Goal: Task Accomplishment & Management: Use online tool/utility

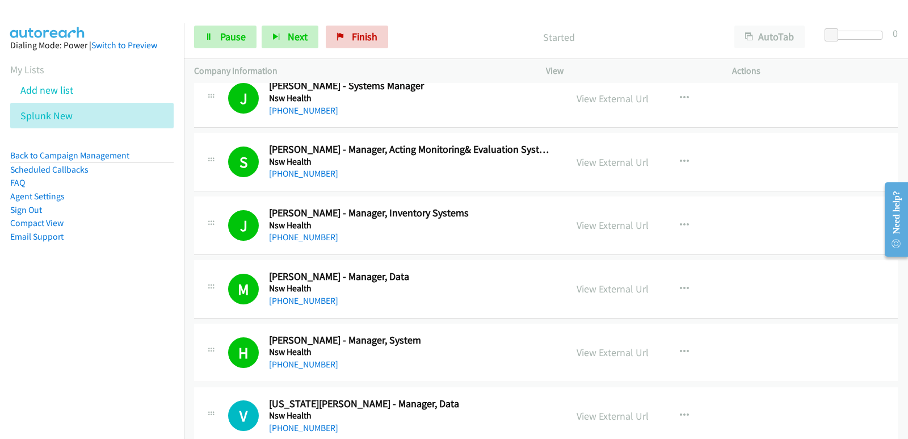
click at [58, 329] on nav "Dialing Mode: Power | Switch to Preview My Lists Add new list Splunk New Back t…" at bounding box center [92, 242] width 184 height 439
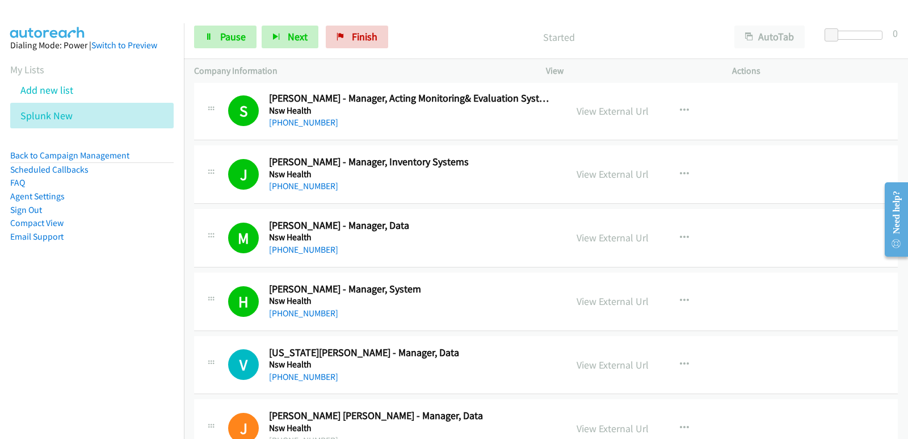
scroll to position [2894, 0]
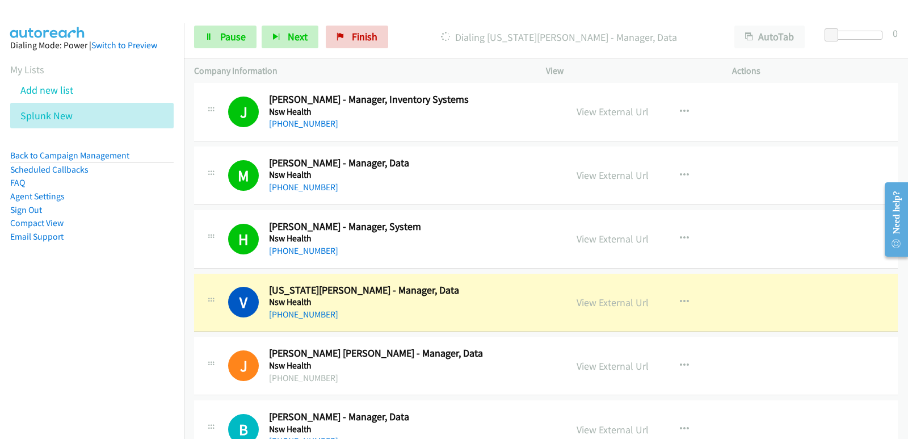
click at [35, 296] on nav "Dialing Mode: Power | Switch to Preview My Lists Add new list Splunk New Back t…" at bounding box center [92, 242] width 184 height 439
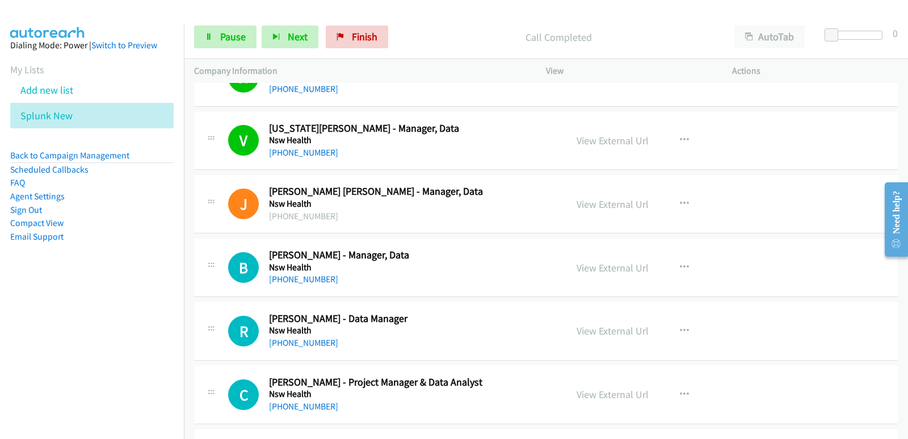
scroll to position [3064, 0]
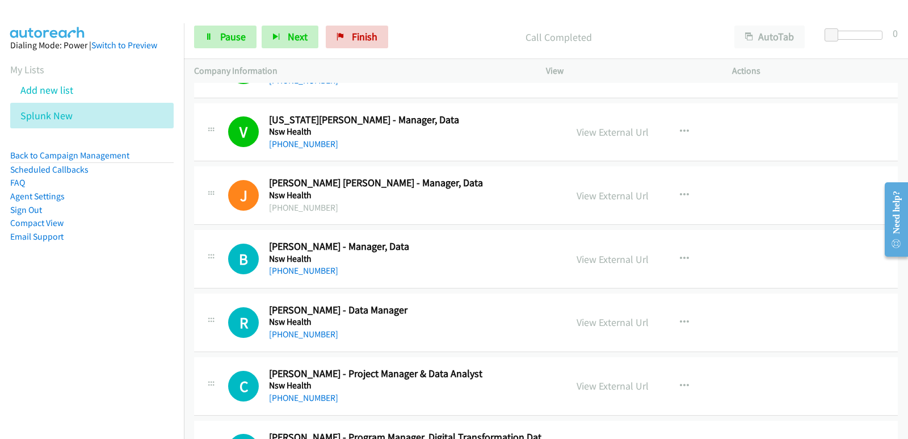
drag, startPoint x: 23, startPoint y: 321, endPoint x: 17, endPoint y: 323, distance: 6.1
click at [18, 324] on nav "Dialing Mode: Power | Switch to Preview My Lists Add new list Splunk New Back t…" at bounding box center [92, 242] width 184 height 439
click at [19, 373] on nav "Dialing Mode: Power | Switch to Preview My Lists Add new list Splunk New Back t…" at bounding box center [92, 242] width 184 height 439
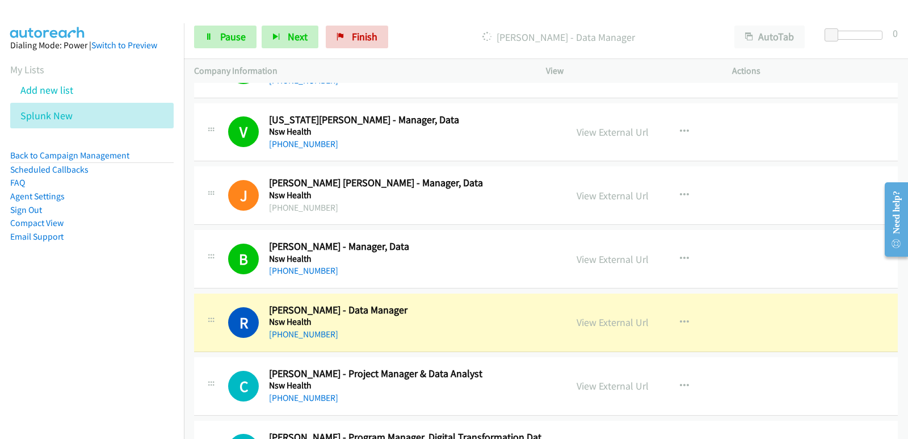
click at [30, 307] on nav "Dialing Mode: Power | Switch to Preview My Lists Add new list Splunk New Back t…" at bounding box center [92, 242] width 184 height 439
click at [9, 306] on nav "Dialing Mode: Power | Switch to Preview My Lists Add new list Splunk New Back t…" at bounding box center [92, 242] width 184 height 439
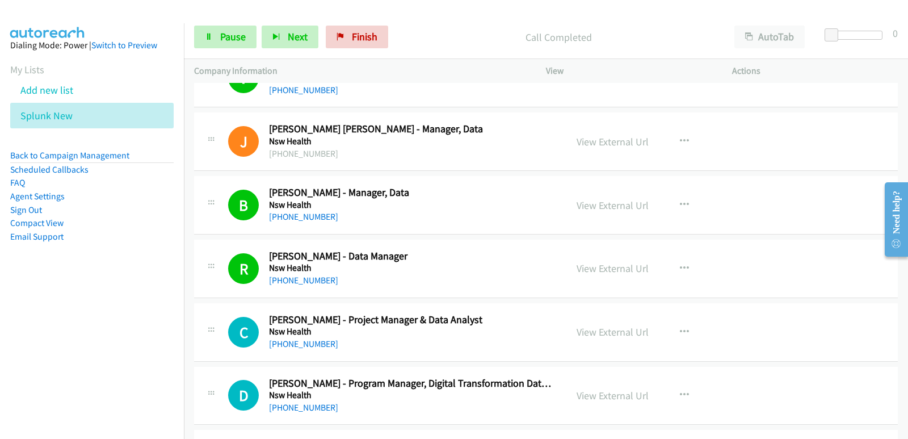
scroll to position [3120, 0]
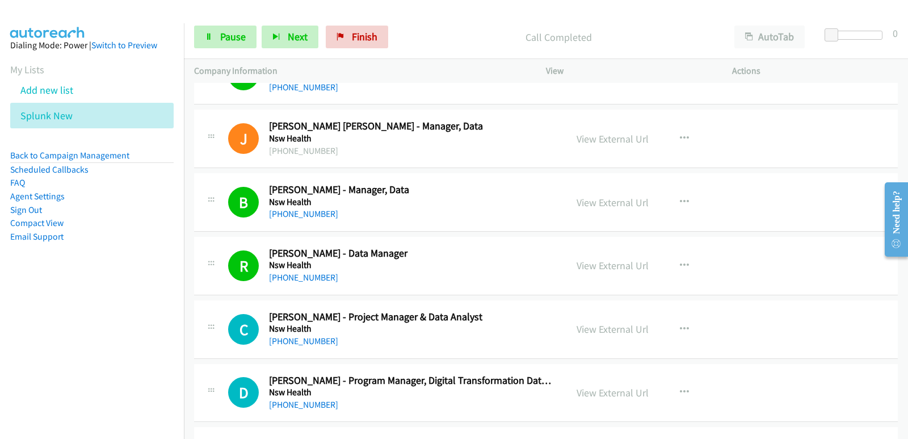
click at [24, 311] on nav "Dialing Mode: Power | Switch to Preview My Lists Add new list Splunk New Back t…" at bounding box center [92, 242] width 184 height 439
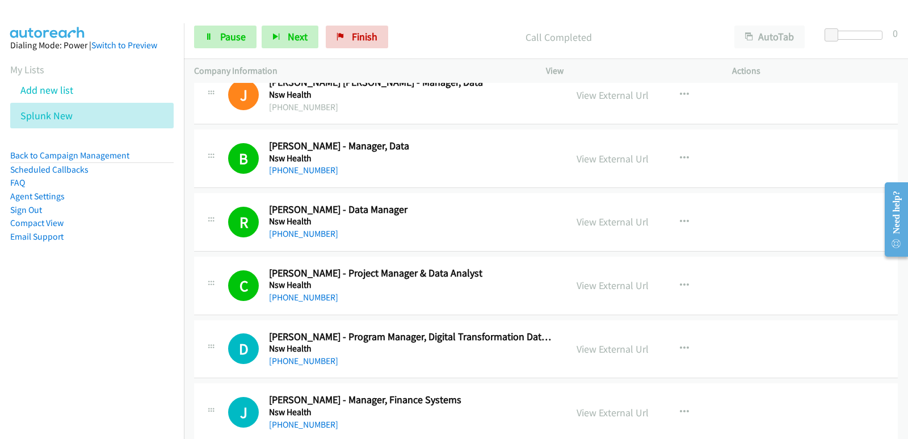
scroll to position [3177, 0]
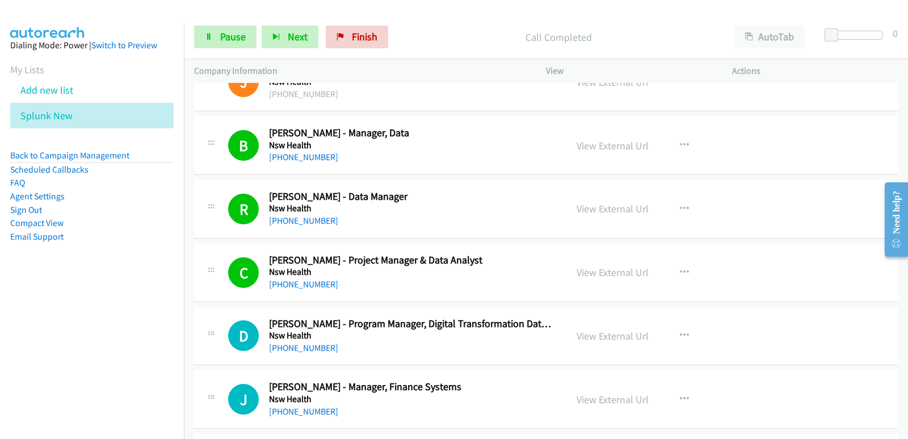
drag, startPoint x: 35, startPoint y: 322, endPoint x: 44, endPoint y: 316, distance: 10.7
click at [34, 322] on nav "Dialing Mode: Power | Switch to Preview My Lists Add new list Splunk New Back t…" at bounding box center [92, 242] width 184 height 439
click at [19, 302] on nav "Dialing Mode: Power | Switch to Preview My Lists Add new list Splunk New Back t…" at bounding box center [92, 242] width 184 height 439
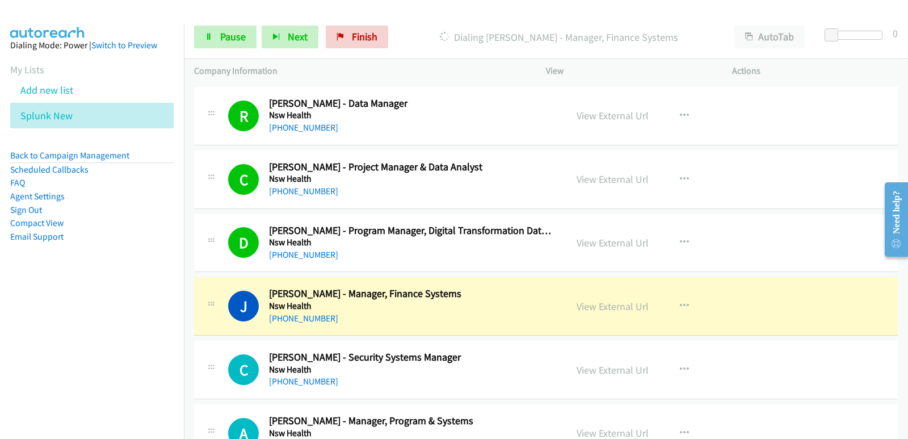
scroll to position [3291, 0]
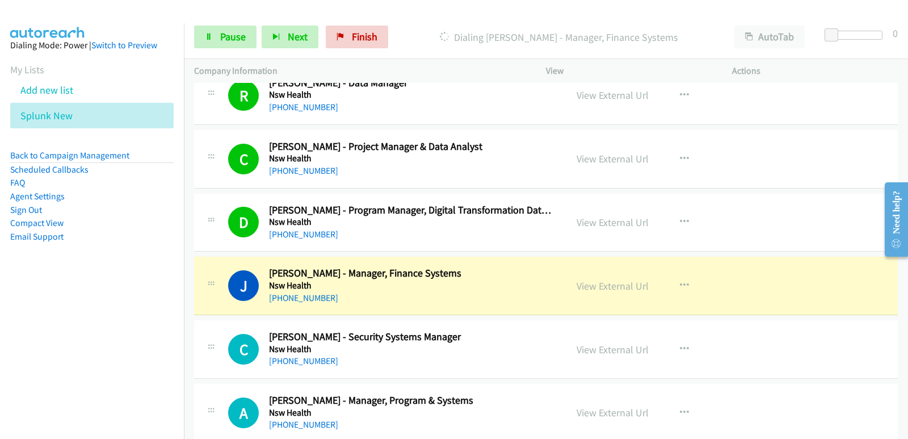
click at [62, 311] on nav "Dialing Mode: Power | Switch to Preview My Lists Add new list Splunk New Back t…" at bounding box center [92, 242] width 184 height 439
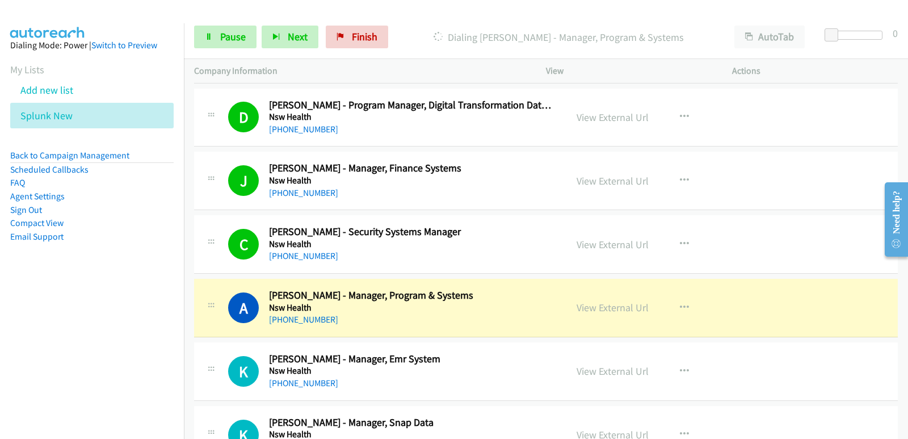
scroll to position [3404, 0]
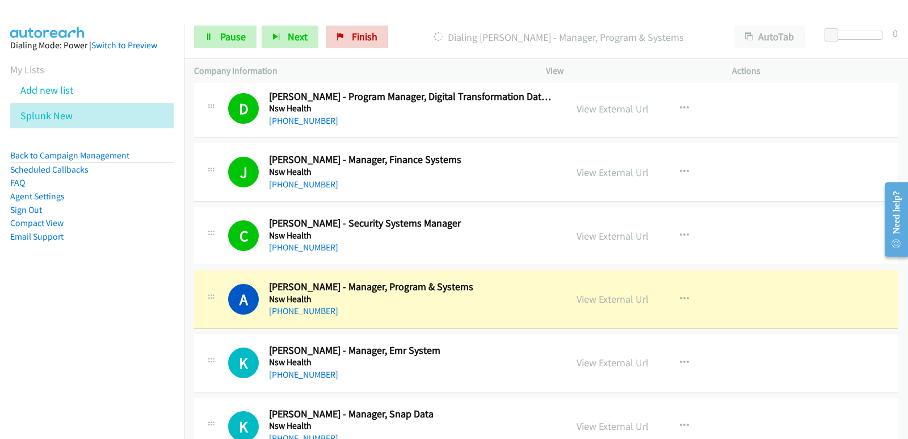
click at [44, 340] on nav "Dialing Mode: Power | Switch to Preview My Lists Add new list Splunk New Back t…" at bounding box center [92, 242] width 184 height 439
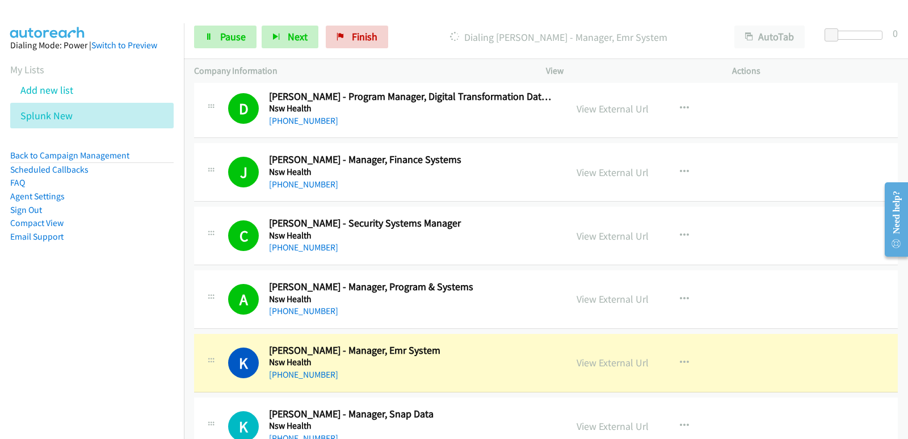
click at [69, 335] on nav "Dialing Mode: Power | Switch to Preview My Lists Add new list Splunk New Back t…" at bounding box center [92, 242] width 184 height 439
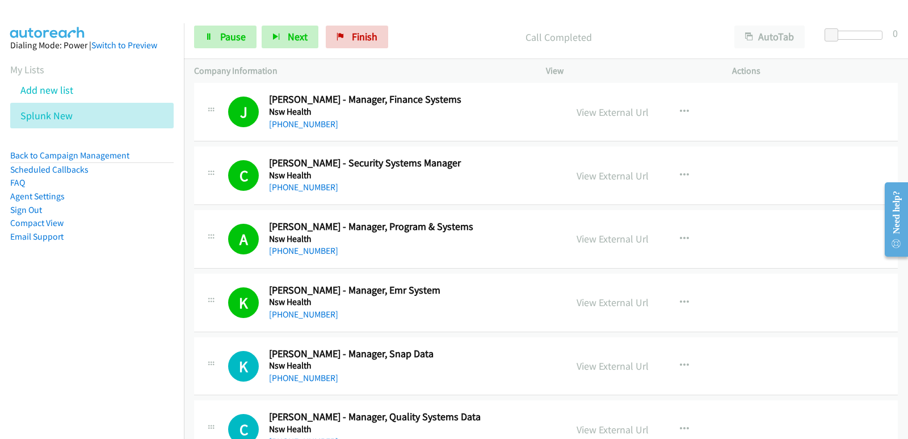
scroll to position [3518, 0]
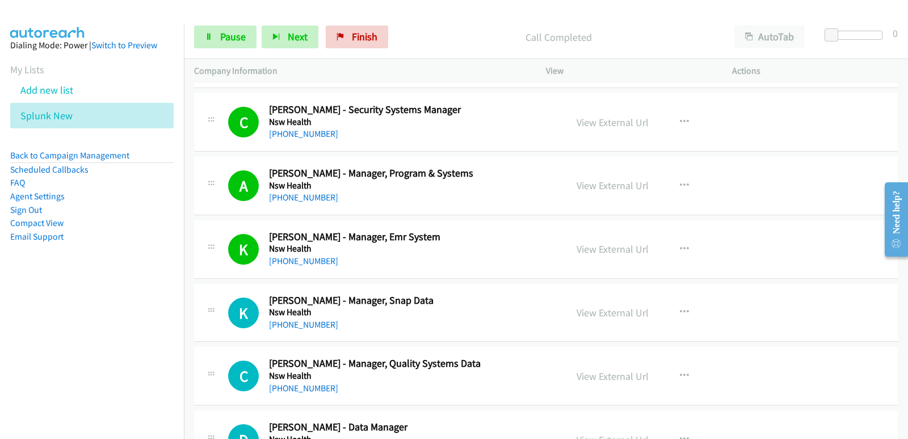
click at [23, 336] on nav "Dialing Mode: Power | Switch to Preview My Lists Add new list Splunk New Back t…" at bounding box center [92, 242] width 184 height 439
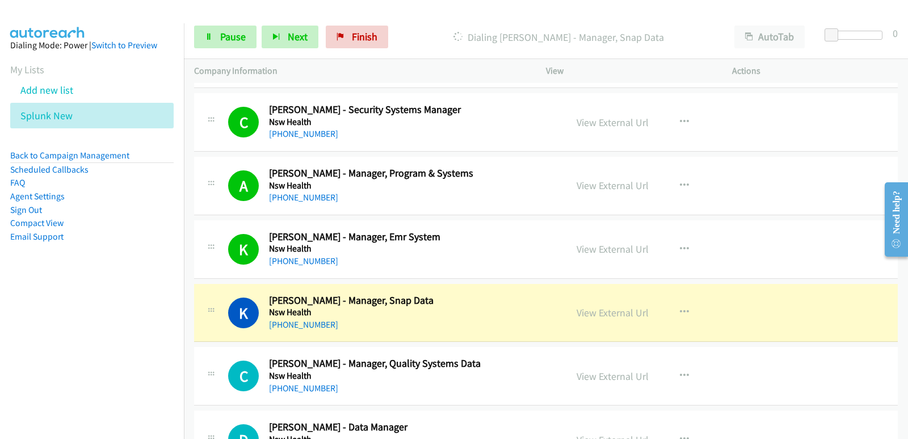
click at [62, 326] on nav "Dialing Mode: Power | Switch to Preview My Lists Add new list Splunk New Back t…" at bounding box center [92, 242] width 184 height 439
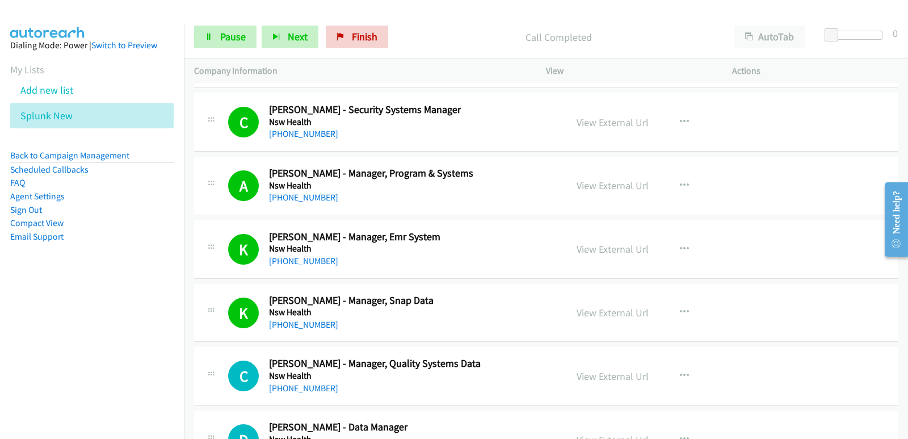
scroll to position [3574, 0]
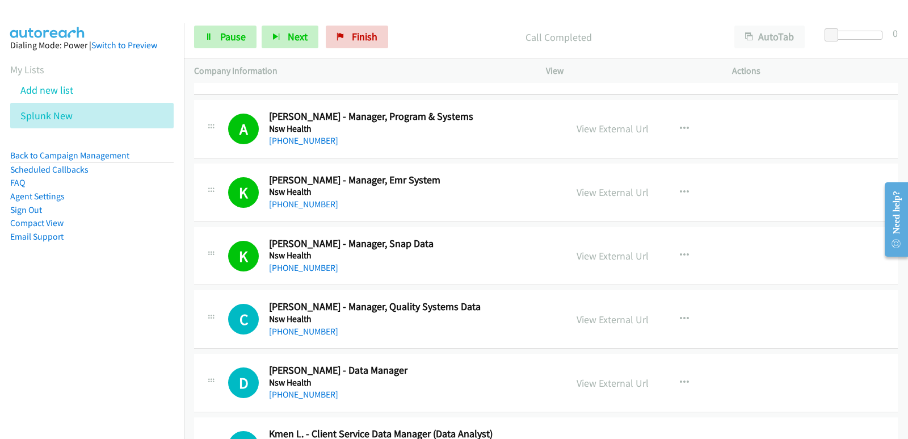
click at [77, 377] on nav "Dialing Mode: Power | Switch to Preview My Lists Add new list Splunk New Back t…" at bounding box center [92, 242] width 184 height 439
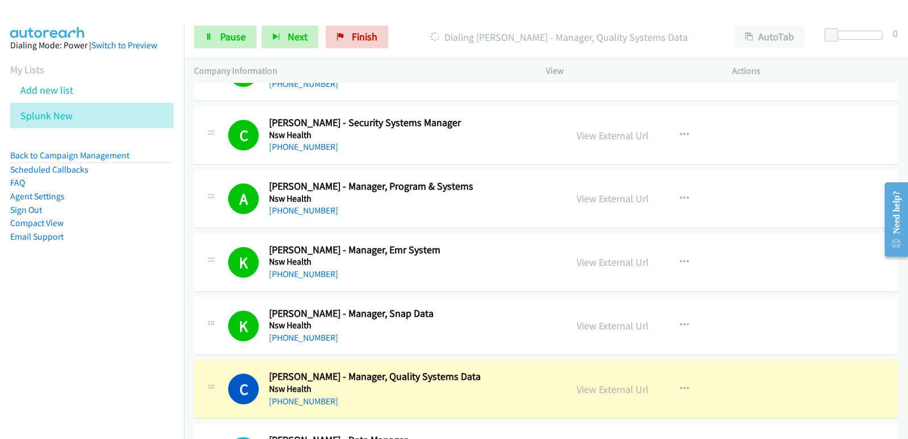
scroll to position [3518, 0]
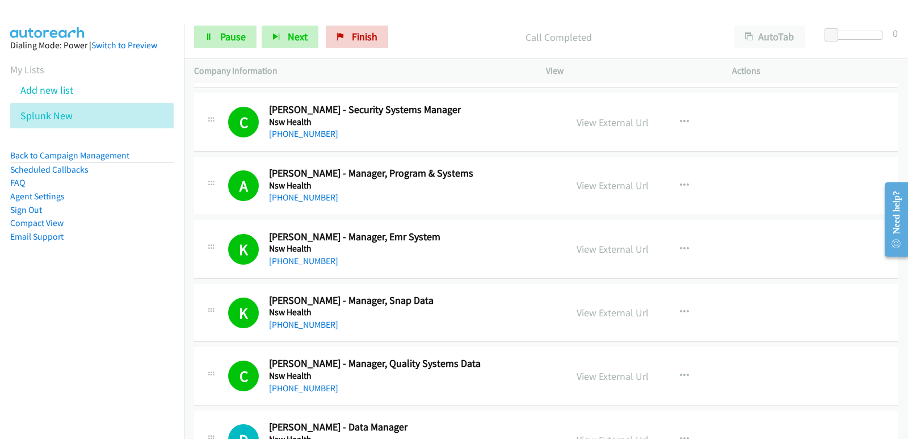
click at [9, 335] on nav "Dialing Mode: Power | Switch to Preview My Lists Add new list Splunk New Back t…" at bounding box center [92, 242] width 184 height 439
click at [235, 40] on span "Pause" at bounding box center [233, 36] width 26 height 13
click at [57, 309] on nav "Dialing Mode: Power | Switch to Preview My Lists Add new list Splunk New Back t…" at bounding box center [92, 242] width 184 height 439
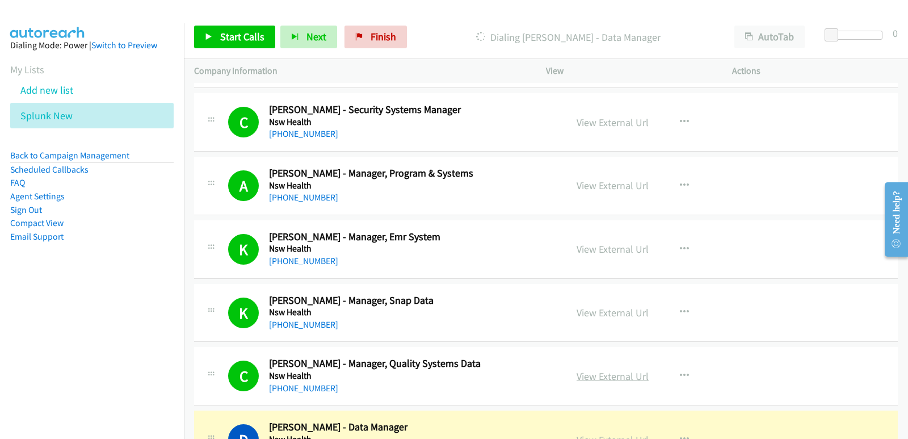
click at [605, 377] on link "View External Url" at bounding box center [612, 375] width 72 height 13
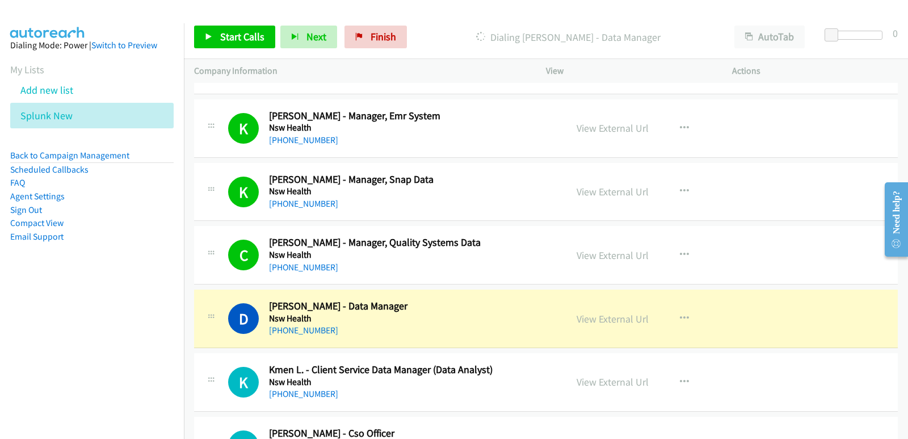
scroll to position [3688, 0]
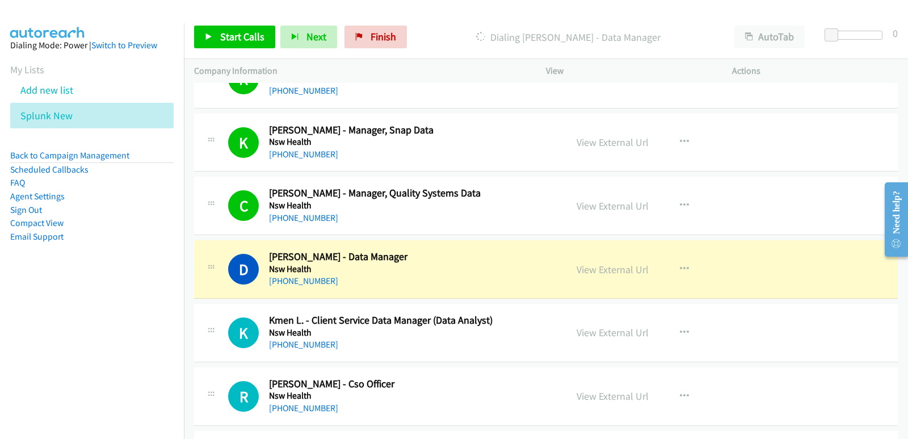
click at [27, 347] on nav "Dialing Mode: Power | Switch to Preview My Lists Add new list Splunk New Back t…" at bounding box center [92, 242] width 184 height 439
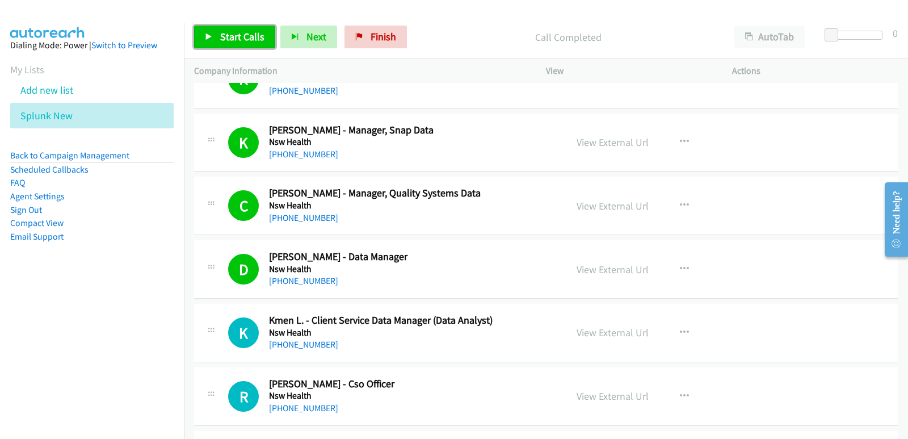
click at [246, 37] on span "Start Calls" at bounding box center [242, 36] width 44 height 13
click at [50, 315] on nav "Dialing Mode: Power | Switch to Preview My Lists Add new list Splunk New Back t…" at bounding box center [92, 242] width 184 height 439
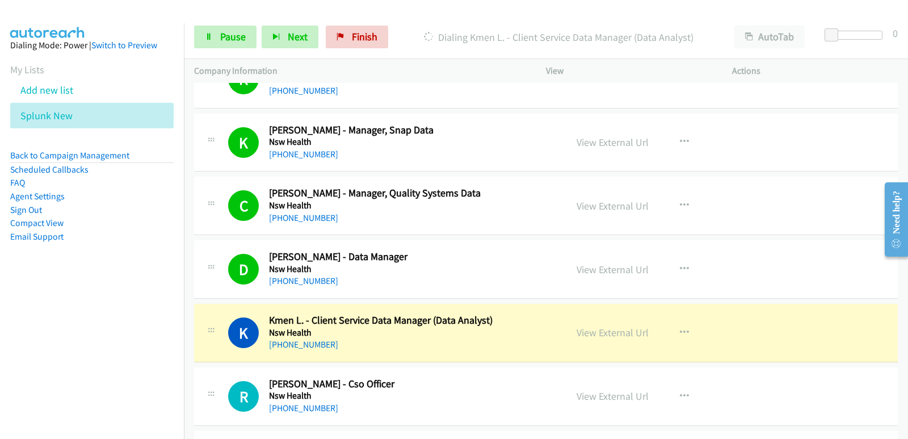
click at [3, 325] on nav "Dialing Mode: Power | Switch to Preview My Lists Add new list Splunk New Back t…" at bounding box center [92, 242] width 184 height 439
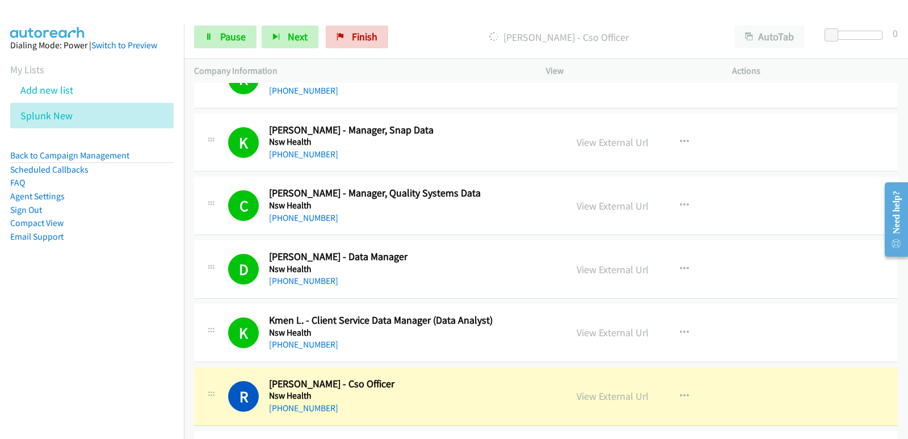
drag, startPoint x: 31, startPoint y: 311, endPoint x: 38, endPoint y: 309, distance: 7.7
click at [31, 311] on nav "Dialing Mode: Power | Switch to Preview My Lists Add new list Splunk New Back t…" at bounding box center [92, 242] width 184 height 439
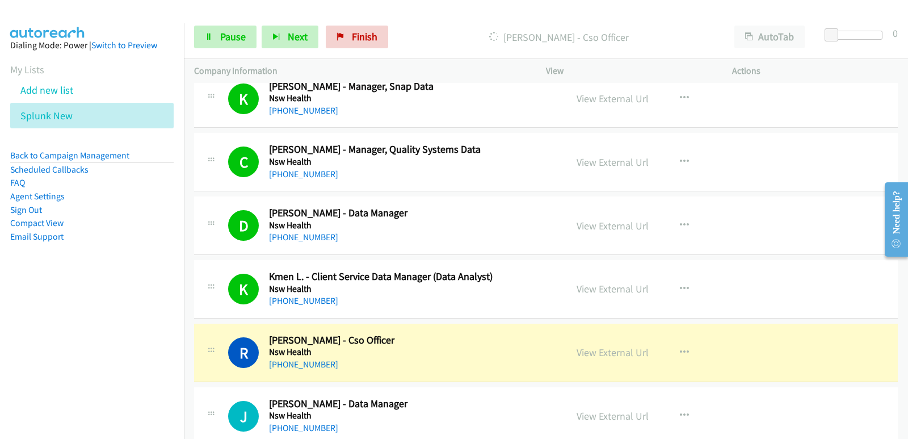
scroll to position [3745, 0]
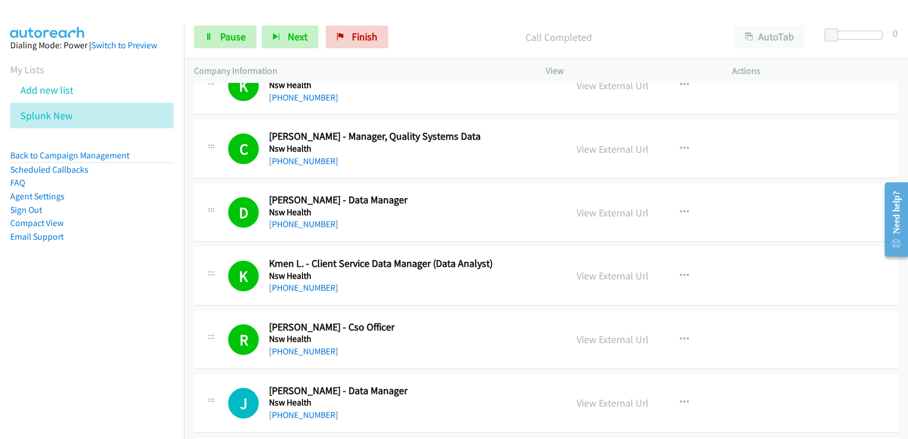
click at [49, 322] on nav "Dialing Mode: Power | Switch to Preview My Lists Add new list Splunk New Back t…" at bounding box center [92, 242] width 184 height 439
click at [40, 325] on nav "Dialing Mode: Power | Switch to Preview My Lists Add new list Splunk New Back t…" at bounding box center [92, 242] width 184 height 439
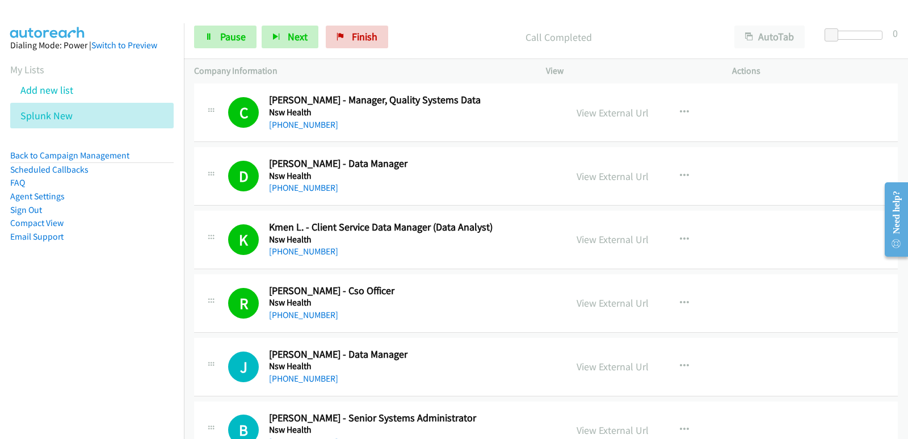
scroll to position [3801, 0]
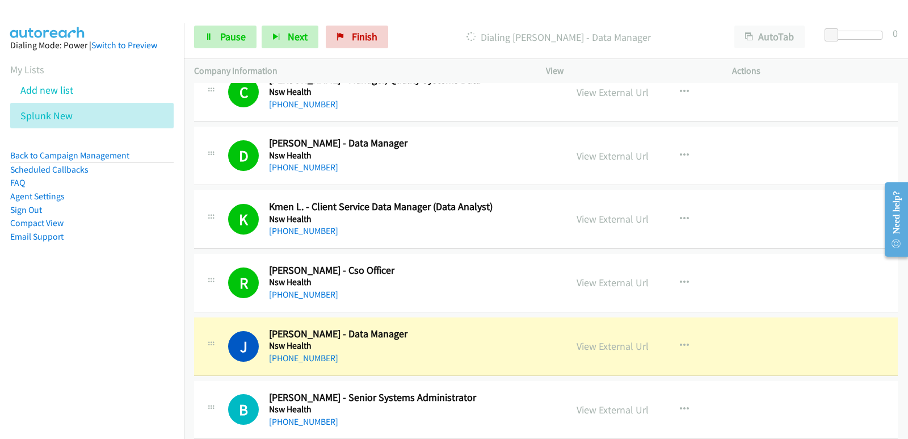
click at [412, 350] on h5 "Nsw Health" at bounding box center [410, 345] width 283 height 11
click at [592, 349] on link "View External Url" at bounding box center [612, 345] width 72 height 13
click at [24, 326] on nav "Dialing Mode: Power | Switch to Preview My Lists Add new list Splunk New Back t…" at bounding box center [92, 242] width 184 height 439
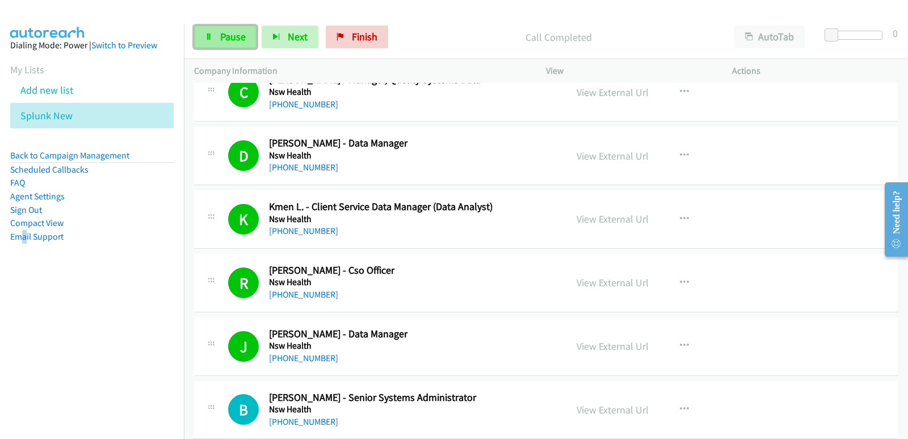
click at [232, 40] on span "Pause" at bounding box center [233, 36] width 26 height 13
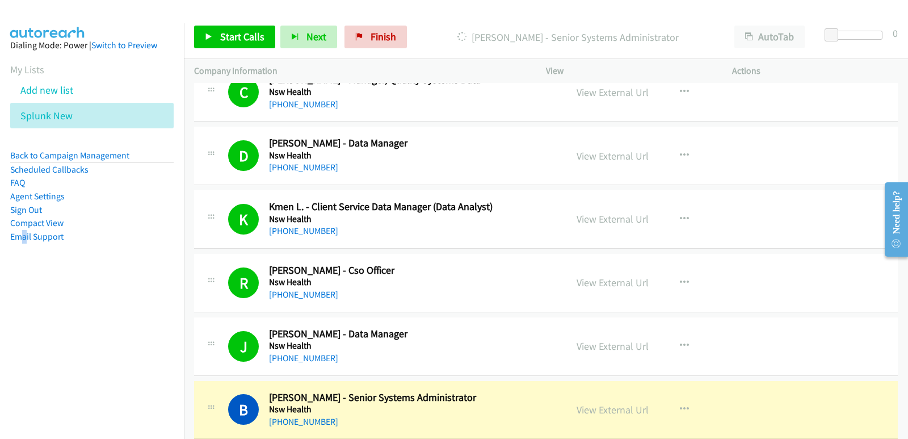
click at [2, 336] on nav "Dialing Mode: Power | Switch to Preview My Lists Add new list Splunk New Back t…" at bounding box center [92, 242] width 184 height 439
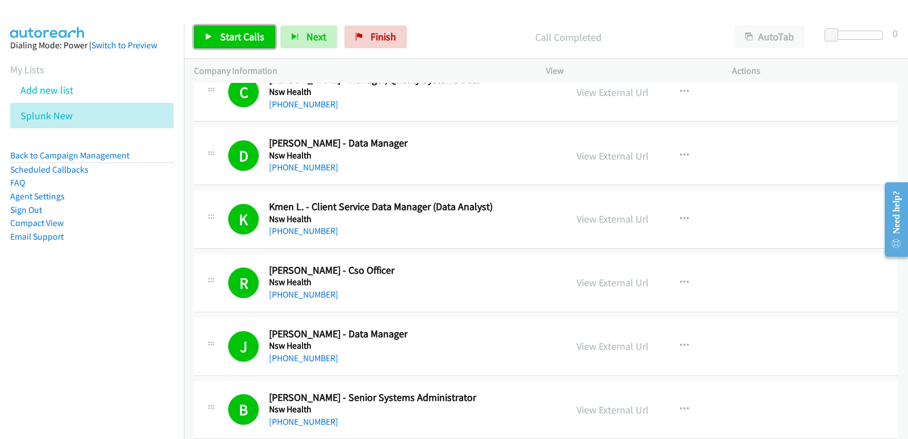
click at [225, 36] on span "Start Calls" at bounding box center [242, 36] width 44 height 13
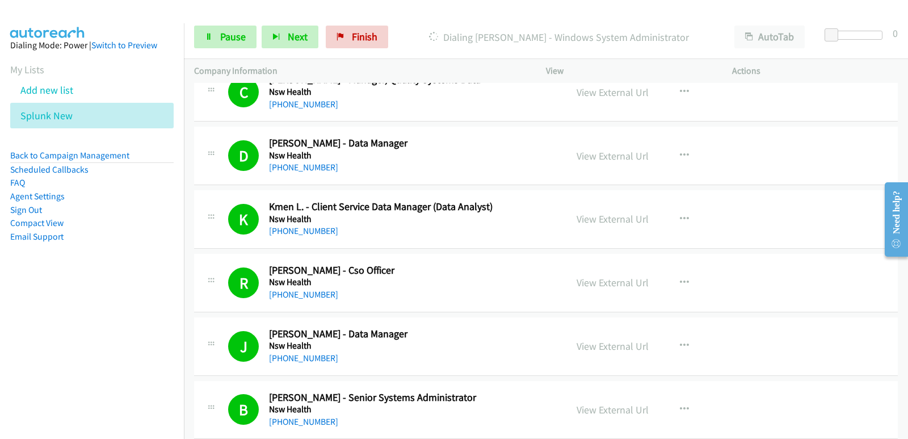
click at [65, 338] on nav "Dialing Mode: Power | Switch to Preview My Lists Add new list Splunk New Back t…" at bounding box center [92, 242] width 184 height 439
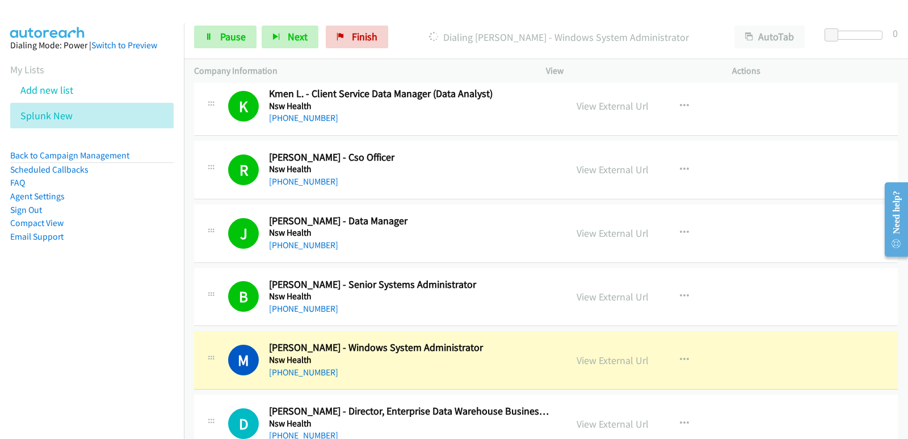
scroll to position [3915, 0]
click at [42, 275] on aside "Dialing Mode: Power | Switch to Preview My Lists Add new list Splunk New Back t…" at bounding box center [92, 158] width 184 height 271
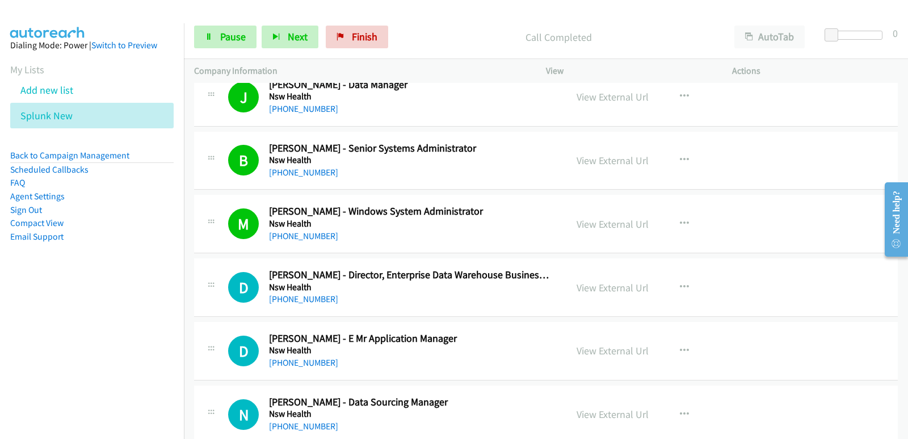
scroll to position [4085, 0]
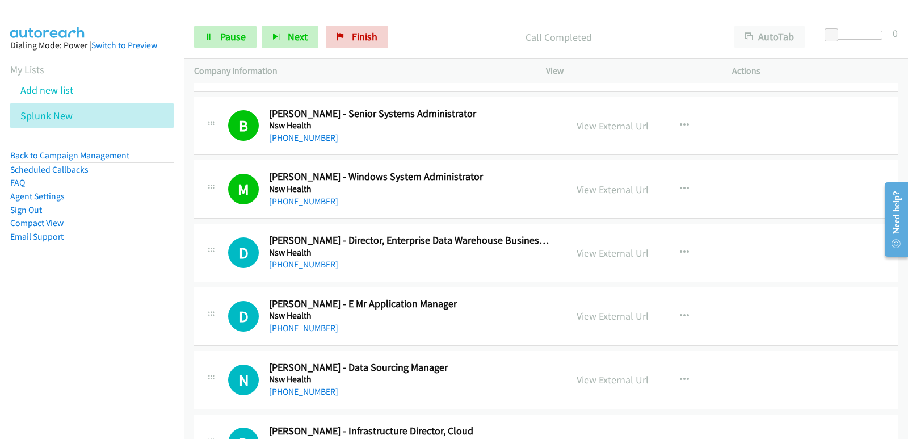
click at [63, 323] on nav "Dialing Mode: Power | Switch to Preview My Lists Add new list Splunk New Back t…" at bounding box center [92, 242] width 184 height 439
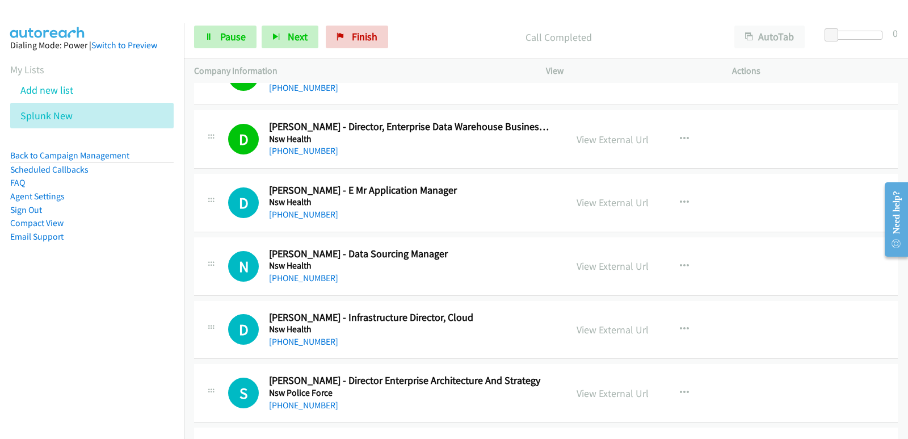
click at [50, 329] on nav "Dialing Mode: Power | Switch to Preview My Lists Add new list Splunk New Back t…" at bounding box center [92, 242] width 184 height 439
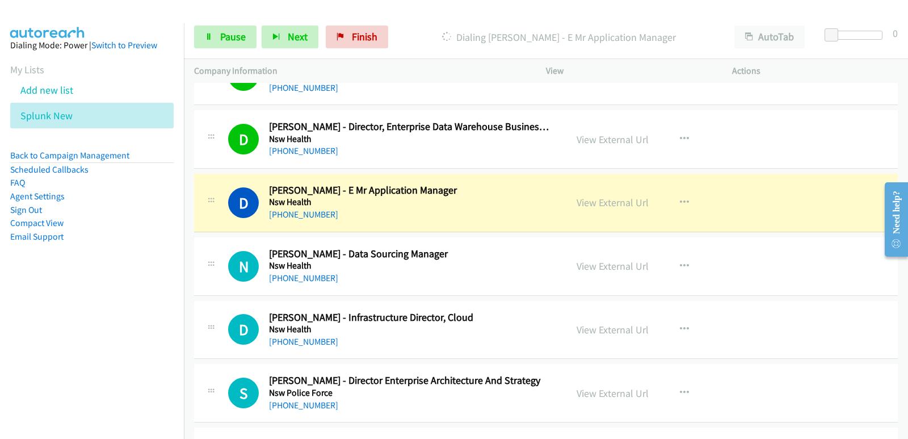
click at [18, 370] on nav "Dialing Mode: Power | Switch to Preview My Lists Add new list Splunk New Back t…" at bounding box center [92, 242] width 184 height 439
click at [24, 338] on nav "Dialing Mode: Power | Switch to Preview My Lists Add new list Splunk New Back t…" at bounding box center [92, 242] width 184 height 439
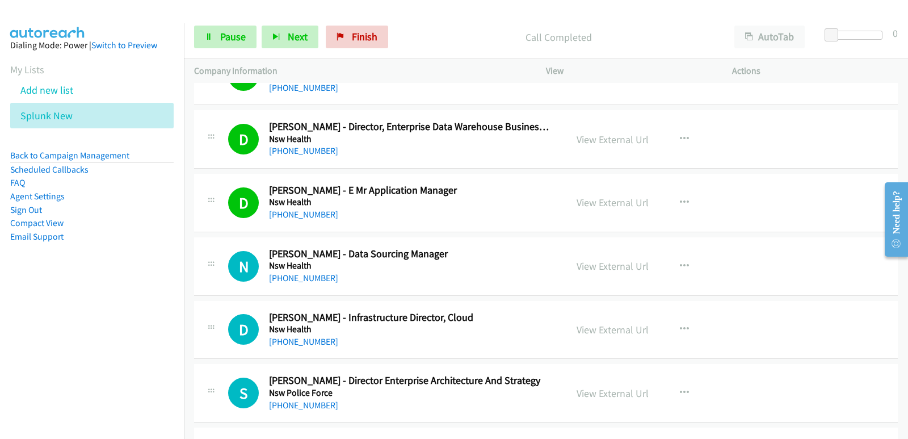
click at [30, 344] on nav "Dialing Mode: Power | Switch to Preview My Lists Add new list Splunk New Back t…" at bounding box center [92, 242] width 184 height 439
click at [18, 346] on nav "Dialing Mode: Power | Switch to Preview My Lists Add new list Splunk New Back t…" at bounding box center [92, 242] width 184 height 439
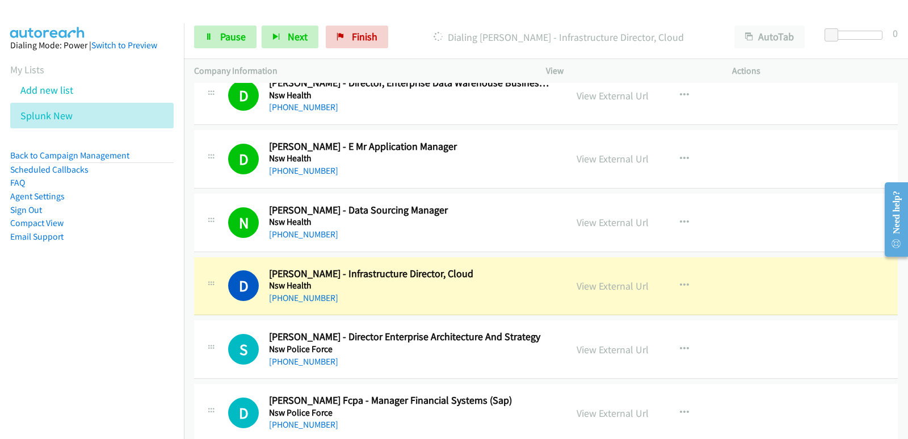
scroll to position [4255, 0]
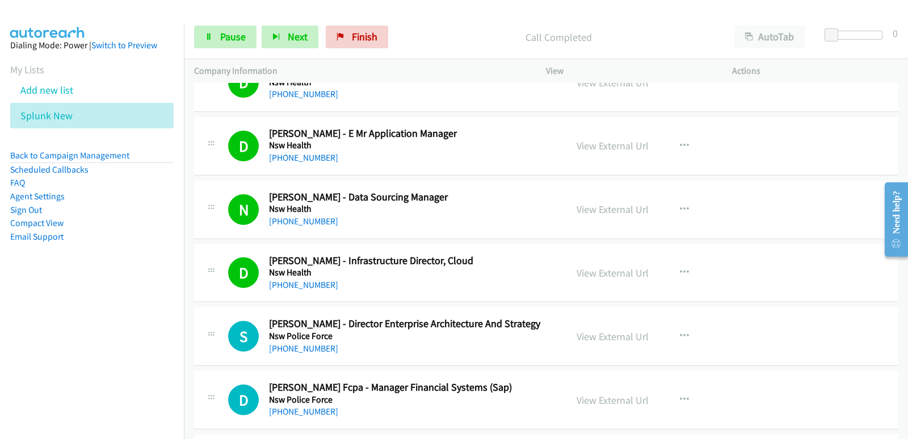
drag, startPoint x: 55, startPoint y: 326, endPoint x: 55, endPoint y: 319, distance: 6.8
click at [55, 325] on nav "Dialing Mode: Power | Switch to Preview My Lists Add new list Splunk New Back t…" at bounding box center [92, 242] width 184 height 439
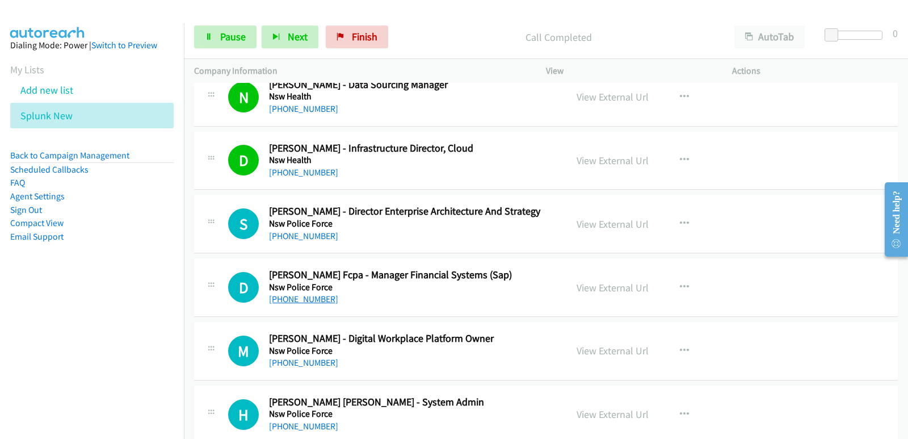
scroll to position [4369, 0]
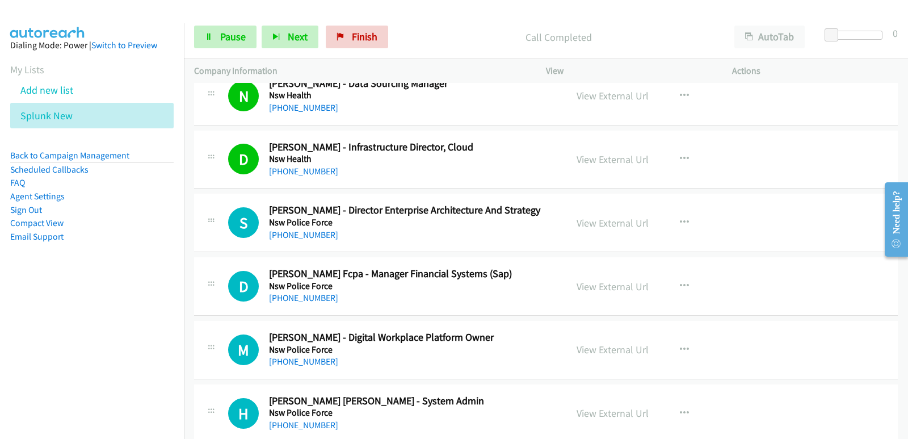
click at [75, 296] on nav "Dialing Mode: Power | Switch to Preview My Lists Add new list Splunk New Back t…" at bounding box center [92, 242] width 184 height 439
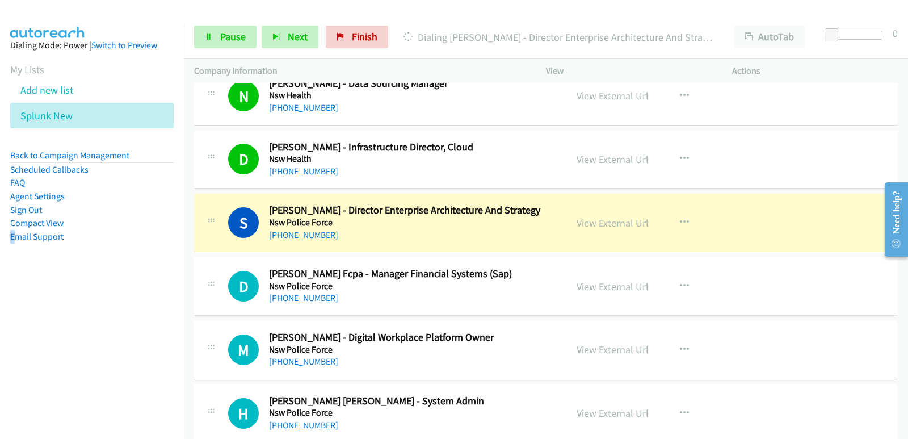
click at [13, 304] on nav "Dialing Mode: Power | Switch to Preview My Lists Add new list Splunk New Back t…" at bounding box center [92, 242] width 184 height 439
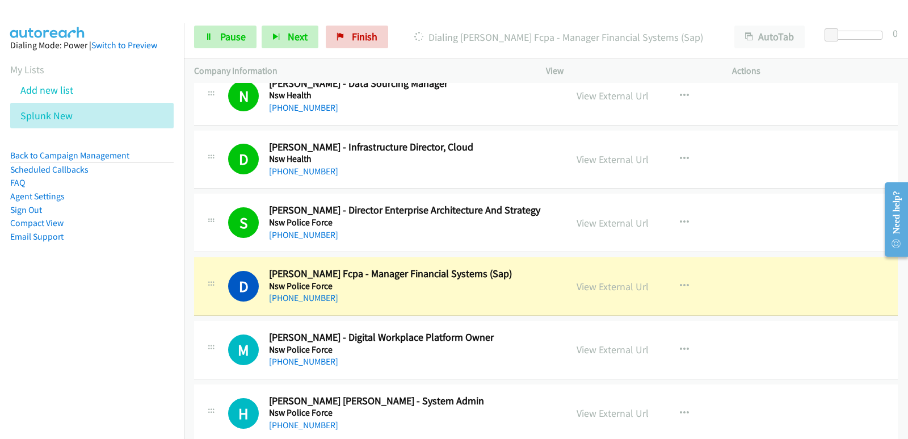
click at [54, 310] on nav "Dialing Mode: Power | Switch to Preview My Lists Add new list Splunk New Back t…" at bounding box center [92, 242] width 184 height 439
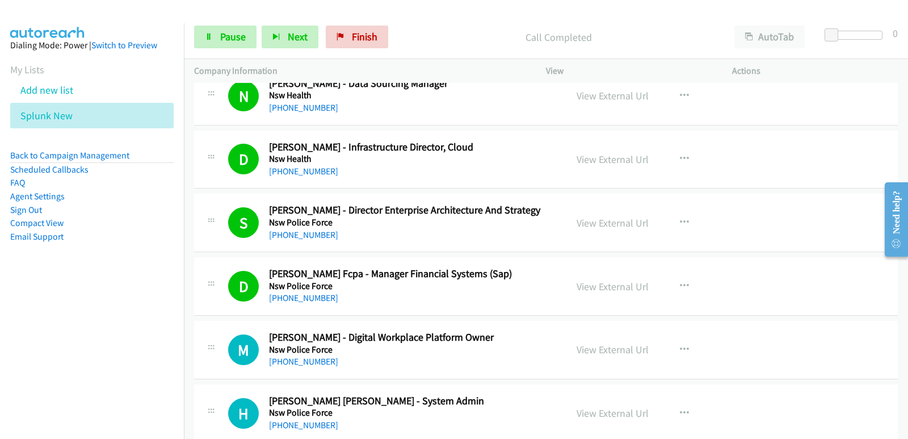
click at [11, 368] on nav "Dialing Mode: Power | Switch to Preview My Lists Add new list Splunk New Back t…" at bounding box center [92, 242] width 184 height 439
click at [33, 309] on nav "Dialing Mode: Power | Switch to Preview My Lists Add new list Splunk New Back t…" at bounding box center [92, 242] width 184 height 439
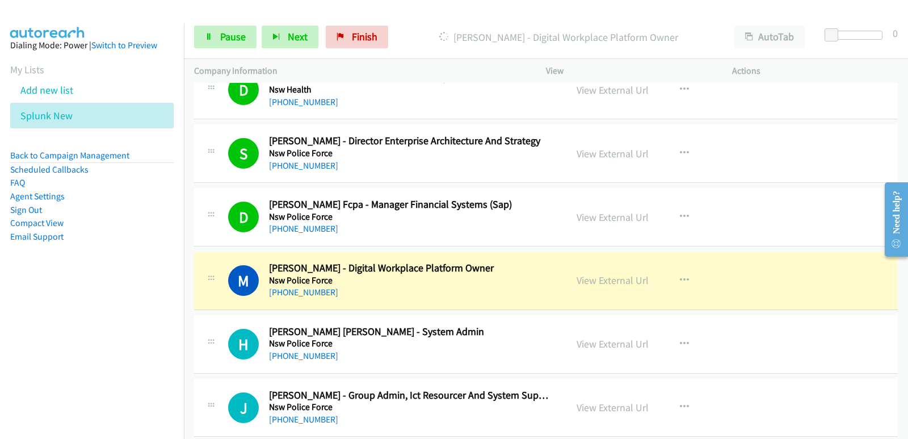
scroll to position [4482, 0]
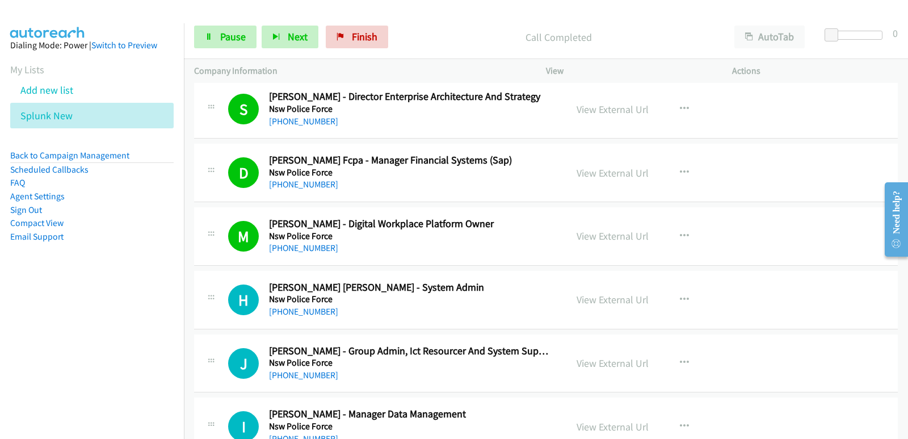
click at [47, 327] on nav "Dialing Mode: Power | Switch to Preview My Lists Add new list Splunk New Back t…" at bounding box center [92, 242] width 184 height 439
drag, startPoint x: 44, startPoint y: 333, endPoint x: 23, endPoint y: 349, distance: 26.3
click at [43, 334] on nav "Dialing Mode: Power | Switch to Preview My Lists Add new list Splunk New Back t…" at bounding box center [92, 242] width 184 height 439
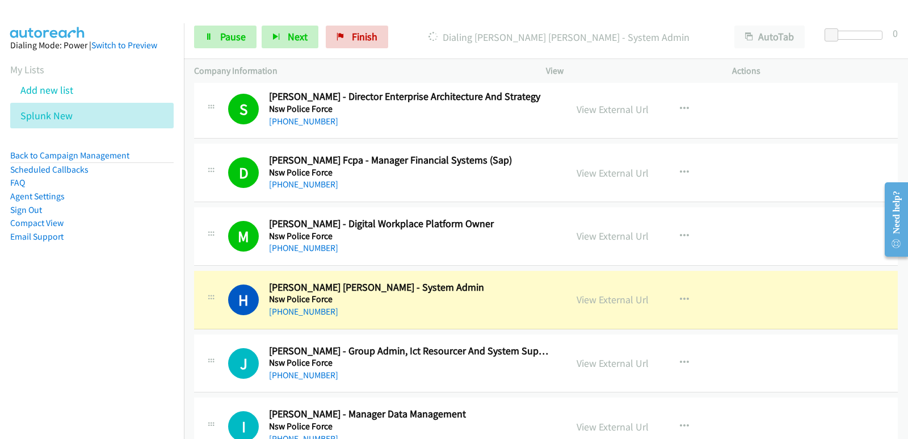
click at [60, 351] on nav "Dialing Mode: Power | Switch to Preview My Lists Add new list Splunk New Back t…" at bounding box center [92, 242] width 184 height 439
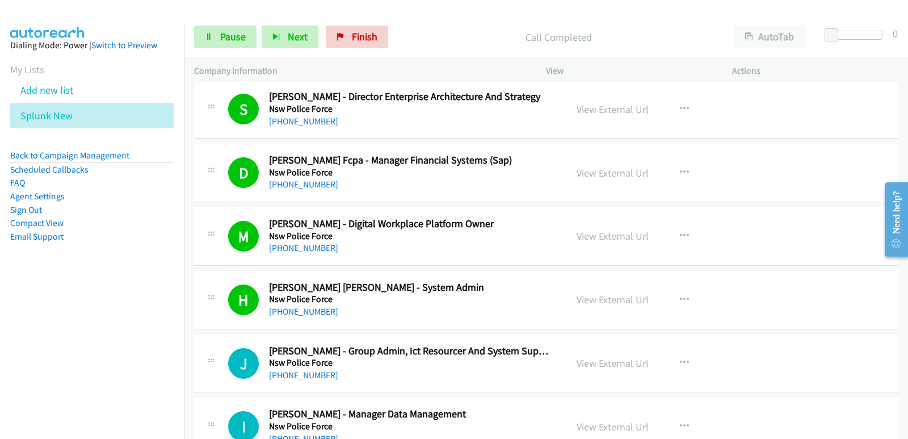
click at [59, 334] on nav "Dialing Mode: Power | Switch to Preview My Lists Add new list Splunk New Back t…" at bounding box center [92, 242] width 184 height 439
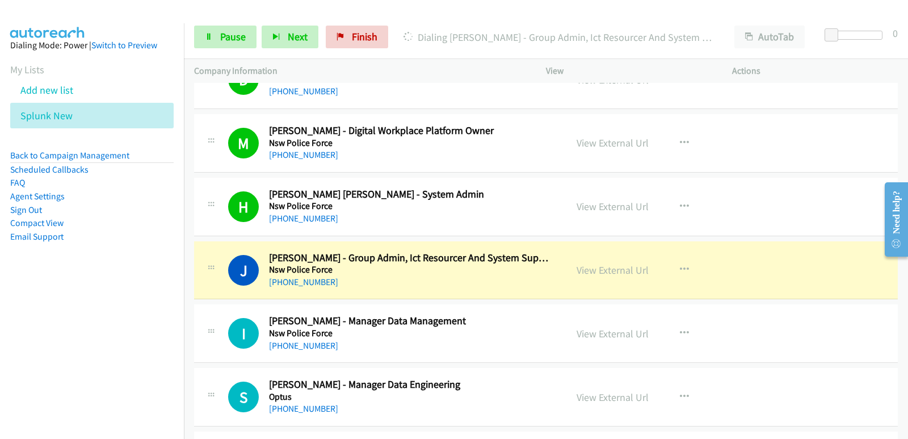
scroll to position [4596, 0]
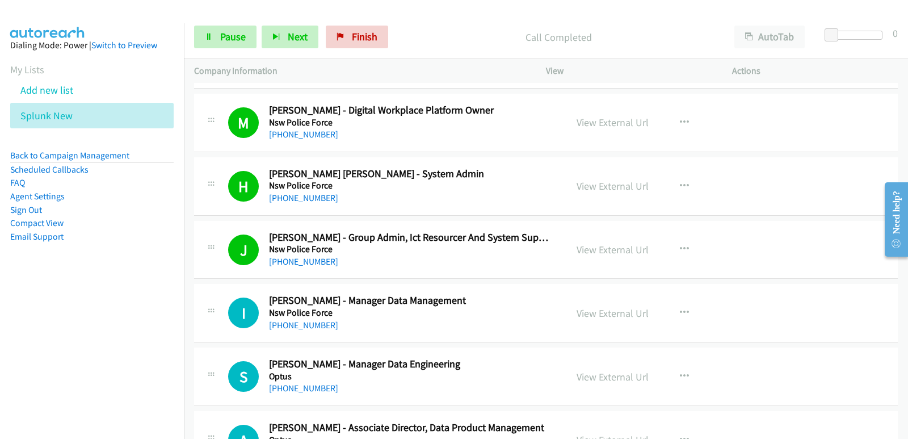
click at [31, 332] on nav "Dialing Mode: Power | Switch to Preview My Lists Add new list Splunk New Back t…" at bounding box center [92, 242] width 184 height 439
click at [35, 325] on nav "Dialing Mode: Power | Switch to Preview My Lists Add new list Splunk New Back t…" at bounding box center [92, 242] width 184 height 439
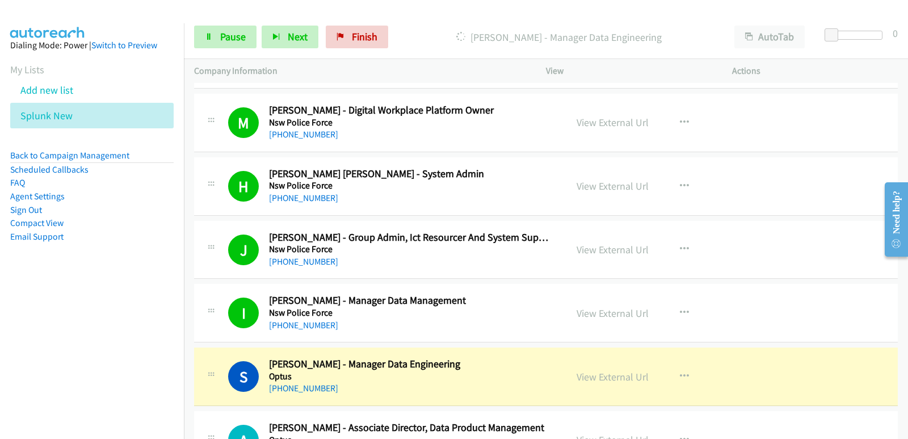
click at [19, 325] on nav "Dialing Mode: Power | Switch to Preview My Lists Add new list Splunk New Back t…" at bounding box center [92, 242] width 184 height 439
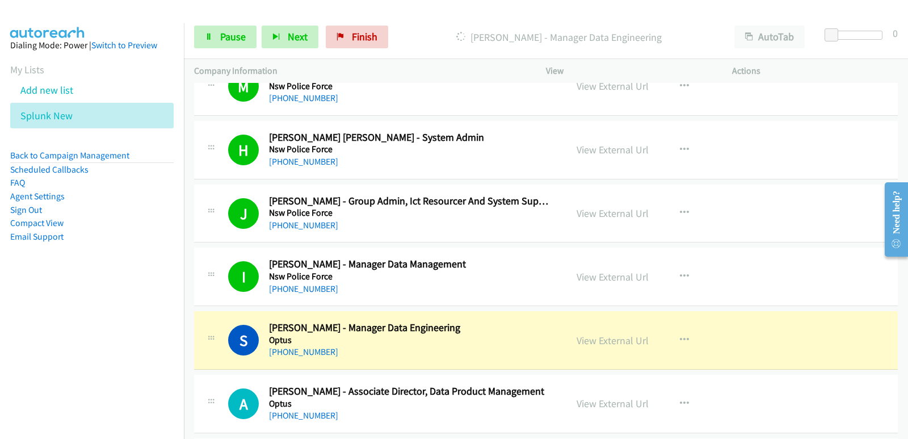
scroll to position [4652, 0]
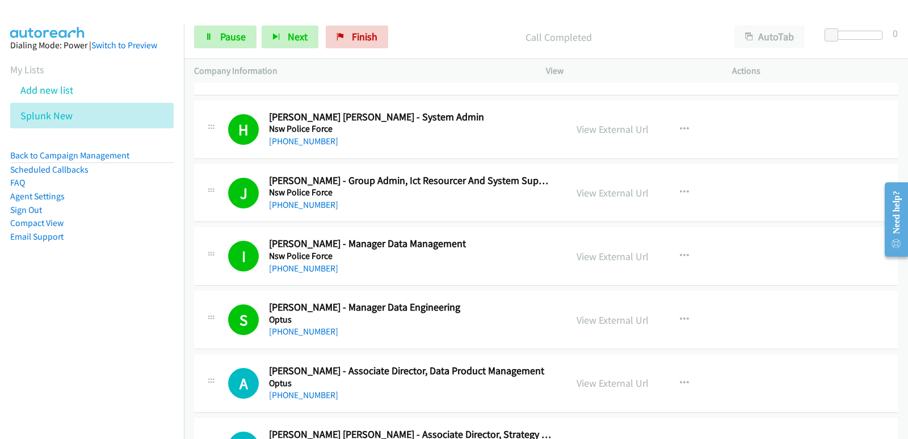
click at [26, 308] on nav "Dialing Mode: Power | Switch to Preview My Lists Add new list Splunk New Back t…" at bounding box center [92, 242] width 184 height 439
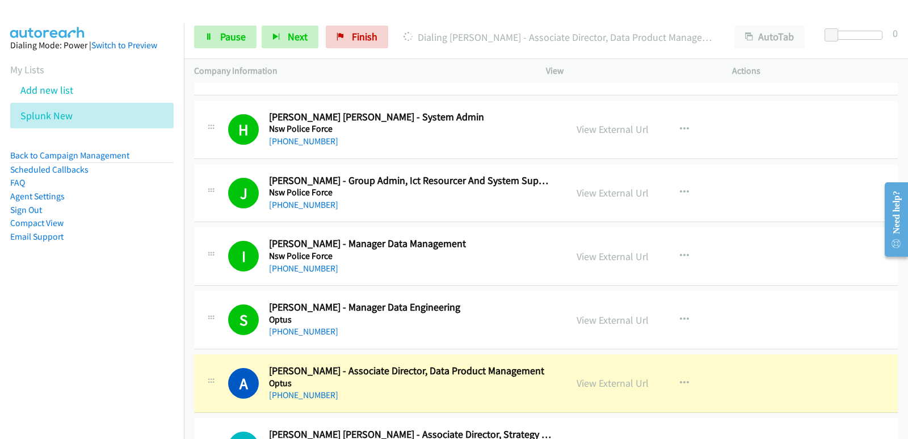
click at [31, 309] on nav "Dialing Mode: Power | Switch to Preview My Lists Add new list Splunk New Back t…" at bounding box center [92, 242] width 184 height 439
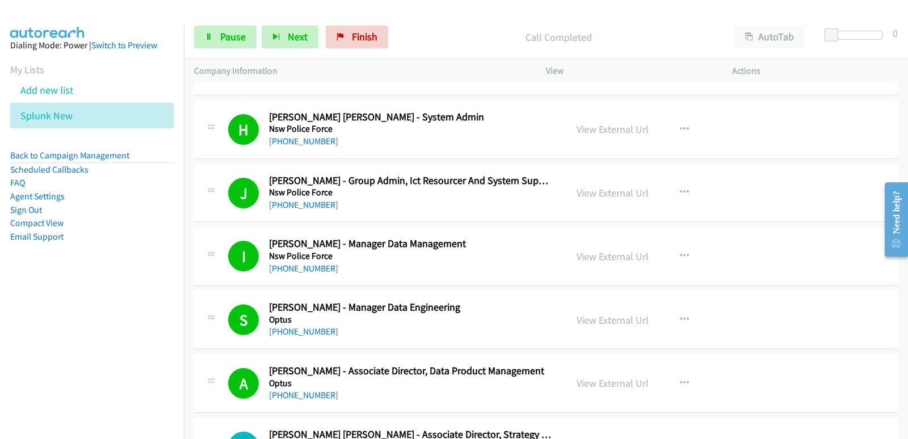
click at [54, 331] on nav "Dialing Mode: Power | Switch to Preview My Lists Add new list Splunk New Back t…" at bounding box center [92, 242] width 184 height 439
click at [56, 331] on nav "Dialing Mode: Power | Switch to Preview My Lists Add new list Splunk New Back t…" at bounding box center [92, 242] width 184 height 439
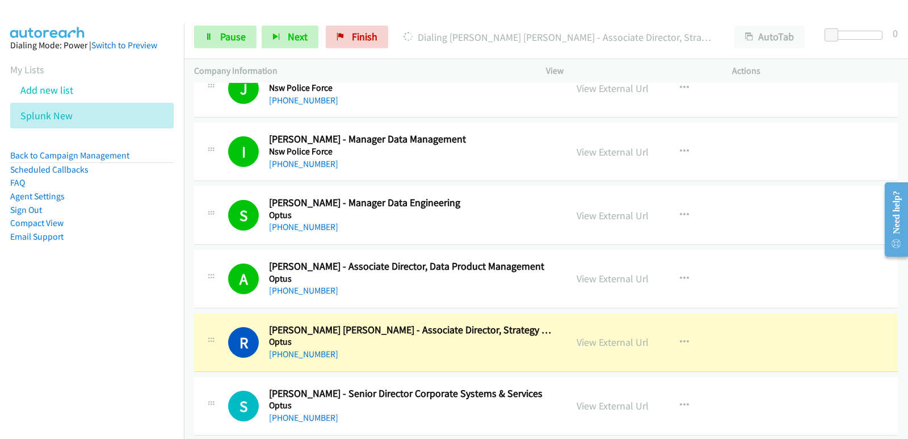
scroll to position [4766, 0]
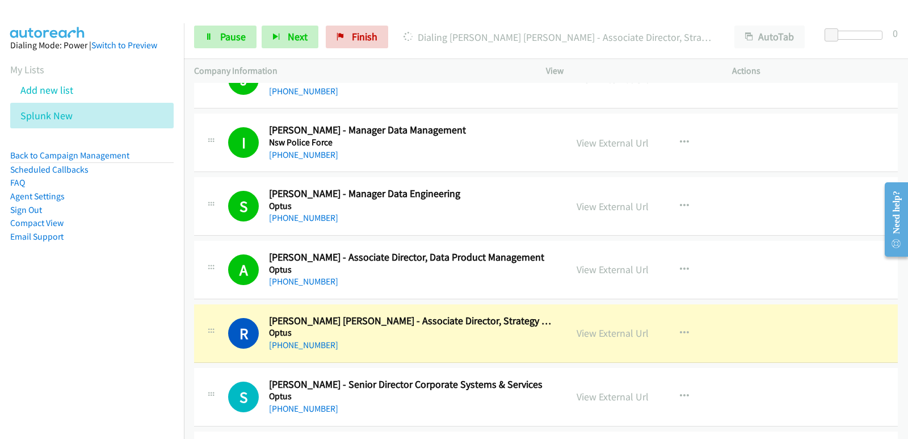
click at [67, 315] on nav "Dialing Mode: Power | Switch to Preview My Lists Add new list Splunk New Back t…" at bounding box center [92, 242] width 184 height 439
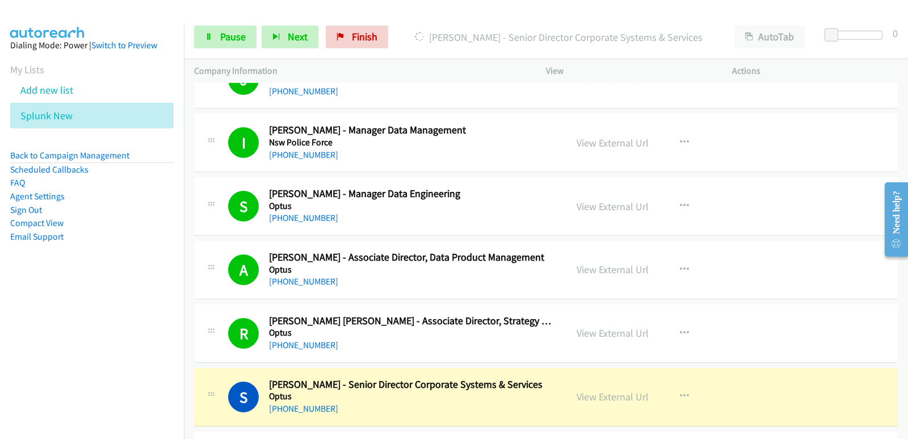
click at [60, 309] on nav "Dialing Mode: Power | Switch to Preview My Lists Add new list Splunk New Back t…" at bounding box center [92, 242] width 184 height 439
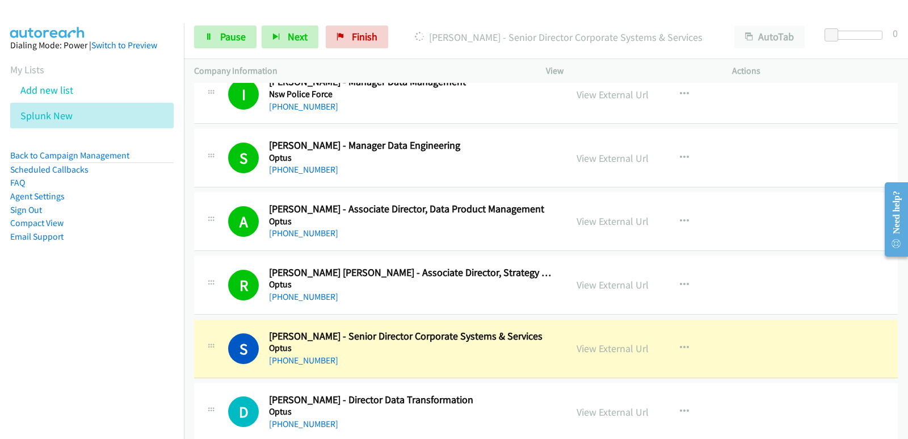
scroll to position [4879, 0]
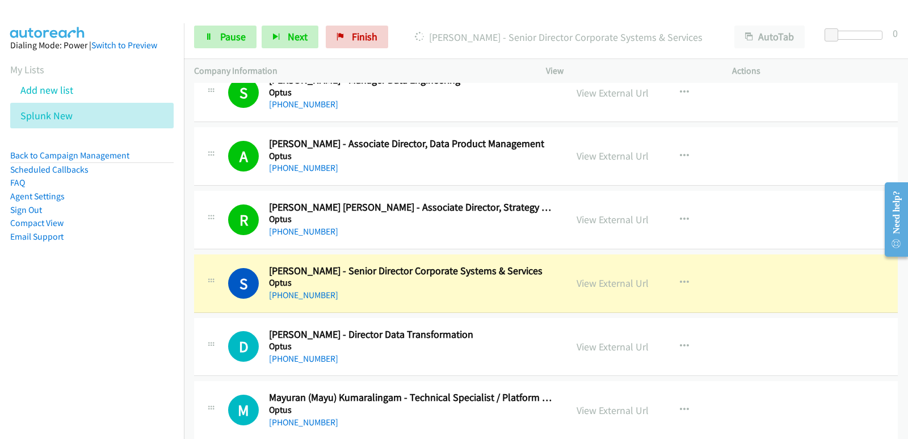
click at [61, 359] on nav "Dialing Mode: Power | Switch to Preview My Lists Add new list Splunk New Back t…" at bounding box center [92, 242] width 184 height 439
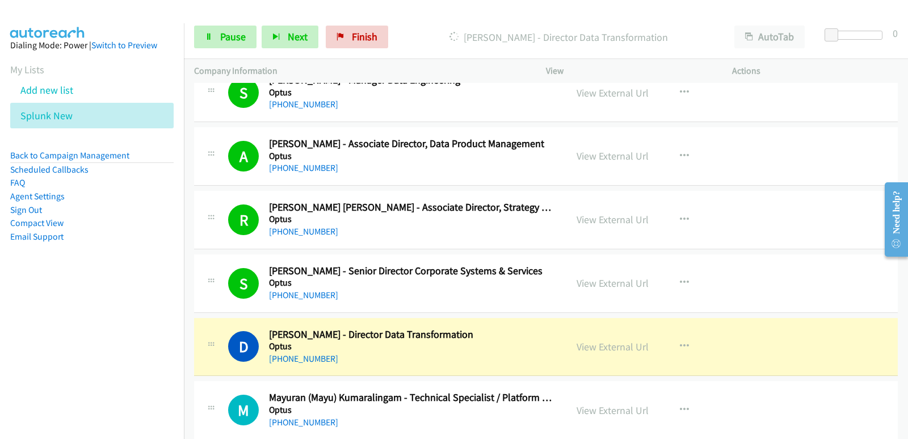
click at [37, 347] on nav "Dialing Mode: Power | Switch to Preview My Lists Add new list Splunk New Back t…" at bounding box center [92, 242] width 184 height 439
drag, startPoint x: 372, startPoint y: 368, endPoint x: 559, endPoint y: 349, distance: 188.2
click at [593, 352] on link "View External Url" at bounding box center [612, 346] width 72 height 13
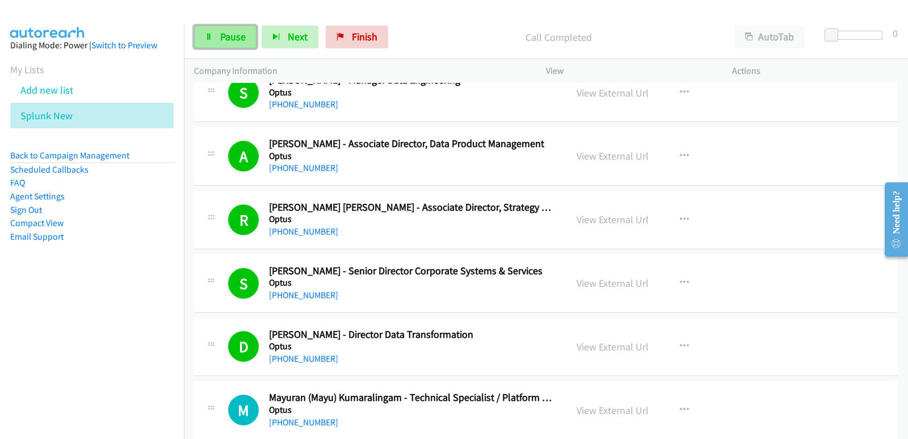
click at [209, 34] on icon at bounding box center [209, 37] width 8 height 8
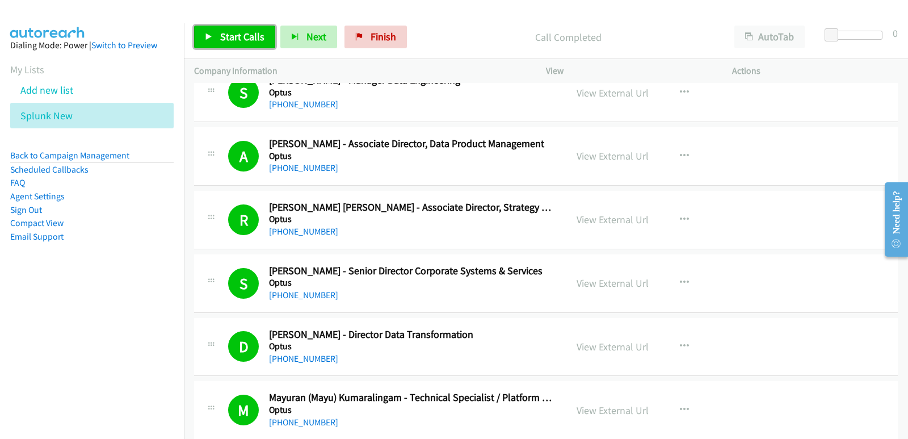
click at [241, 33] on span "Start Calls" at bounding box center [242, 36] width 44 height 13
click at [53, 311] on nav "Dialing Mode: Power | Switch to Preview My Lists Add new list Splunk New Back t…" at bounding box center [92, 242] width 184 height 439
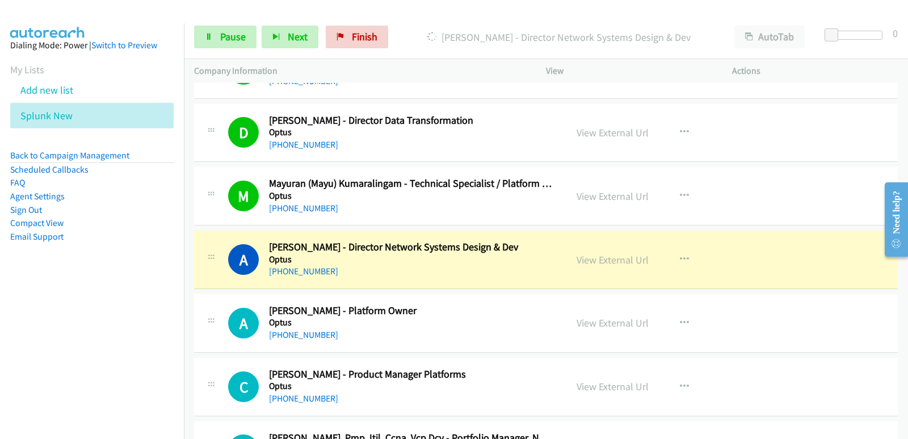
scroll to position [5106, 0]
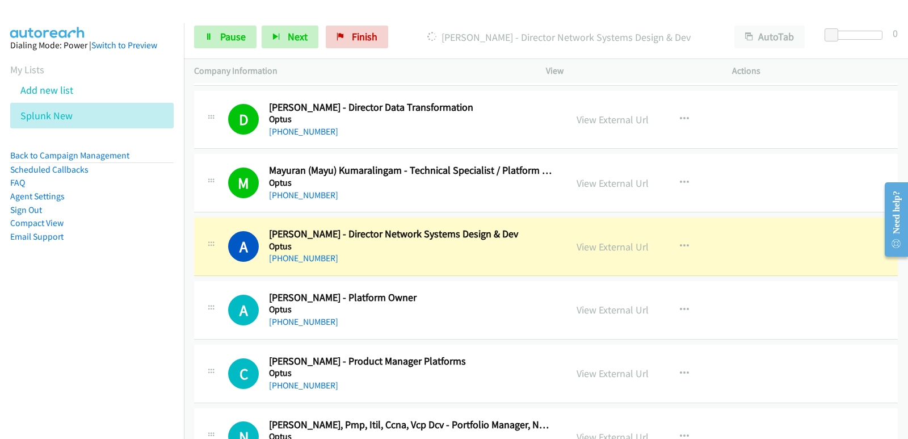
drag, startPoint x: 433, startPoint y: 372, endPoint x: 433, endPoint y: 383, distance: 10.8
click at [1, 293] on aside "Dialing Mode: Power | Switch to Preview My Lists Add new list Splunk New Back t…" at bounding box center [92, 158] width 184 height 271
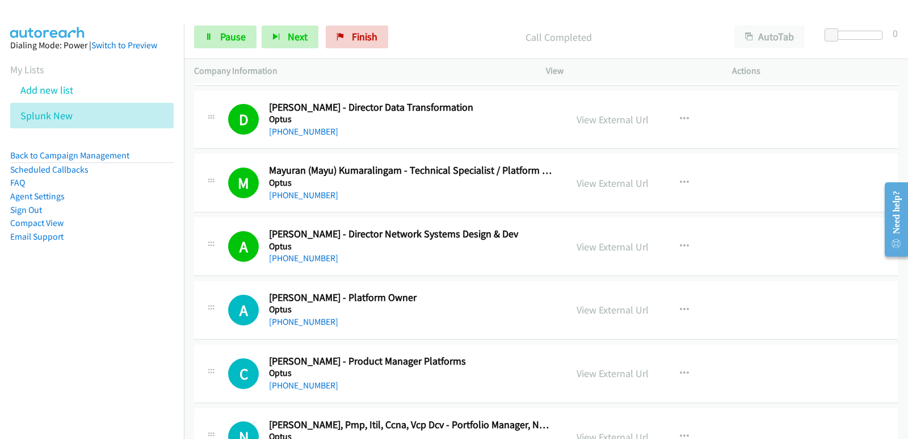
click at [42, 311] on nav "Dialing Mode: Power | Switch to Preview My Lists Add new list Splunk New Back t…" at bounding box center [92, 242] width 184 height 439
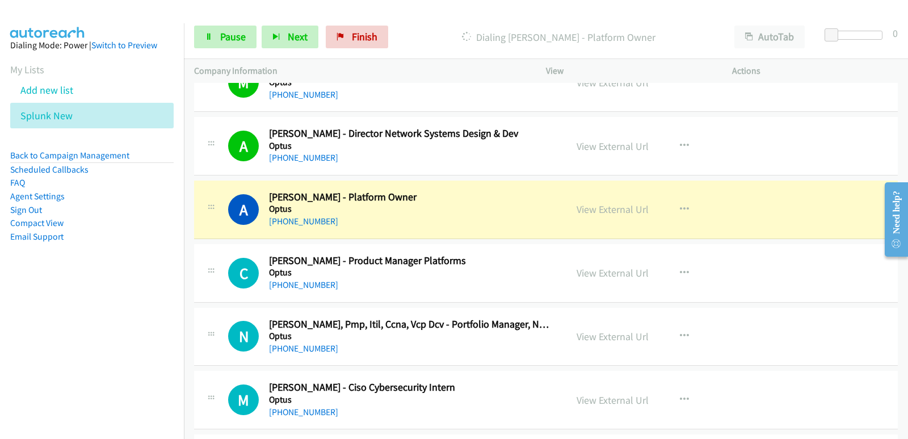
scroll to position [5220, 0]
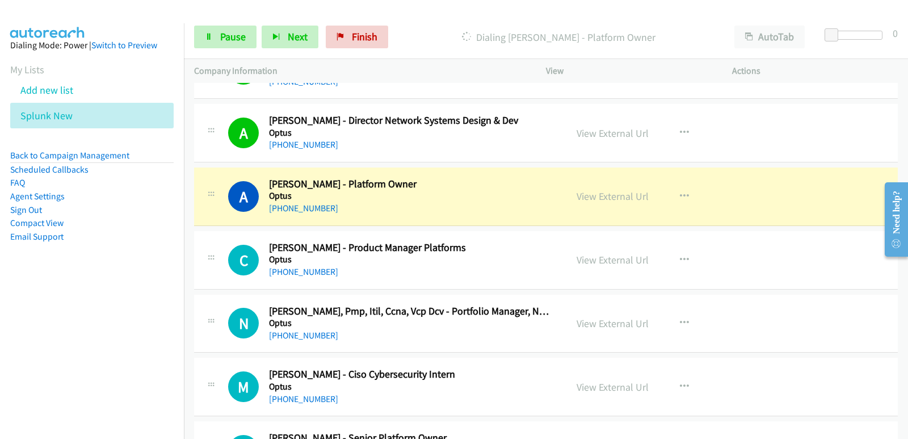
click at [47, 339] on nav "Dialing Mode: Power | Switch to Preview My Lists Add new list Splunk New Back t…" at bounding box center [92, 242] width 184 height 439
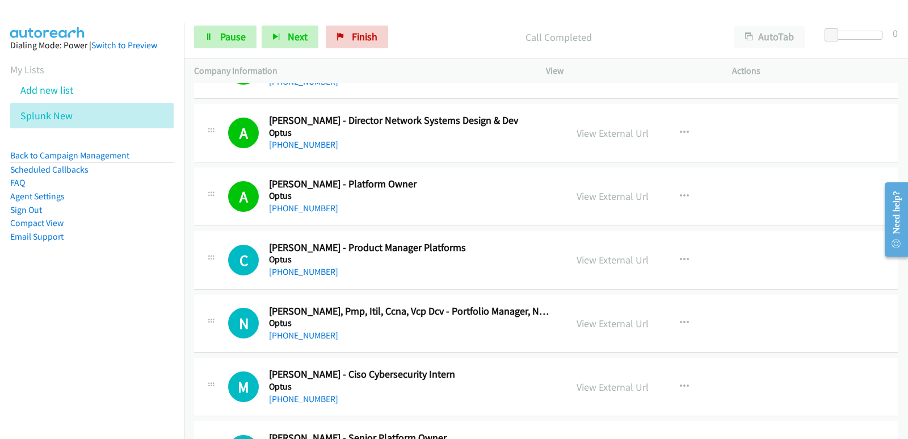
click at [62, 332] on nav "Dialing Mode: Power | Switch to Preview My Lists Add new list Splunk New Back t…" at bounding box center [92, 242] width 184 height 439
click at [45, 319] on nav "Dialing Mode: Power | Switch to Preview My Lists Add new list Splunk New Back t…" at bounding box center [92, 242] width 184 height 439
click at [59, 300] on nav "Dialing Mode: Power | Switch to Preview My Lists Add new list Splunk New Back t…" at bounding box center [92, 242] width 184 height 439
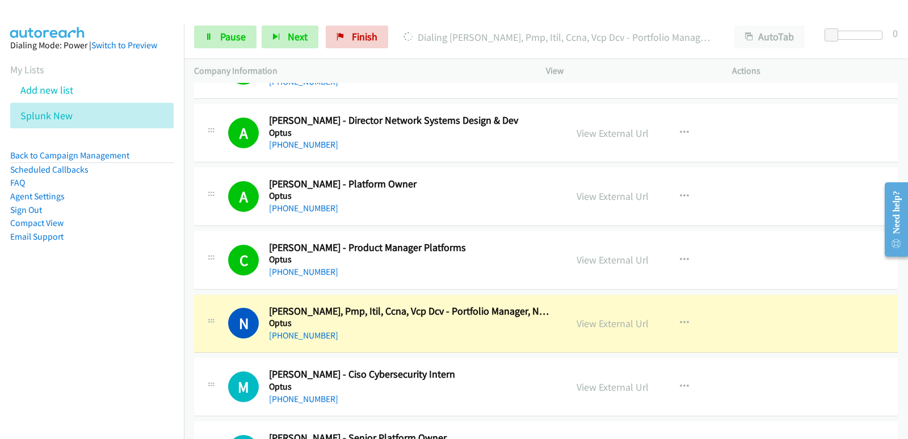
click at [66, 298] on nav "Dialing Mode: Power | Switch to Preview My Lists Add new list Splunk New Back t…" at bounding box center [92, 242] width 184 height 439
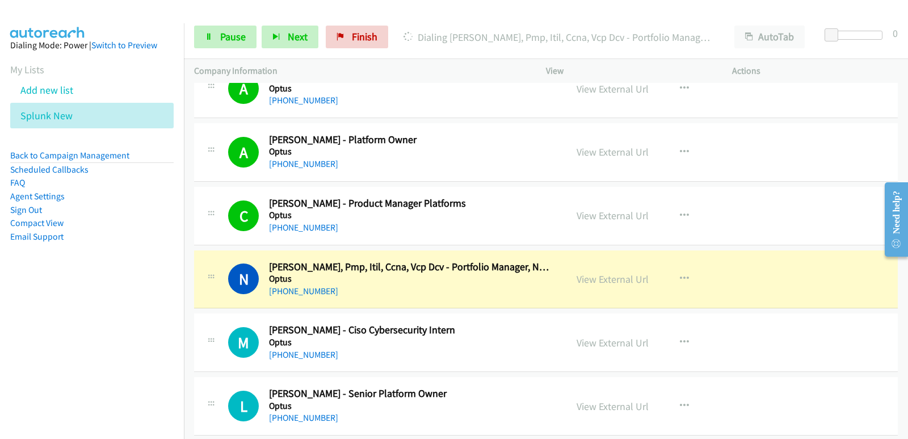
scroll to position [5276, 0]
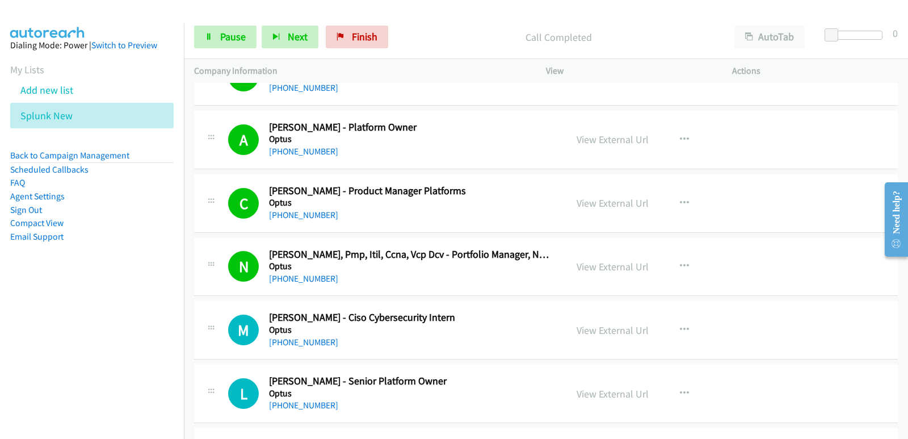
drag, startPoint x: 0, startPoint y: 290, endPoint x: 5, endPoint y: 283, distance: 8.7
click at [0, 290] on aside "Dialing Mode: Power | Switch to Preview My Lists Add new list Splunk New Back t…" at bounding box center [92, 158] width 184 height 271
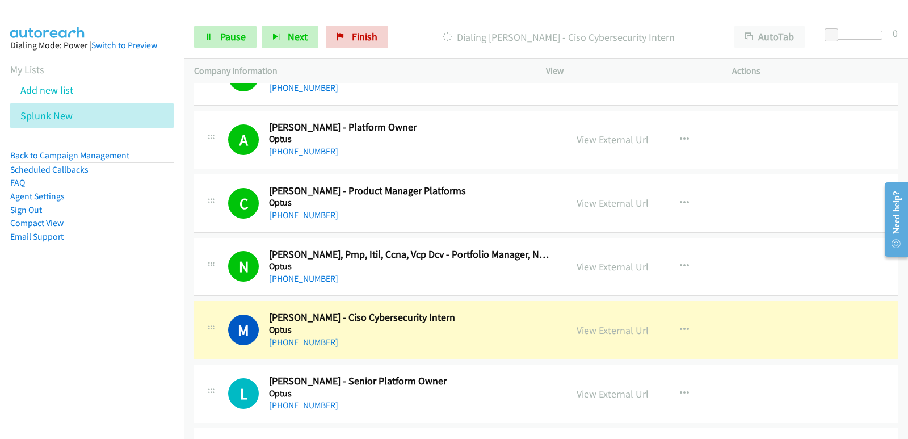
click at [38, 285] on aside "Dialing Mode: Power | Switch to Preview My Lists Add new list Splunk New Back t…" at bounding box center [92, 158] width 184 height 271
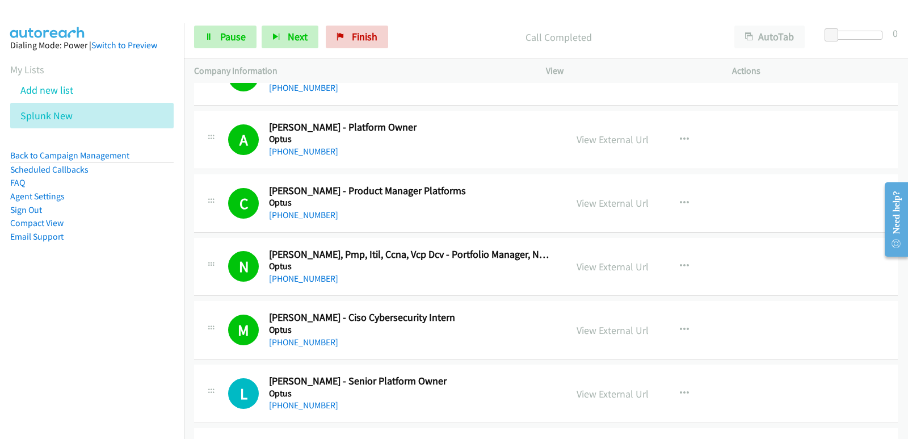
click at [26, 319] on nav "Dialing Mode: Power | Switch to Preview My Lists Add new list Splunk New Back t…" at bounding box center [92, 242] width 184 height 439
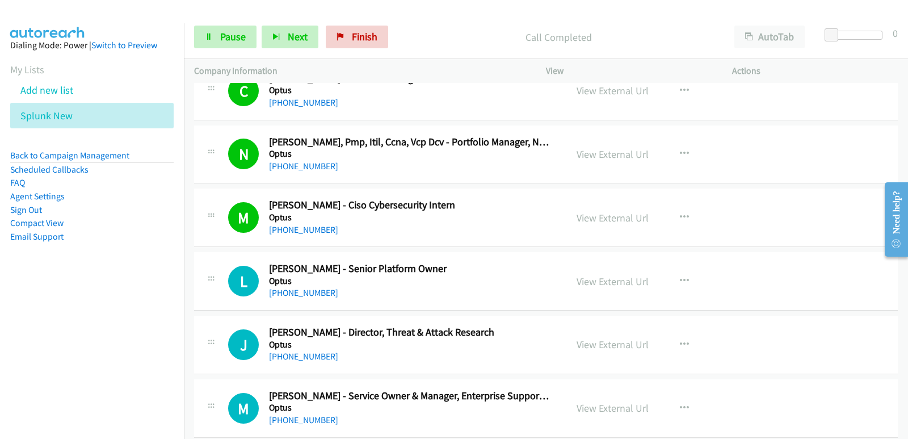
scroll to position [5390, 0]
click at [51, 331] on nav "Dialing Mode: Power | Switch to Preview My Lists Add new list Splunk New Back t…" at bounding box center [92, 242] width 184 height 439
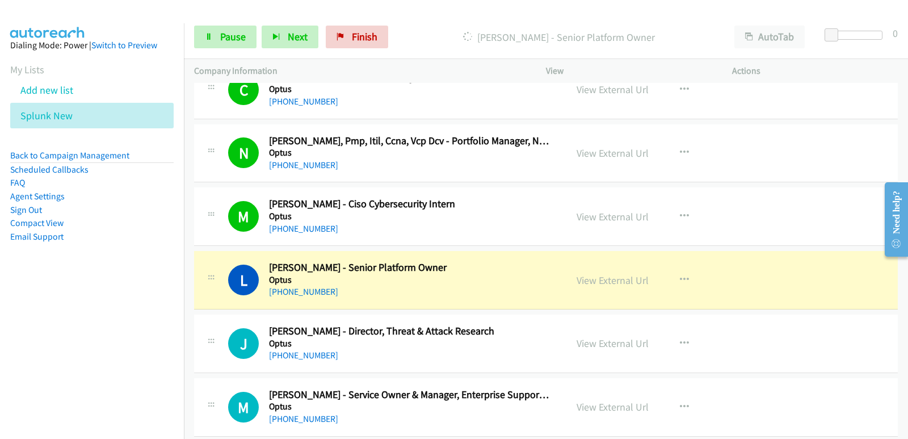
click at [40, 338] on nav "Dialing Mode: Power | Switch to Preview My Lists Add new list Splunk New Back t…" at bounding box center [92, 242] width 184 height 439
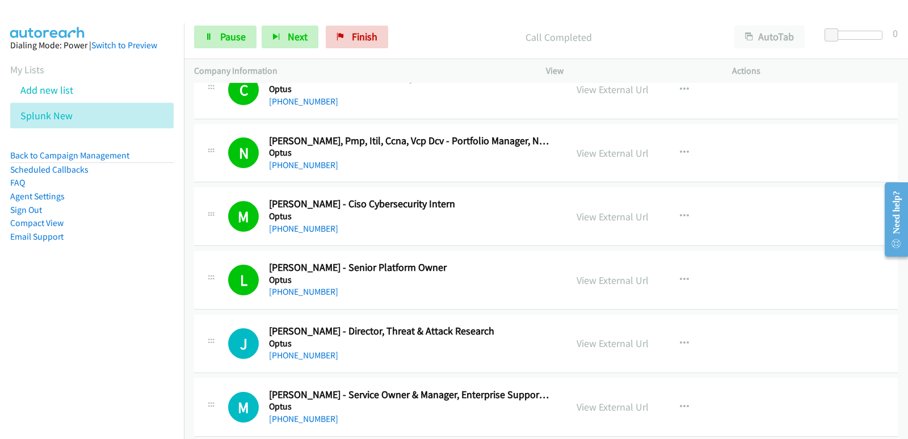
click at [49, 338] on nav "Dialing Mode: Power | Switch to Preview My Lists Add new list Splunk New Back t…" at bounding box center [92, 242] width 184 height 439
click at [77, 368] on nav "Dialing Mode: Power | Switch to Preview My Lists Add new list Splunk New Back t…" at bounding box center [92, 242] width 184 height 439
click at [77, 367] on nav "Dialing Mode: Power | Switch to Preview My Lists Add new list Splunk New Back t…" at bounding box center [92, 242] width 184 height 439
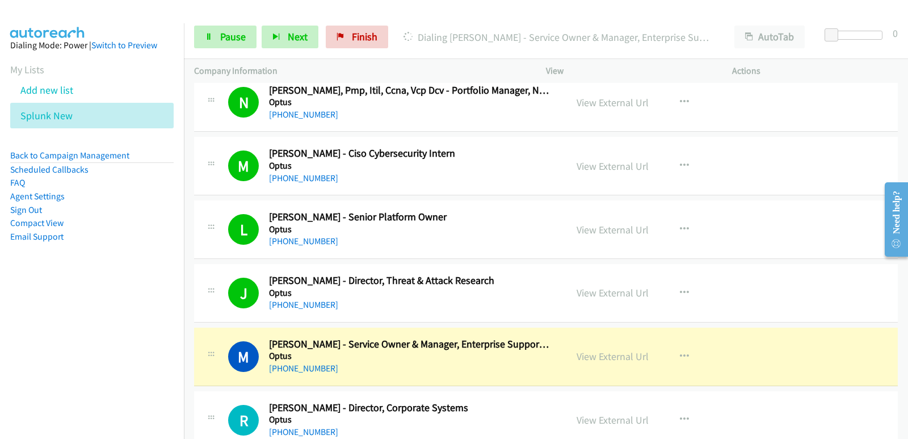
scroll to position [5503, 0]
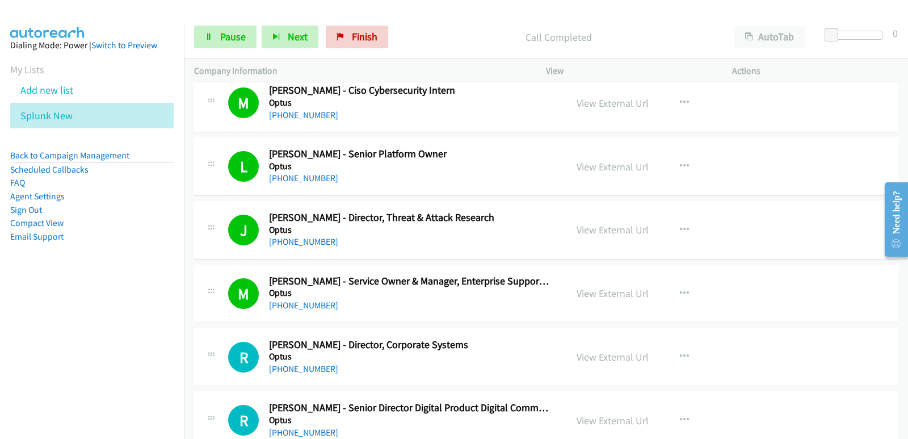
click at [36, 323] on nav "Dialing Mode: Power | Switch to Preview My Lists Add new list Splunk New Back t…" at bounding box center [92, 242] width 184 height 439
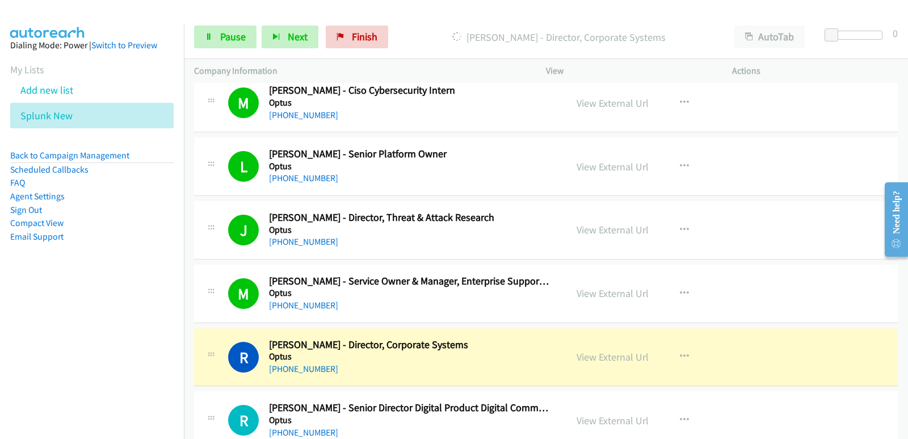
scroll to position [5560, 0]
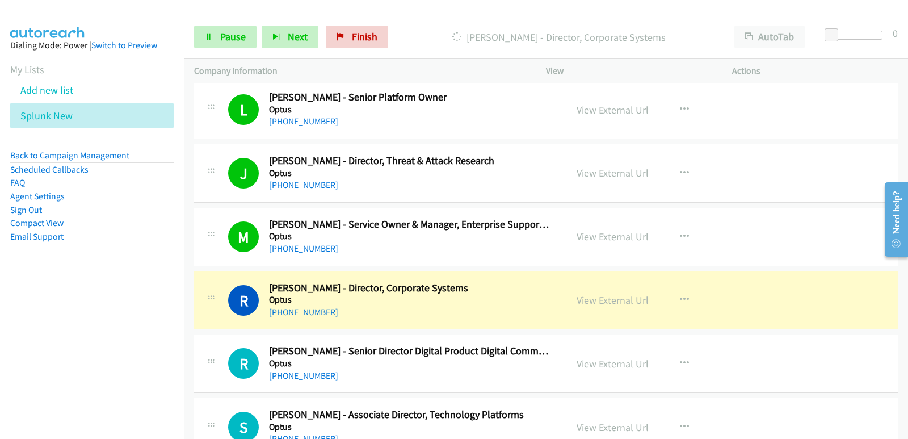
click at [408, 318] on div "[PHONE_NUMBER]" at bounding box center [410, 312] width 283 height 14
click at [587, 296] on link "View External Url" at bounding box center [612, 299] width 72 height 13
click at [244, 32] on span "Pause" at bounding box center [233, 36] width 26 height 13
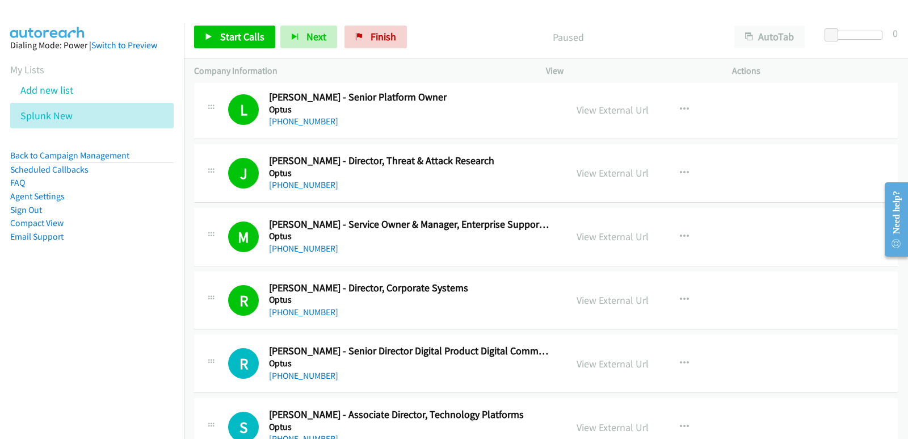
drag, startPoint x: 14, startPoint y: 353, endPoint x: 13, endPoint y: 335, distance: 18.2
click at [13, 349] on nav "Dialing Mode: Power | Switch to Preview My Lists Add new list Splunk New Back t…" at bounding box center [92, 242] width 184 height 439
click at [240, 47] on link "Start Calls" at bounding box center [234, 37] width 81 height 23
click at [30, 376] on nav "Dialing Mode: Power | Switch to Preview My Lists Add new list Splunk New Back t…" at bounding box center [92, 242] width 184 height 439
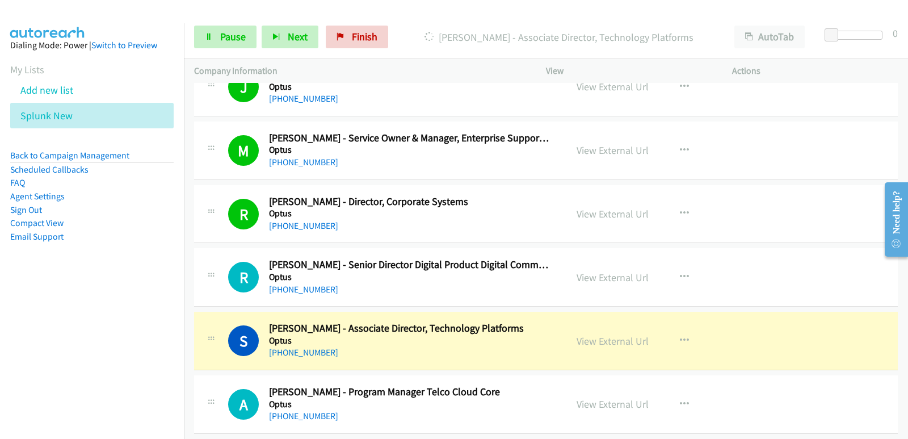
scroll to position [5674, 0]
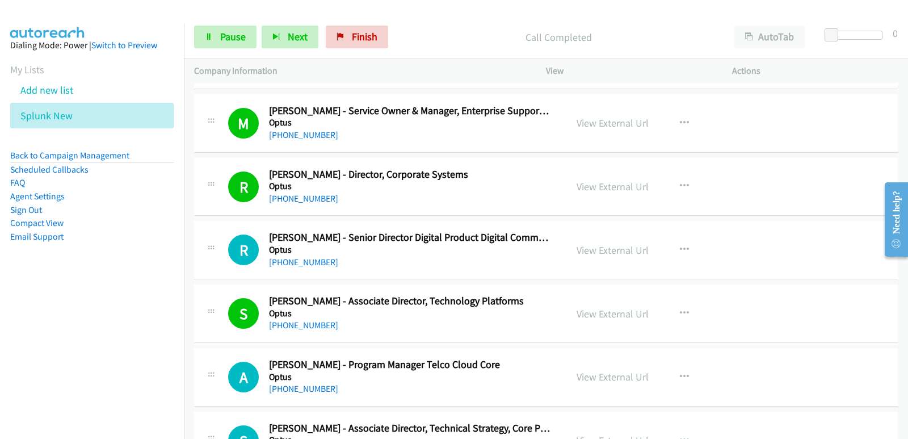
click at [47, 279] on aside "Dialing Mode: Power | Switch to Preview My Lists Add new list Splunk New Back t…" at bounding box center [92, 158] width 184 height 271
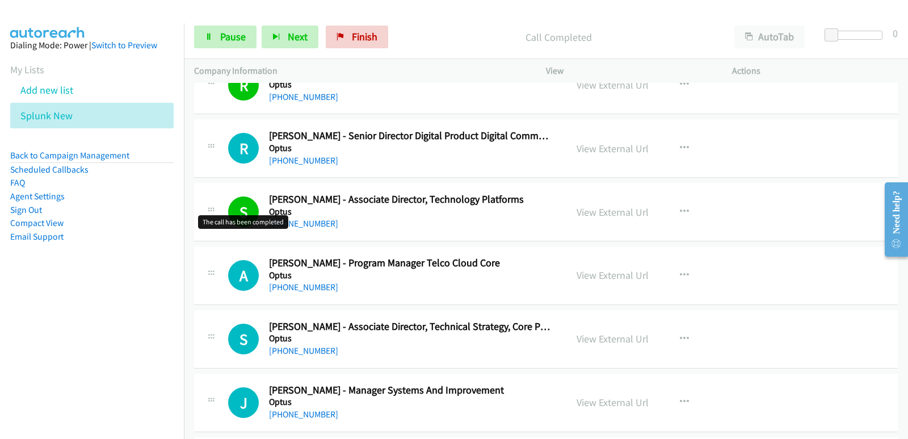
scroll to position [5787, 0]
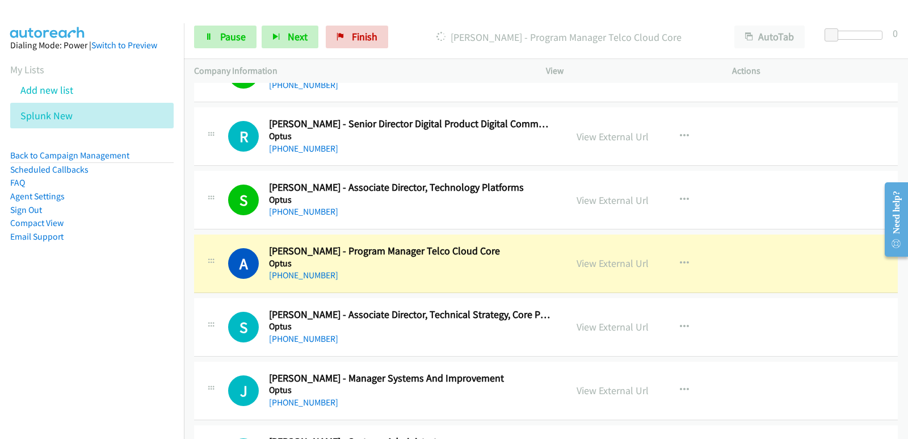
click at [21, 325] on nav "Dialing Mode: Power | Switch to Preview My Lists Add new list Splunk New Back t…" at bounding box center [92, 242] width 184 height 439
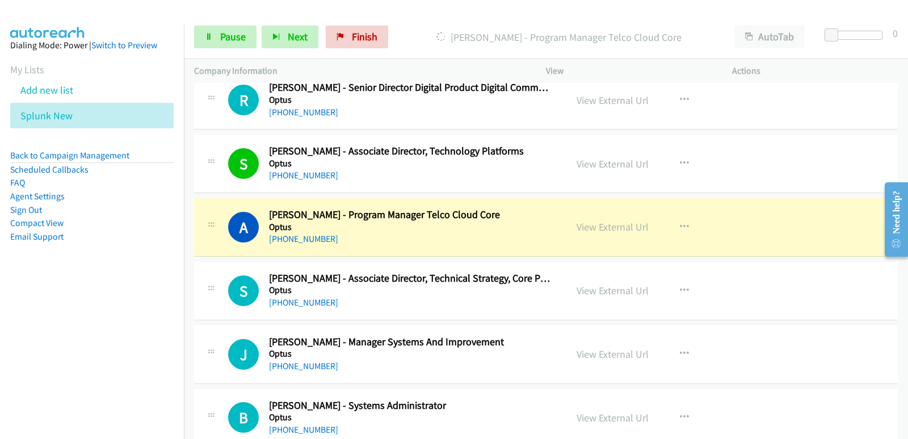
scroll to position [5844, 0]
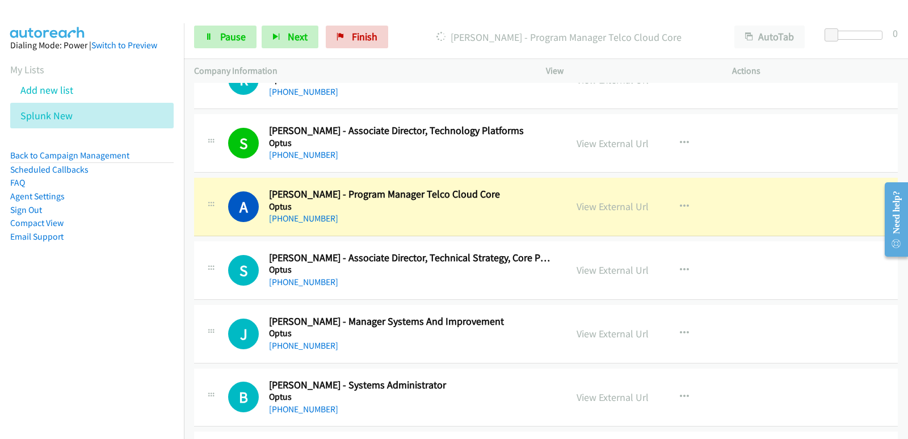
drag, startPoint x: 62, startPoint y: 356, endPoint x: 69, endPoint y: 354, distance: 7.0
click at [64, 355] on nav "Dialing Mode: Power | Switch to Preview My Lists Add new list Splunk New Back t…" at bounding box center [92, 242] width 184 height 439
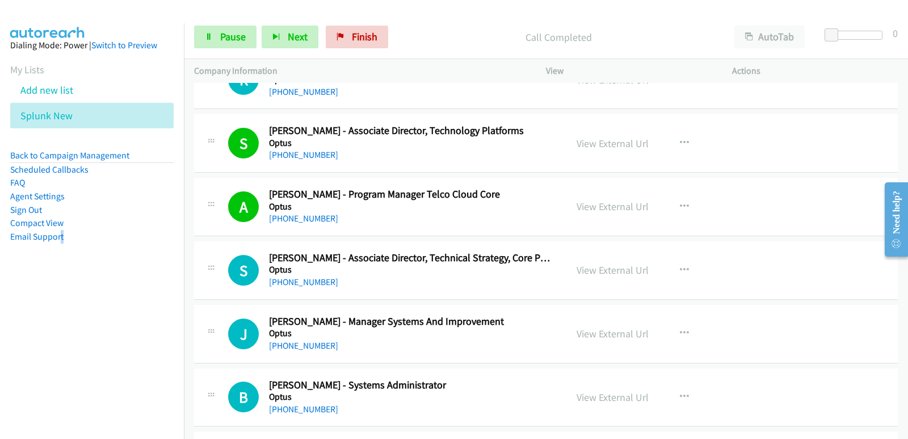
click at [61, 339] on nav "Dialing Mode: Power | Switch to Preview My Lists Add new list Splunk New Back t…" at bounding box center [92, 242] width 184 height 439
click at [24, 289] on aside "Dialing Mode: Power | Switch to Preview My Lists Add new list Splunk New Back t…" at bounding box center [92, 158] width 184 height 271
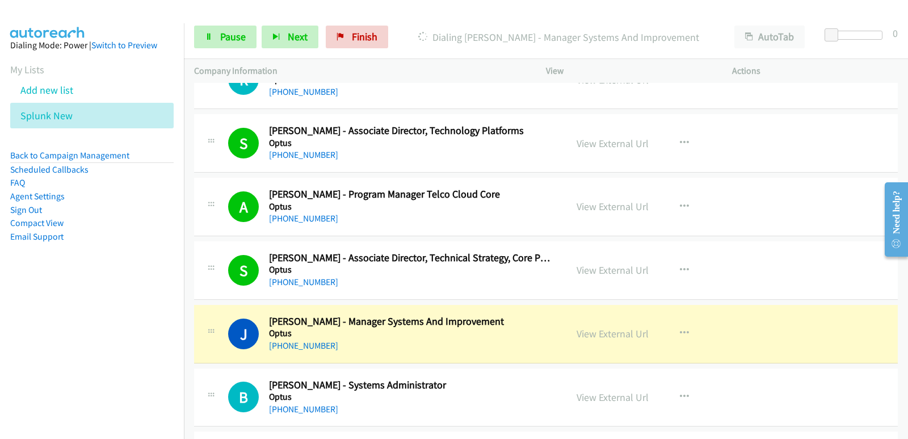
click at [48, 289] on aside "Dialing Mode: Power | Switch to Preview My Lists Add new list Splunk New Back t…" at bounding box center [92, 158] width 184 height 271
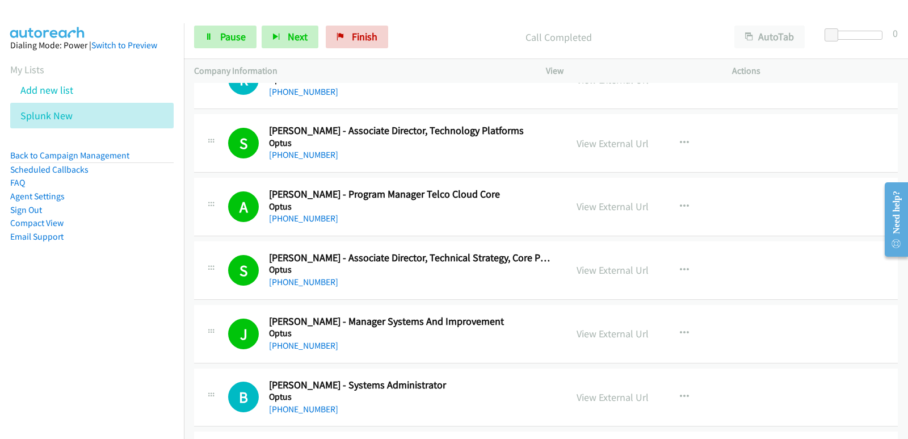
click at [19, 367] on nav "Dialing Mode: Power | Switch to Preview My Lists Add new list Splunk New Back t…" at bounding box center [92, 242] width 184 height 439
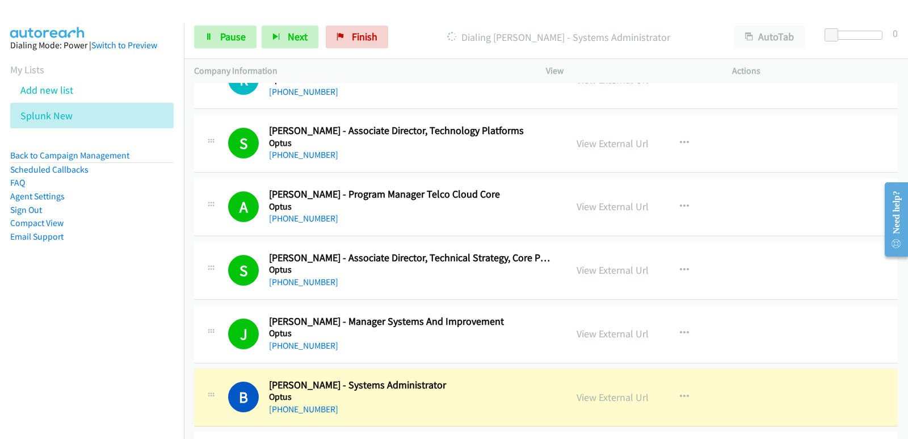
click at [35, 365] on nav "Dialing Mode: Power | Switch to Preview My Lists Add new list Splunk New Back t…" at bounding box center [92, 242] width 184 height 439
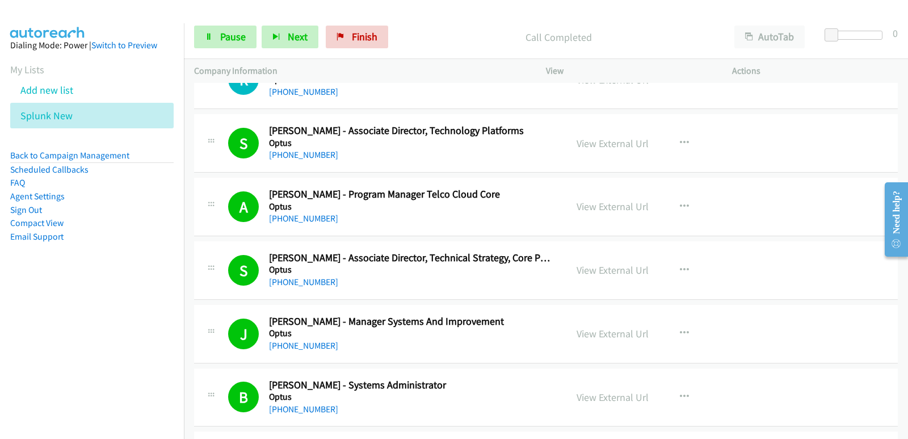
click at [3, 334] on nav "Dialing Mode: Power | Switch to Preview My Lists Add new list Splunk New Back t…" at bounding box center [92, 242] width 184 height 439
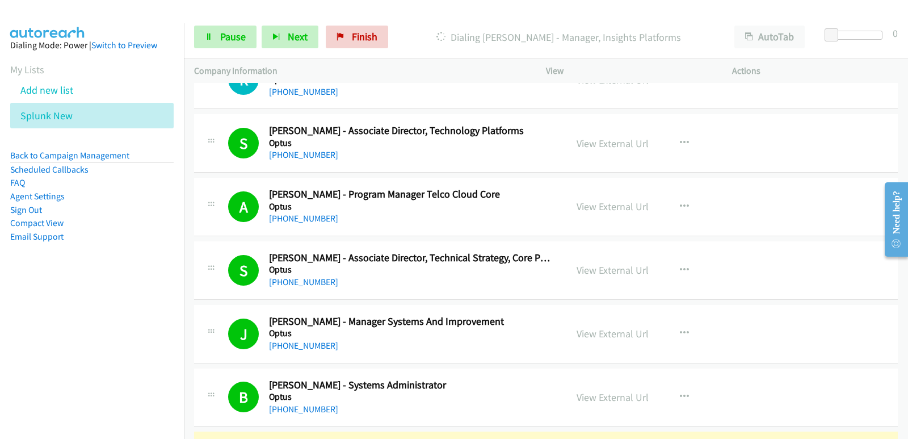
click at [36, 362] on nav "Dialing Mode: Power | Switch to Preview My Lists Add new list Splunk New Back t…" at bounding box center [92, 242] width 184 height 439
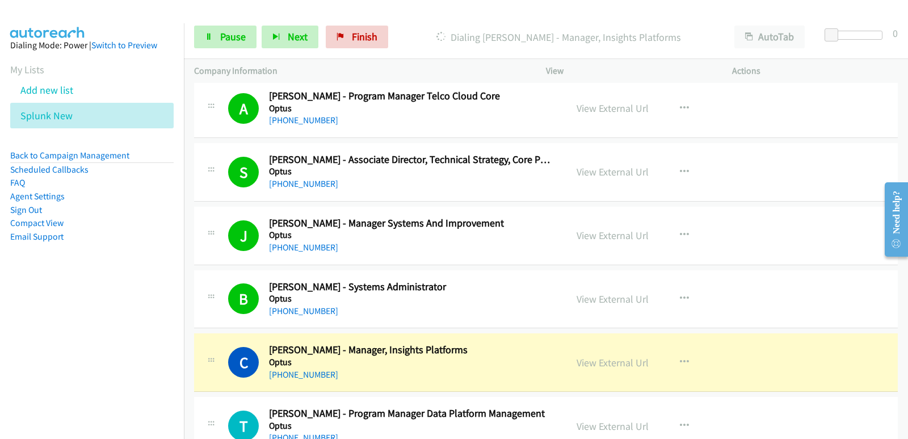
scroll to position [5957, 0]
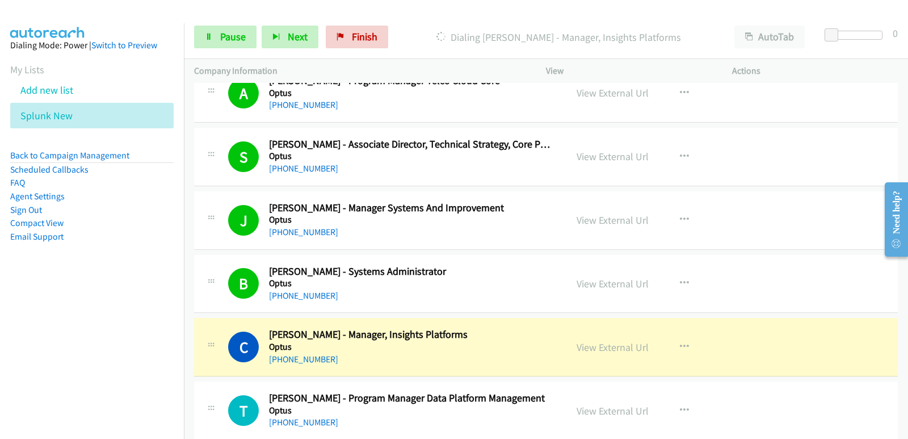
click at [0, 299] on nav "Dialing Mode: Power | Switch to Preview My Lists Add new list Splunk New Back t…" at bounding box center [92, 242] width 184 height 439
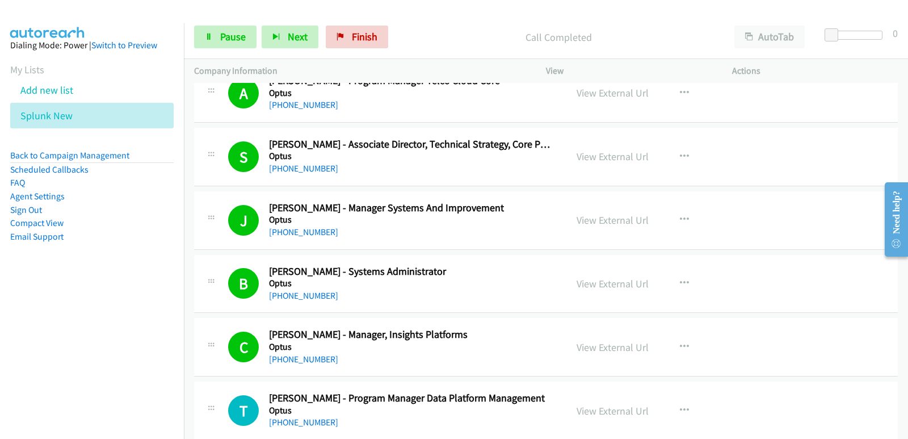
click at [8, 381] on nav "Dialing Mode: Power | Switch to Preview My Lists Add new list Splunk New Back t…" at bounding box center [92, 242] width 184 height 439
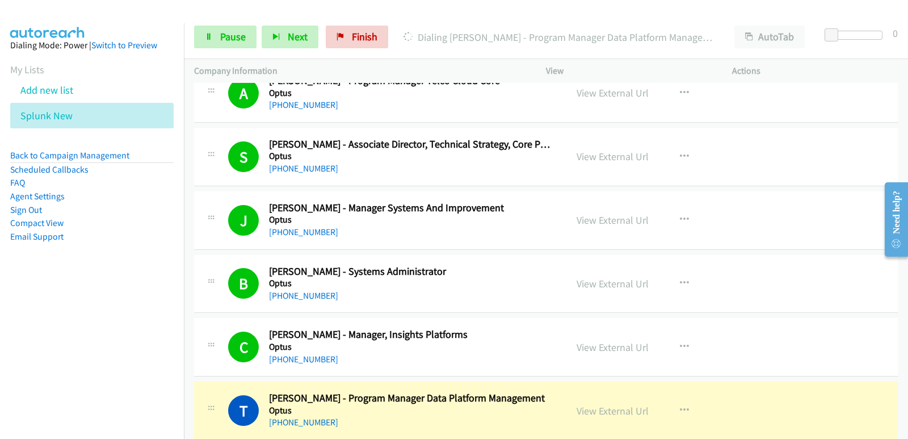
click at [20, 313] on nav "Dialing Mode: Power | Switch to Preview My Lists Add new list Splunk New Back t…" at bounding box center [92, 242] width 184 height 439
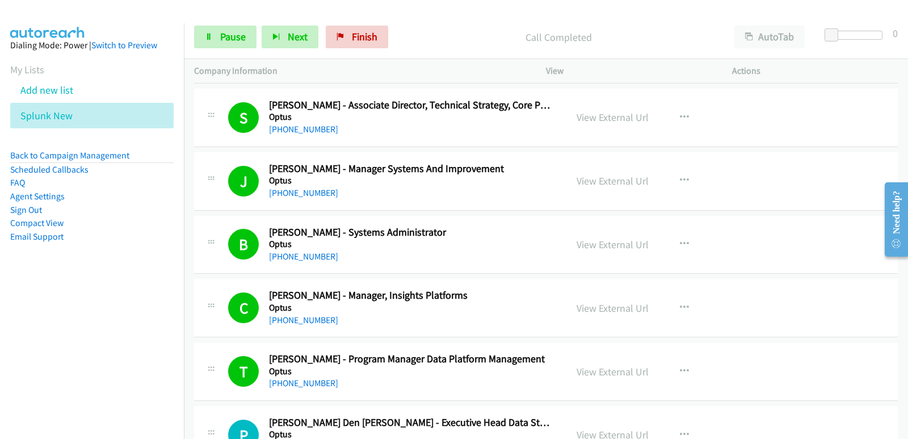
scroll to position [6071, 0]
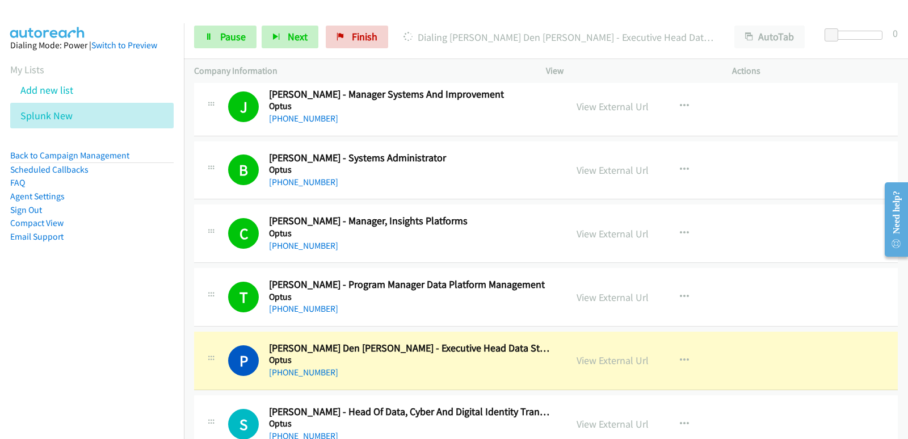
drag, startPoint x: 7, startPoint y: 327, endPoint x: 18, endPoint y: 314, distance: 17.3
click at [10, 324] on nav "Dialing Mode: Power | Switch to Preview My Lists Add new list Splunk New Back t…" at bounding box center [92, 242] width 184 height 439
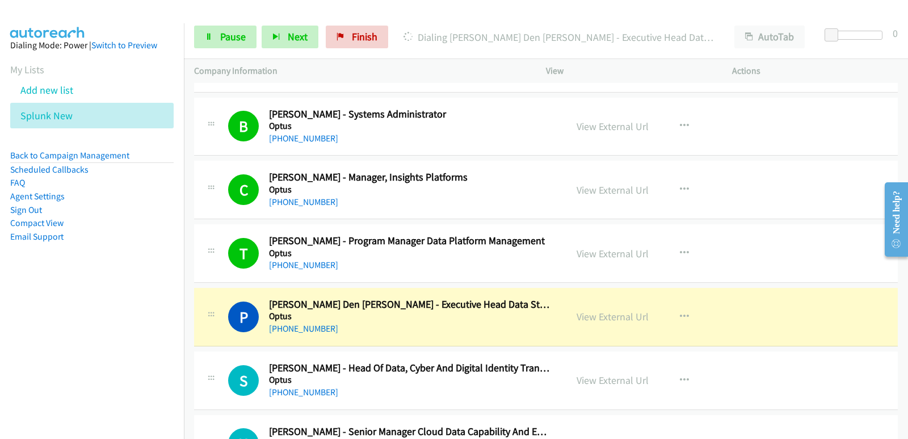
scroll to position [6127, 0]
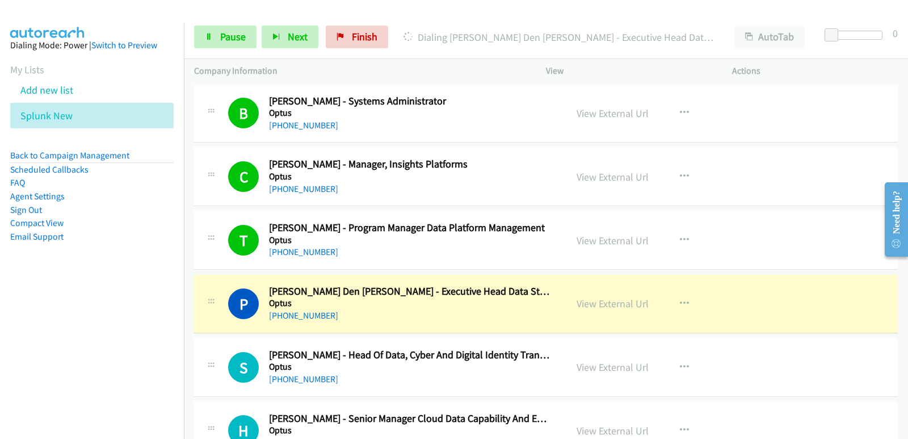
click at [29, 296] on nav "Dialing Mode: Power | Switch to Preview My Lists Add new list Splunk New Back t…" at bounding box center [92, 242] width 184 height 439
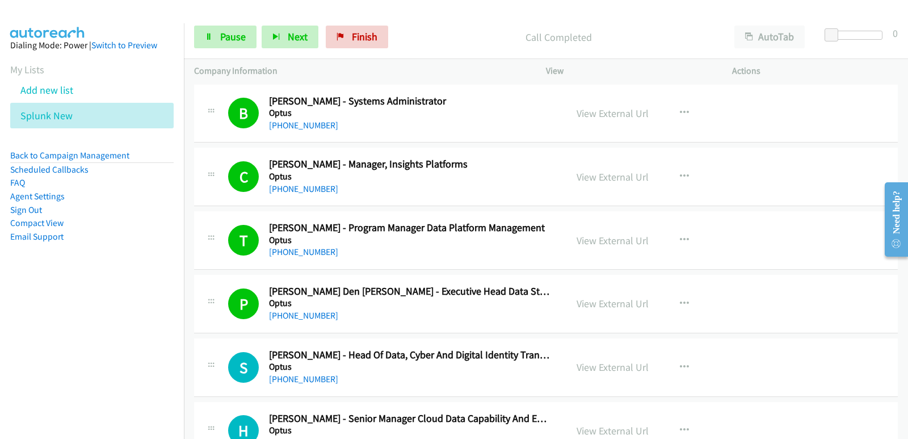
click at [36, 309] on nav "Dialing Mode: Power | Switch to Preview My Lists Add new list Splunk New Back t…" at bounding box center [92, 242] width 184 height 439
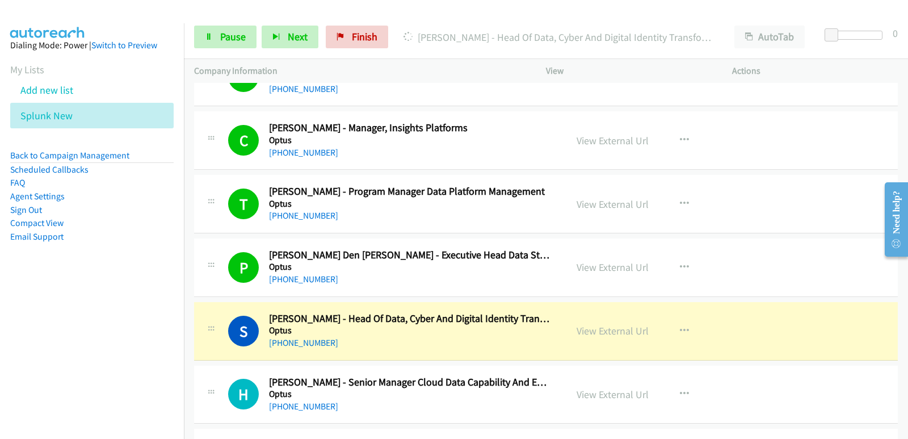
scroll to position [6184, 0]
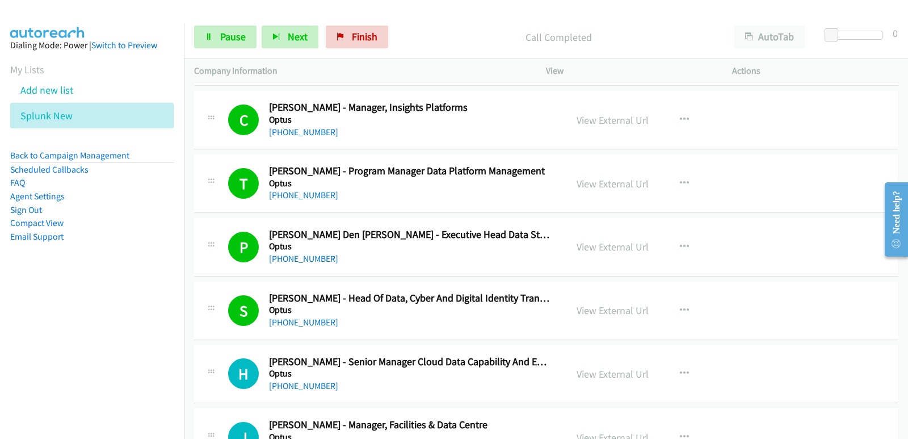
click at [63, 288] on aside "Dialing Mode: Power | Switch to Preview My Lists Add new list Splunk New Back t…" at bounding box center [92, 158] width 184 height 271
click at [51, 348] on nav "Dialing Mode: Power | Switch to Preview My Lists Add new list Splunk New Back t…" at bounding box center [92, 242] width 184 height 439
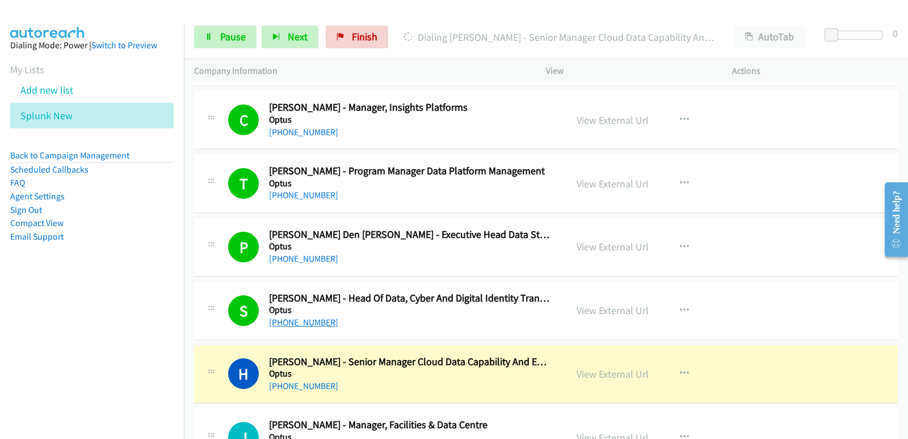
scroll to position [6241, 0]
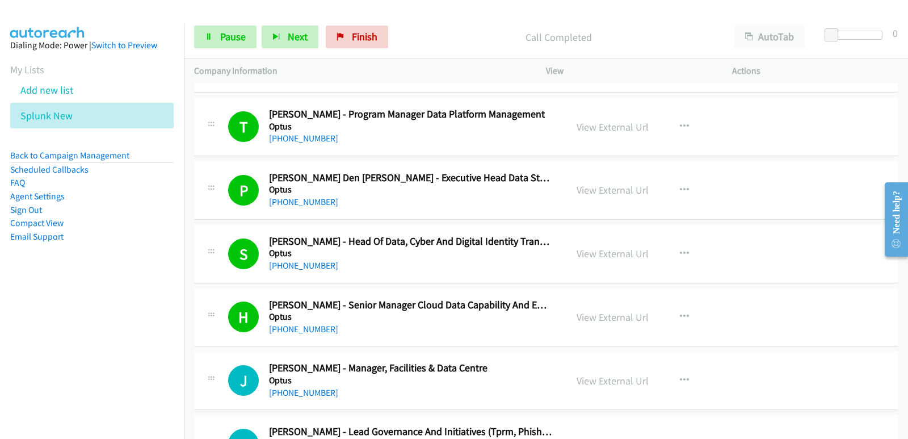
click at [0, 310] on nav "Dialing Mode: Power | Switch to Preview My Lists Add new list Splunk New Back t…" at bounding box center [92, 242] width 184 height 439
click at [49, 361] on nav "Dialing Mode: Power | Switch to Preview My Lists Add new list Splunk New Back t…" at bounding box center [92, 242] width 184 height 439
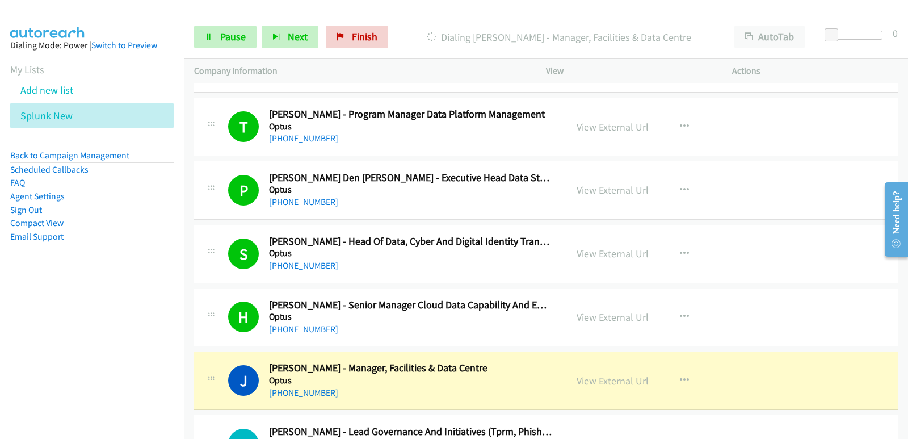
scroll to position [6354, 0]
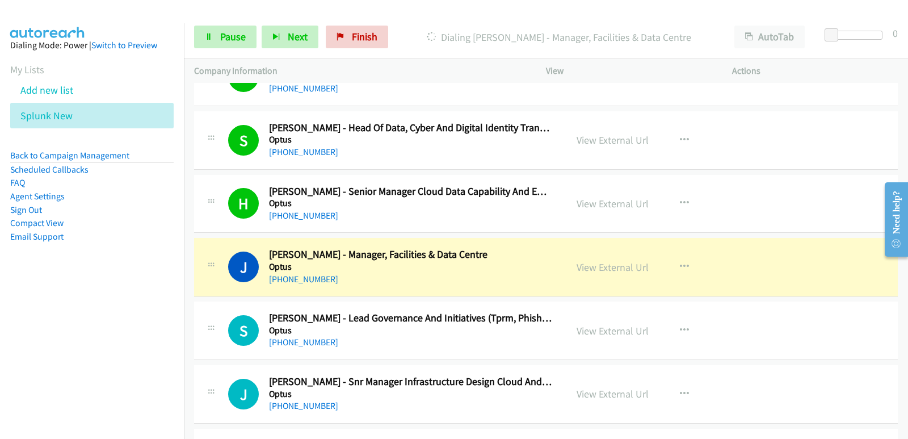
click at [0, 313] on nav "Dialing Mode: Power | Switch to Preview My Lists Add new list Splunk New Back t…" at bounding box center [92, 242] width 184 height 439
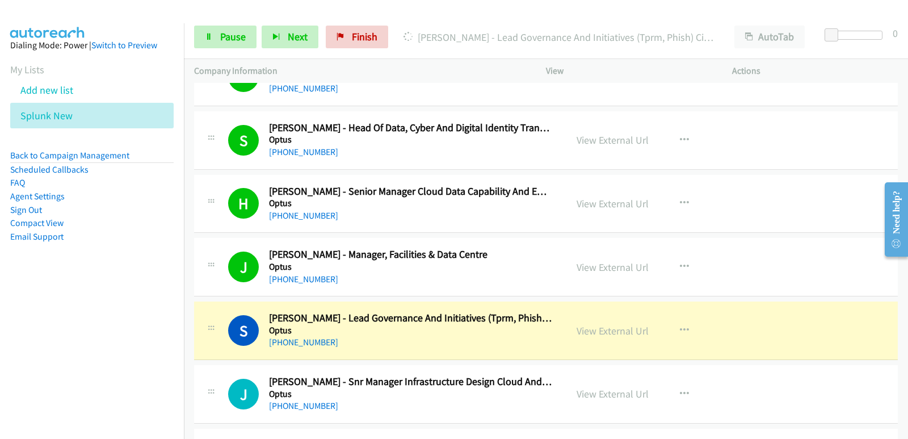
click at [1, 322] on nav "Dialing Mode: Power | Switch to Preview My Lists Add new list Splunk New Back t…" at bounding box center [92, 242] width 184 height 439
click at [18, 317] on nav "Dialing Mode: Power | Switch to Preview My Lists Add new list Splunk New Back t…" at bounding box center [92, 242] width 184 height 439
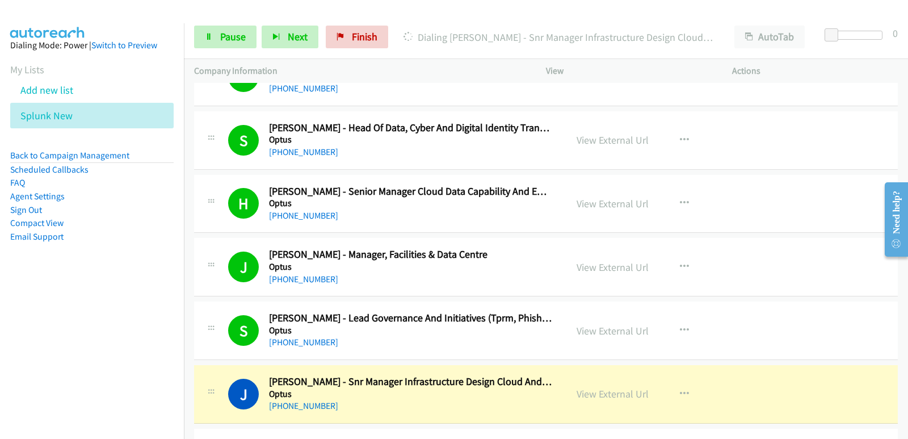
click at [66, 327] on nav "Dialing Mode: Power | Switch to Preview My Lists Add new list Splunk New Back t…" at bounding box center [92, 242] width 184 height 439
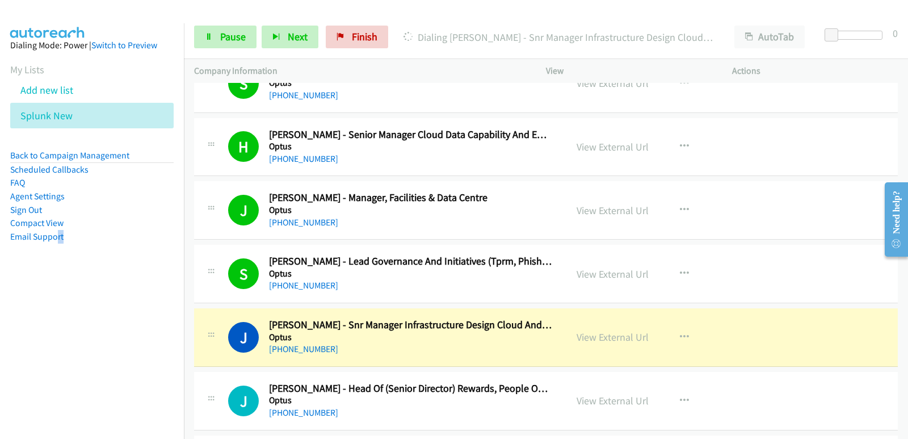
click at [39, 279] on aside "Dialing Mode: Power | Switch to Preview My Lists Add new list Splunk New Back t…" at bounding box center [92, 158] width 184 height 271
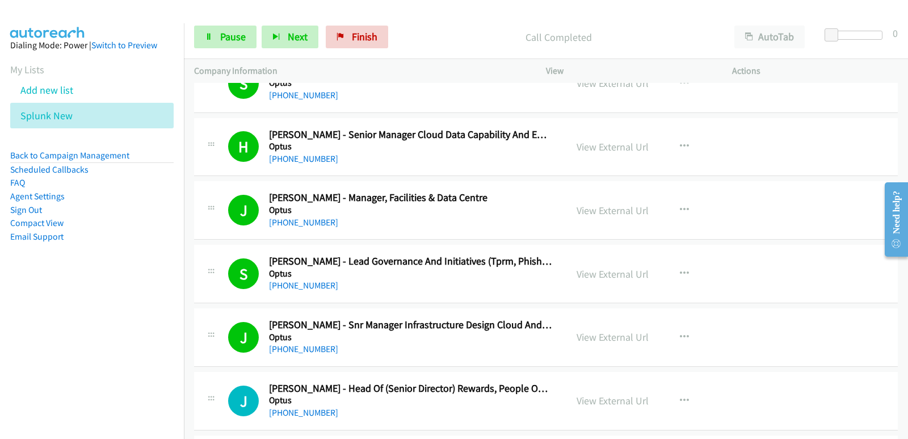
click at [58, 307] on nav "Dialing Mode: Power | Switch to Preview My Lists Add new list Splunk New Back t…" at bounding box center [92, 242] width 184 height 439
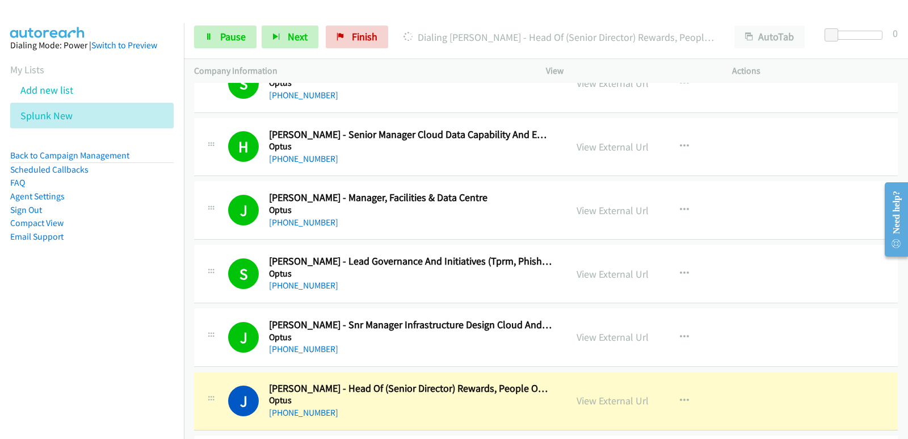
click at [79, 298] on nav "Dialing Mode: Power | Switch to Preview My Lists Add new list Splunk New Back t…" at bounding box center [92, 242] width 184 height 439
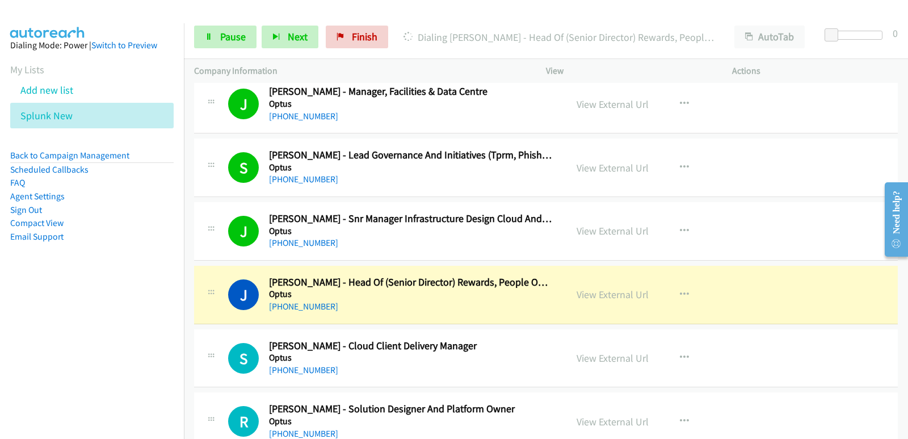
scroll to position [6525, 0]
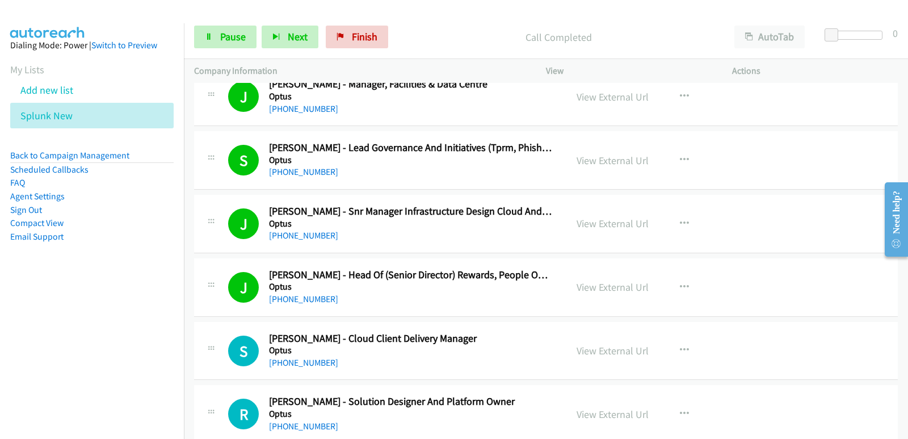
click at [47, 305] on nav "Dialing Mode: Power | Switch to Preview My Lists Add new list Splunk New Back t…" at bounding box center [92, 242] width 184 height 439
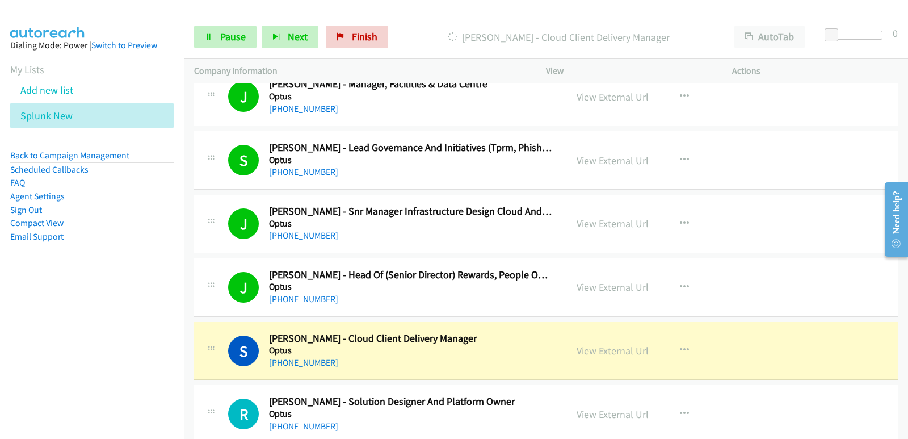
click at [16, 338] on nav "Dialing Mode: Power | Switch to Preview My Lists Add new list Splunk New Back t…" at bounding box center [92, 242] width 184 height 439
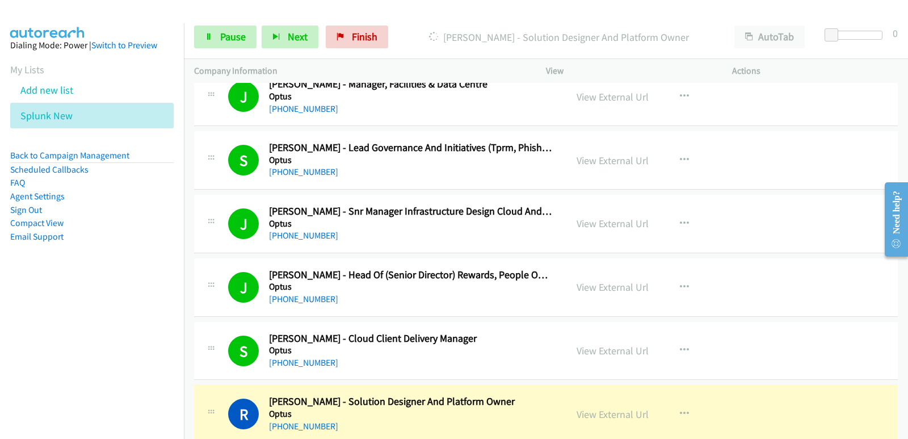
click at [54, 367] on nav "Dialing Mode: Power | Switch to Preview My Lists Add new list Splunk New Back t…" at bounding box center [92, 242] width 184 height 439
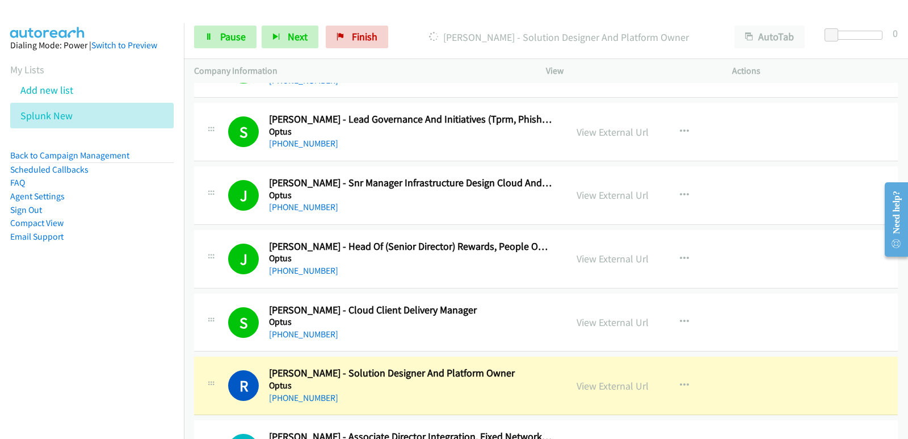
scroll to position [6581, 0]
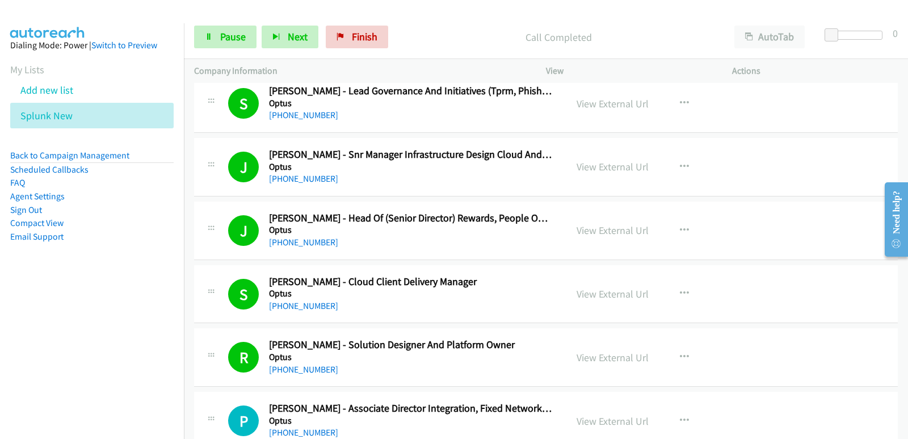
click at [2, 351] on nav "Dialing Mode: Power | Switch to Preview My Lists Add new list Splunk New Back t…" at bounding box center [92, 242] width 184 height 439
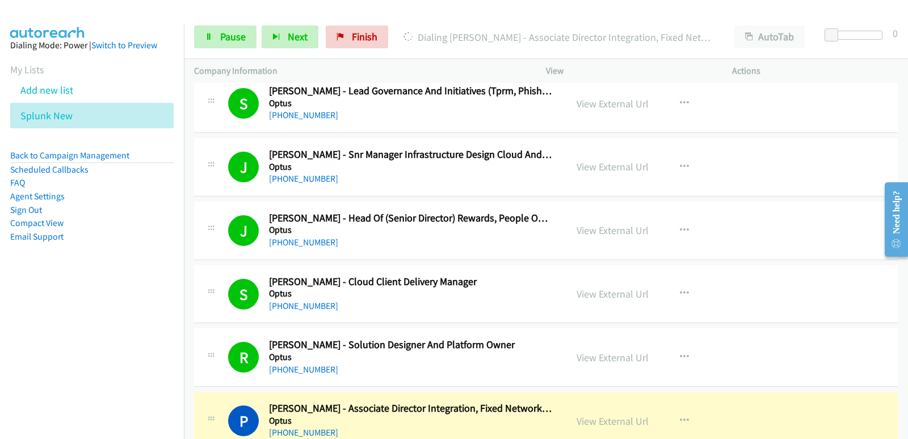
click at [24, 353] on nav "Dialing Mode: Power | Switch to Preview My Lists Add new list Splunk New Back t…" at bounding box center [92, 242] width 184 height 439
click at [33, 330] on nav "Dialing Mode: Power | Switch to Preview My Lists Add new list Splunk New Back t…" at bounding box center [92, 242] width 184 height 439
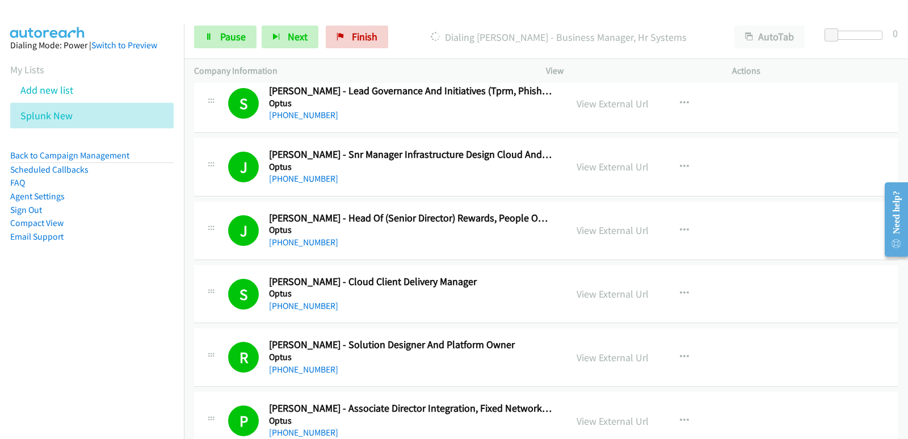
click at [37, 332] on nav "Dialing Mode: Power | Switch to Preview My Lists Add new list Splunk New Back t…" at bounding box center [92, 242] width 184 height 439
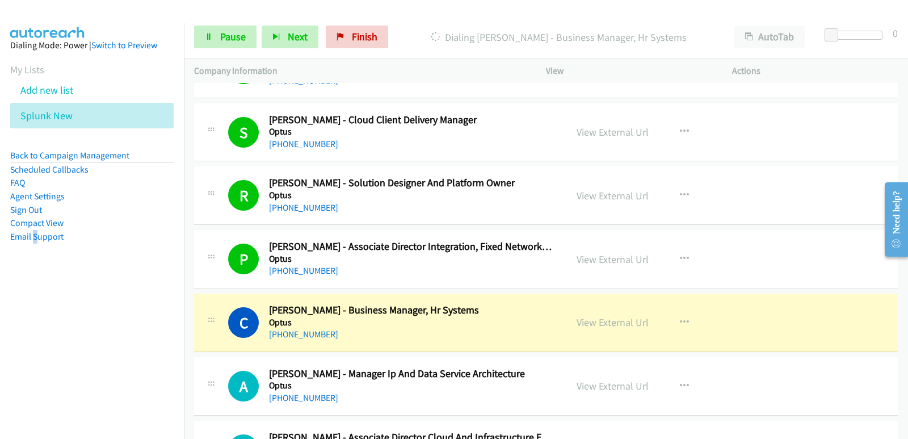
scroll to position [6808, 0]
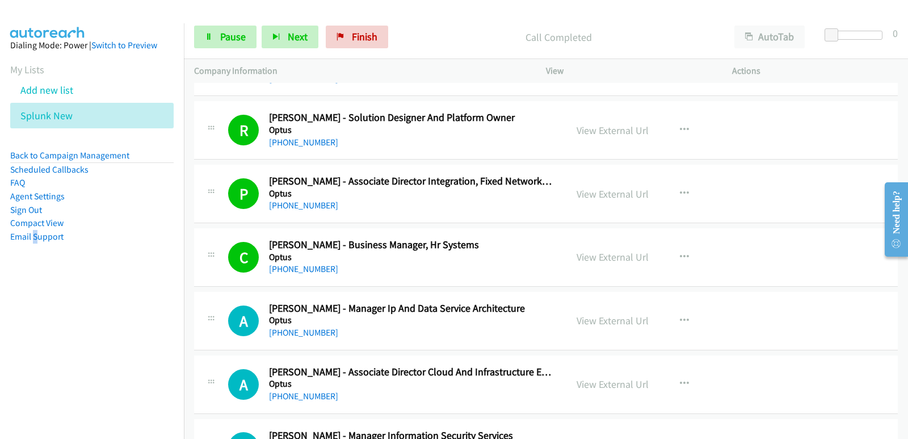
click at [33, 327] on nav "Dialing Mode: Power | Switch to Preview My Lists Add new list Splunk New Back t…" at bounding box center [92, 242] width 184 height 439
click at [55, 338] on nav "Dialing Mode: Power | Switch to Preview My Lists Add new list Splunk New Back t…" at bounding box center [92, 242] width 184 height 439
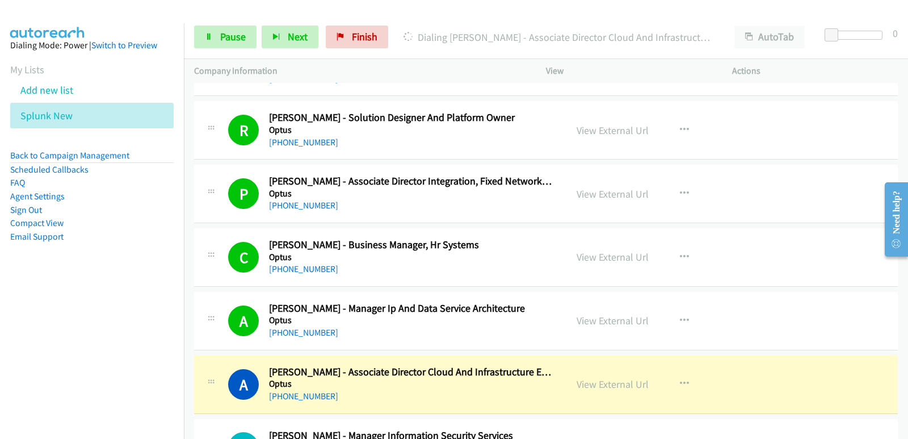
click at [31, 367] on nav "Dialing Mode: Power | Switch to Preview My Lists Add new list Splunk New Back t…" at bounding box center [92, 242] width 184 height 439
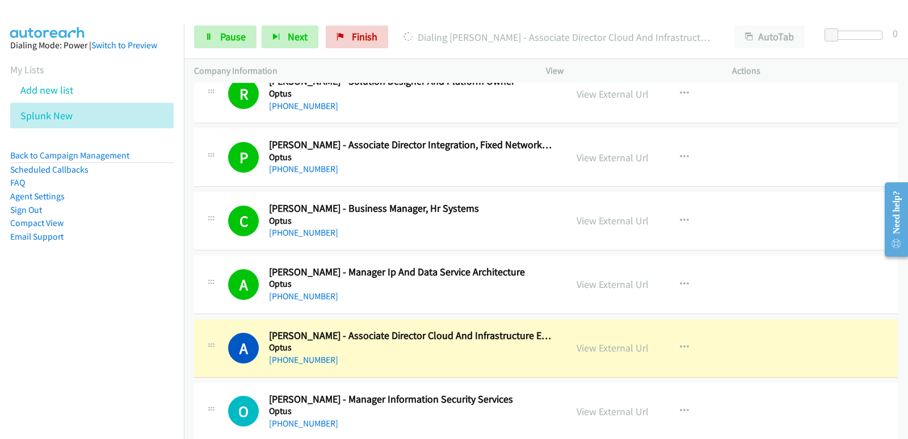
scroll to position [6865, 0]
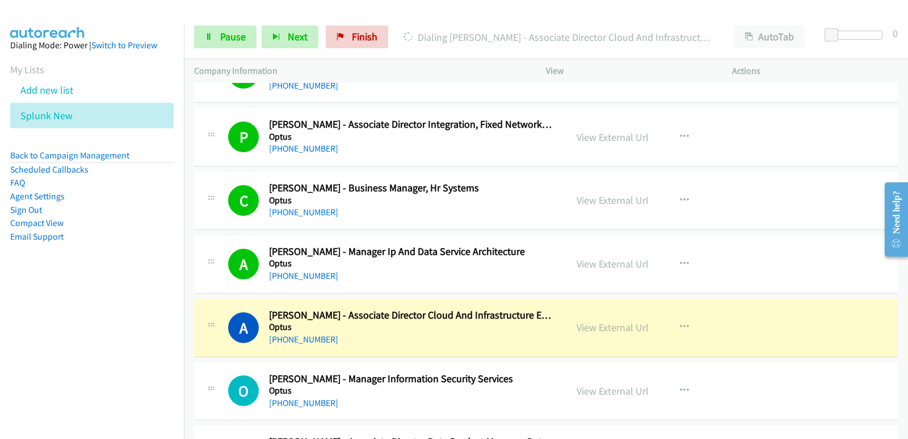
click at [2, 327] on nav "Dialing Mode: Power | Switch to Preview My Lists Add new list Splunk New Back t…" at bounding box center [92, 242] width 184 height 439
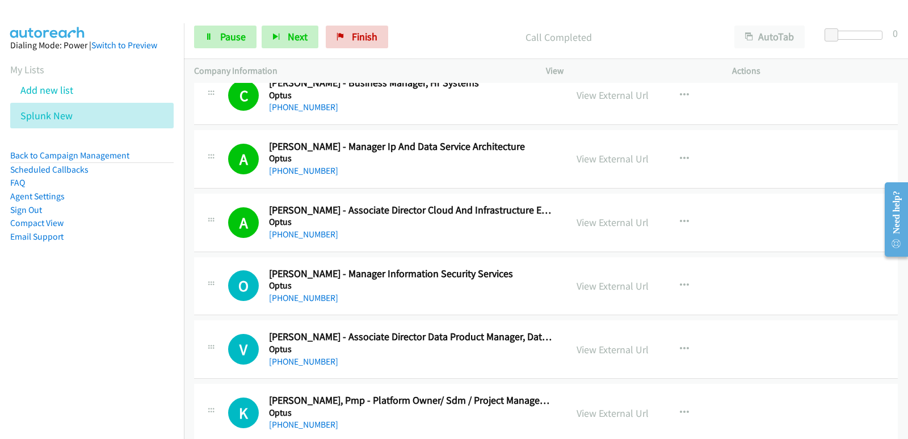
scroll to position [6979, 0]
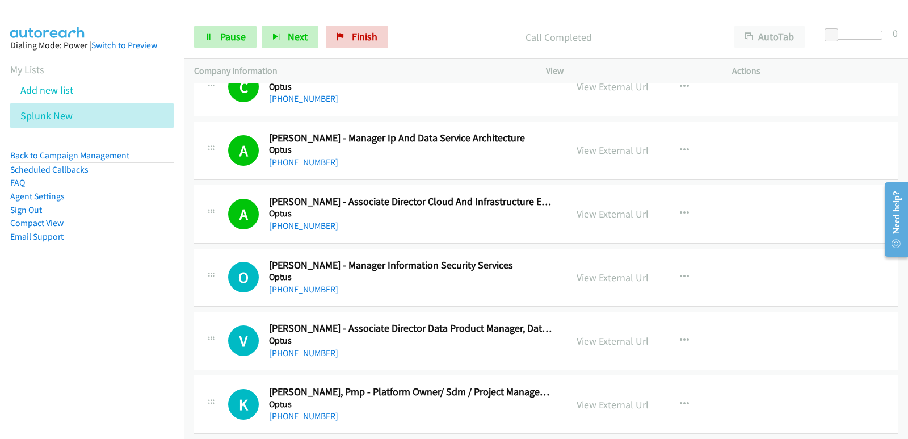
click at [25, 304] on nav "Dialing Mode: Power | Switch to Preview My Lists Add new list Splunk New Back t…" at bounding box center [92, 242] width 184 height 439
click at [1, 322] on nav "Dialing Mode: Power | Switch to Preview My Lists Add new list Splunk New Back t…" at bounding box center [92, 242] width 184 height 439
click at [15, 360] on nav "Dialing Mode: Power | Switch to Preview My Lists Add new list Splunk New Back t…" at bounding box center [92, 242] width 184 height 439
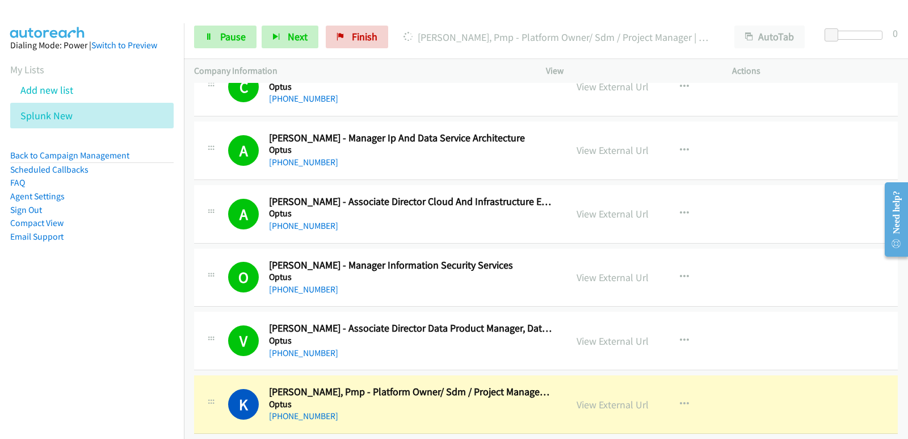
click at [24, 362] on nav "Dialing Mode: Power | Switch to Preview My Lists Add new list Splunk New Back t…" at bounding box center [92, 242] width 184 height 439
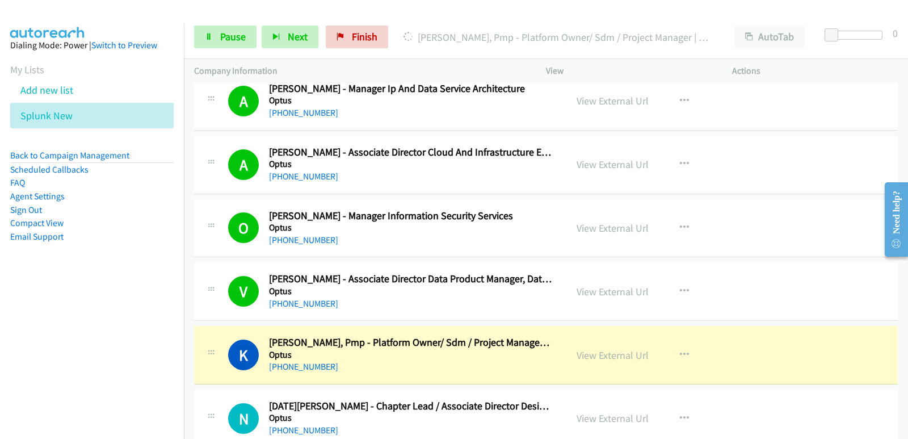
scroll to position [7035, 0]
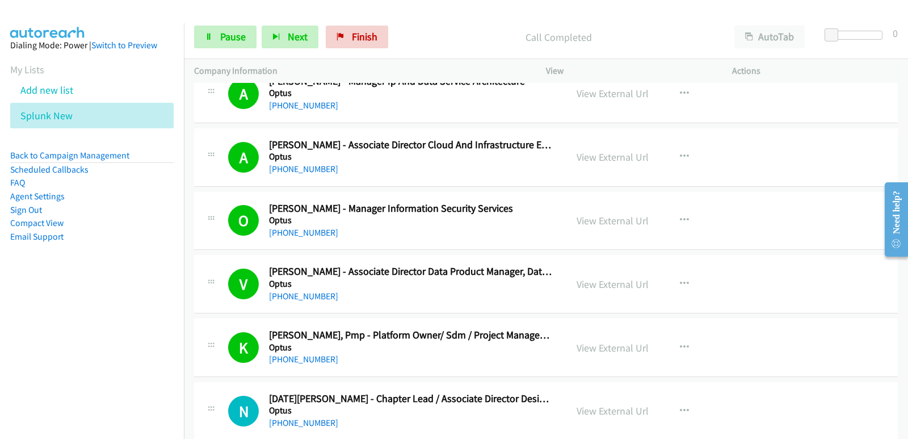
click at [84, 342] on nav "Dialing Mode: Power | Switch to Preview My Lists Add new list Splunk New Back t…" at bounding box center [92, 242] width 184 height 439
click at [65, 344] on nav "Dialing Mode: Power | Switch to Preview My Lists Add new list Splunk New Back t…" at bounding box center [92, 242] width 184 height 439
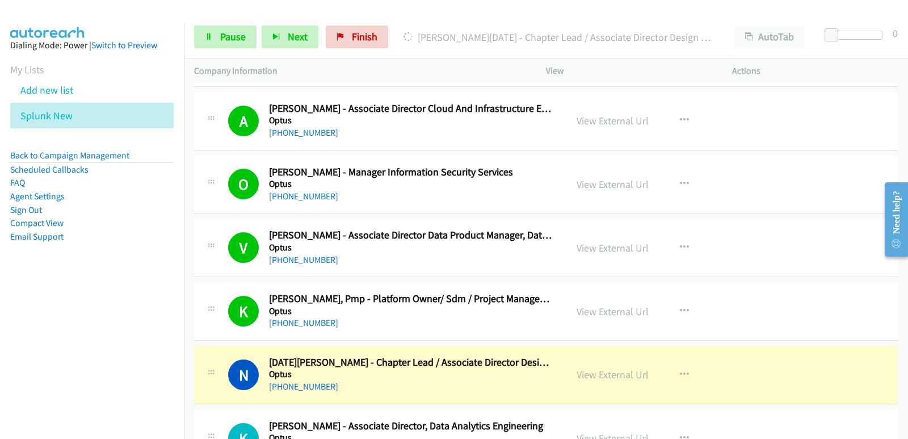
scroll to position [7092, 0]
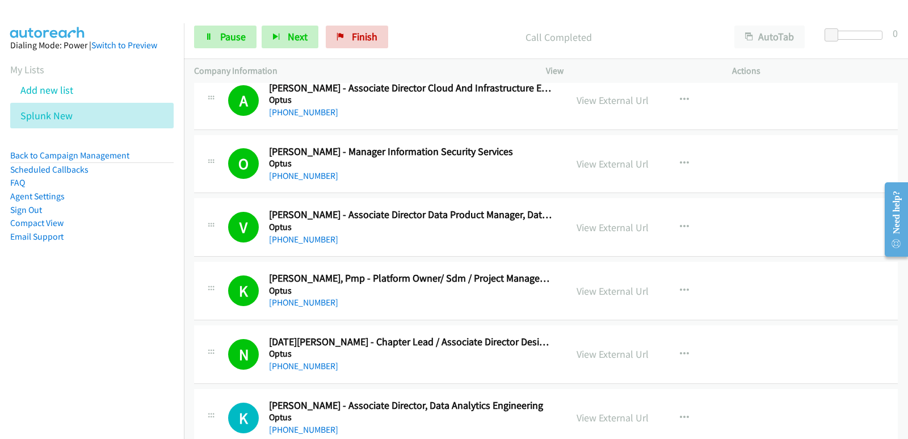
click at [43, 349] on nav "Dialing Mode: Power | Switch to Preview My Lists Add new list Splunk New Back t…" at bounding box center [92, 242] width 184 height 439
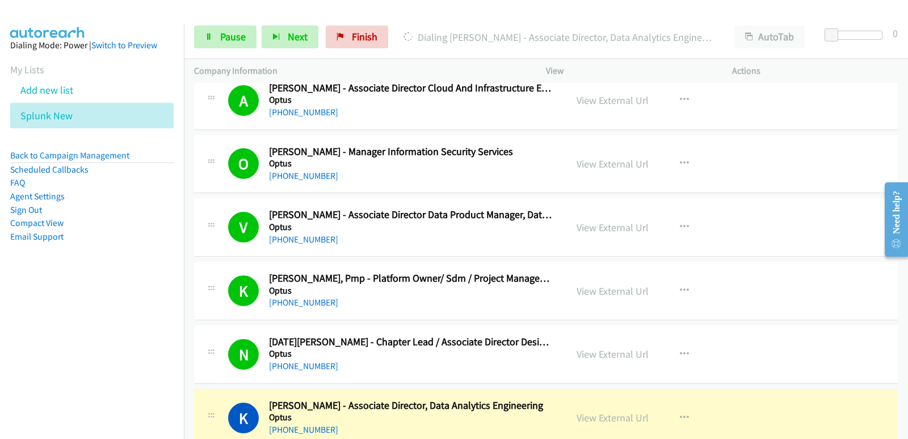
click at [69, 361] on nav "Dialing Mode: Power | Switch to Preview My Lists Add new list Splunk New Back t…" at bounding box center [92, 242] width 184 height 439
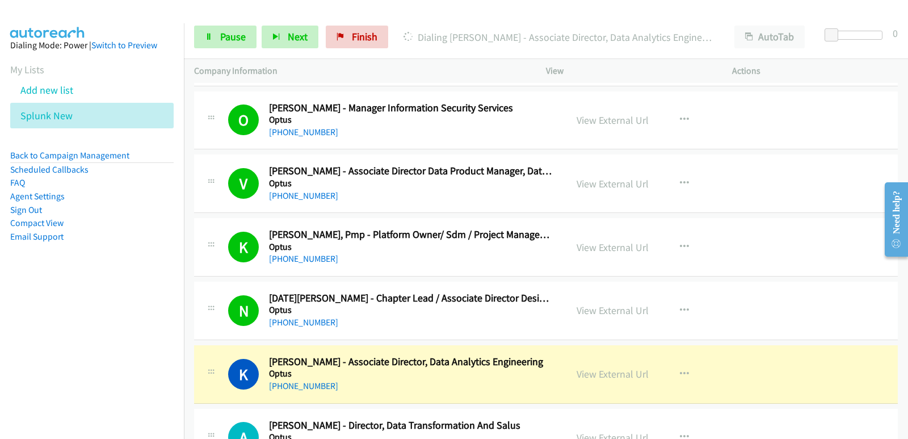
scroll to position [7149, 0]
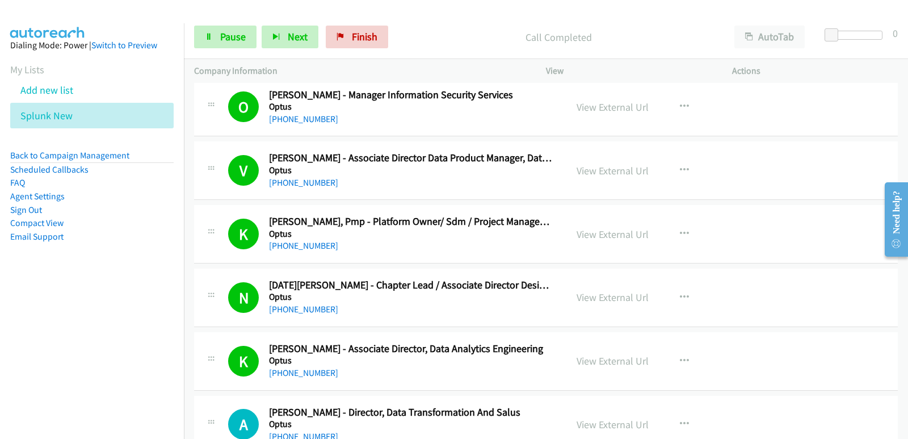
click at [77, 328] on nav "Dialing Mode: Power | Switch to Preview My Lists Add new list Splunk New Back t…" at bounding box center [92, 242] width 184 height 439
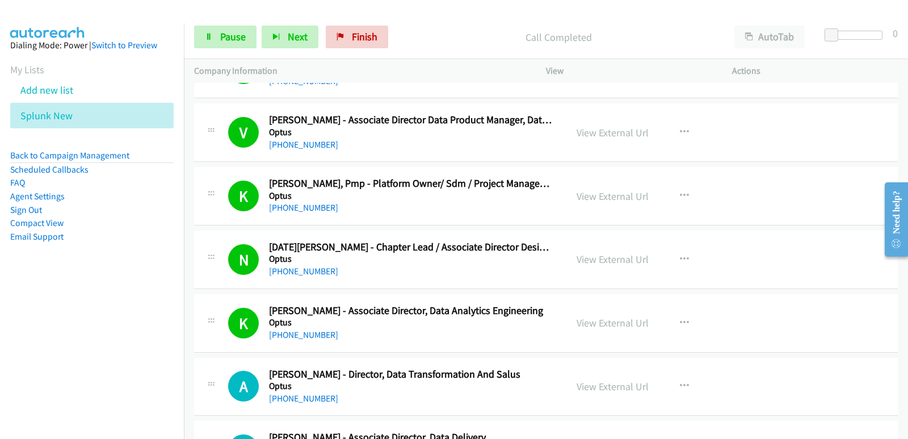
scroll to position [7205, 0]
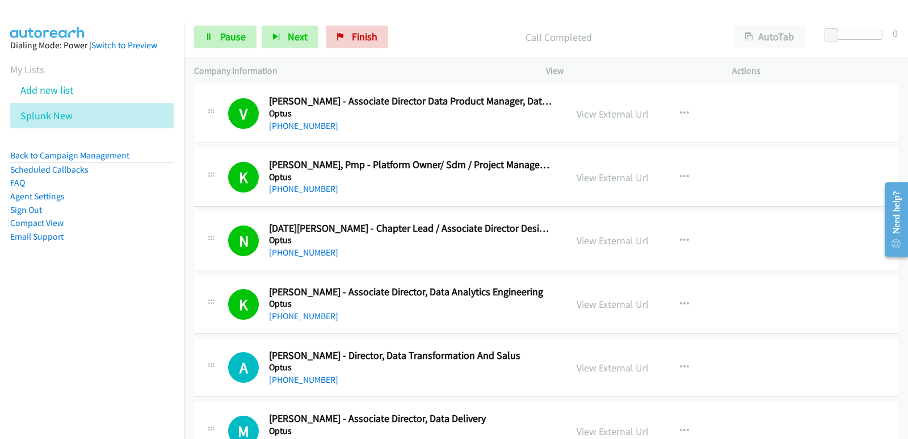
click at [44, 328] on nav "Dialing Mode: Power | Switch to Preview My Lists Add new list Splunk New Back t…" at bounding box center [92, 242] width 184 height 439
click at [33, 329] on nav "Dialing Mode: Power | Switch to Preview My Lists Add new list Splunk New Back t…" at bounding box center [92, 242] width 184 height 439
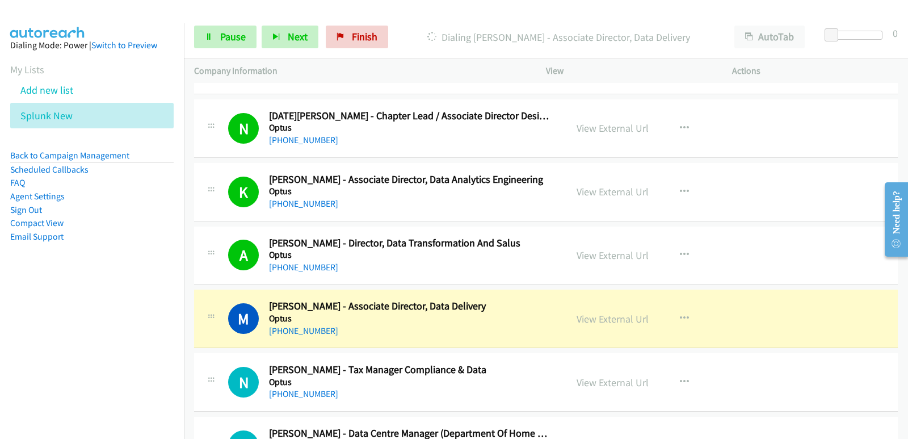
scroll to position [7319, 0]
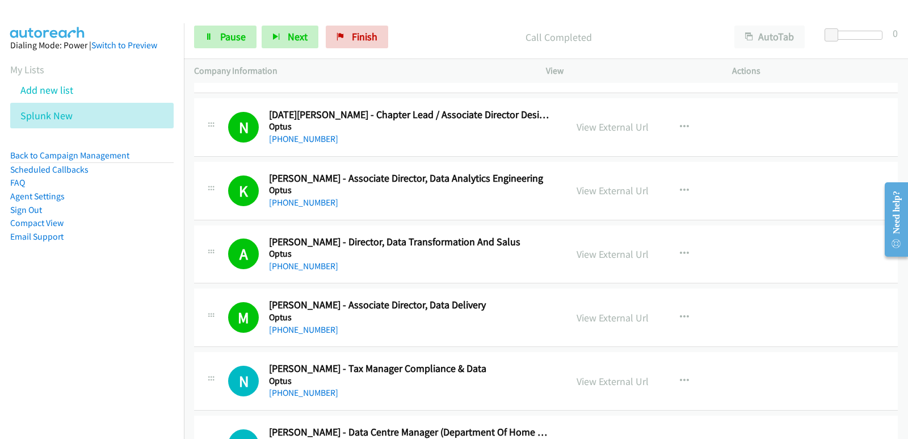
click at [65, 306] on nav "Dialing Mode: Power | Switch to Preview My Lists Add new list Splunk New Back t…" at bounding box center [92, 242] width 184 height 439
click at [71, 305] on nav "Dialing Mode: Power | Switch to Preview My Lists Add new list Splunk New Back t…" at bounding box center [92, 242] width 184 height 439
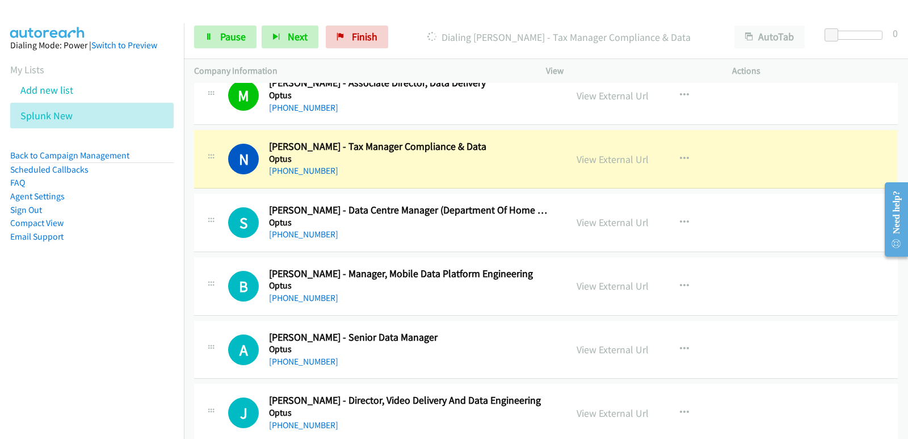
scroll to position [7546, 0]
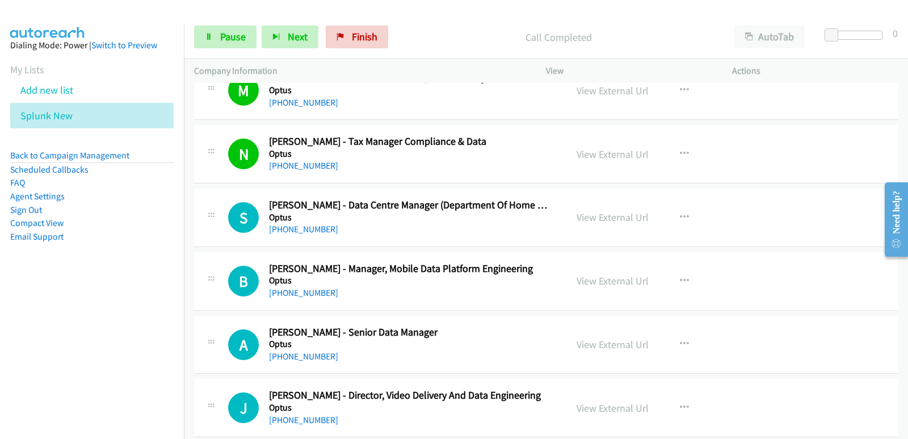
click at [47, 319] on nav "Dialing Mode: Power | Switch to Preview My Lists Add new list Splunk New Back t…" at bounding box center [92, 242] width 184 height 439
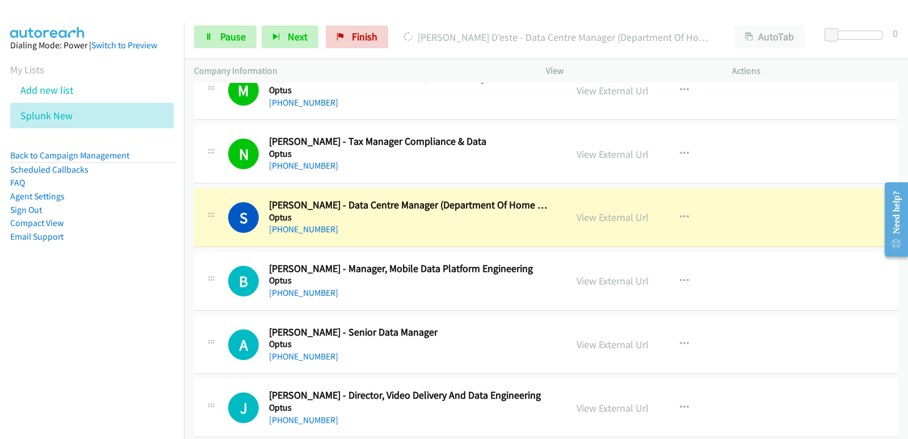
click at [52, 322] on nav "Dialing Mode: Power | Switch to Preview My Lists Add new list Splunk New Back t…" at bounding box center [92, 242] width 184 height 439
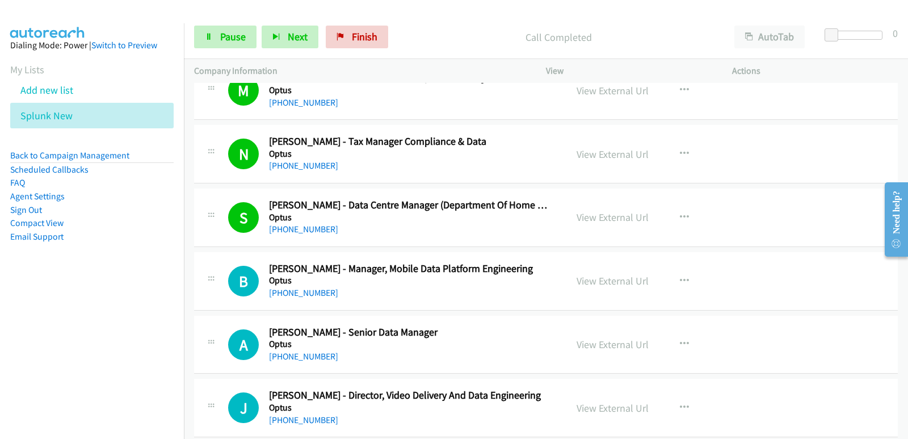
click at [0, 268] on aside "Dialing Mode: Power | Switch to Preview My Lists Add new list Splunk New Back t…" at bounding box center [92, 158] width 184 height 271
click at [5, 289] on aside "Dialing Mode: Power | Switch to Preview My Lists Add new list Splunk New Back t…" at bounding box center [92, 158] width 184 height 271
click at [33, 361] on nav "Dialing Mode: Power | Switch to Preview My Lists Add new list Splunk New Back t…" at bounding box center [92, 242] width 184 height 439
click at [42, 317] on nav "Dialing Mode: Power | Switch to Preview My Lists Add new list Splunk New Back t…" at bounding box center [92, 242] width 184 height 439
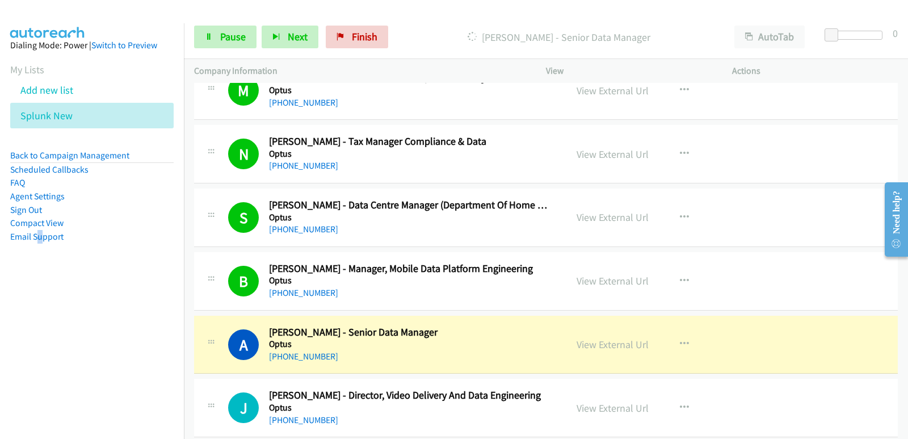
click at [387, 359] on div "[PHONE_NUMBER]" at bounding box center [410, 356] width 283 height 14
drag, startPoint x: 604, startPoint y: 339, endPoint x: 575, endPoint y: 378, distance: 48.2
drag, startPoint x: 445, startPoint y: 344, endPoint x: 559, endPoint y: 359, distance: 115.6
click at [595, 347] on link "View External Url" at bounding box center [612, 344] width 72 height 13
click at [233, 41] on span "Pause" at bounding box center [233, 36] width 26 height 13
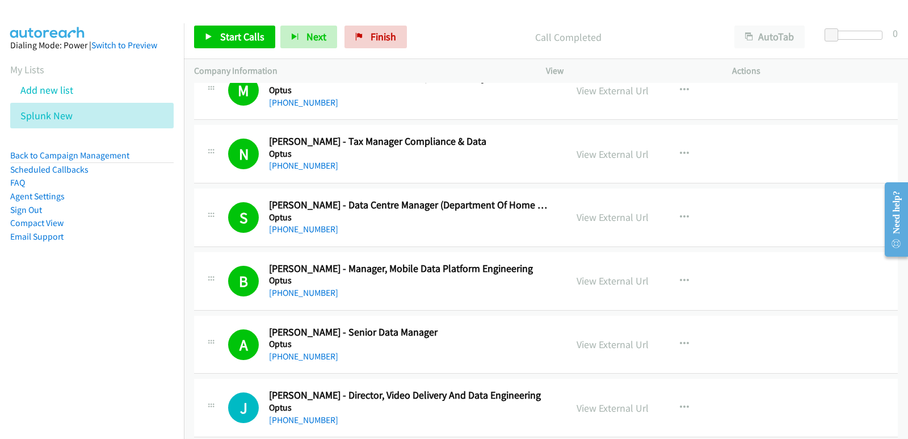
click at [26, 347] on nav "Dialing Mode: Power | Switch to Preview My Lists Add new list Splunk New Back t…" at bounding box center [92, 242] width 184 height 439
click at [218, 28] on link "Start Calls" at bounding box center [234, 37] width 81 height 23
drag, startPoint x: 43, startPoint y: 338, endPoint x: 79, endPoint y: 321, distance: 40.1
click at [44, 339] on nav "Dialing Mode: Power | Switch to Preview My Lists Add new list Splunk New Back t…" at bounding box center [92, 242] width 184 height 439
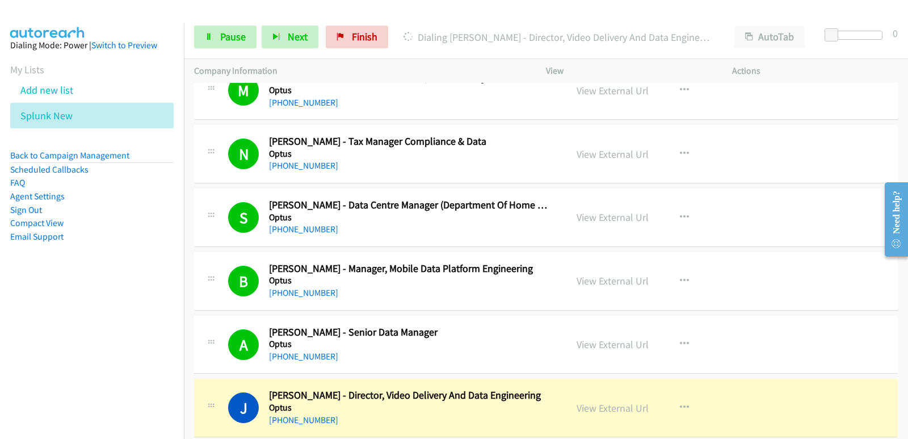
scroll to position [7603, 0]
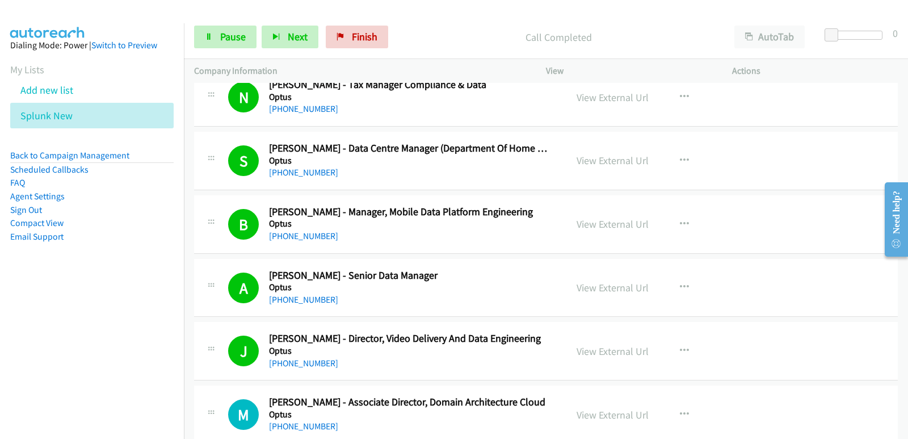
click at [71, 329] on nav "Dialing Mode: Power | Switch to Preview My Lists Add new list Splunk New Back t…" at bounding box center [92, 242] width 184 height 439
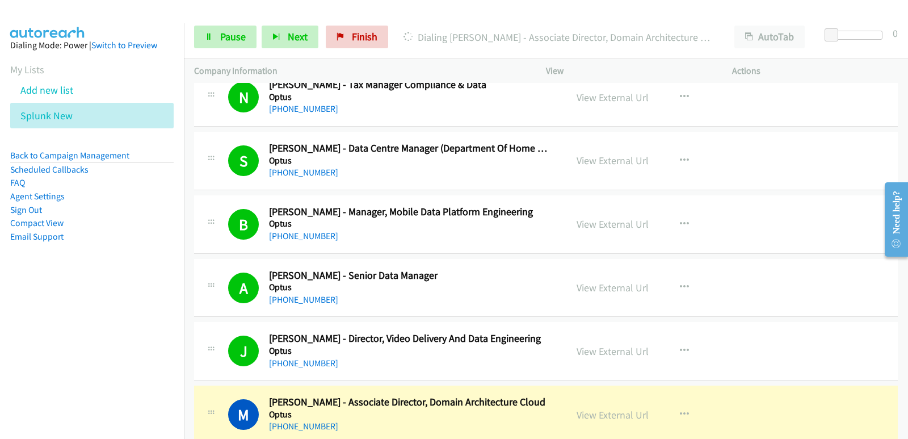
click at [1, 372] on nav "Dialing Mode: Power | Switch to Preview My Lists Add new list Splunk New Back t…" at bounding box center [92, 242] width 184 height 439
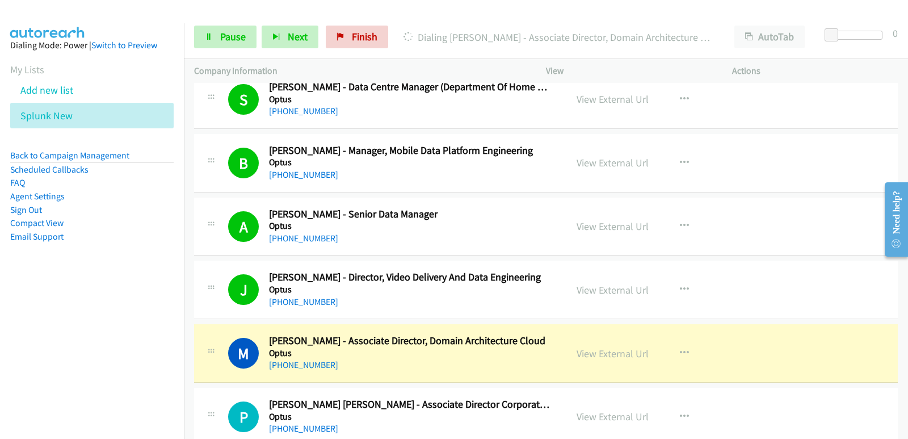
scroll to position [7716, 0]
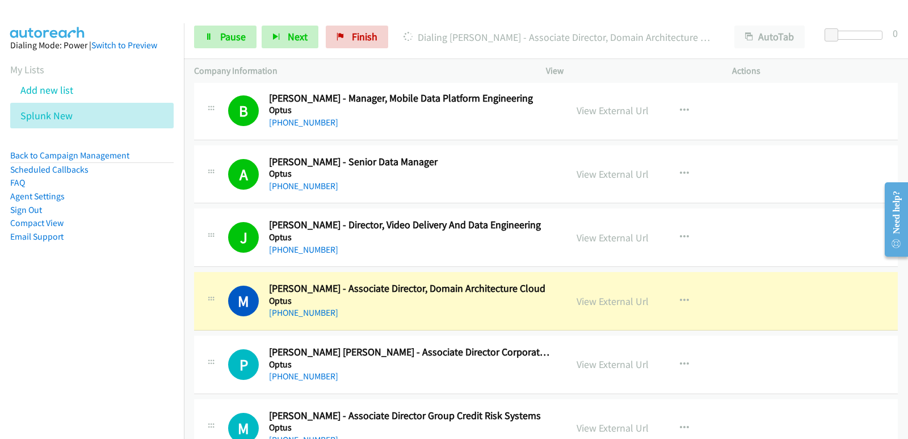
click at [40, 323] on nav "Dialing Mode: Power | Switch to Preview My Lists Add new list Splunk New Back t…" at bounding box center [92, 242] width 184 height 439
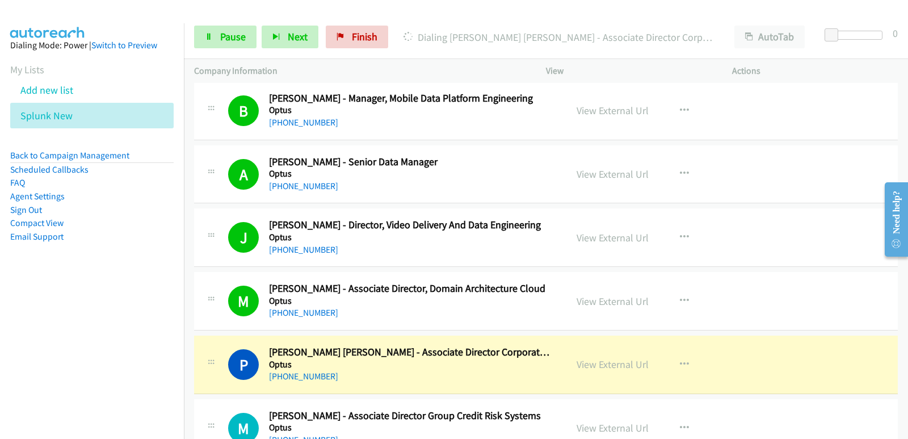
click at [28, 287] on aside "Dialing Mode: Power | Switch to Preview My Lists Add new list Splunk New Back t…" at bounding box center [92, 158] width 184 height 271
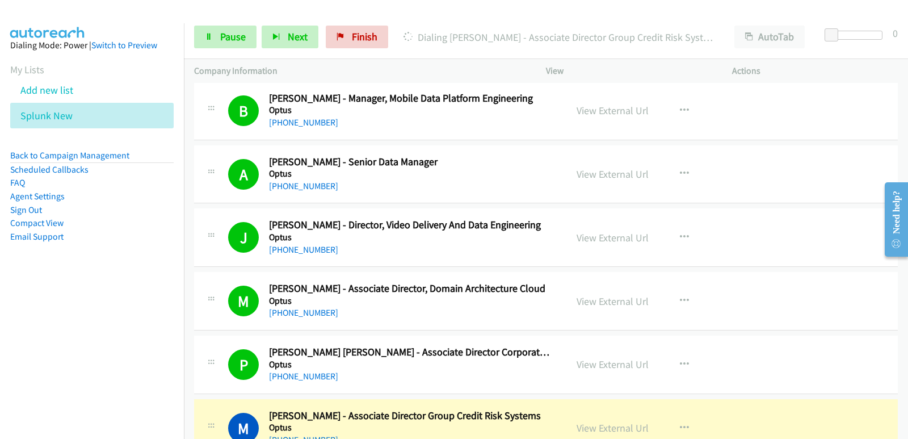
drag, startPoint x: 4, startPoint y: 387, endPoint x: 4, endPoint y: 393, distance: 6.2
click at [4, 387] on nav "Dialing Mode: Power | Switch to Preview My Lists Add new list Splunk New Back t…" at bounding box center [92, 242] width 184 height 439
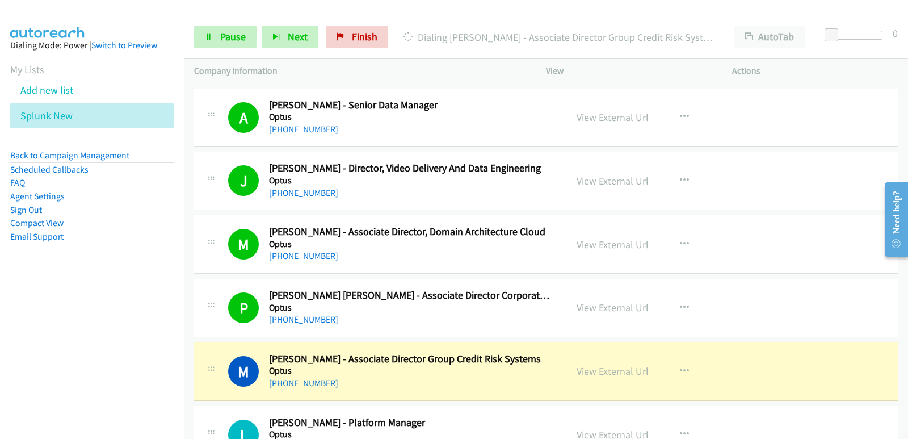
click at [40, 335] on nav "Dialing Mode: Power | Switch to Preview My Lists Add new list Splunk New Back t…" at bounding box center [92, 242] width 184 height 439
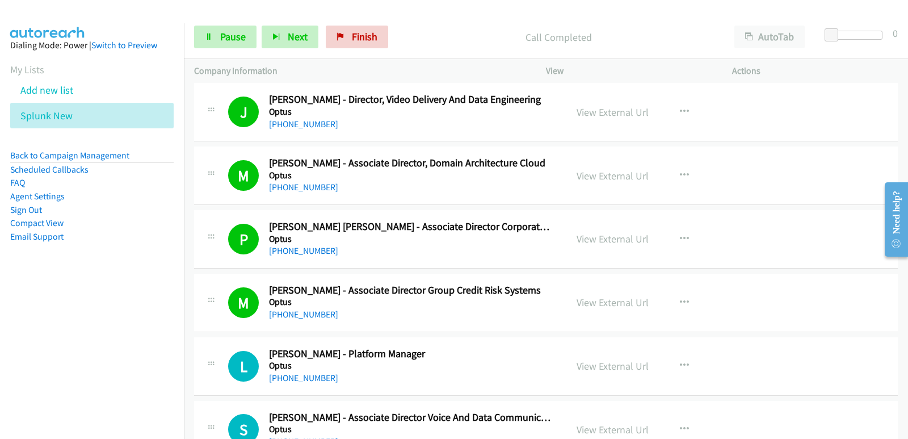
scroll to position [7886, 0]
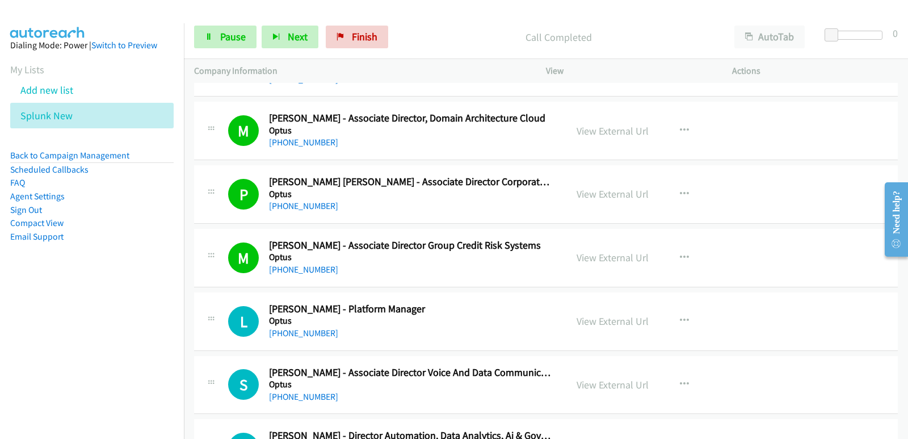
click at [23, 342] on nav "Dialing Mode: Power | Switch to Preview My Lists Add new list Splunk New Back t…" at bounding box center [92, 242] width 184 height 439
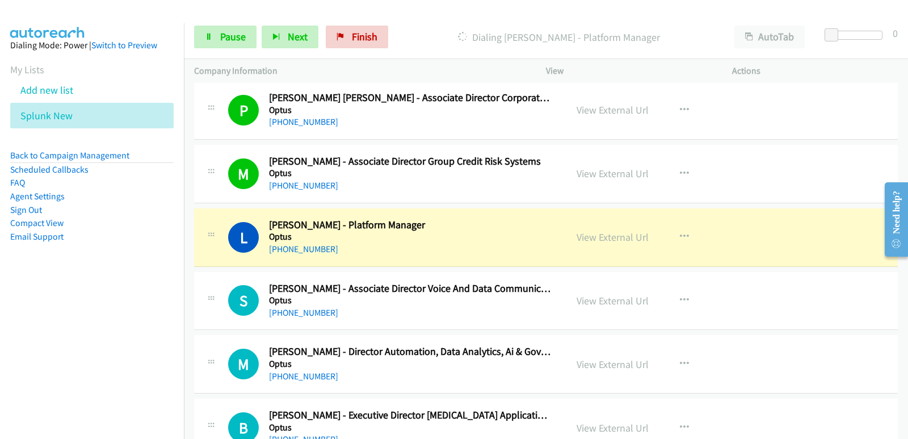
scroll to position [8000, 0]
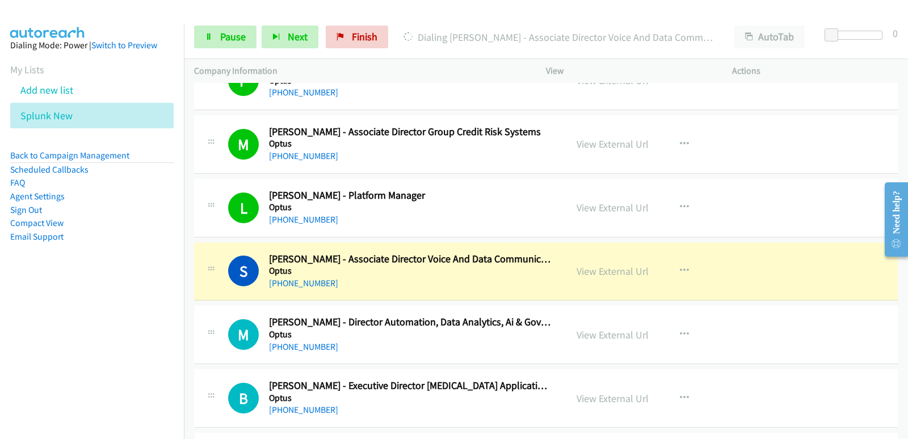
drag, startPoint x: 6, startPoint y: 346, endPoint x: 11, endPoint y: 330, distance: 17.2
click at [11, 337] on nav "Dialing Mode: Power | Switch to Preview My Lists Add new list Splunk New Back t…" at bounding box center [92, 242] width 184 height 439
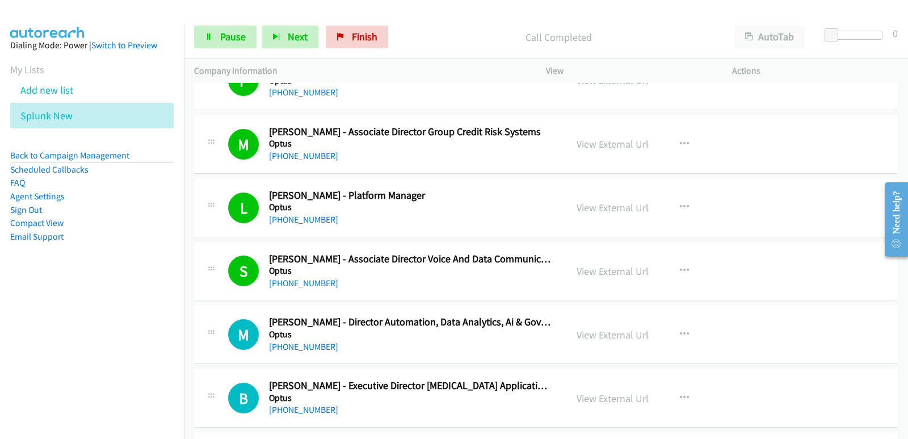
click at [43, 343] on nav "Dialing Mode: Power | Switch to Preview My Lists Add new list Splunk New Back t…" at bounding box center [92, 242] width 184 height 439
click at [50, 352] on nav "Dialing Mode: Power | Switch to Preview My Lists Add new list Splunk New Back t…" at bounding box center [92, 242] width 184 height 439
click at [16, 324] on nav "Dialing Mode: Power | Switch to Preview My Lists Add new list Splunk New Back t…" at bounding box center [92, 242] width 184 height 439
click at [0, 374] on nav "Dialing Mode: Power | Switch to Preview My Lists Add new list Splunk New Back t…" at bounding box center [92, 242] width 184 height 439
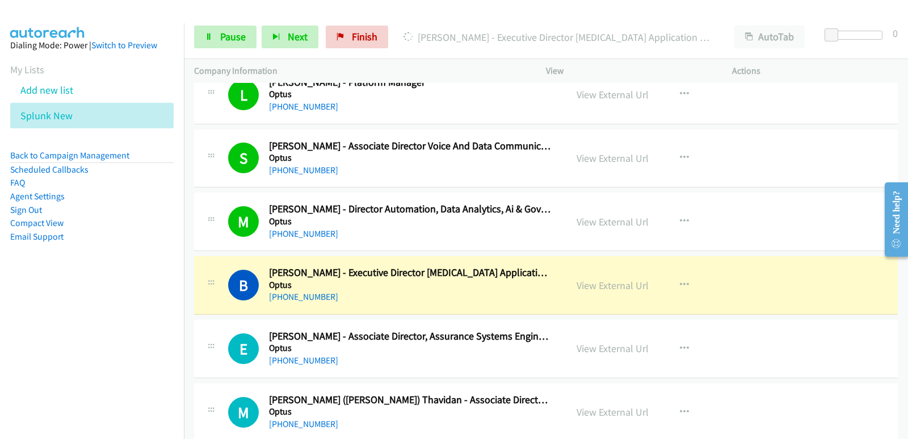
scroll to position [8113, 0]
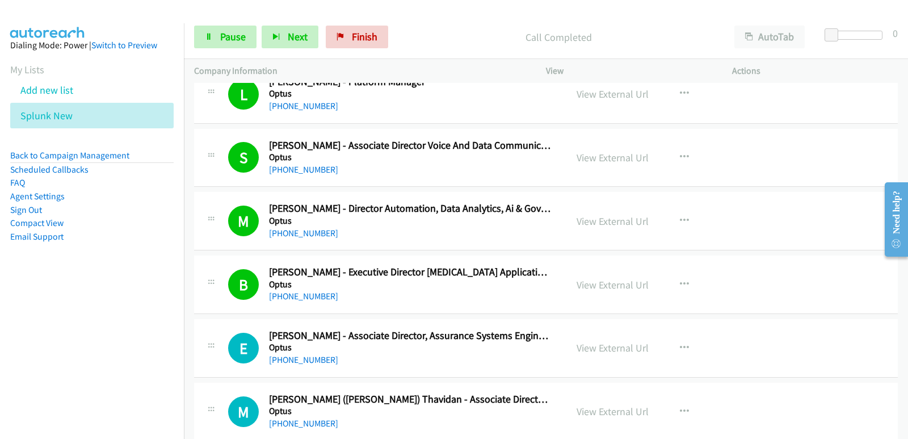
click at [10, 355] on nav "Dialing Mode: Power | Switch to Preview My Lists Add new list Splunk New Back t…" at bounding box center [92, 242] width 184 height 439
click at [6, 355] on nav "Dialing Mode: Power | Switch to Preview My Lists Add new list Splunk New Back t…" at bounding box center [92, 242] width 184 height 439
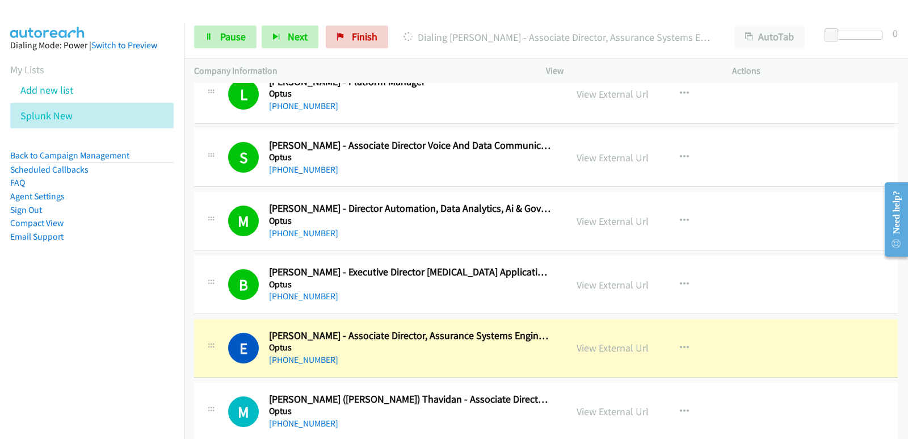
click at [425, 376] on div "E Callback Scheduled [PERSON_NAME] - Associate Director, Assurance Systems Engi…" at bounding box center [546, 348] width 704 height 58
click at [599, 349] on link "View External Url" at bounding box center [612, 347] width 72 height 13
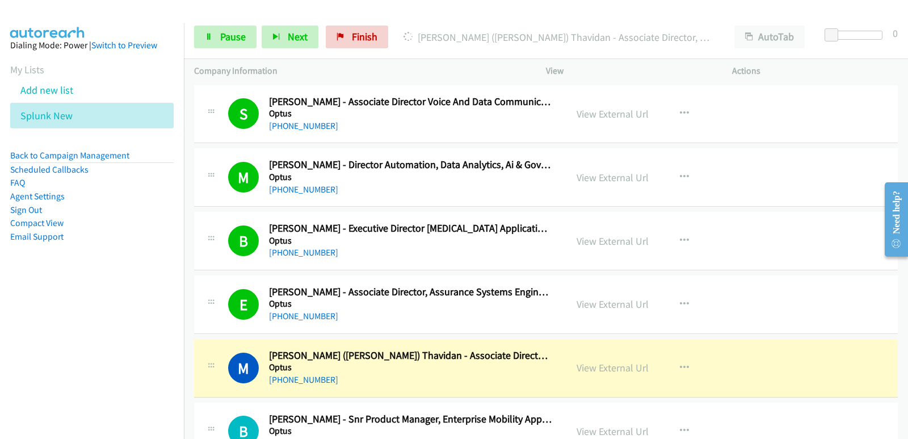
scroll to position [8170, 0]
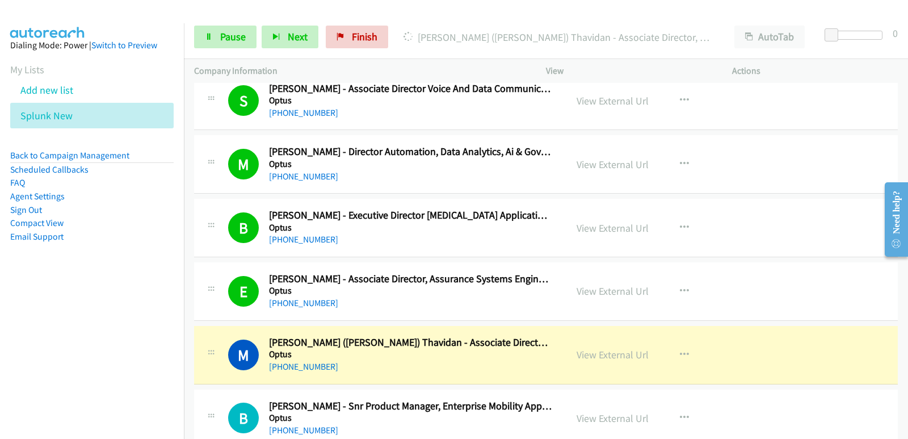
click at [0, 339] on nav "Dialing Mode: Power | Switch to Preview My Lists Add new list Splunk New Back t…" at bounding box center [92, 242] width 184 height 439
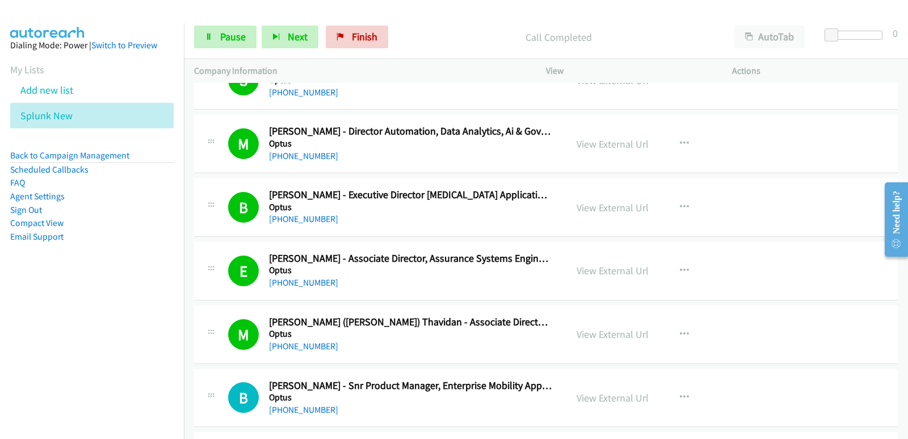
scroll to position [8227, 0]
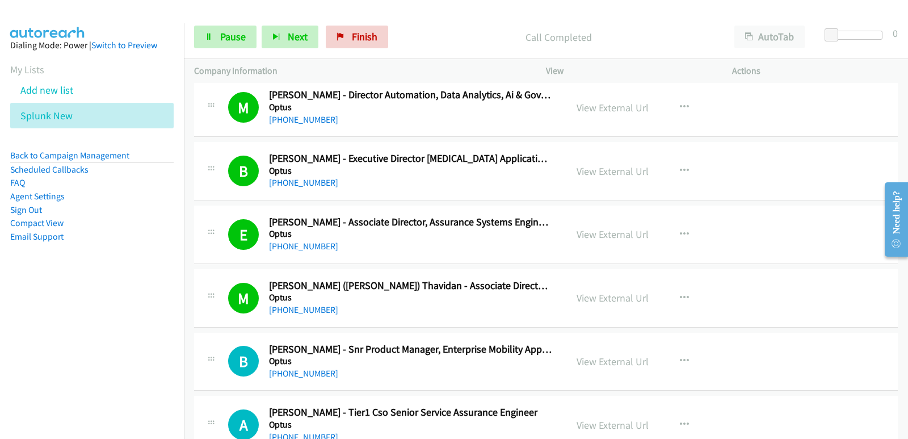
click at [17, 348] on nav "Dialing Mode: Power | Switch to Preview My Lists Add new list Splunk New Back t…" at bounding box center [92, 242] width 184 height 439
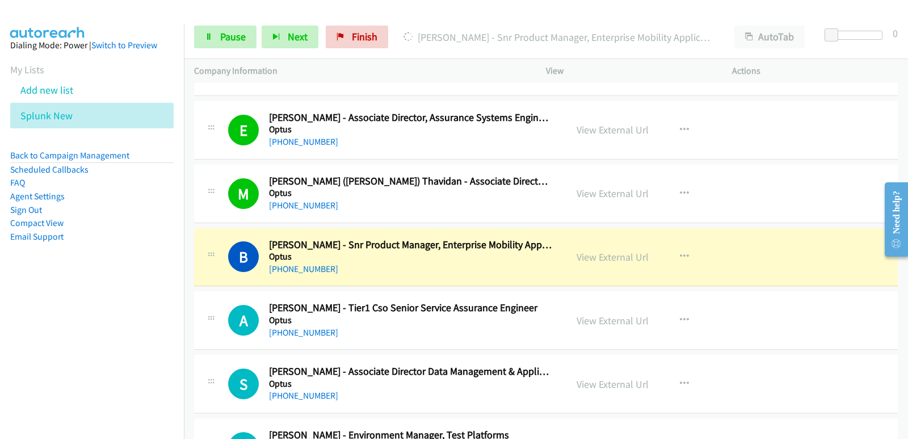
scroll to position [8340, 0]
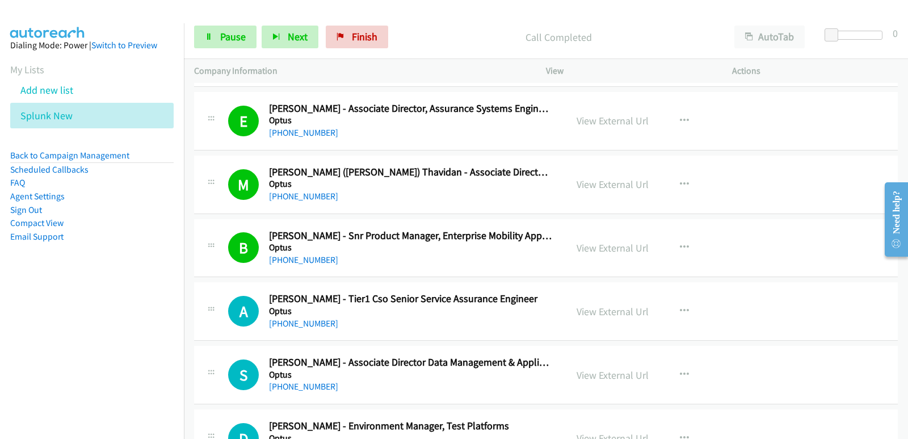
click at [54, 327] on nav "Dialing Mode: Power | Switch to Preview My Lists Add new list Splunk New Back t…" at bounding box center [92, 242] width 184 height 439
click at [241, 29] on link "Pause" at bounding box center [225, 37] width 62 height 23
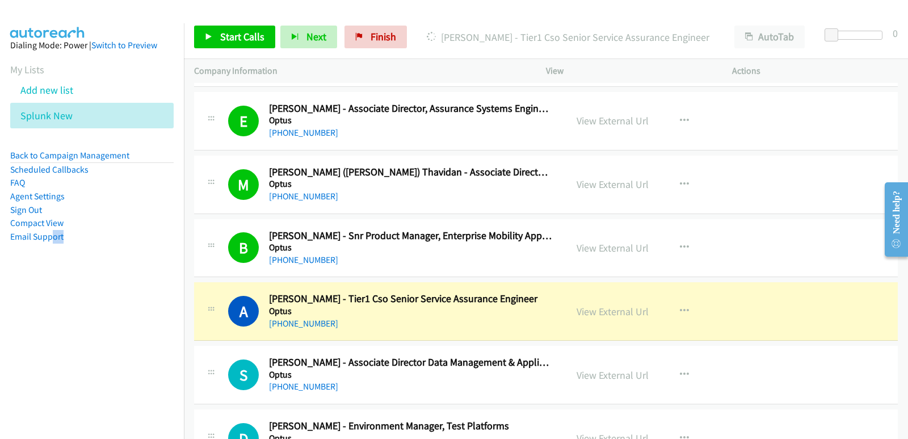
click at [28, 327] on nav "Dialing Mode: Power | Switch to Preview My Lists Add new list Splunk New Back t…" at bounding box center [92, 242] width 184 height 439
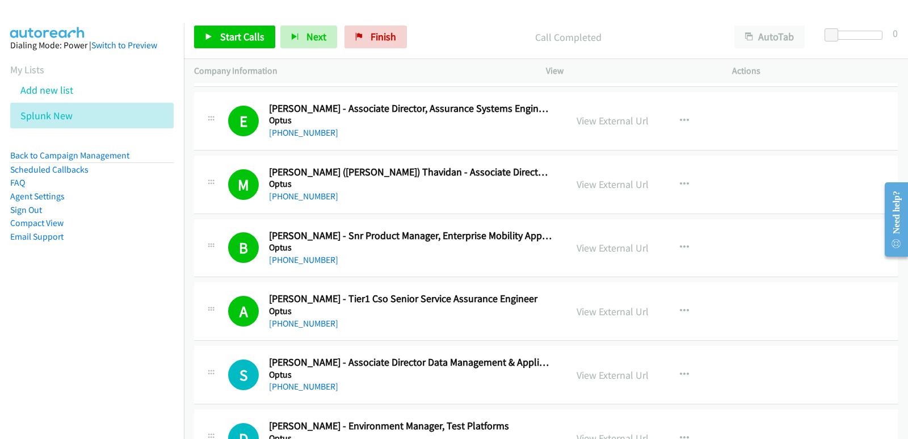
click at [69, 313] on nav "Dialing Mode: Power | Switch to Preview My Lists Add new list Splunk New Back t…" at bounding box center [92, 242] width 184 height 439
drag, startPoint x: 184, startPoint y: 356, endPoint x: 203, endPoint y: 107, distance: 249.7
click at [215, 34] on link "Start Calls" at bounding box center [234, 37] width 81 height 23
click at [32, 311] on nav "Dialing Mode: Power | Switch to Preview My Lists Add new list Splunk New Back t…" at bounding box center [92, 242] width 184 height 439
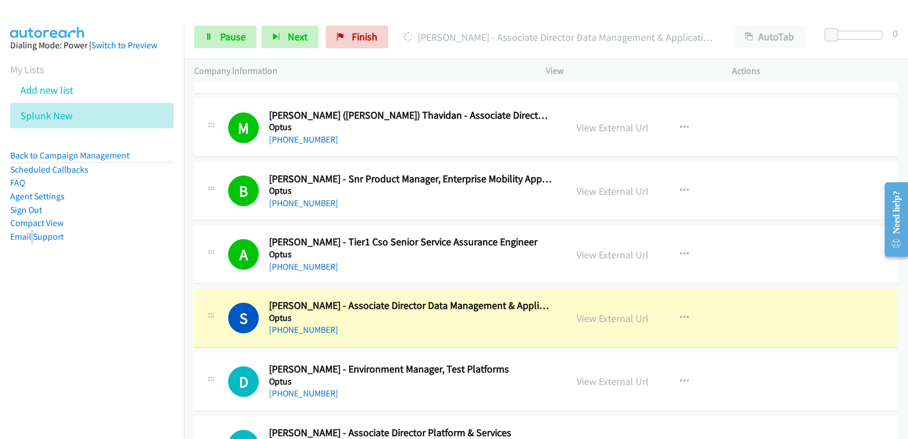
scroll to position [8454, 0]
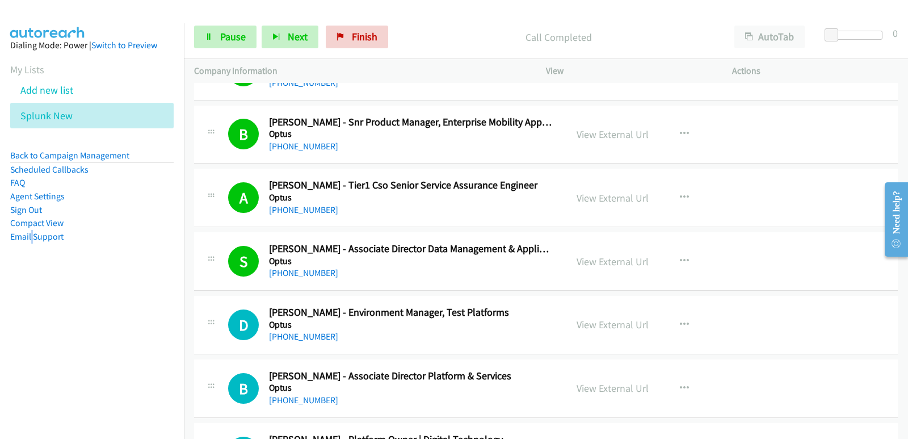
click at [32, 346] on nav "Dialing Mode: Power | Switch to Preview My Lists Add new list Splunk New Back t…" at bounding box center [92, 242] width 184 height 439
click at [44, 339] on nav "Dialing Mode: Power | Switch to Preview My Lists Add new list Splunk New Back t…" at bounding box center [92, 242] width 184 height 439
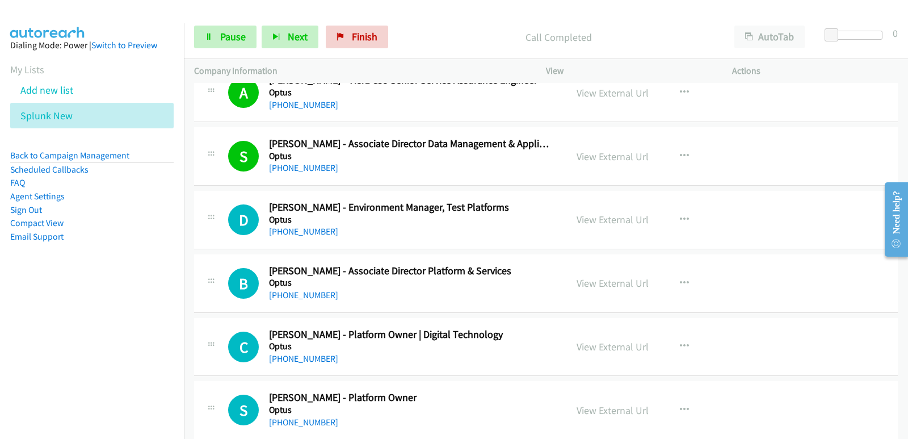
scroll to position [8567, 0]
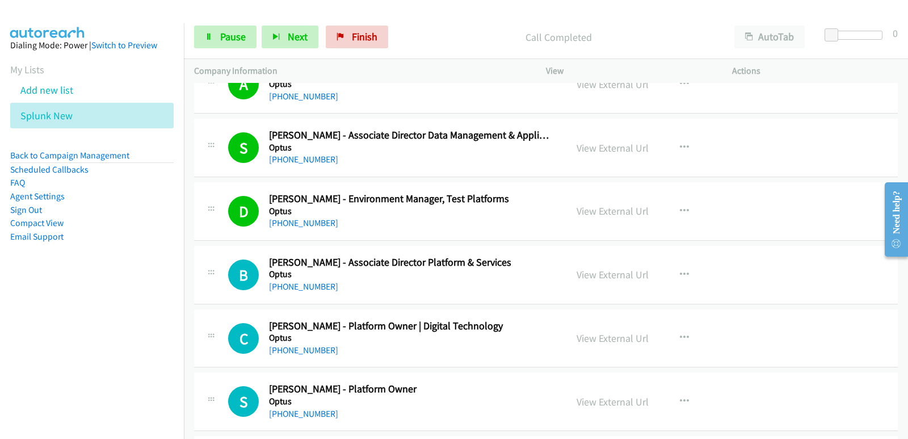
click at [28, 316] on nav "Dialing Mode: Power | Switch to Preview My Lists Add new list Splunk New Back t…" at bounding box center [92, 242] width 184 height 439
drag, startPoint x: 28, startPoint y: 311, endPoint x: 65, endPoint y: 308, distance: 37.1
click at [30, 311] on nav "Dialing Mode: Power | Switch to Preview My Lists Add new list Splunk New Back t…" at bounding box center [92, 242] width 184 height 439
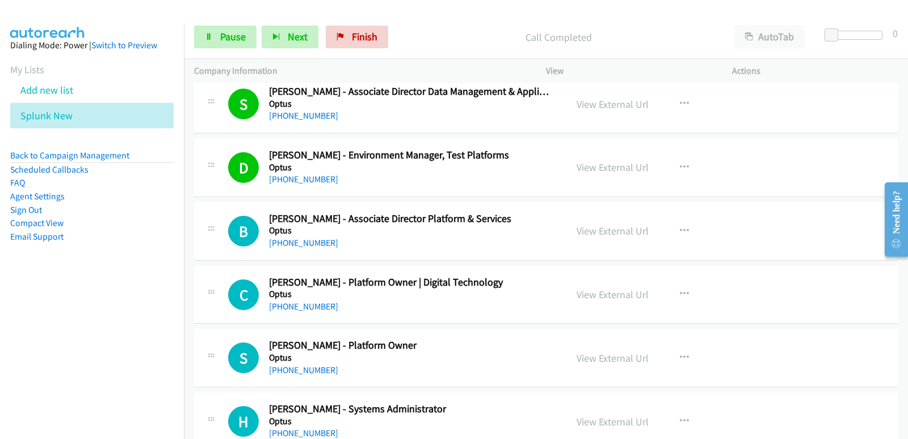
scroll to position [8624, 0]
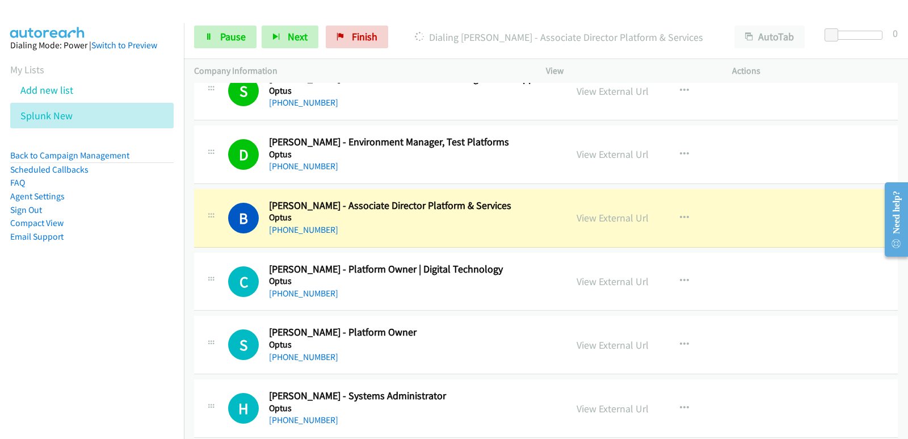
click at [245, 23] on div "Start Calls Pause Next Finish Dialing [PERSON_NAME] - Associate Director Platfo…" at bounding box center [546, 37] width 724 height 44
click at [243, 30] on span "Pause" at bounding box center [233, 36] width 26 height 13
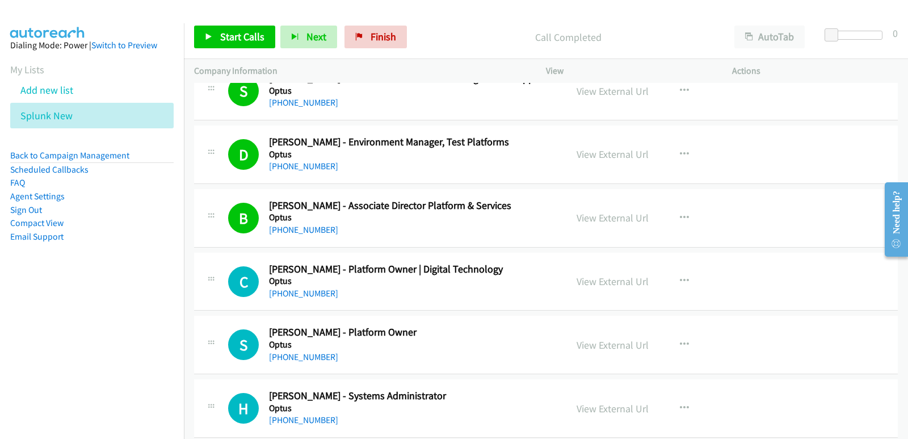
click at [57, 288] on aside "Dialing Mode: Power | Switch to Preview My Lists Add new list Splunk New Back t…" at bounding box center [92, 158] width 184 height 271
click at [248, 45] on link "Start Calls" at bounding box center [234, 37] width 81 height 23
click at [76, 351] on nav "Dialing Mode: Power | Switch to Preview My Lists Add new list Splunk New Back t…" at bounding box center [92, 242] width 184 height 439
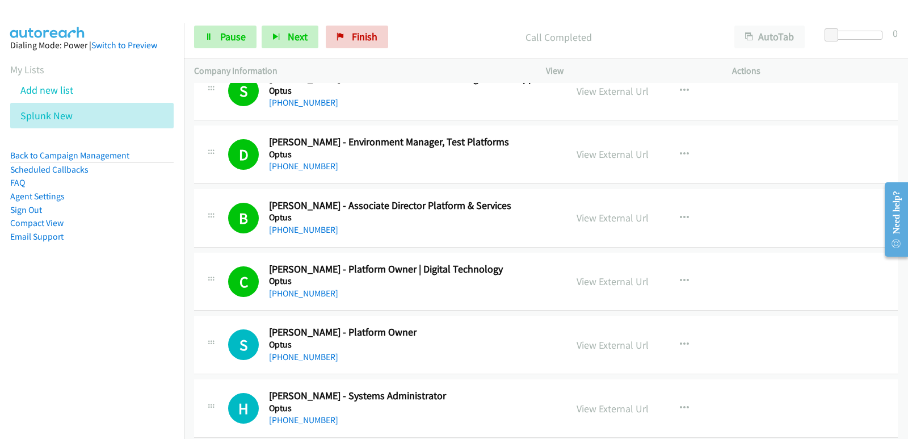
click at [20, 342] on nav "Dialing Mode: Power | Switch to Preview My Lists Add new list Splunk New Back t…" at bounding box center [92, 242] width 184 height 439
click at [10, 342] on nav "Dialing Mode: Power | Switch to Preview My Lists Add new list Splunk New Back t…" at bounding box center [92, 242] width 184 height 439
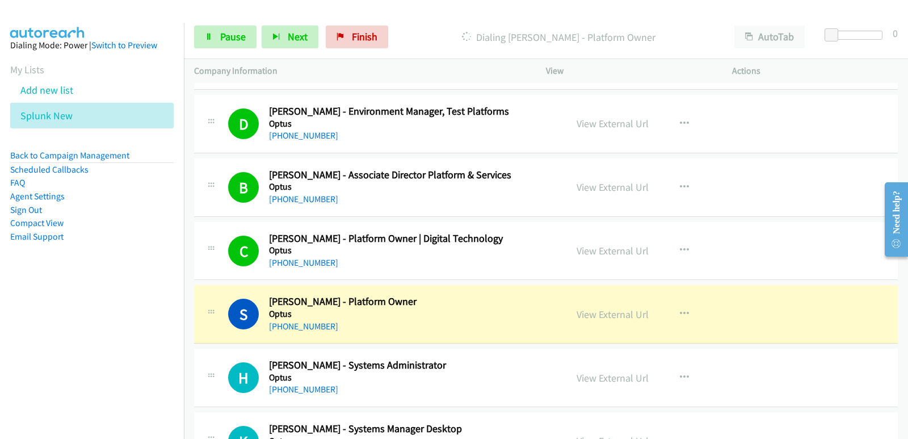
scroll to position [8681, 0]
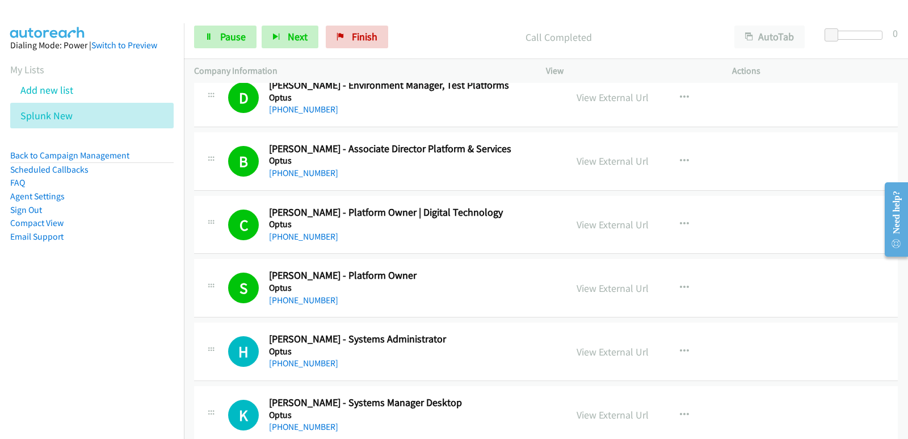
click at [40, 336] on nav "Dialing Mode: Power | Switch to Preview My Lists Add new list Splunk New Back t…" at bounding box center [92, 242] width 184 height 439
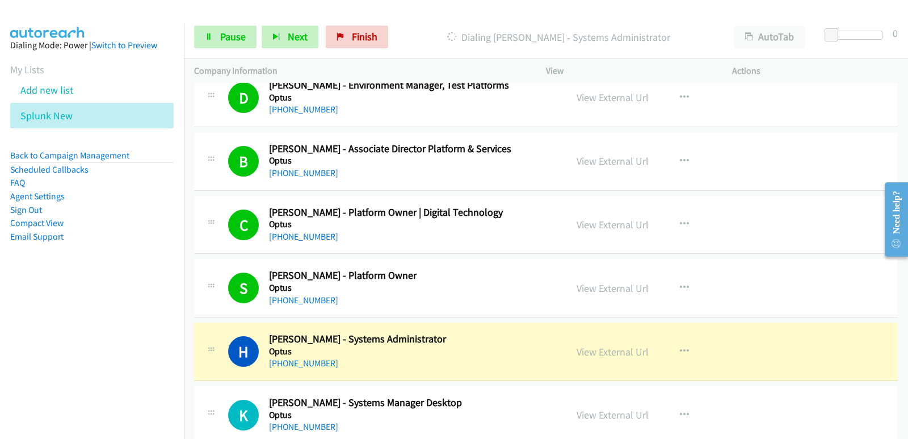
click at [0, 338] on nav "Dialing Mode: Power | Switch to Preview My Lists Add new list Splunk New Back t…" at bounding box center [92, 242] width 184 height 439
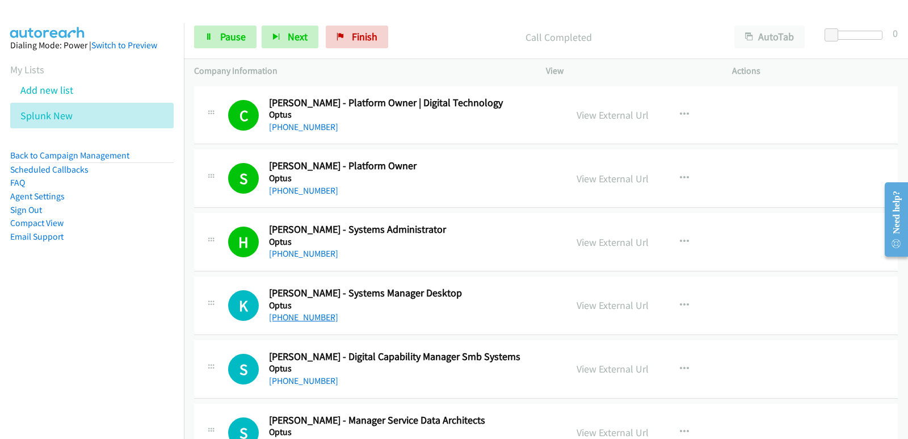
scroll to position [8794, 0]
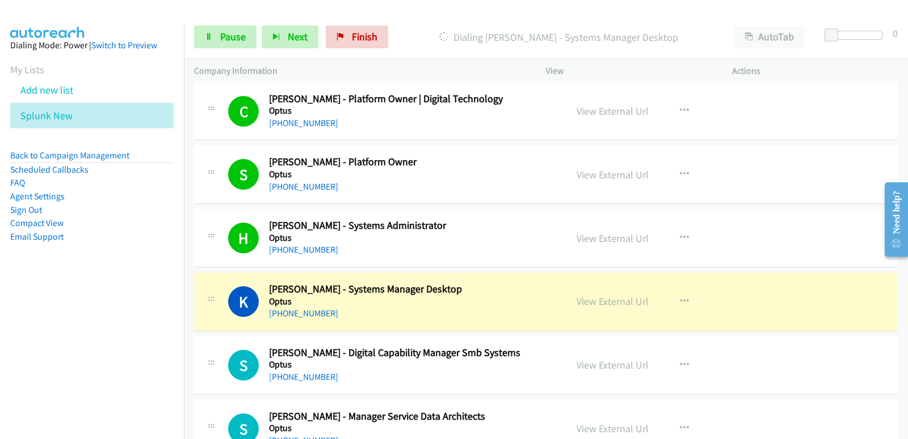
click at [36, 327] on nav "Dialing Mode: Power | Switch to Preview My Lists Add new list Splunk New Back t…" at bounding box center [92, 242] width 184 height 439
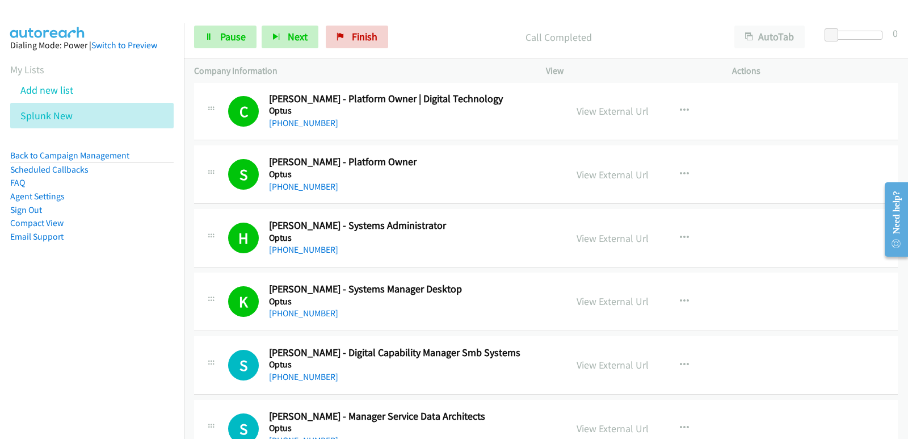
click at [14, 327] on nav "Dialing Mode: Power | Switch to Preview My Lists Add new list Splunk New Back t…" at bounding box center [92, 242] width 184 height 439
click at [17, 325] on nav "Dialing Mode: Power | Switch to Preview My Lists Add new list Splunk New Back t…" at bounding box center [92, 242] width 184 height 439
click at [63, 346] on nav "Dialing Mode: Power | Switch to Preview My Lists Add new list Splunk New Back t…" at bounding box center [92, 242] width 184 height 439
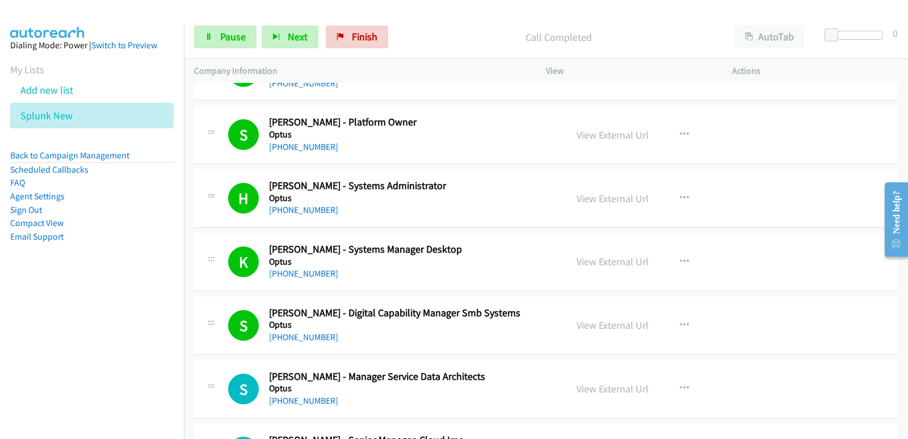
scroll to position [8851, 0]
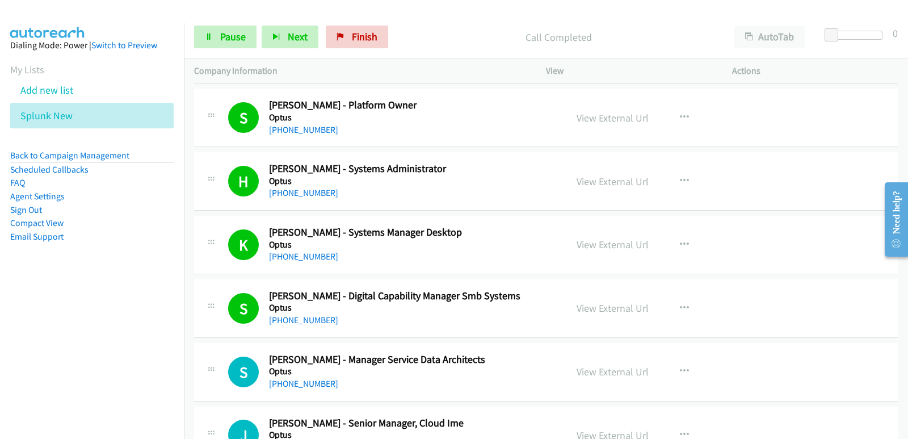
click at [41, 339] on nav "Dialing Mode: Power | Switch to Preview My Lists Add new list Splunk New Back t…" at bounding box center [92, 242] width 184 height 439
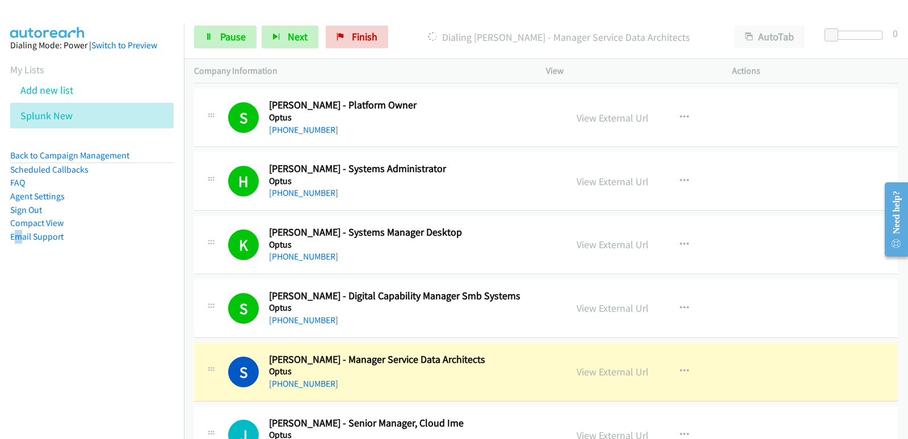
click at [17, 363] on nav "Dialing Mode: Power | Switch to Preview My Lists Add new list Splunk New Back t…" at bounding box center [92, 242] width 184 height 439
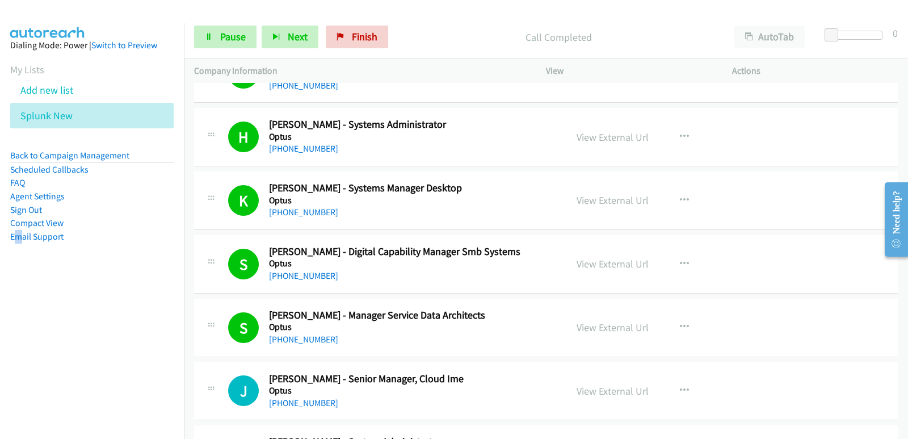
scroll to position [8964, 0]
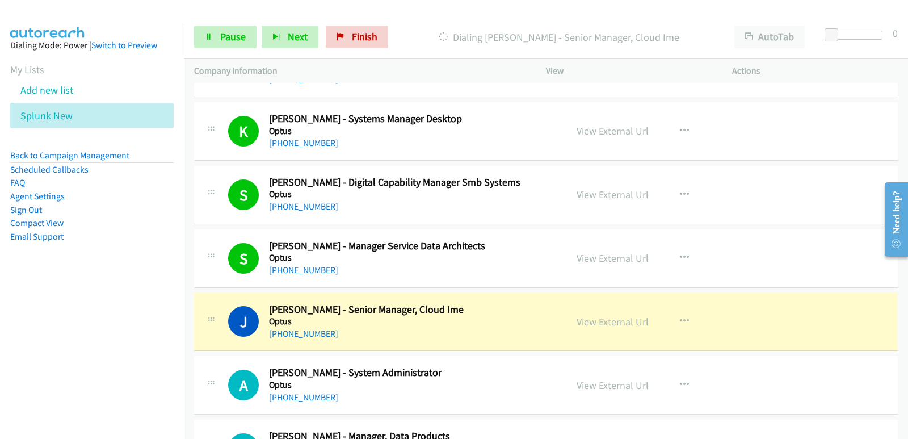
click at [58, 314] on nav "Dialing Mode: Power | Switch to Preview My Lists Add new list Splunk New Back t…" at bounding box center [92, 242] width 184 height 439
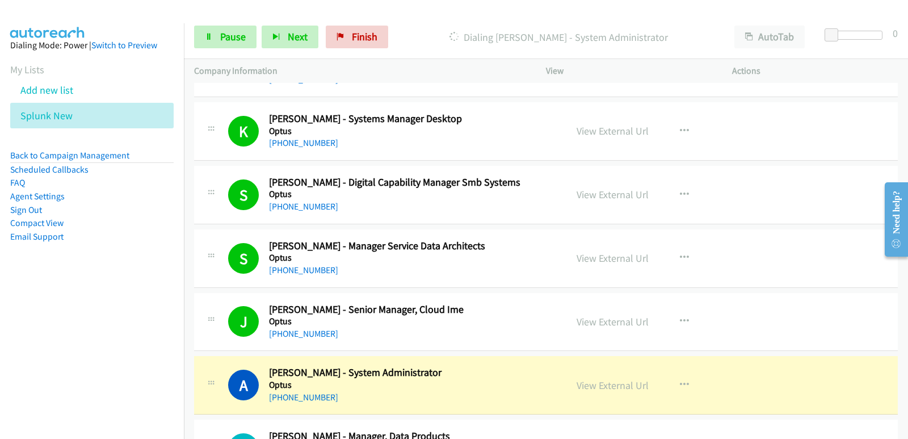
click at [66, 370] on nav "Dialing Mode: Power | Switch to Preview My Lists Add new list Splunk New Back t…" at bounding box center [92, 242] width 184 height 439
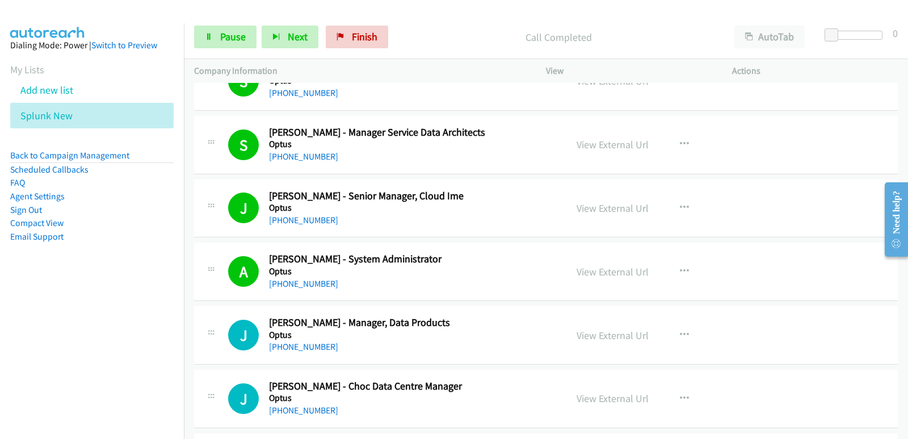
click at [5, 307] on nav "Dialing Mode: Power | Switch to Preview My Lists Add new list Splunk New Back t…" at bounding box center [92, 242] width 184 height 439
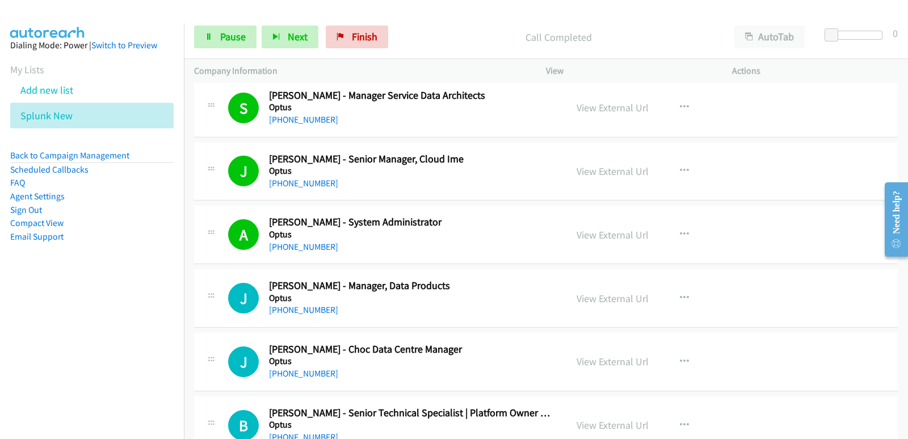
scroll to position [9134, 0]
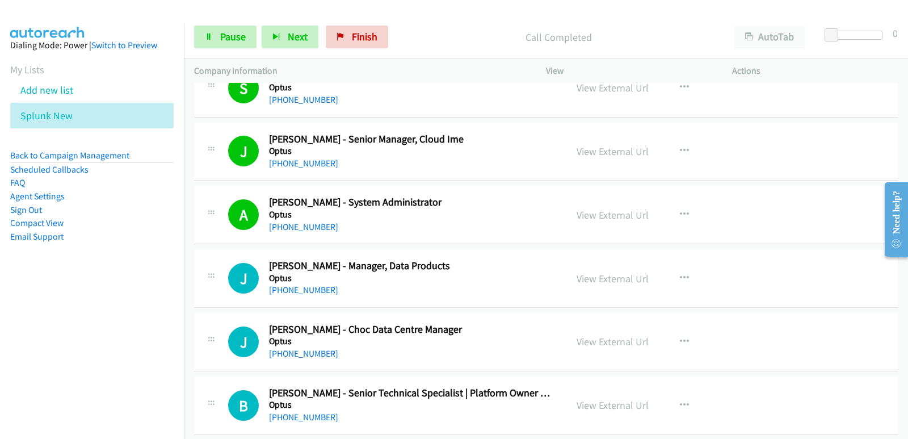
click at [27, 328] on nav "Dialing Mode: Power | Switch to Preview My Lists Add new list Splunk New Back t…" at bounding box center [92, 242] width 184 height 439
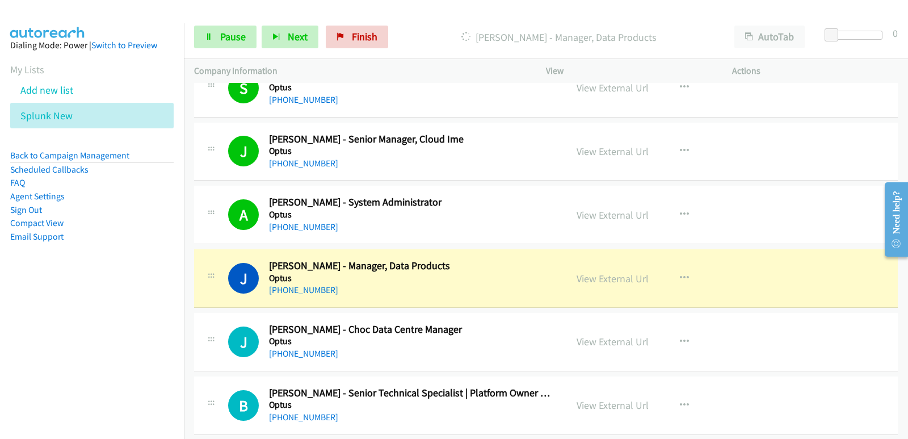
click at [0, 320] on nav "Dialing Mode: Power | Switch to Preview My Lists Add new list Splunk New Back t…" at bounding box center [92, 242] width 184 height 439
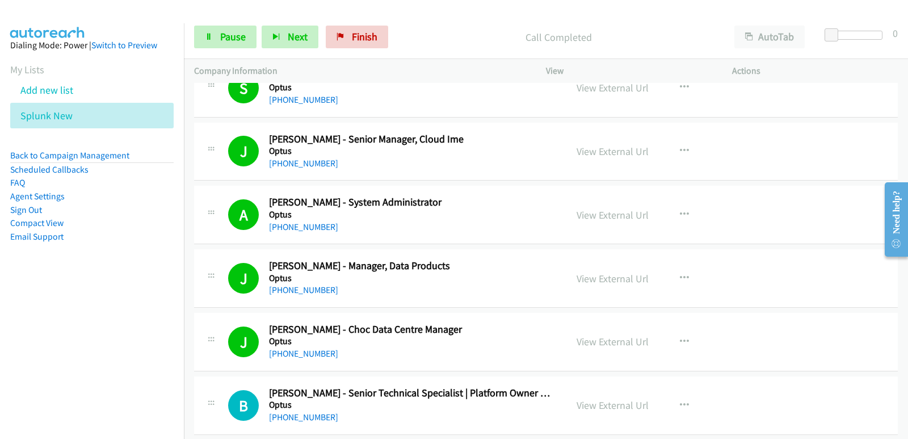
click at [46, 319] on nav "Dialing Mode: Power | Switch to Preview My Lists Add new list Splunk New Back t…" at bounding box center [92, 242] width 184 height 439
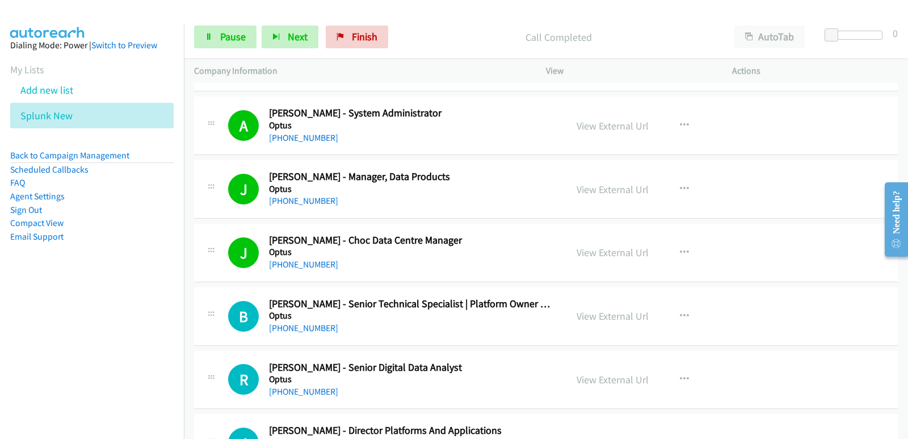
scroll to position [9248, 0]
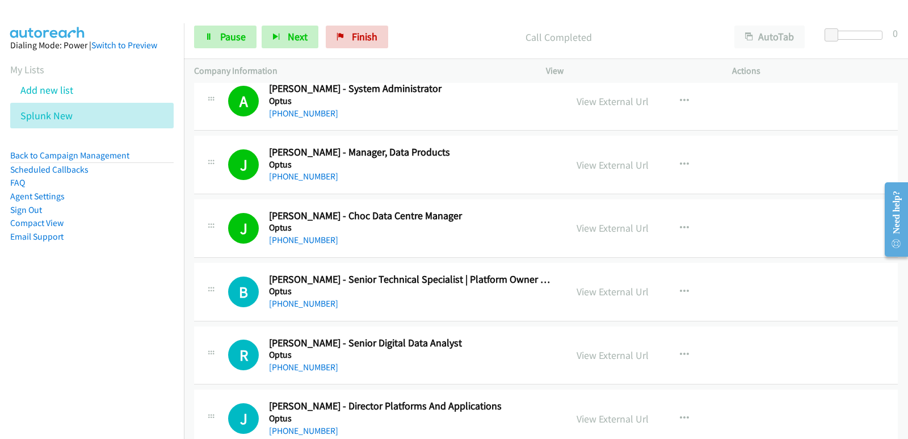
click at [64, 332] on nav "Dialing Mode: Power | Switch to Preview My Lists Add new list Splunk New Back t…" at bounding box center [92, 242] width 184 height 439
click at [268, 40] on button "Next" at bounding box center [290, 37] width 57 height 23
drag, startPoint x: 36, startPoint y: 309, endPoint x: 40, endPoint y: 305, distance: 6.0
click at [36, 309] on nav "Dialing Mode: Power | Switch to Preview My Lists Add new list Splunk New Back t…" at bounding box center [92, 242] width 184 height 439
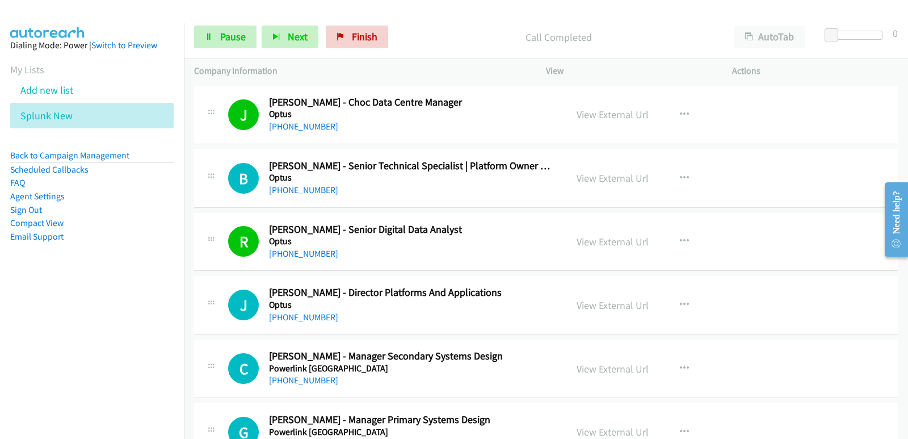
click at [48, 349] on nav "Dialing Mode: Power | Switch to Preview My Lists Add new list Splunk New Back t…" at bounding box center [92, 242] width 184 height 439
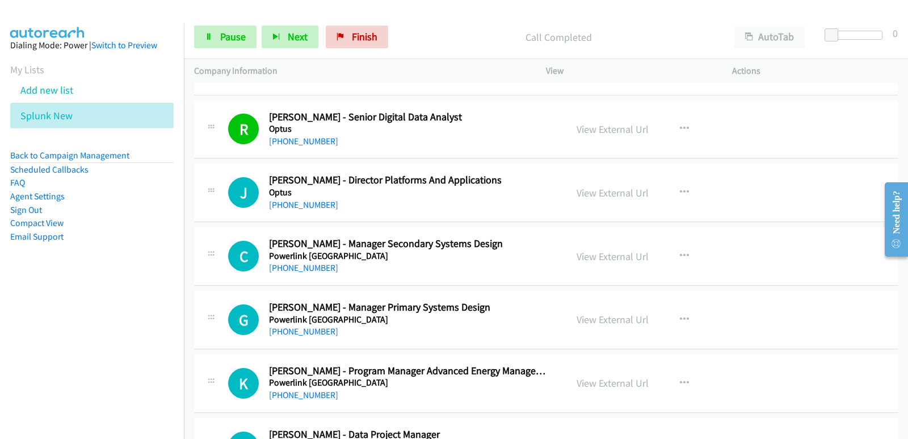
scroll to position [9475, 0]
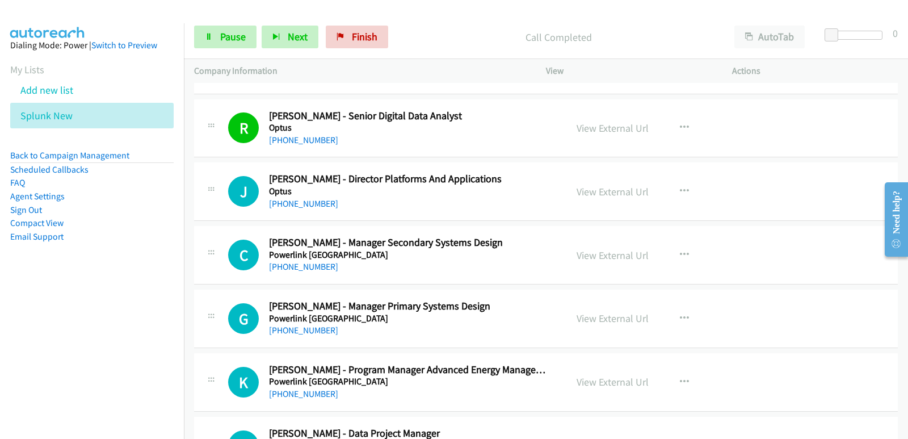
click at [77, 300] on nav "Dialing Mode: Power | Switch to Preview My Lists Add new list Splunk New Back t…" at bounding box center [92, 242] width 184 height 439
click at [64, 317] on nav "Dialing Mode: Power | Switch to Preview My Lists Add new list Splunk New Back t…" at bounding box center [92, 242] width 184 height 439
click at [68, 313] on nav "Dialing Mode: Power | Switch to Preview My Lists Add new list Splunk New Back t…" at bounding box center [92, 242] width 184 height 439
click at [23, 297] on nav "Dialing Mode: Power | Switch to Preview My Lists Add new list Splunk New Back t…" at bounding box center [92, 242] width 184 height 439
click at [18, 295] on nav "Dialing Mode: Power | Switch to Preview My Lists Add new list Splunk New Back t…" at bounding box center [92, 242] width 184 height 439
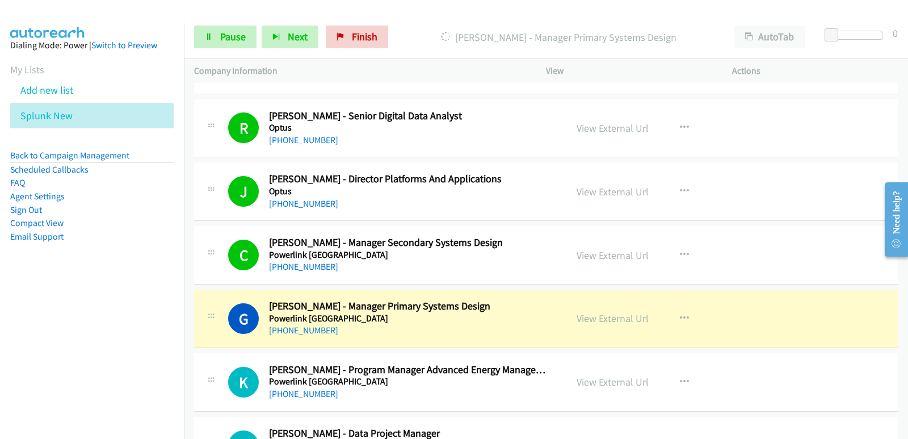
click at [48, 334] on nav "Dialing Mode: Power | Switch to Preview My Lists Add new list Splunk New Back t…" at bounding box center [92, 242] width 184 height 439
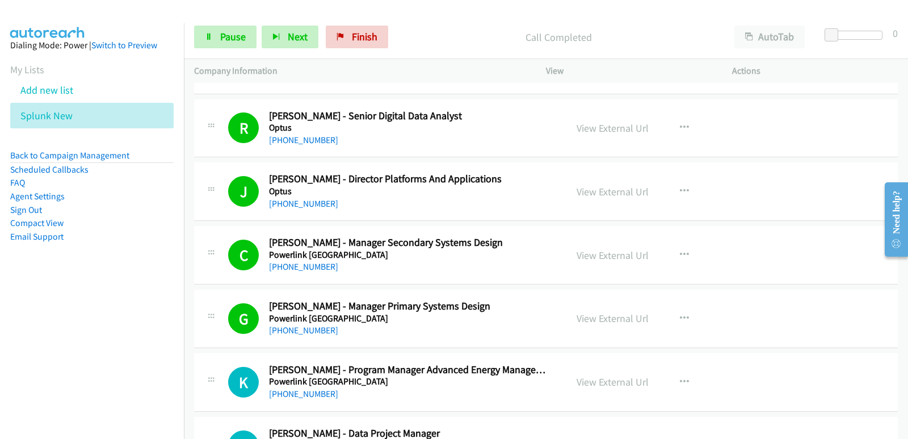
scroll to position [9532, 0]
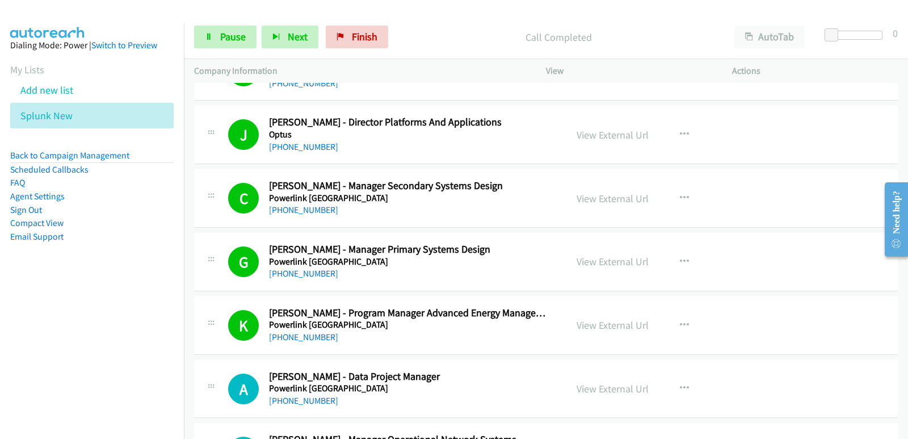
click at [71, 336] on nav "Dialing Mode: Power | Switch to Preview My Lists Add new list Splunk New Back t…" at bounding box center [92, 242] width 184 height 439
click at [44, 349] on nav "Dialing Mode: Power | Switch to Preview My Lists Add new list Splunk New Back t…" at bounding box center [92, 242] width 184 height 439
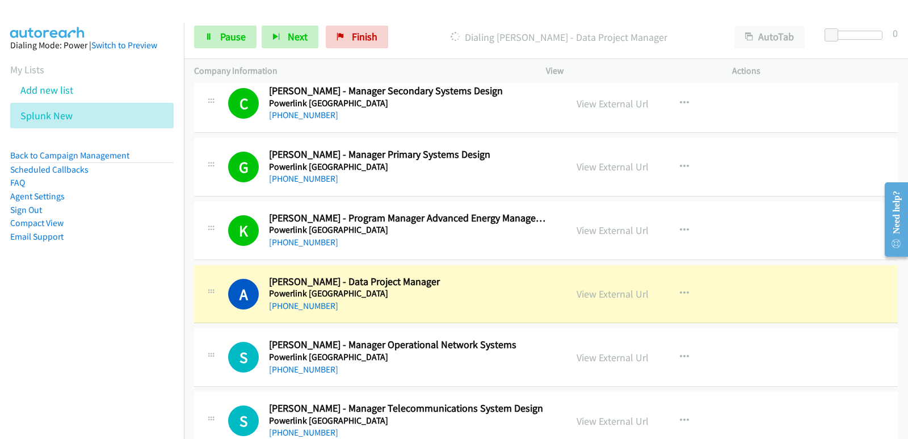
scroll to position [9645, 0]
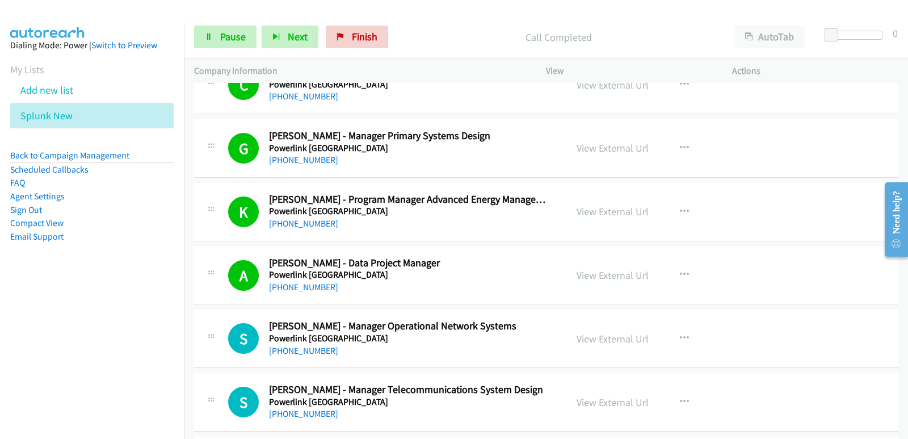
click at [74, 351] on nav "Dialing Mode: Power | Switch to Preview My Lists Add new list Splunk New Back t…" at bounding box center [92, 242] width 184 height 439
click at [83, 331] on nav "Dialing Mode: Power | Switch to Preview My Lists Add new list Splunk New Back t…" at bounding box center [92, 242] width 184 height 439
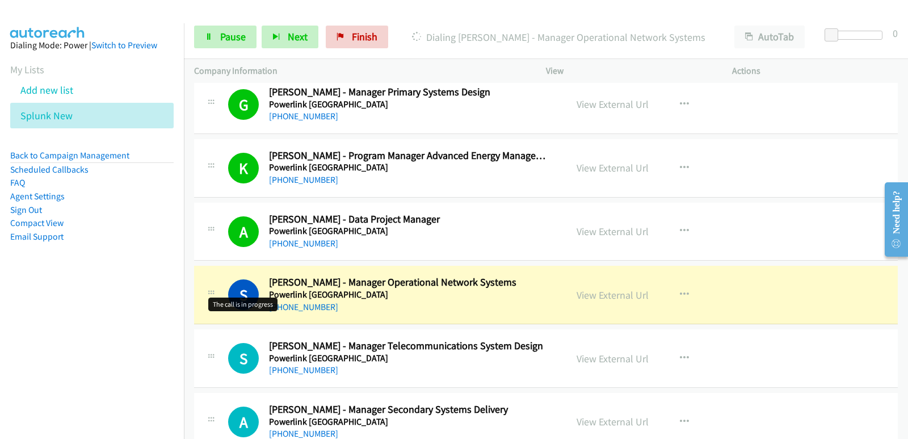
scroll to position [9702, 0]
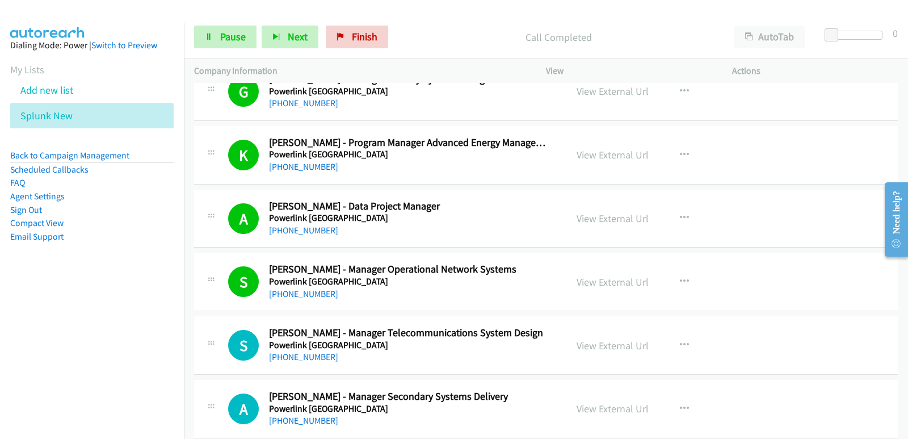
click at [70, 313] on nav "Dialing Mode: Power | Switch to Preview My Lists Add new list Splunk New Back t…" at bounding box center [92, 242] width 184 height 439
click at [68, 311] on nav "Dialing Mode: Power | Switch to Preview My Lists Add new list Splunk New Back t…" at bounding box center [92, 242] width 184 height 439
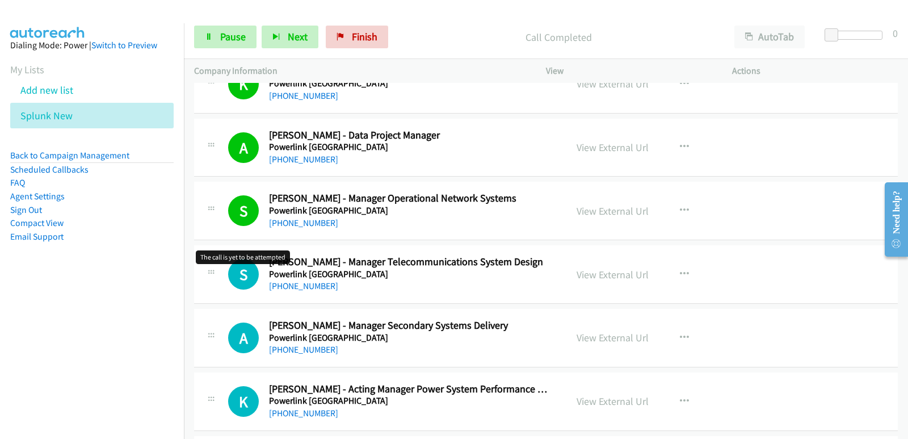
scroll to position [9815, 0]
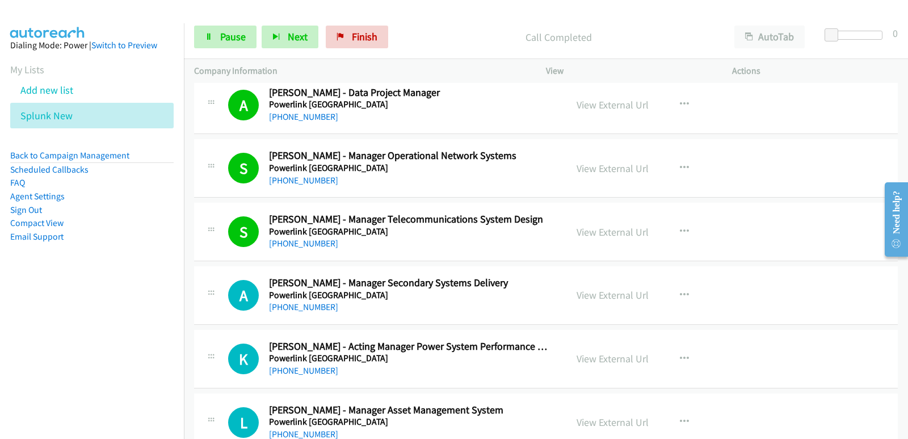
click at [0, 310] on nav "Dialing Mode: Power | Switch to Preview My Lists Add new list Splunk New Back t…" at bounding box center [92, 242] width 184 height 439
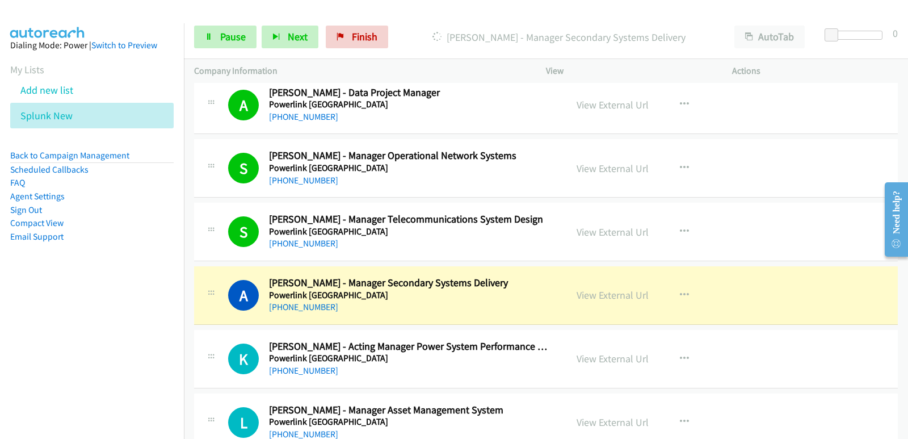
click at [48, 332] on nav "Dialing Mode: Power | Switch to Preview My Lists Add new list Splunk New Back t…" at bounding box center [92, 242] width 184 height 439
click at [44, 363] on nav "Dialing Mode: Power | Switch to Preview My Lists Add new list Splunk New Back t…" at bounding box center [92, 242] width 184 height 439
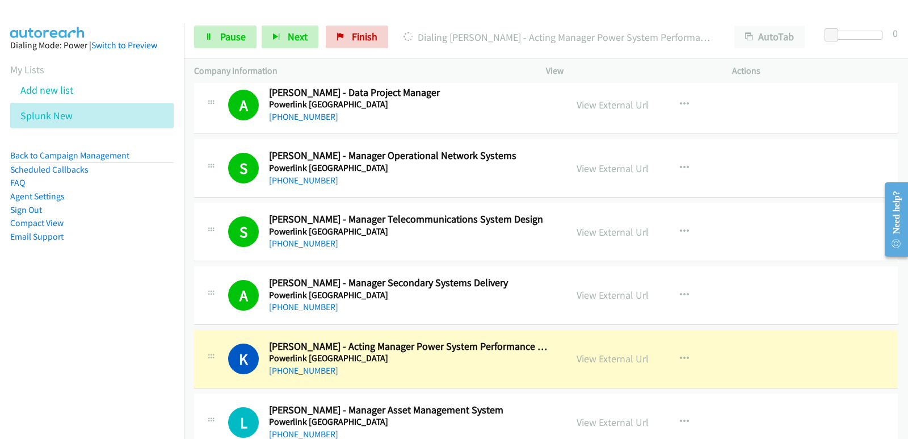
click at [58, 370] on nav "Dialing Mode: Power | Switch to Preview My Lists Add new list Splunk New Back t…" at bounding box center [92, 242] width 184 height 439
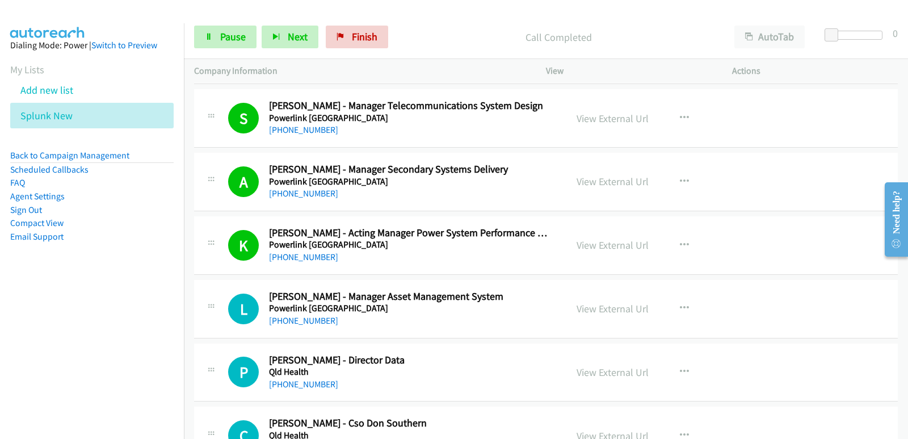
click at [50, 397] on nav "Dialing Mode: Power | Switch to Preview My Lists Add new list Splunk New Back t…" at bounding box center [92, 242] width 184 height 439
click at [48, 392] on nav "Dialing Mode: Power | Switch to Preview My Lists Add new list Splunk New Back t…" at bounding box center [92, 242] width 184 height 439
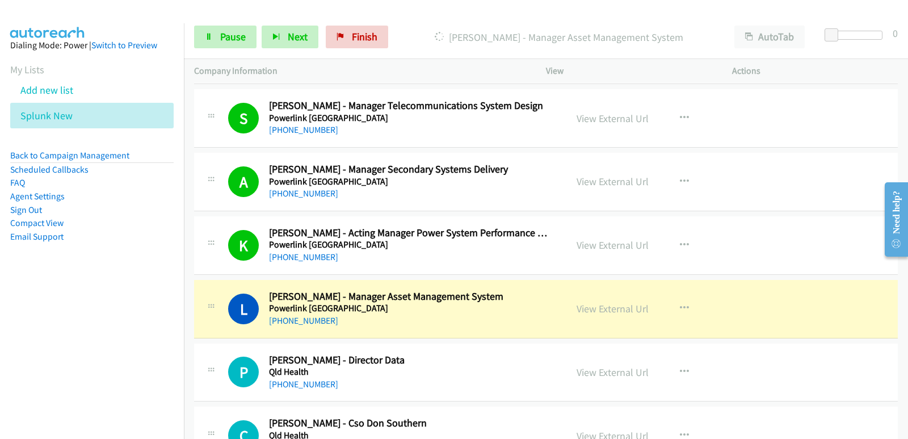
scroll to position [10042, 0]
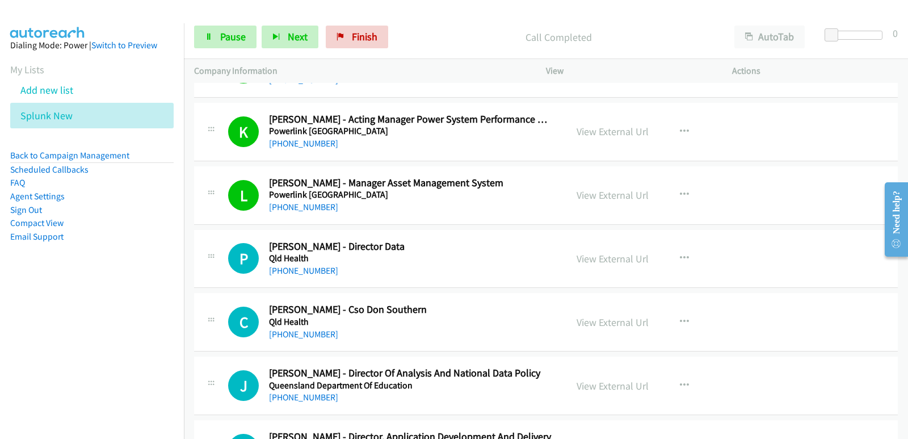
click at [33, 311] on nav "Dialing Mode: Power | Switch to Preview My Lists Add new list Splunk New Back t…" at bounding box center [92, 242] width 184 height 439
drag, startPoint x: 35, startPoint y: 334, endPoint x: 152, endPoint y: 313, distance: 119.4
click at [48, 330] on nav "Dialing Mode: Power | Switch to Preview My Lists Add new list Splunk New Back t…" at bounding box center [92, 242] width 184 height 439
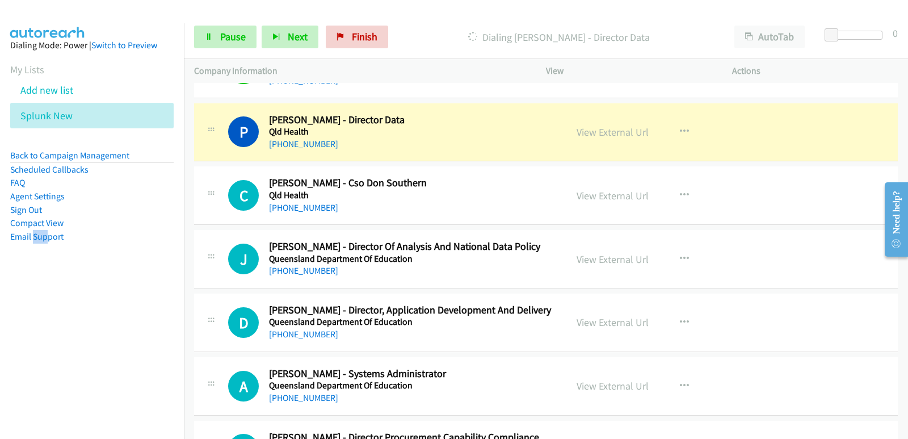
scroll to position [10156, 0]
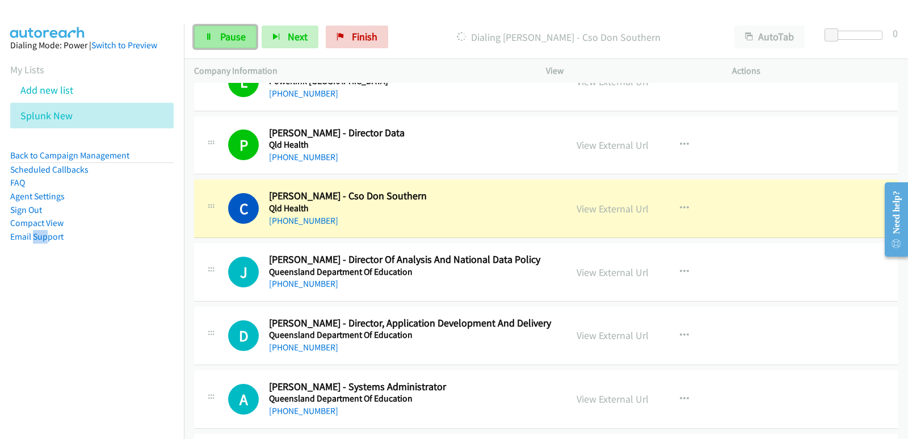
click at [221, 33] on span "Pause" at bounding box center [233, 36] width 26 height 13
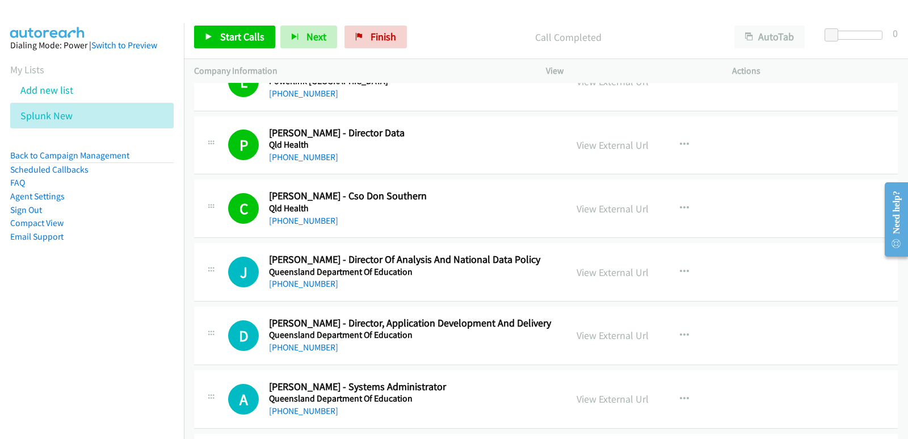
click at [9, 365] on nav "Dialing Mode: Power | Switch to Preview My Lists Add new list Splunk New Back t…" at bounding box center [92, 242] width 184 height 439
drag, startPoint x: 212, startPoint y: 45, endPoint x: 218, endPoint y: 41, distance: 6.6
click at [214, 43] on link "Start Calls" at bounding box center [234, 37] width 81 height 23
click at [52, 302] on nav "Dialing Mode: Power | Switch to Preview My Lists Add new list Splunk New Back t…" at bounding box center [92, 242] width 184 height 439
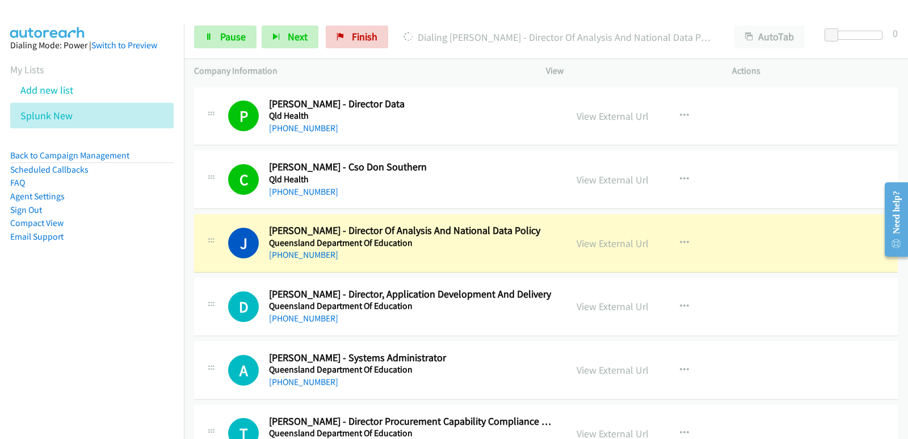
scroll to position [10212, 0]
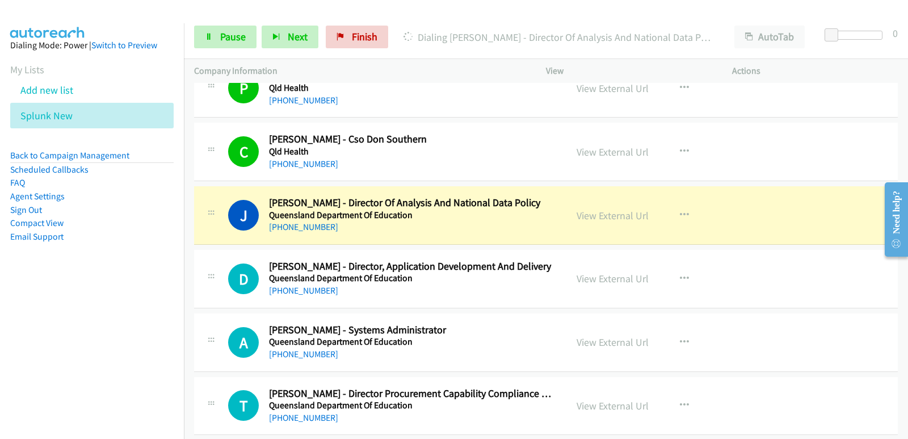
click at [41, 284] on aside "Dialing Mode: Power | Switch to Preview My Lists Add new list Splunk New Back t…" at bounding box center [92, 158] width 184 height 271
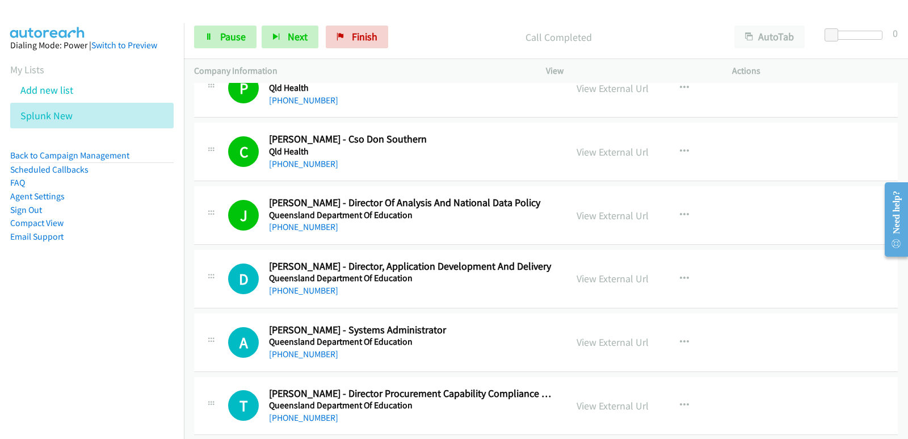
click at [36, 295] on nav "Dialing Mode: Power | Switch to Preview My Lists Add new list Splunk New Back t…" at bounding box center [92, 242] width 184 height 439
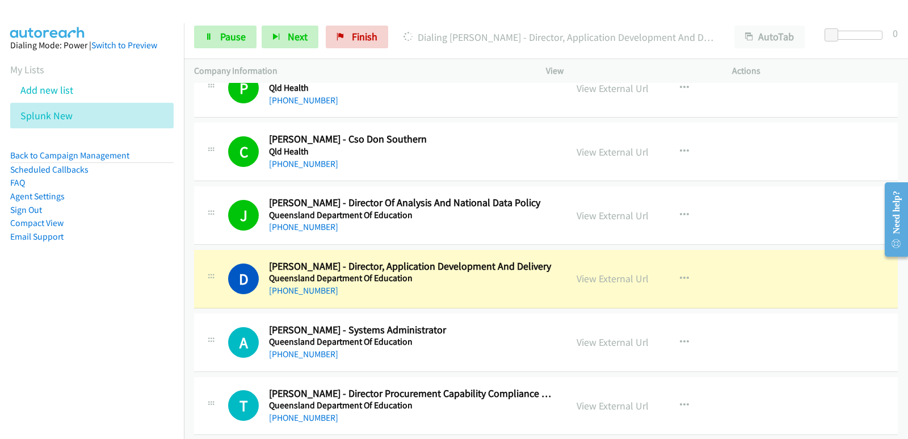
click at [14, 306] on nav "Dialing Mode: Power | Switch to Preview My Lists Add new list Splunk New Back t…" at bounding box center [92, 242] width 184 height 439
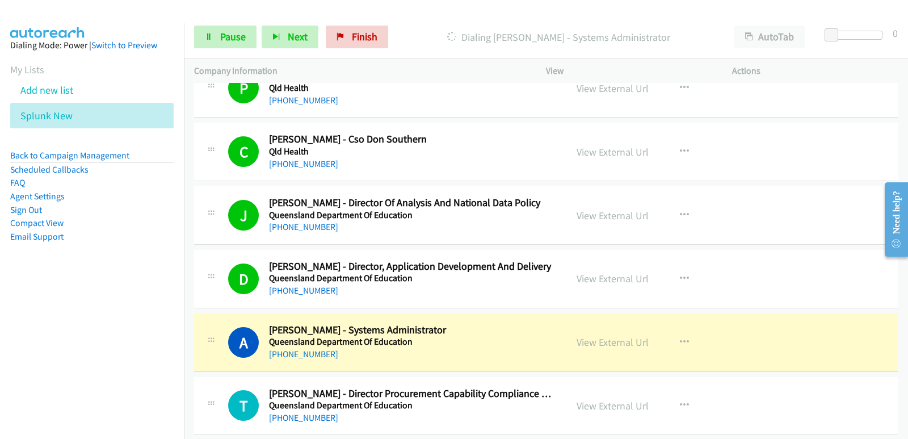
drag, startPoint x: 2, startPoint y: 331, endPoint x: 5, endPoint y: 319, distance: 11.8
click at [3, 330] on nav "Dialing Mode: Power | Switch to Preview My Lists Add new list Splunk New Back t…" at bounding box center [92, 242] width 184 height 439
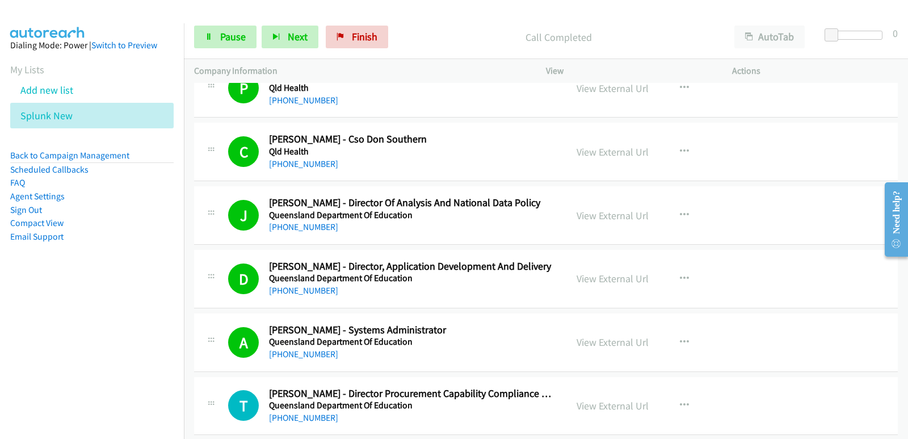
click at [39, 332] on nav "Dialing Mode: Power | Switch to Preview My Lists Add new list Splunk New Back t…" at bounding box center [92, 242] width 184 height 439
click at [56, 283] on aside "Dialing Mode: Power | Switch to Preview My Lists Add new list Splunk New Back t…" at bounding box center [92, 158] width 184 height 271
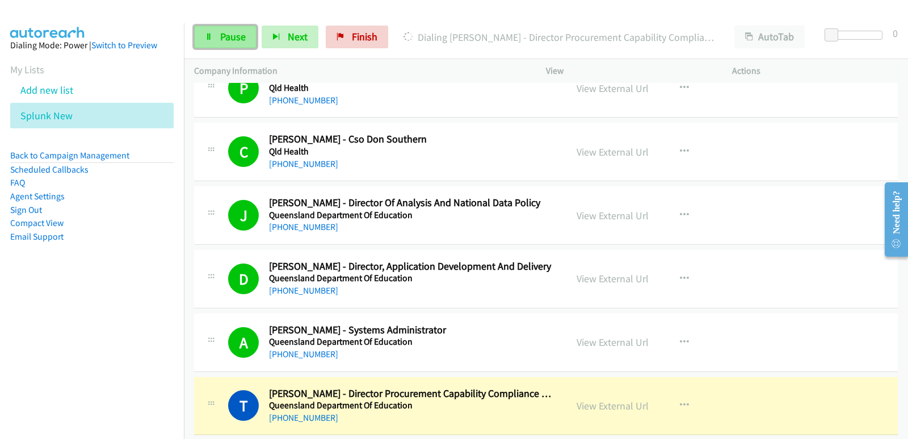
click at [216, 35] on link "Pause" at bounding box center [225, 37] width 62 height 23
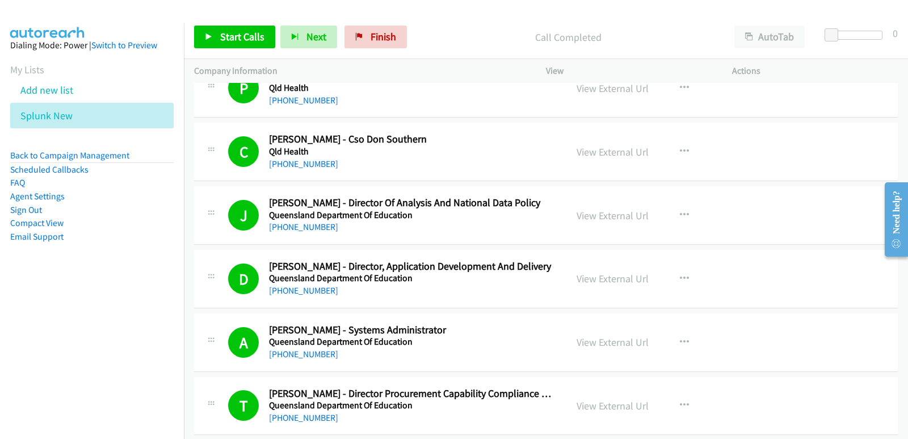
click at [0, 338] on nav "Dialing Mode: Power | Switch to Preview My Lists Add new list Splunk New Back t…" at bounding box center [92, 242] width 184 height 439
click at [216, 37] on link "Start Calls" at bounding box center [234, 37] width 81 height 23
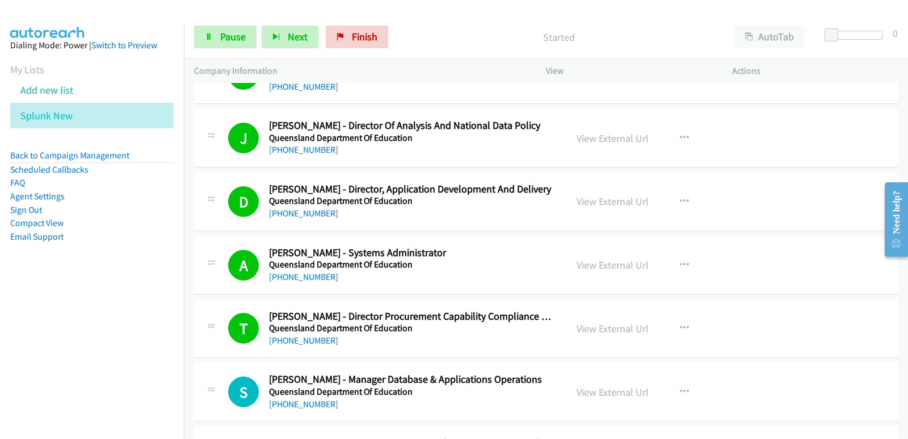
scroll to position [10326, 0]
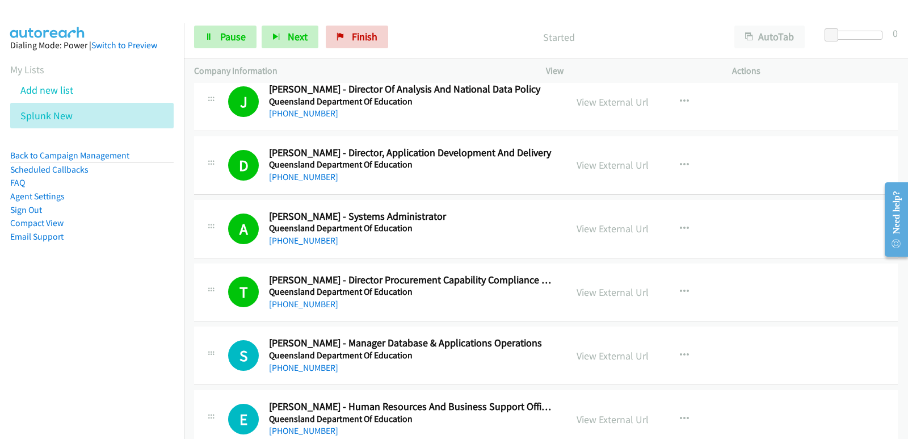
click at [50, 317] on nav "Dialing Mode: Power | Switch to Preview My Lists Add new list Splunk New Back t…" at bounding box center [92, 242] width 184 height 439
click at [10, 331] on nav "Dialing Mode: Power | Switch to Preview My Lists Add new list Splunk New Back t…" at bounding box center [92, 242] width 184 height 439
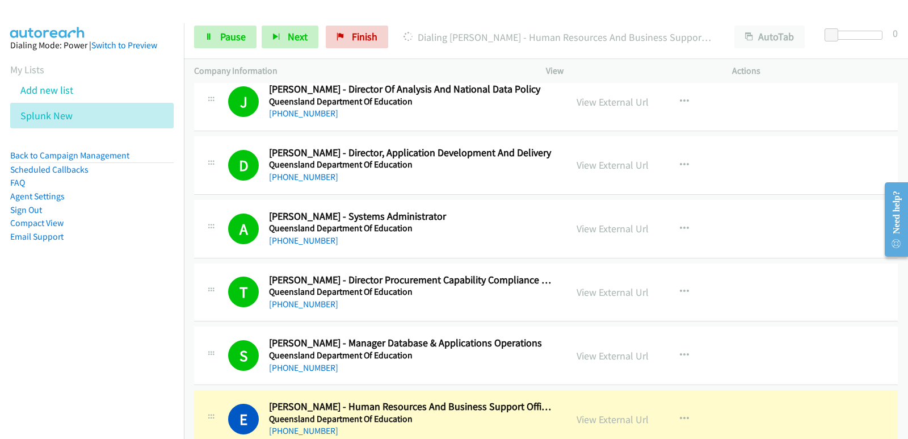
click at [58, 331] on nav "Dialing Mode: Power | Switch to Preview My Lists Add new list Splunk New Back t…" at bounding box center [92, 242] width 184 height 439
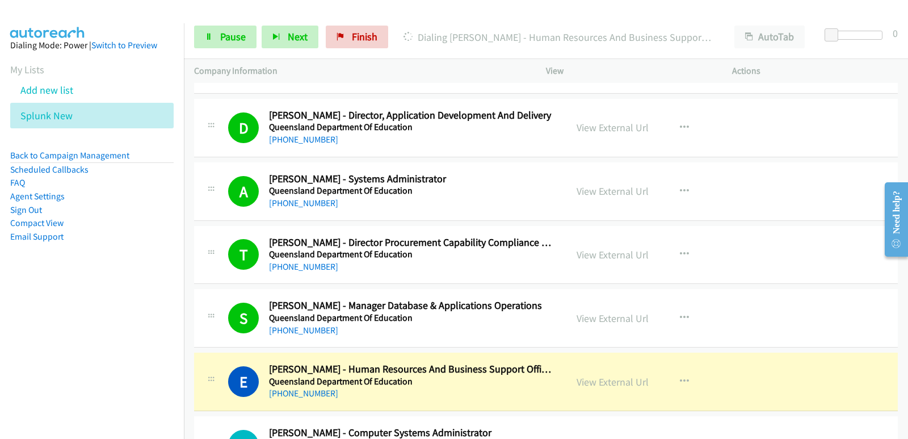
scroll to position [10383, 0]
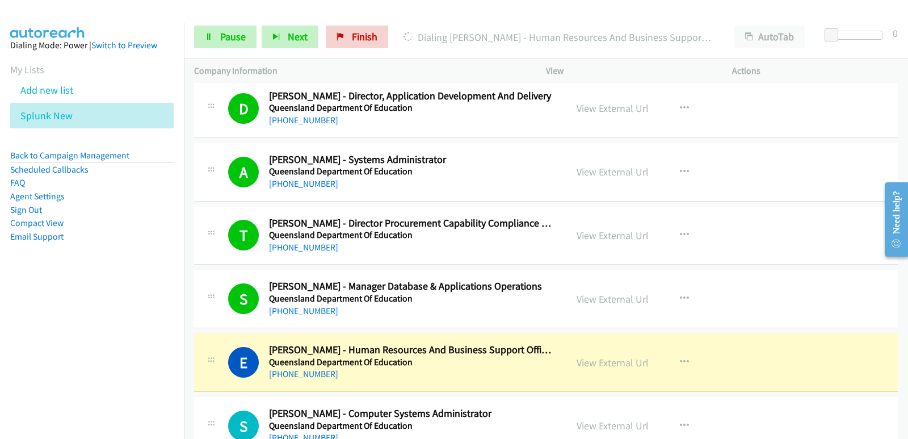
click at [0, 348] on nav "Dialing Mode: Power | Switch to Preview My Lists Add new list Splunk New Back t…" at bounding box center [92, 242] width 184 height 439
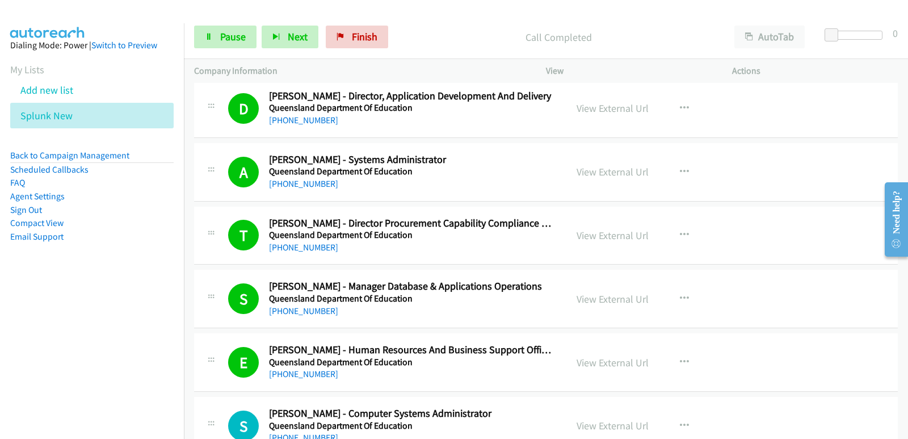
click at [10, 339] on nav "Dialing Mode: Power | Switch to Preview My Lists Add new list Splunk New Back t…" at bounding box center [92, 242] width 184 height 439
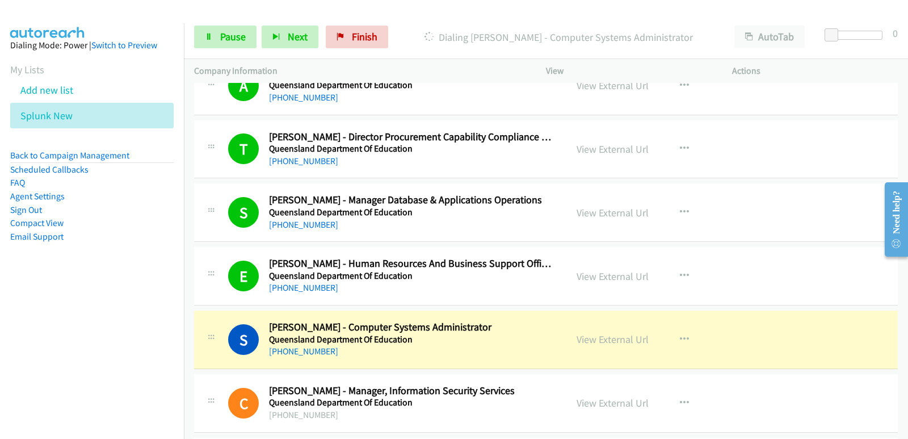
scroll to position [10496, 0]
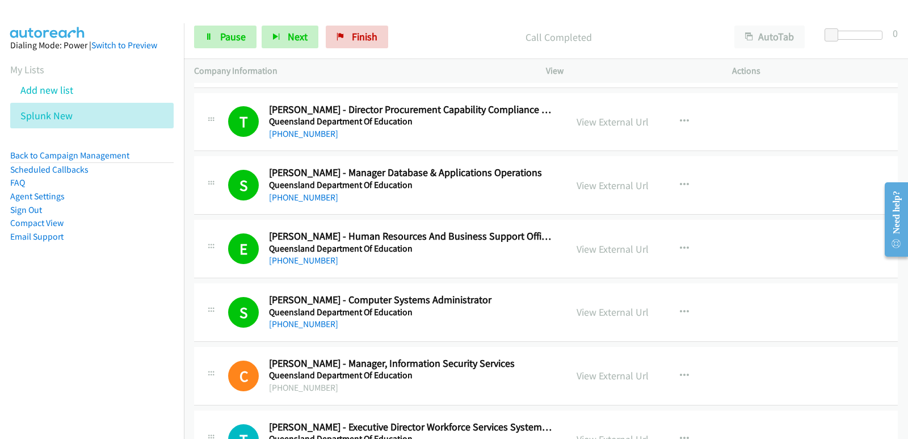
click at [49, 334] on nav "Dialing Mode: Power | Switch to Preview My Lists Add new list Splunk New Back t…" at bounding box center [92, 242] width 184 height 439
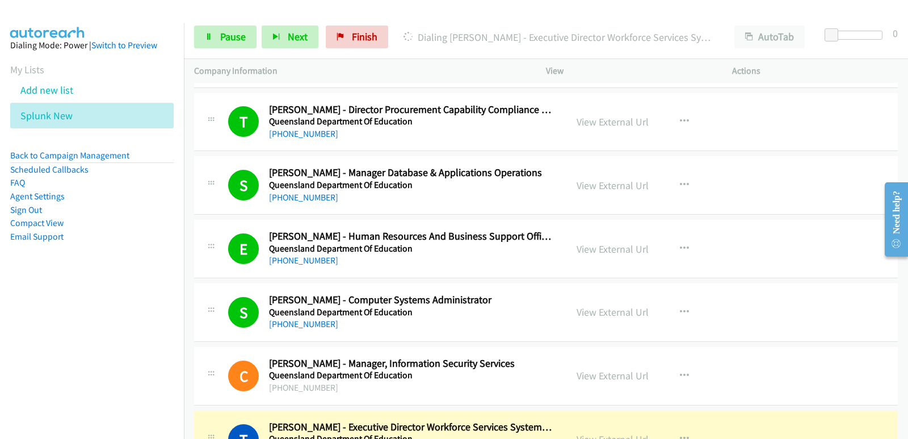
click at [23, 317] on nav "Dialing Mode: Power | Switch to Preview My Lists Add new list Splunk New Back t…" at bounding box center [92, 242] width 184 height 439
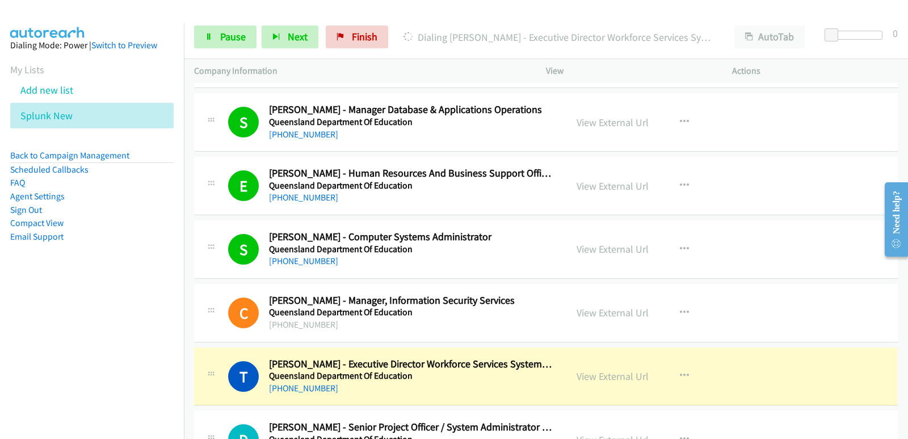
scroll to position [10610, 0]
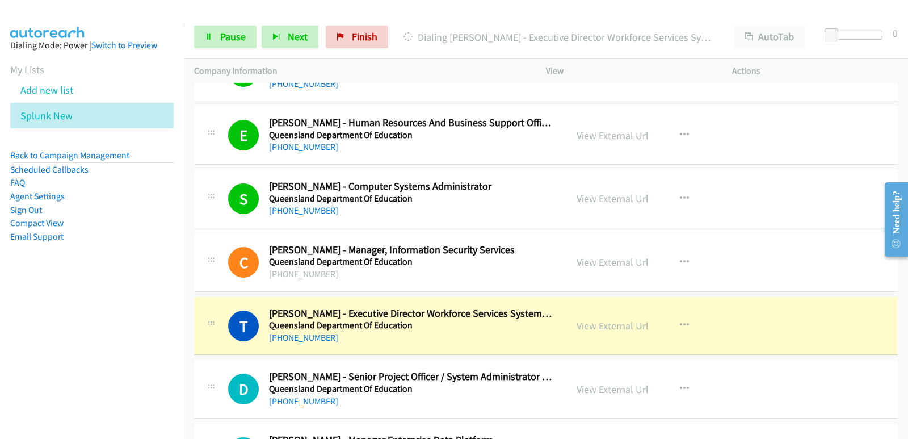
drag, startPoint x: 0, startPoint y: 334, endPoint x: 3, endPoint y: 340, distance: 6.3
click at [1, 338] on nav "Dialing Mode: Power | Switch to Preview My Lists Add new list Splunk New Back t…" at bounding box center [92, 242] width 184 height 439
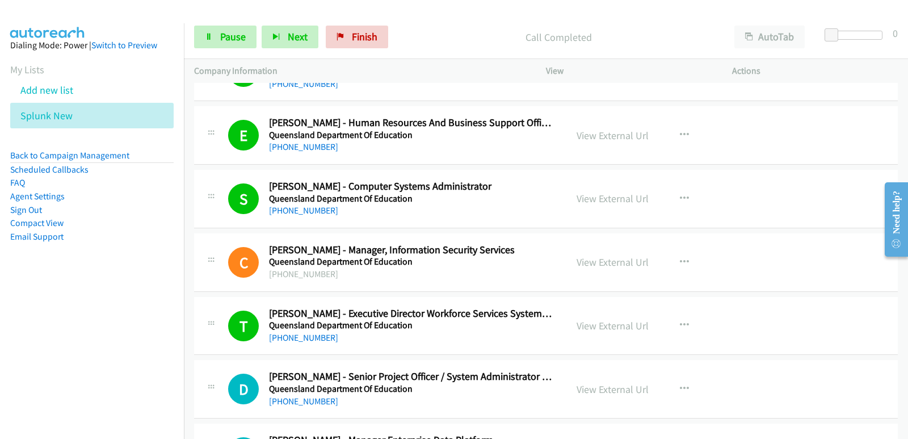
click at [11, 342] on nav "Dialing Mode: Power | Switch to Preview My Lists Add new list Splunk New Back t…" at bounding box center [92, 242] width 184 height 439
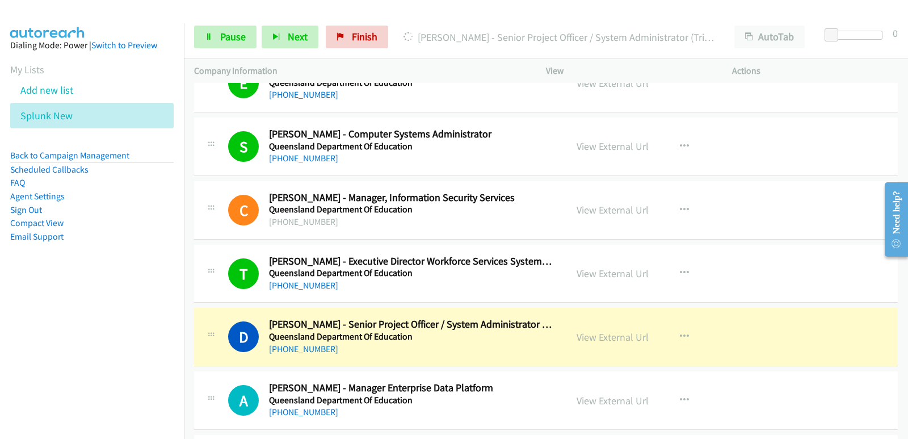
scroll to position [10723, 0]
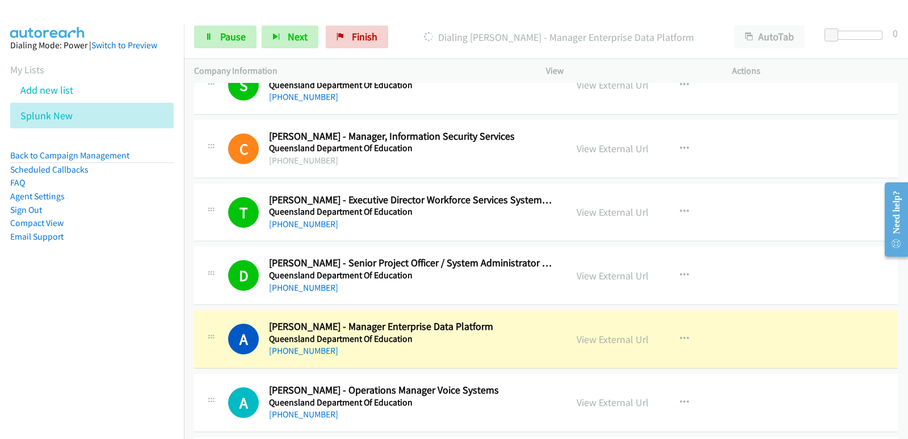
click at [1, 365] on nav "Dialing Mode: Power | Switch to Preview My Lists Add new list Splunk New Back t…" at bounding box center [92, 242] width 184 height 439
click at [3, 297] on nav "Dialing Mode: Power | Switch to Preview My Lists Add new list Splunk New Back t…" at bounding box center [92, 242] width 184 height 439
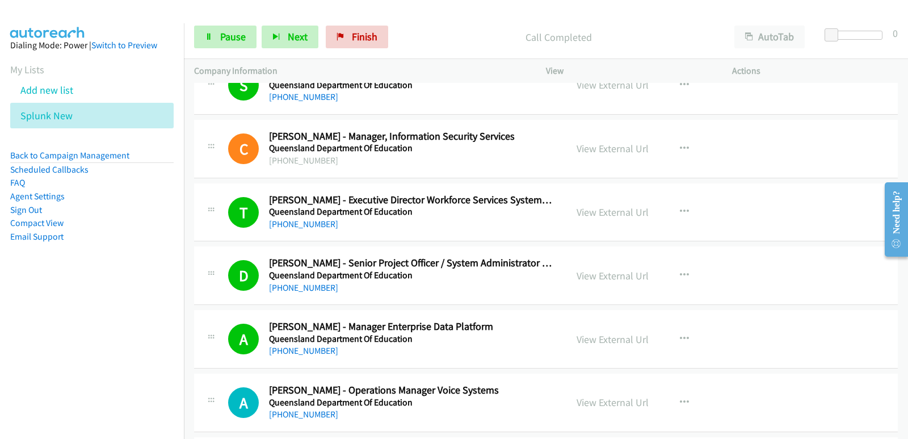
click at [43, 292] on aside "Dialing Mode: Power | Switch to Preview My Lists Add new list Splunk New Back t…" at bounding box center [92, 158] width 184 height 271
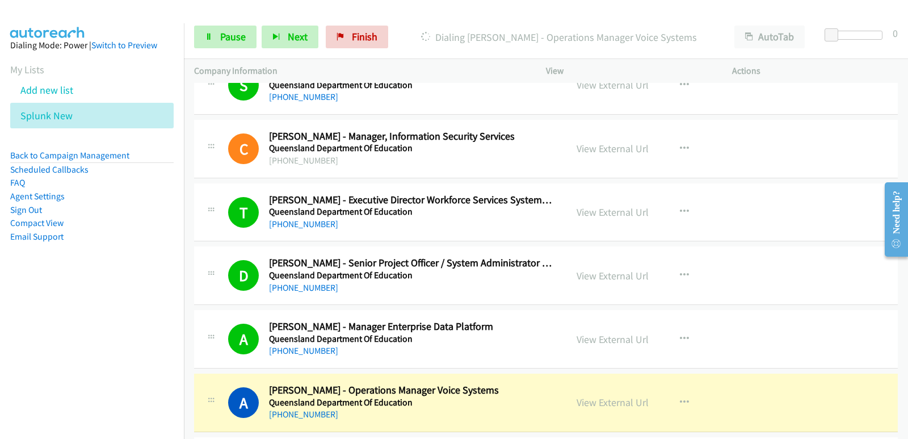
click at [42, 368] on nav "Dialing Mode: Power | Switch to Preview My Lists Add new list Splunk New Back t…" at bounding box center [92, 242] width 184 height 439
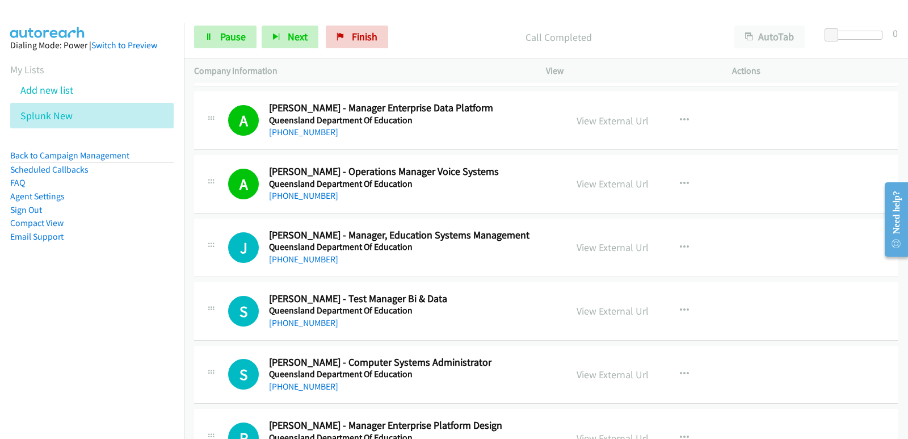
scroll to position [10950, 0]
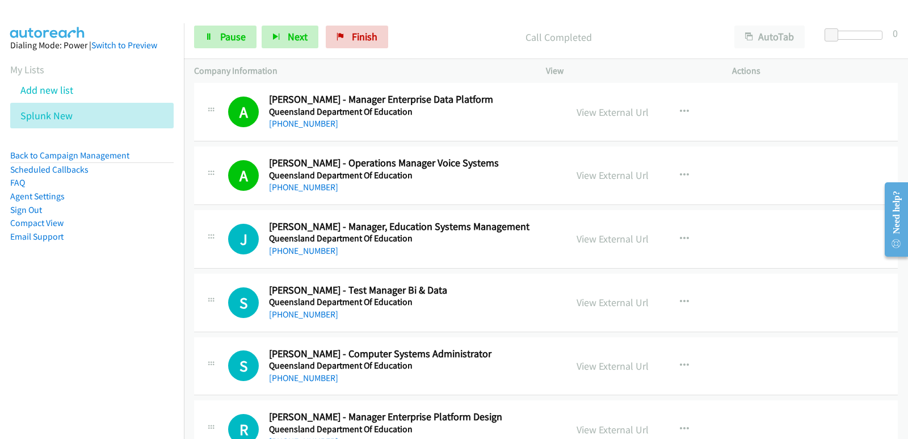
click at [41, 344] on nav "Dialing Mode: Power | Switch to Preview My Lists Add new list Splunk New Back t…" at bounding box center [92, 242] width 184 height 439
click at [50, 341] on nav "Dialing Mode: Power | Switch to Preview My Lists Add new list Splunk New Back t…" at bounding box center [92, 242] width 184 height 439
click at [52, 351] on nav "Dialing Mode: Power | Switch to Preview My Lists Add new list Splunk New Back t…" at bounding box center [92, 242] width 184 height 439
click at [57, 347] on nav "Dialing Mode: Power | Switch to Preview My Lists Add new list Splunk New Back t…" at bounding box center [92, 242] width 184 height 439
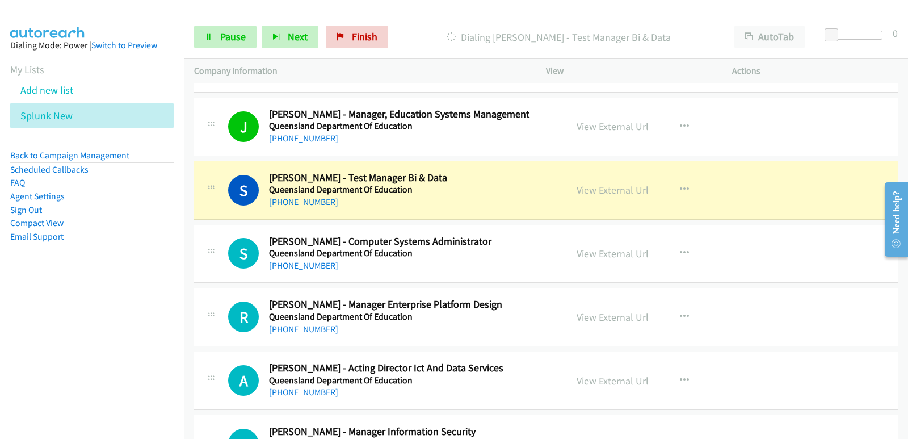
scroll to position [11063, 0]
click at [23, 339] on nav "Dialing Mode: Power | Switch to Preview My Lists Add new list Splunk New Back t…" at bounding box center [92, 242] width 184 height 439
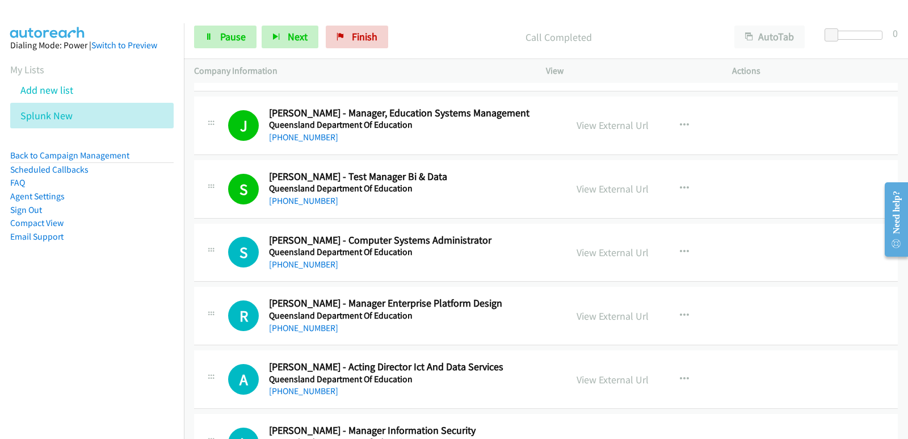
click at [39, 336] on nav "Dialing Mode: Power | Switch to Preview My Lists Add new list Splunk New Back t…" at bounding box center [92, 242] width 184 height 439
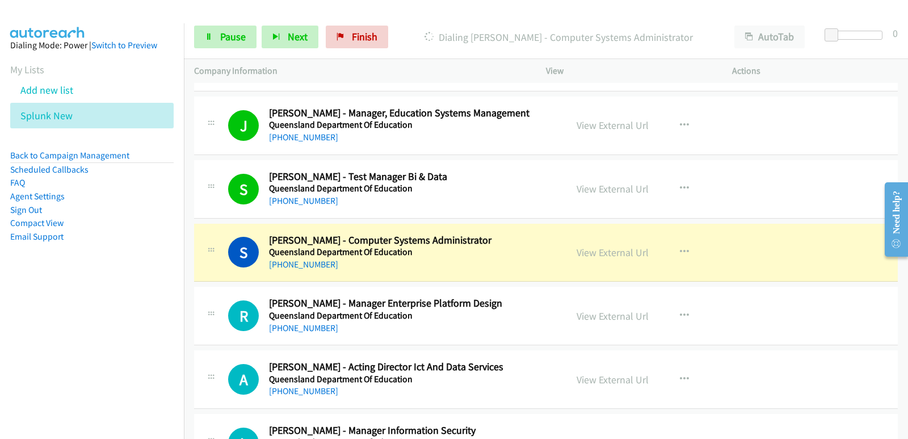
click at [0, 334] on nav "Dialing Mode: Power | Switch to Preview My Lists Add new list Splunk New Back t…" at bounding box center [92, 242] width 184 height 439
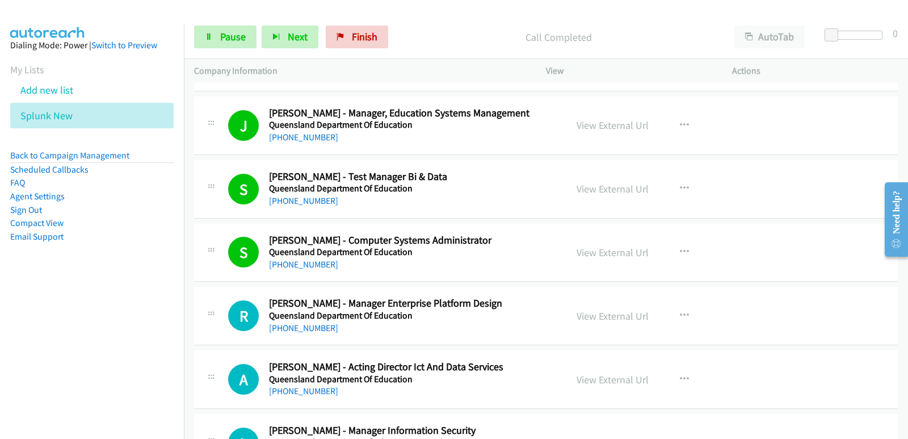
click at [9, 359] on nav "Dialing Mode: Power | Switch to Preview My Lists Add new list Splunk New Back t…" at bounding box center [92, 242] width 184 height 439
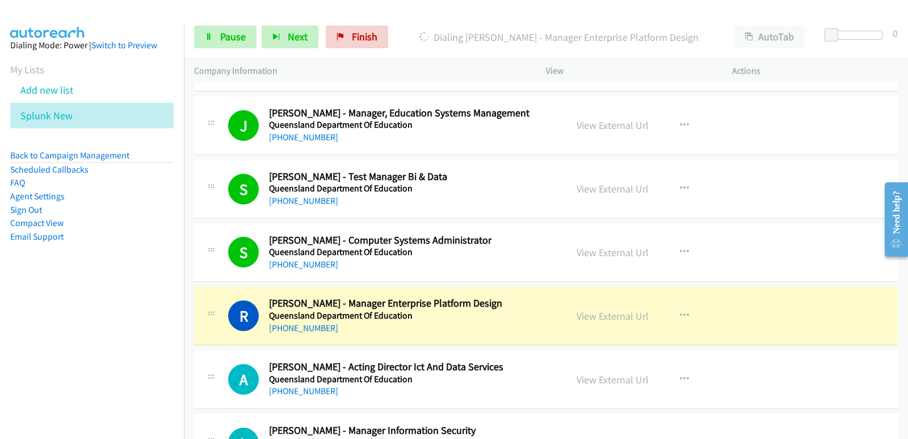
click at [40, 347] on nav "Dialing Mode: Power | Switch to Preview My Lists Add new list Splunk New Back t…" at bounding box center [92, 242] width 184 height 439
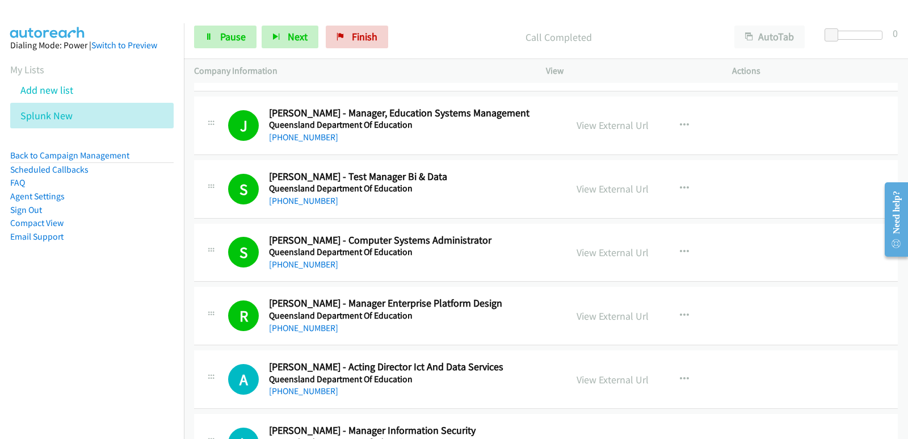
click at [37, 386] on nav "Dialing Mode: Power | Switch to Preview My Lists Add new list Splunk New Back t…" at bounding box center [92, 242] width 184 height 439
click at [26, 331] on nav "Dialing Mode: Power | Switch to Preview My Lists Add new list Splunk New Back t…" at bounding box center [92, 242] width 184 height 439
click at [41, 346] on nav "Dialing Mode: Power | Switch to Preview My Lists Add new list Splunk New Back t…" at bounding box center [92, 242] width 184 height 439
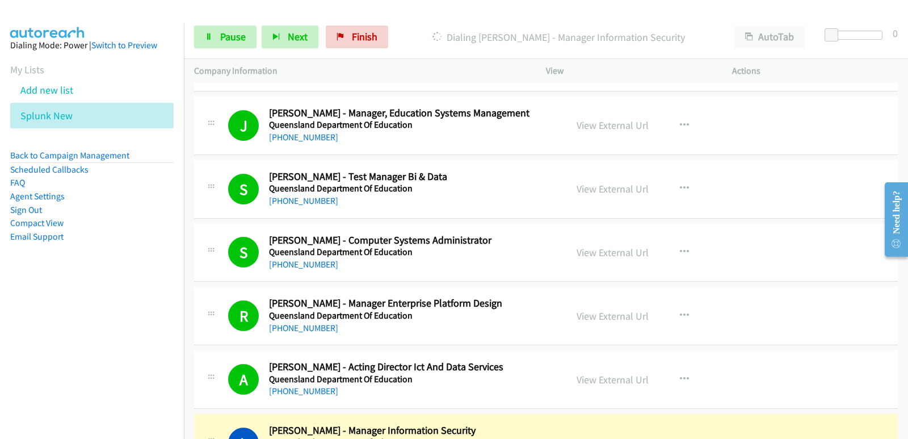
click at [44, 357] on nav "Dialing Mode: Power | Switch to Preview My Lists Add new list Splunk New Back t…" at bounding box center [92, 242] width 184 height 439
click at [44, 367] on nav "Dialing Mode: Power | Switch to Preview My Lists Add new list Splunk New Back t…" at bounding box center [92, 242] width 184 height 439
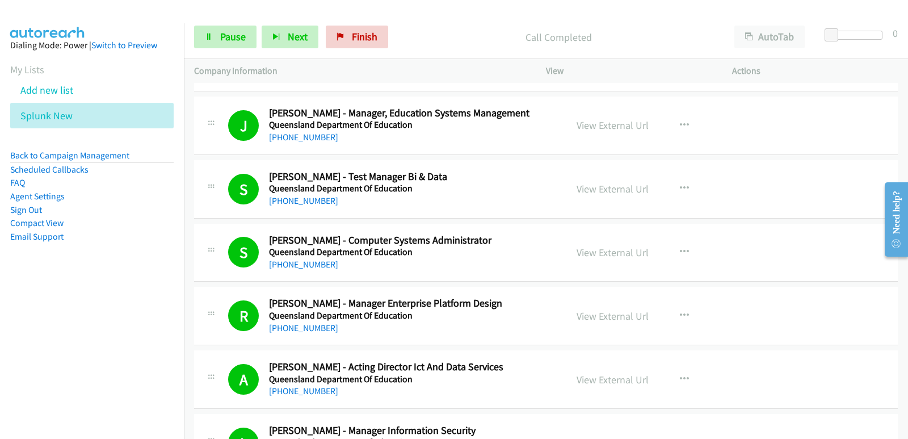
click at [0, 368] on nav "Dialing Mode: Power | Switch to Preview My Lists Add new list Splunk New Back t…" at bounding box center [92, 242] width 184 height 439
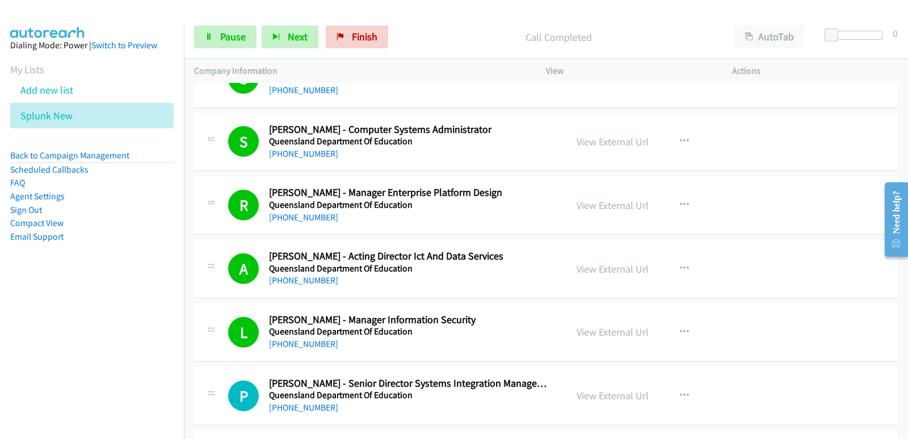
scroll to position [11177, 0]
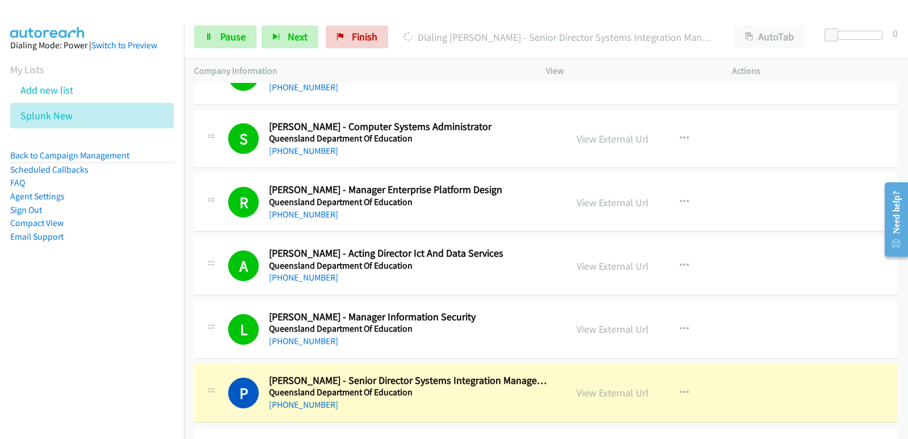
click at [62, 339] on nav "Dialing Mode: Power | Switch to Preview My Lists Add new list Splunk New Back t…" at bounding box center [92, 242] width 184 height 439
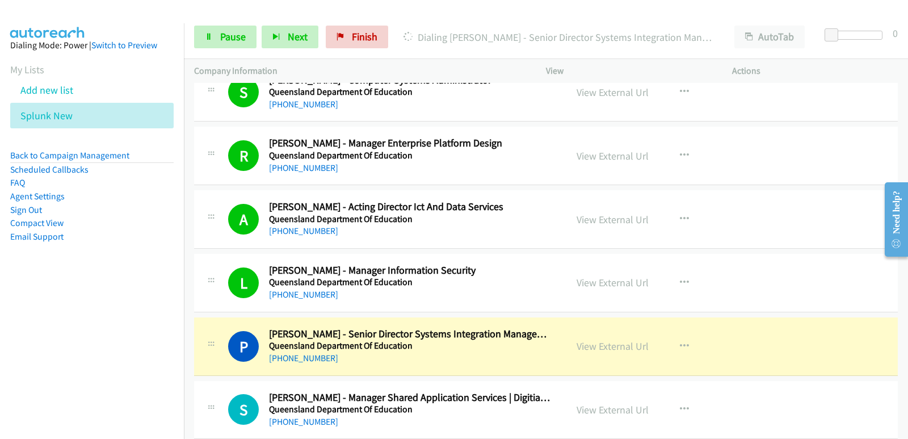
scroll to position [11234, 0]
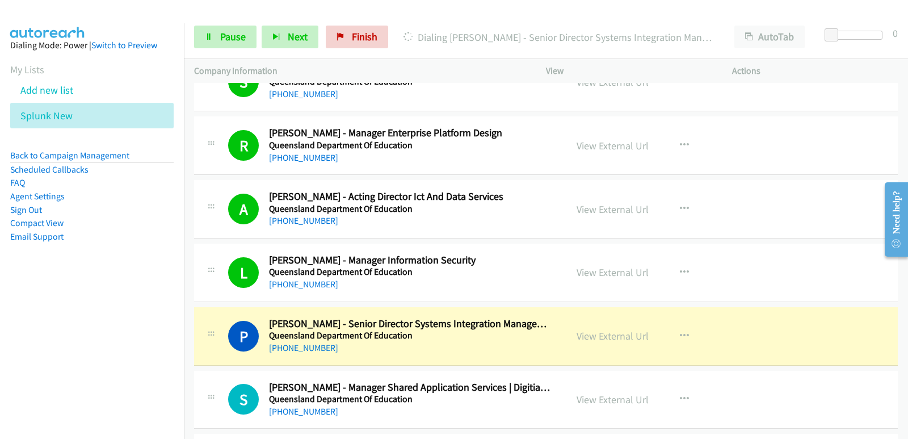
click at [0, 371] on nav "Dialing Mode: Power | Switch to Preview My Lists Add new list Splunk New Back t…" at bounding box center [92, 242] width 184 height 439
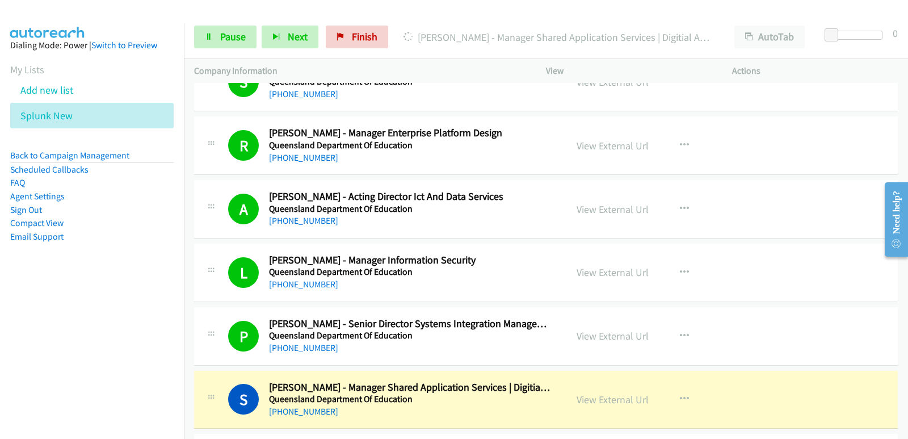
click at [11, 370] on nav "Dialing Mode: Power | Switch to Preview My Lists Add new list Splunk New Back t…" at bounding box center [92, 242] width 184 height 439
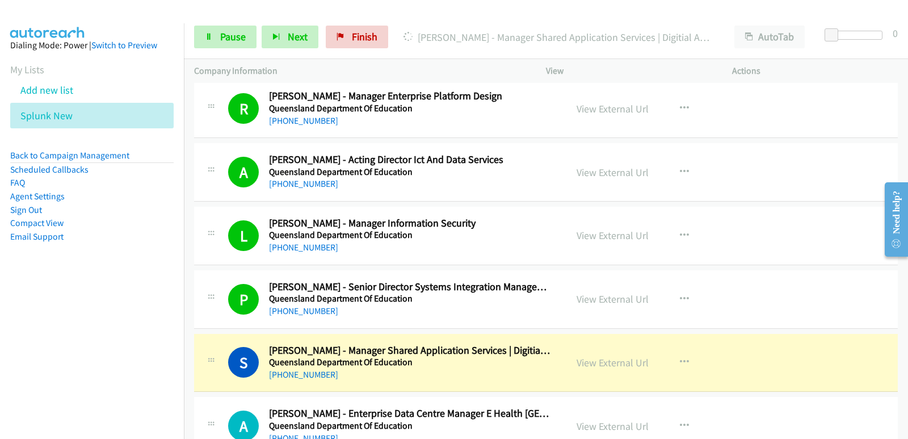
scroll to position [11290, 0]
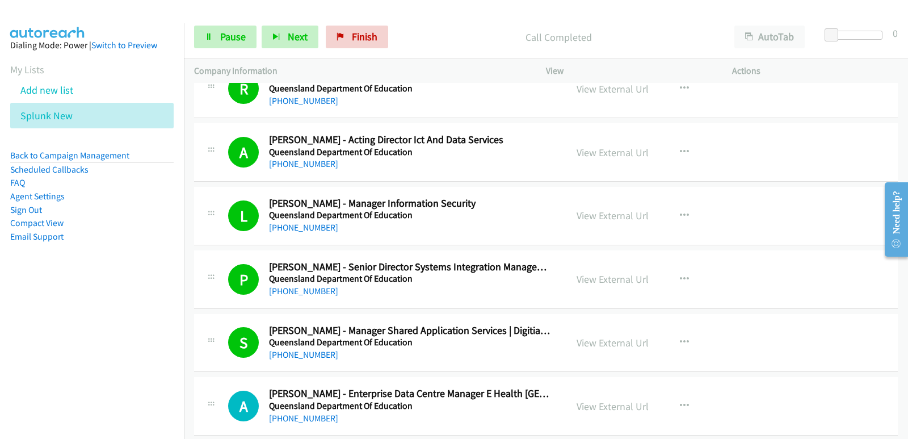
drag, startPoint x: 45, startPoint y: 326, endPoint x: 50, endPoint y: 323, distance: 5.8
click at [46, 326] on nav "Dialing Mode: Power | Switch to Preview My Lists Add new list Splunk New Back t…" at bounding box center [92, 242] width 184 height 439
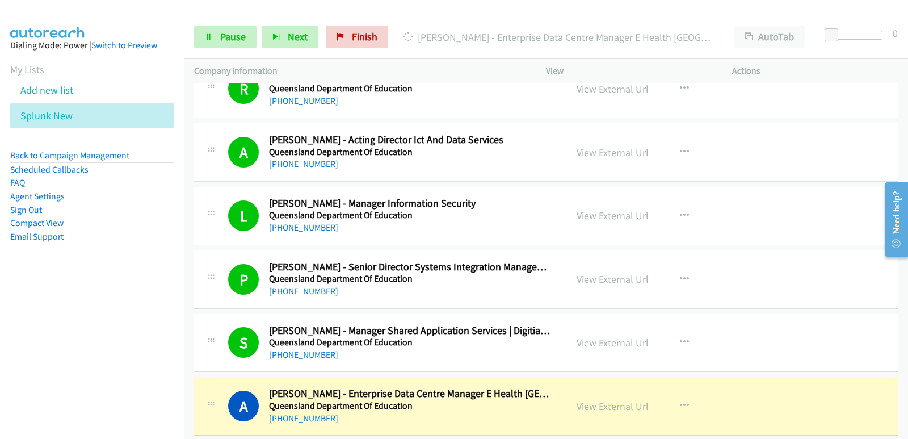
click at [37, 322] on nav "Dialing Mode: Power | Switch to Preview My Lists Add new list Splunk New Back t…" at bounding box center [92, 242] width 184 height 439
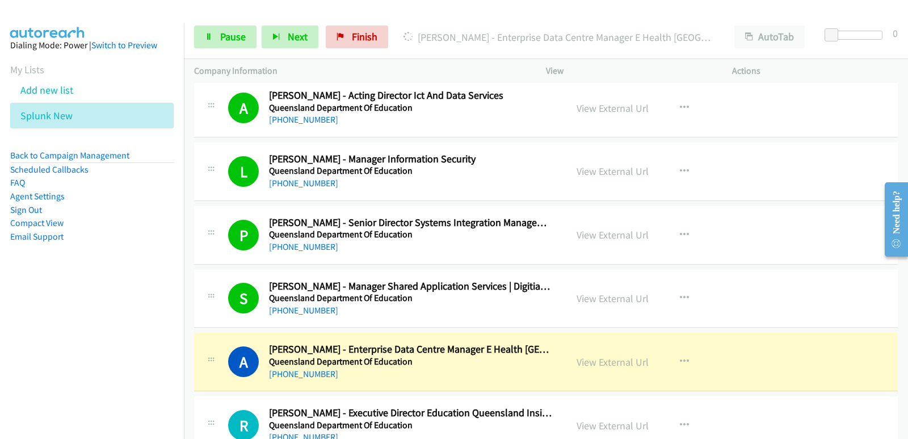
scroll to position [11347, 0]
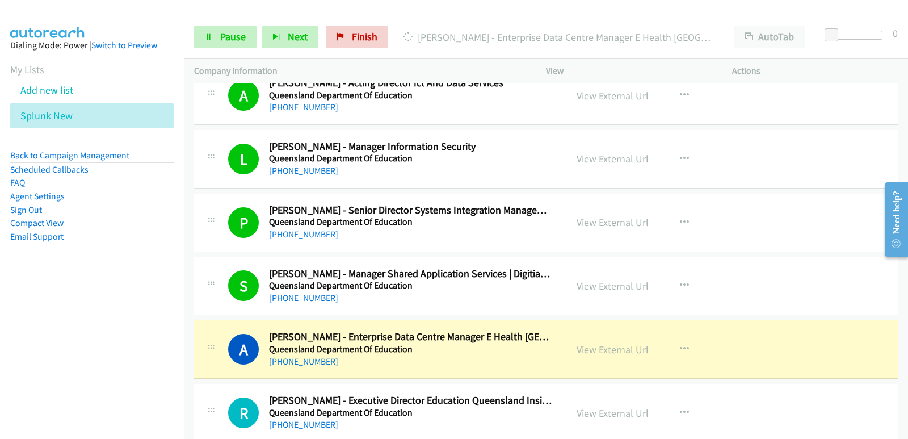
click at [0, 390] on nav "Dialing Mode: Power | Switch to Preview My Lists Add new list Splunk New Back t…" at bounding box center [92, 242] width 184 height 439
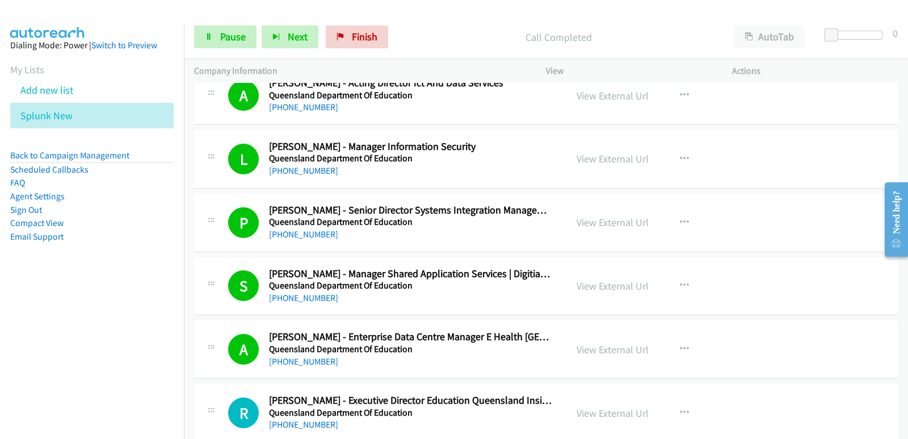
scroll to position [11404, 0]
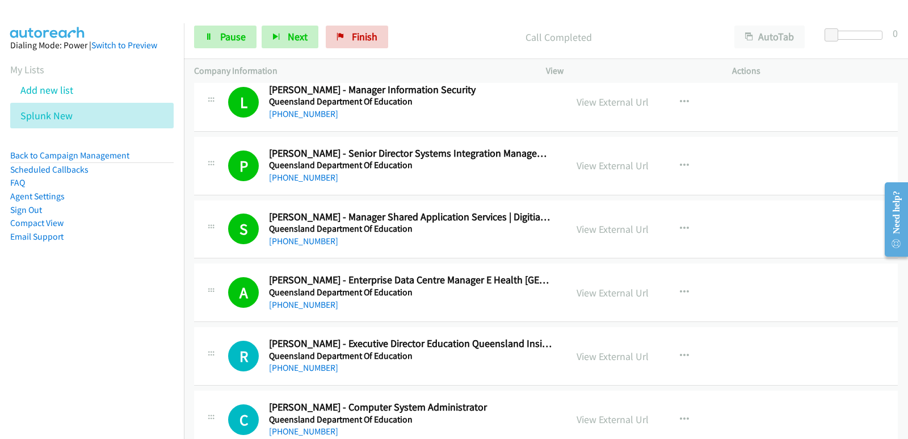
click at [15, 321] on nav "Dialing Mode: Power | Switch to Preview My Lists Add new list Splunk New Back t…" at bounding box center [92, 242] width 184 height 439
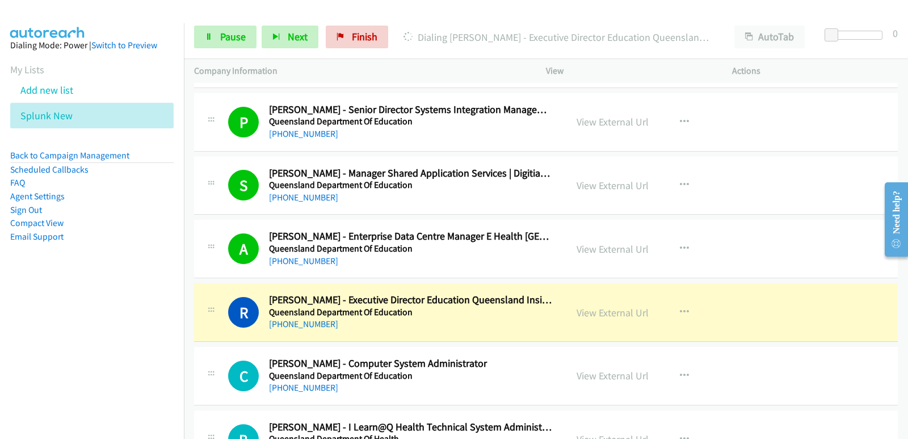
scroll to position [11461, 0]
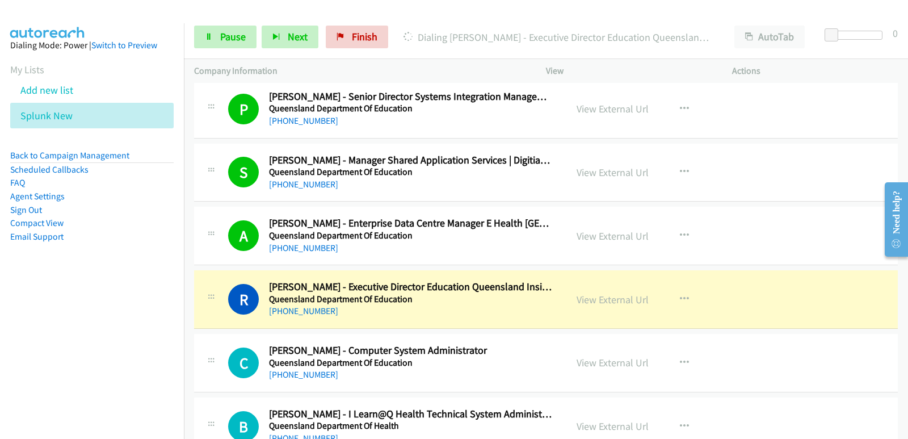
click at [47, 368] on nav "Dialing Mode: Power | Switch to Preview My Lists Add new list Splunk New Back t…" at bounding box center [92, 242] width 184 height 439
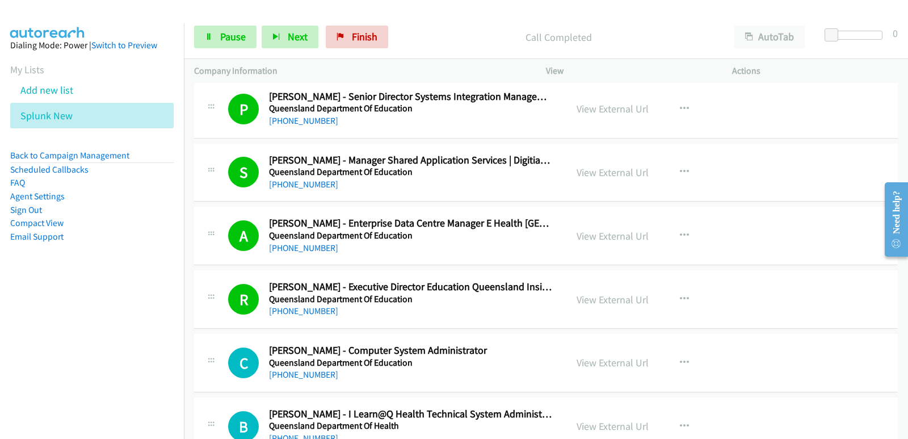
click at [45, 368] on nav "Dialing Mode: Power | Switch to Preview My Lists Add new list Splunk New Back t…" at bounding box center [92, 242] width 184 height 439
click at [36, 329] on nav "Dialing Mode: Power | Switch to Preview My Lists Add new list Splunk New Back t…" at bounding box center [92, 242] width 184 height 439
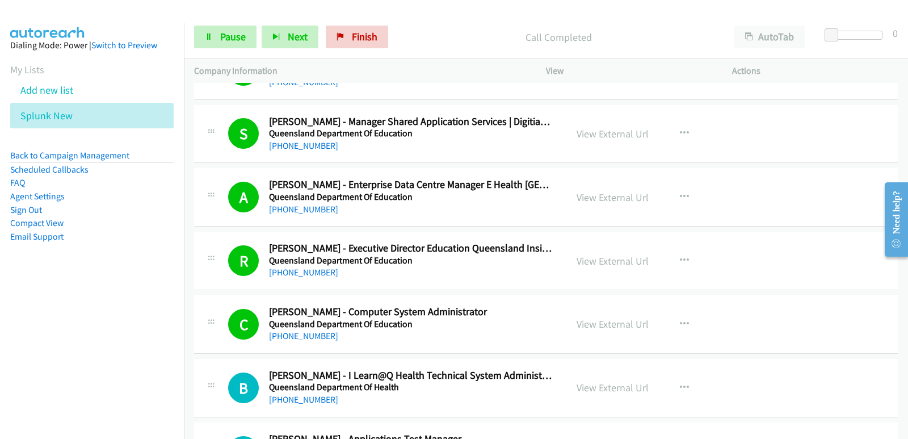
scroll to position [11517, 0]
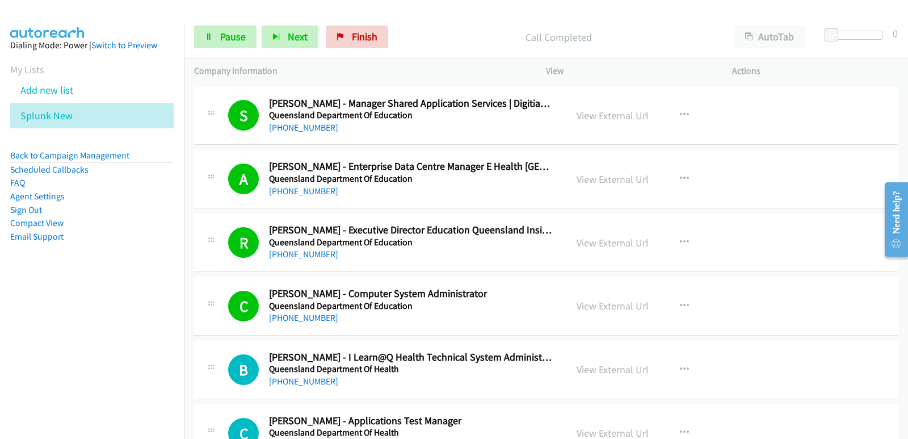
click at [48, 359] on nav "Dialing Mode: Power | Switch to Preview My Lists Add new list Splunk New Back t…" at bounding box center [92, 242] width 184 height 439
click at [33, 348] on nav "Dialing Mode: Power | Switch to Preview My Lists Add new list Splunk New Back t…" at bounding box center [92, 242] width 184 height 439
click at [55, 359] on nav "Dialing Mode: Power | Switch to Preview My Lists Add new list Splunk New Back t…" at bounding box center [92, 242] width 184 height 439
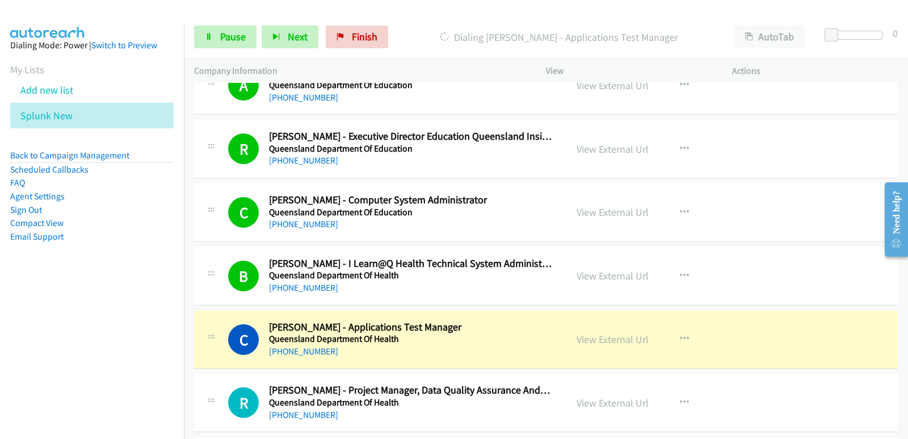
scroll to position [11631, 0]
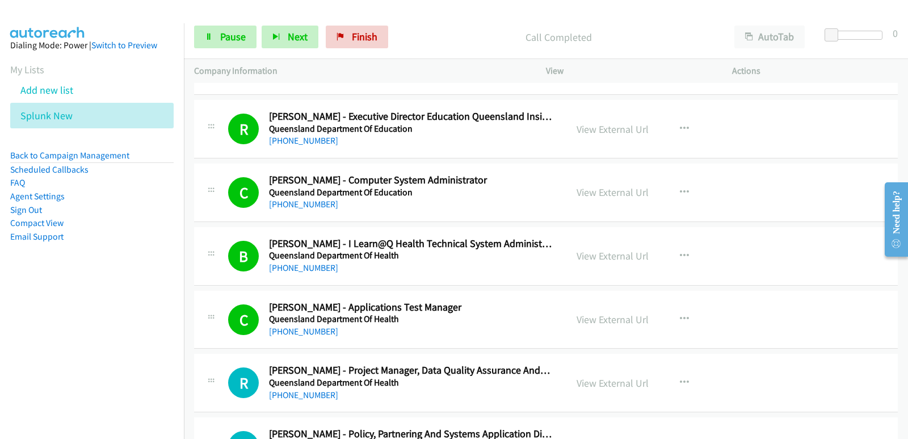
click at [8, 375] on nav "Dialing Mode: Power | Switch to Preview My Lists Add new list Splunk New Back t…" at bounding box center [92, 242] width 184 height 439
click at [15, 378] on nav "Dialing Mode: Power | Switch to Preview My Lists Add new list Splunk New Back t…" at bounding box center [92, 242] width 184 height 439
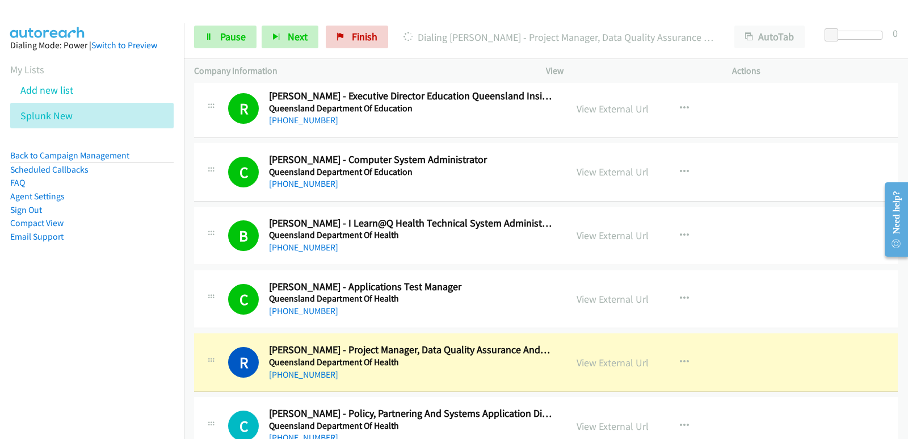
scroll to position [11688, 0]
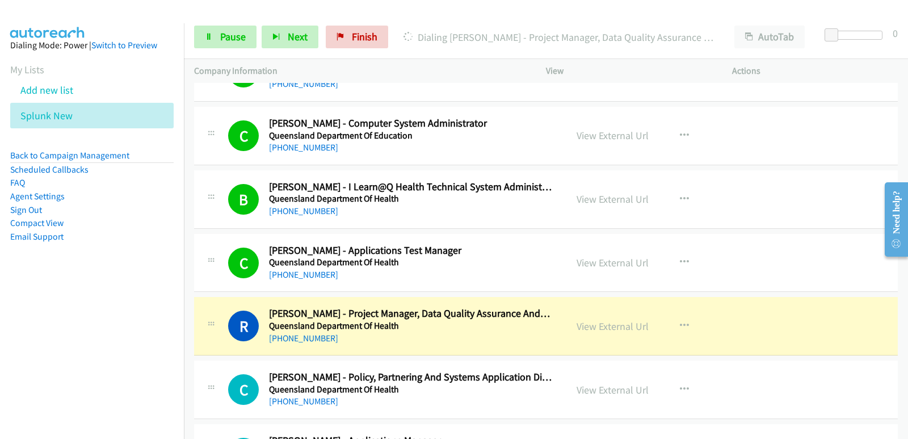
click at [0, 321] on nav "Dialing Mode: Power | Switch to Preview My Lists Add new list Splunk New Back t…" at bounding box center [92, 242] width 184 height 439
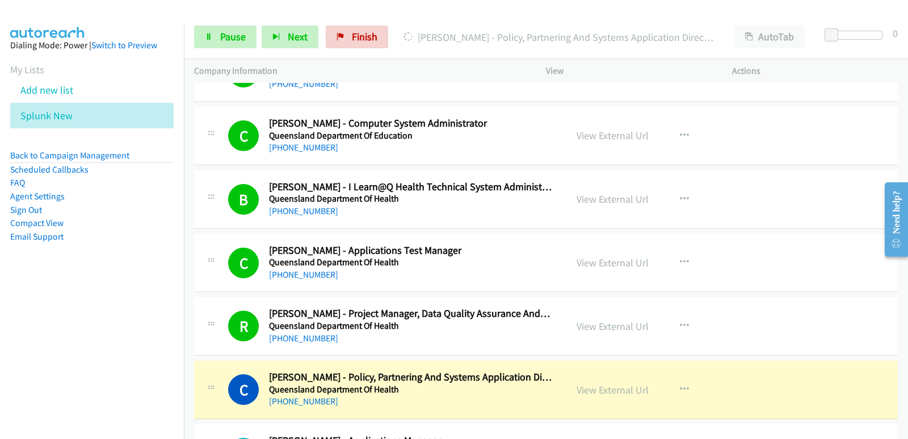
drag, startPoint x: 35, startPoint y: 311, endPoint x: 44, endPoint y: 297, distance: 16.5
click at [36, 307] on nav "Dialing Mode: Power | Switch to Preview My Lists Add new list Splunk New Back t…" at bounding box center [92, 242] width 184 height 439
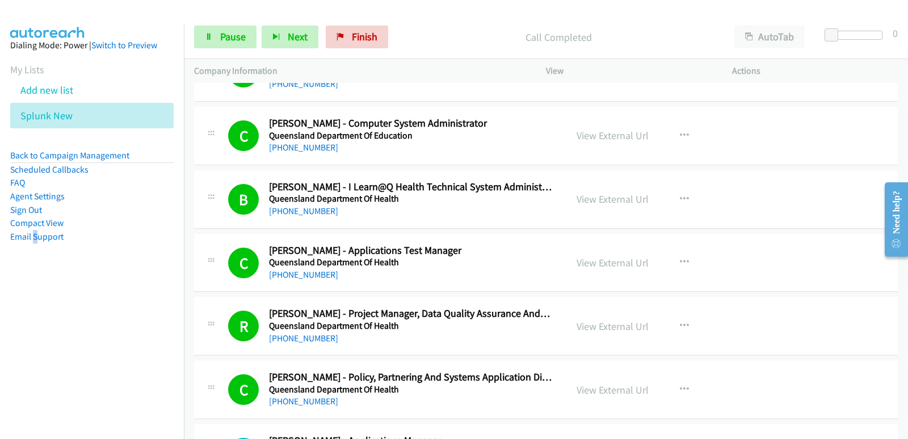
click at [66, 351] on nav "Dialing Mode: Power | Switch to Preview My Lists Add new list Splunk New Back t…" at bounding box center [92, 242] width 184 height 439
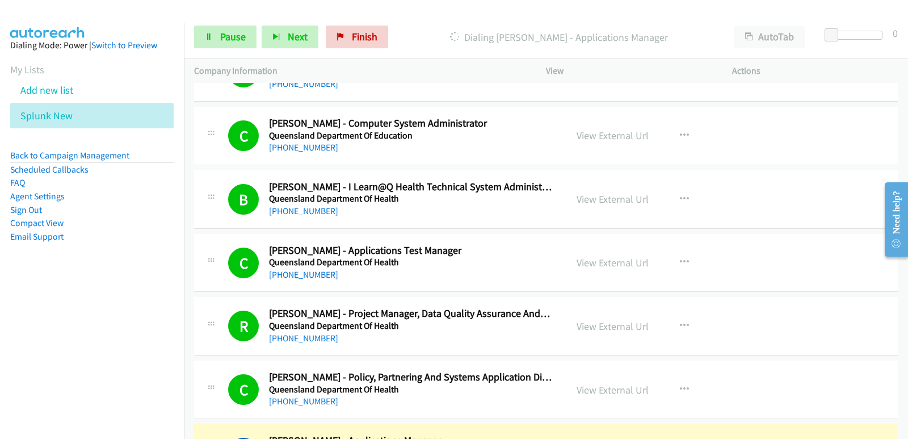
click at [37, 351] on nav "Dialing Mode: Power | Switch to Preview My Lists Add new list Splunk New Back t…" at bounding box center [92, 242] width 184 height 439
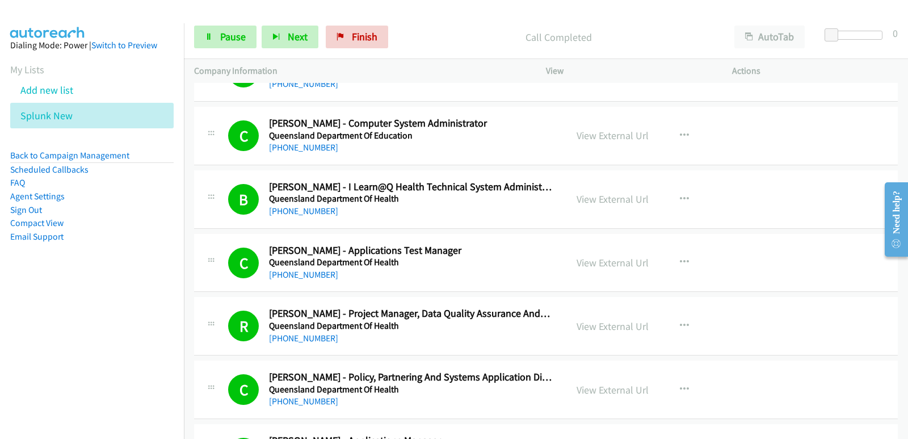
click at [35, 340] on nav "Dialing Mode: Power | Switch to Preview My Lists Add new list Splunk New Back t…" at bounding box center [92, 242] width 184 height 439
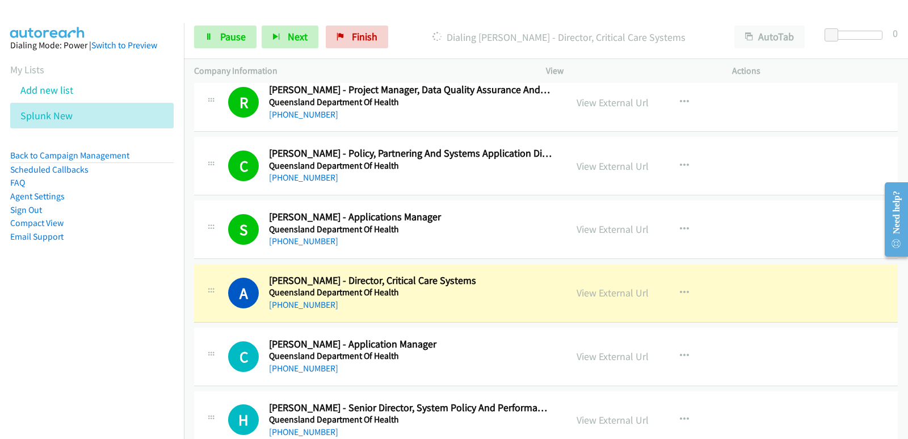
scroll to position [11915, 0]
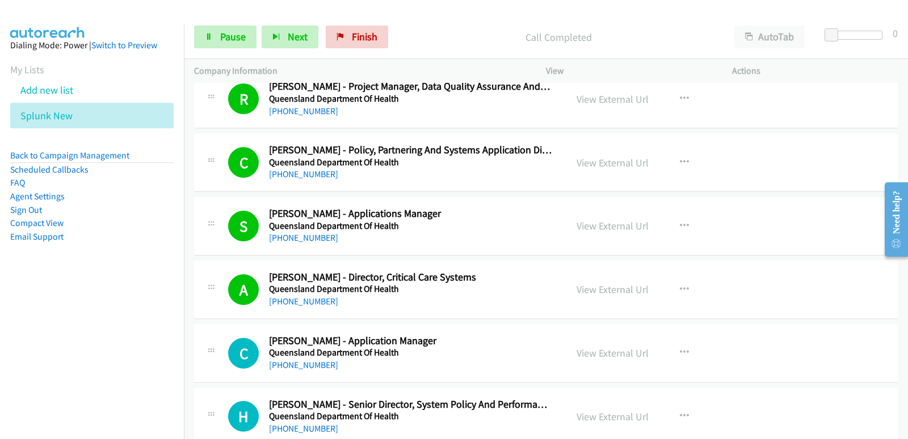
drag, startPoint x: 60, startPoint y: 343, endPoint x: 69, endPoint y: 342, distance: 9.7
click at [60, 344] on nav "Dialing Mode: Power | Switch to Preview My Lists Add new list Splunk New Back t…" at bounding box center [92, 242] width 184 height 439
click at [49, 326] on nav "Dialing Mode: Power | Switch to Preview My Lists Add new list Splunk New Back t…" at bounding box center [92, 242] width 184 height 439
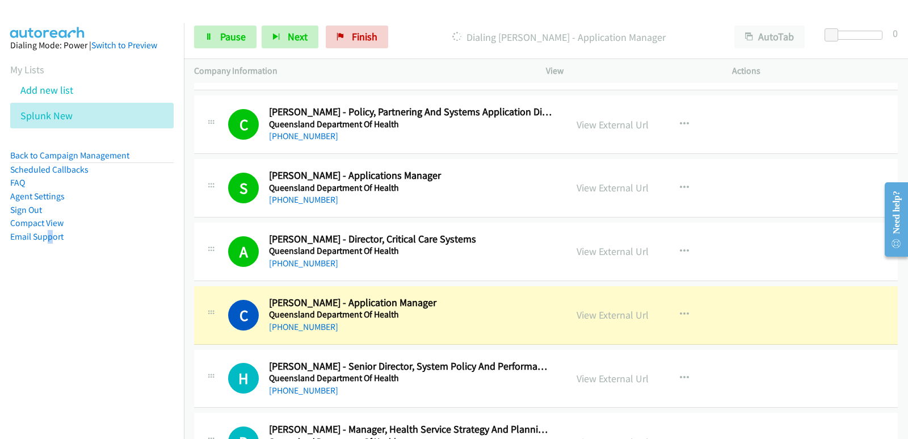
scroll to position [11971, 0]
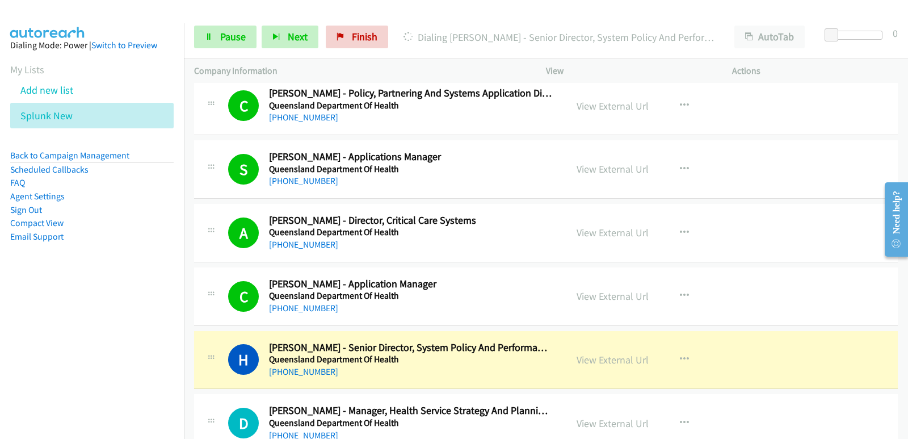
click at [56, 360] on nav "Dialing Mode: Power | Switch to Preview My Lists Add new list Splunk New Back t…" at bounding box center [92, 242] width 184 height 439
click at [58, 288] on aside "Dialing Mode: Power | Switch to Preview My Lists Add new list Splunk New Back t…" at bounding box center [92, 158] width 184 height 271
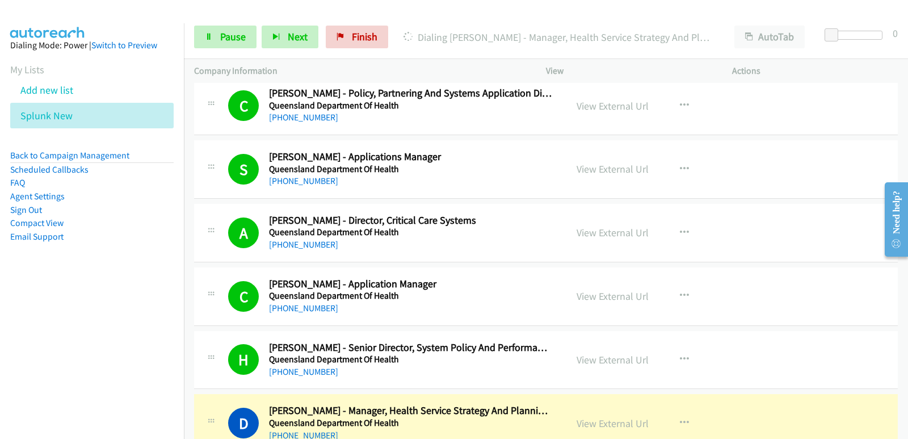
click at [69, 290] on aside "Dialing Mode: Power | Switch to Preview My Lists Add new list Splunk New Back t…" at bounding box center [92, 158] width 184 height 271
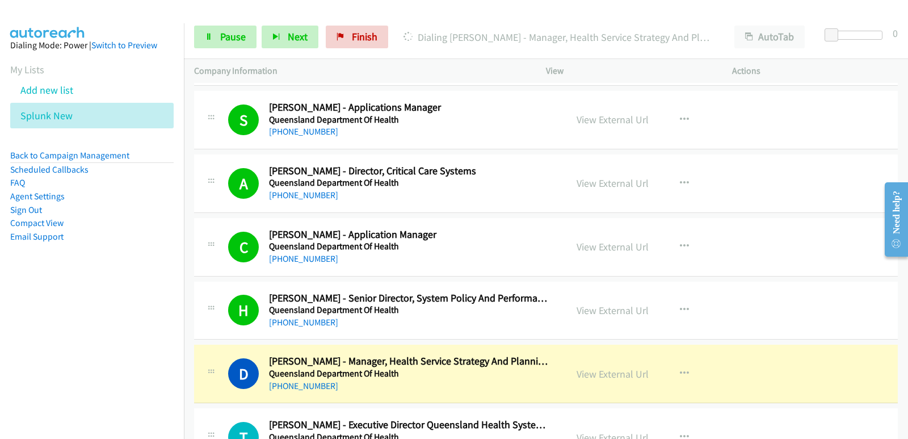
scroll to position [12028, 0]
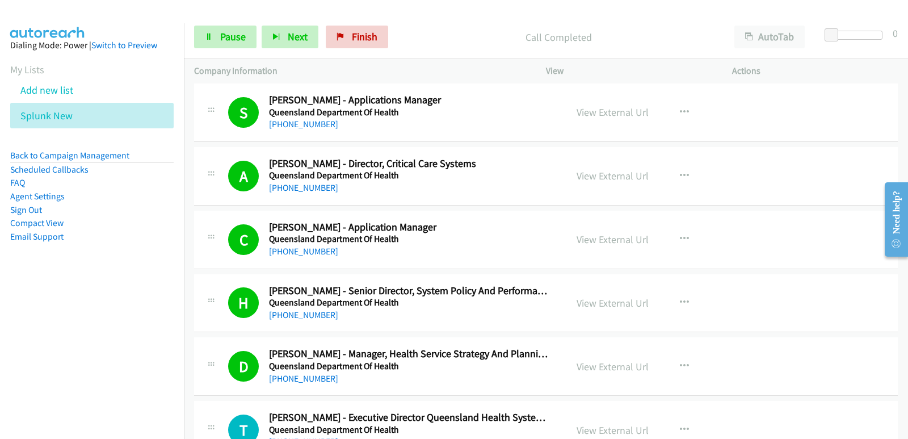
click at [0, 295] on nav "Dialing Mode: Power | Switch to Preview My Lists Add new list Splunk New Back t…" at bounding box center [92, 242] width 184 height 439
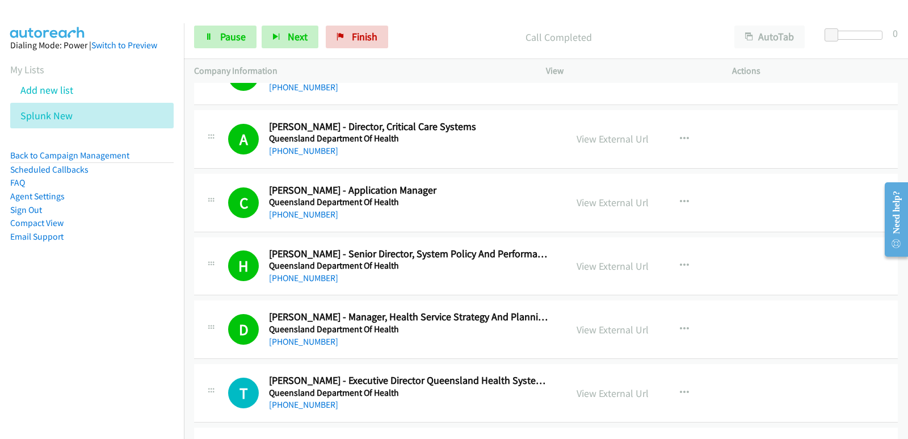
scroll to position [12085, 0]
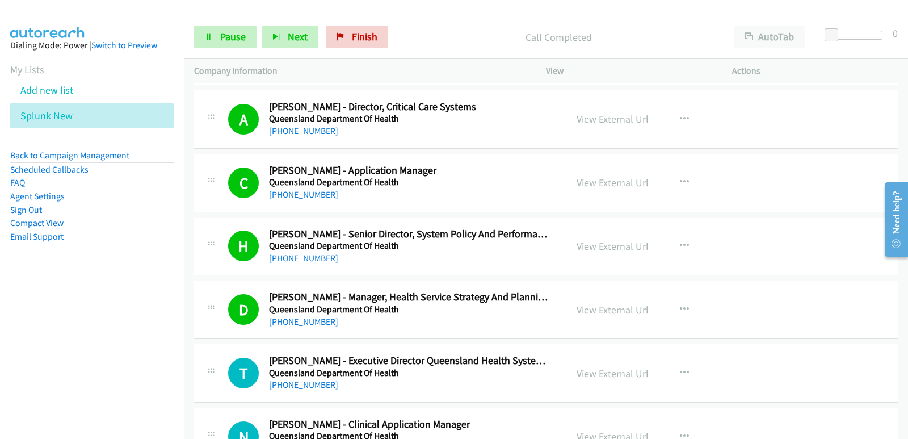
click at [18, 296] on nav "Dialing Mode: Power | Switch to Preview My Lists Add new list Splunk New Back t…" at bounding box center [92, 242] width 184 height 439
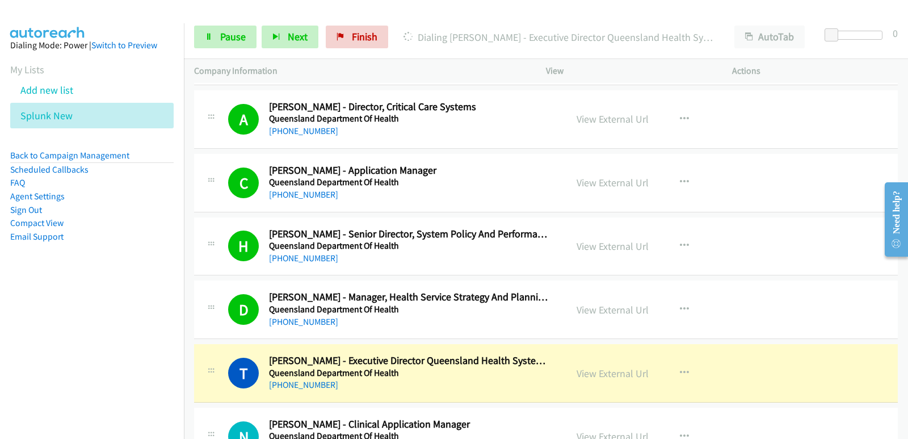
click at [0, 388] on nav "Dialing Mode: Power | Switch to Preview My Lists Add new list Splunk New Back t…" at bounding box center [92, 242] width 184 height 439
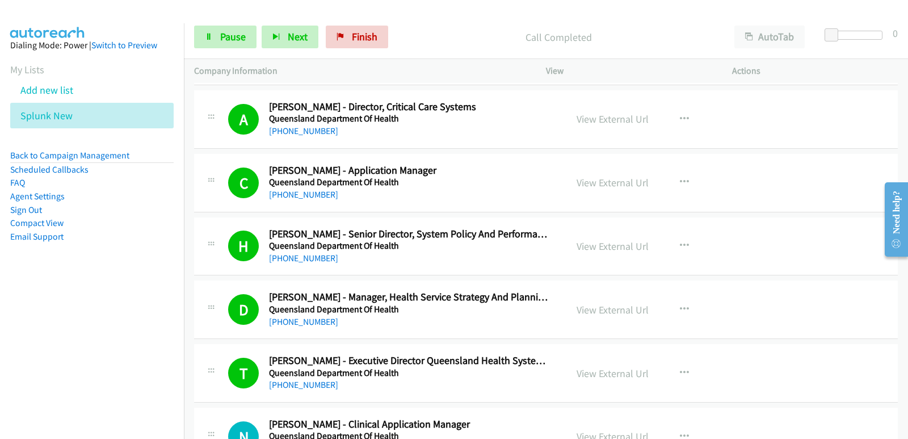
click at [67, 287] on aside "Dialing Mode: Power | Switch to Preview My Lists Add new list Splunk New Back t…" at bounding box center [92, 158] width 184 height 271
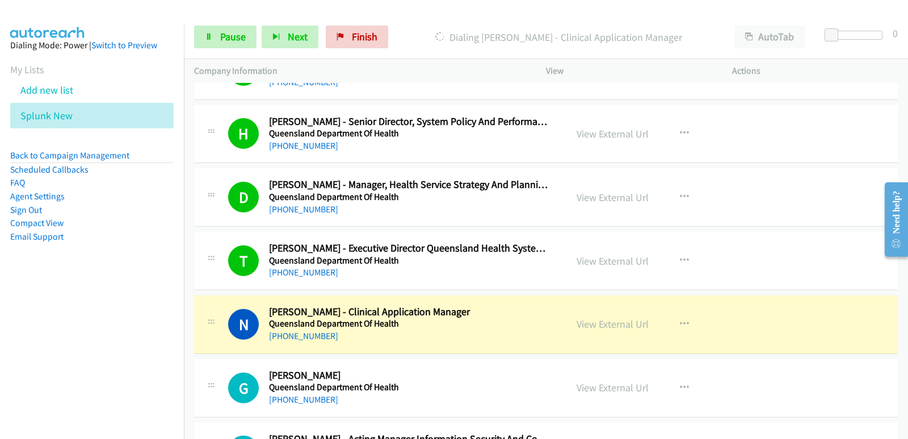
scroll to position [12198, 0]
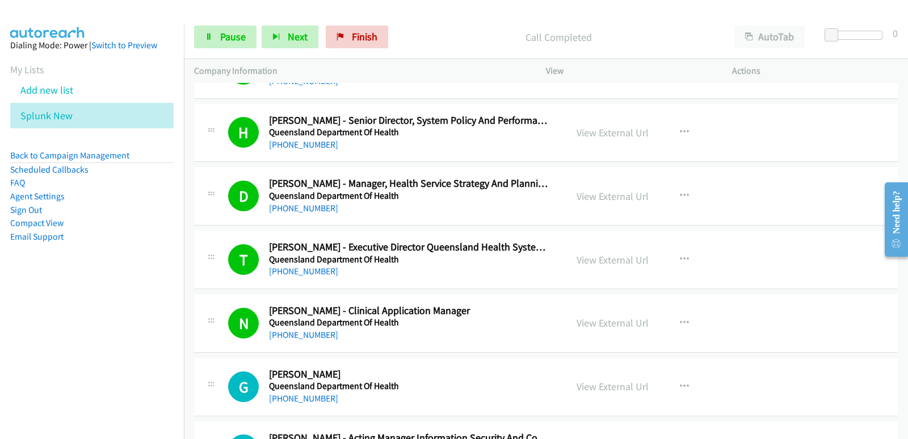
click at [5, 293] on aside "Dialing Mode: Power | Switch to Preview My Lists Add new list Splunk New Back t…" at bounding box center [92, 158] width 184 height 271
click at [14, 280] on aside "Dialing Mode: Power | Switch to Preview My Lists Add new list Splunk New Back t…" at bounding box center [92, 158] width 184 height 271
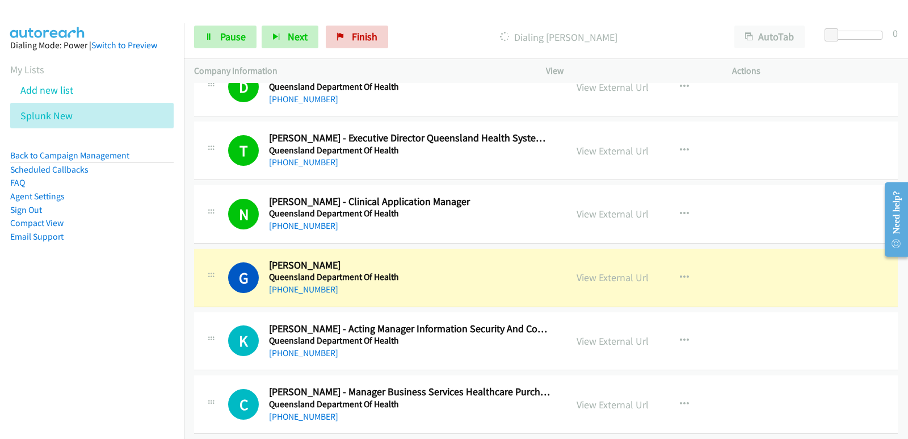
scroll to position [12312, 0]
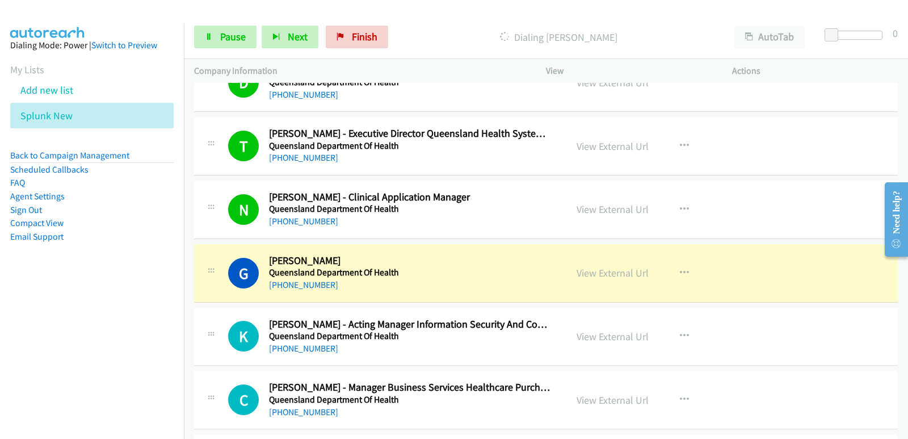
click at [36, 347] on nav "Dialing Mode: Power | Switch to Preview My Lists Add new list Splunk New Back t…" at bounding box center [92, 242] width 184 height 439
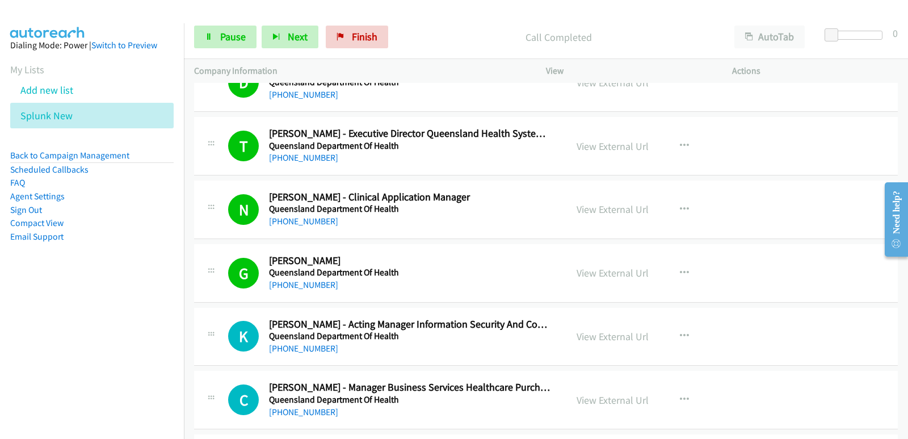
scroll to position [12368, 0]
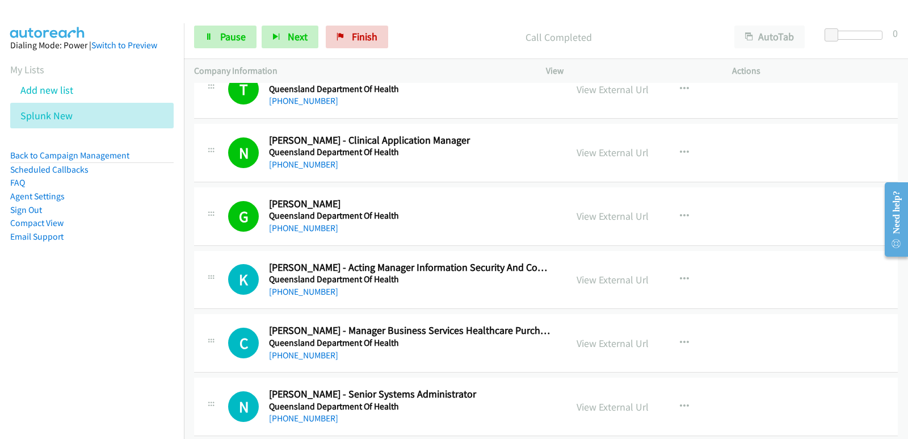
click at [66, 313] on nav "Dialing Mode: Power | Switch to Preview My Lists Add new list Splunk New Back t…" at bounding box center [92, 242] width 184 height 439
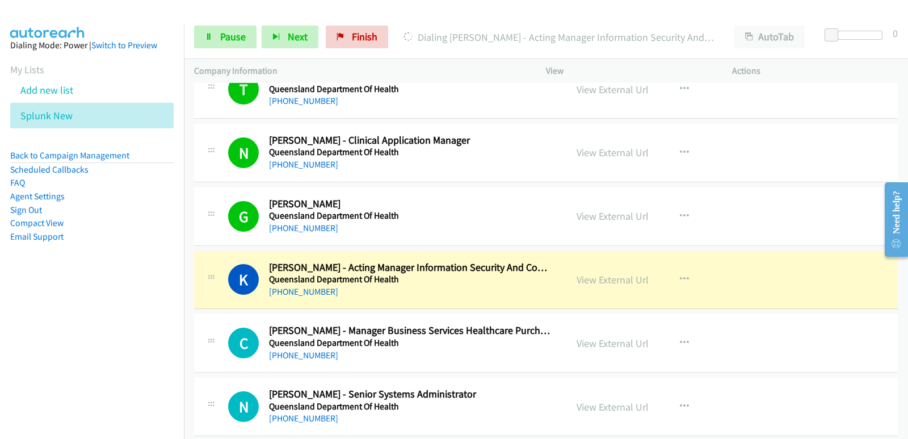
click at [12, 303] on nav "Dialing Mode: Power | Switch to Preview My Lists Add new list Splunk New Back t…" at bounding box center [92, 242] width 184 height 439
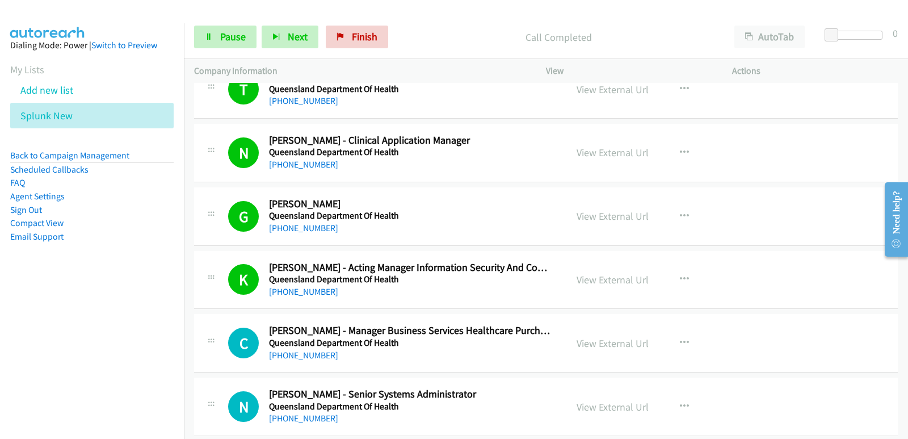
click at [20, 301] on nav "Dialing Mode: Power | Switch to Preview My Lists Add new list Splunk New Back t…" at bounding box center [92, 242] width 184 height 439
click at [0, 331] on nav "Dialing Mode: Power | Switch to Preview My Lists Add new list Splunk New Back t…" at bounding box center [92, 242] width 184 height 439
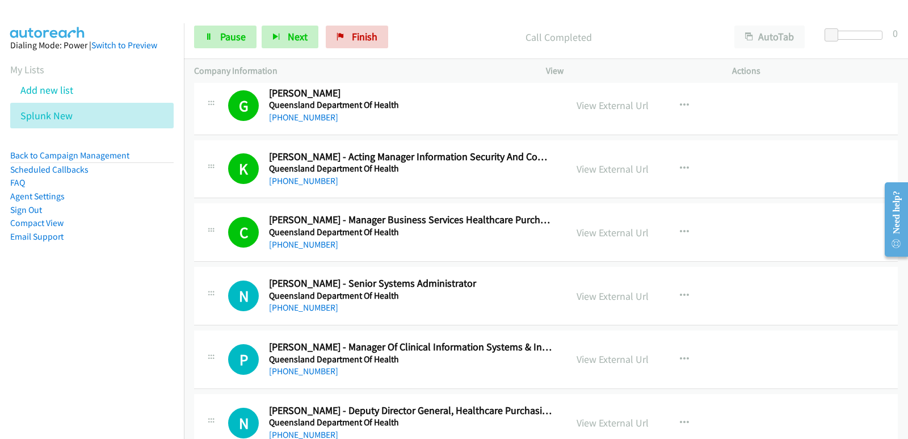
scroll to position [12482, 0]
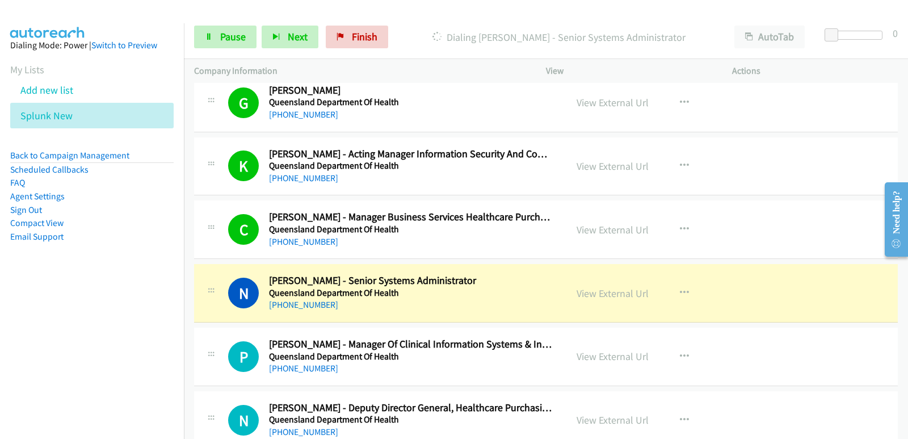
click at [56, 316] on nav "Dialing Mode: Power | Switch to Preview My Lists Add new list Splunk New Back t…" at bounding box center [92, 242] width 184 height 439
click at [12, 279] on aside "Dialing Mode: Power | Switch to Preview My Lists Add new list Splunk New Back t…" at bounding box center [92, 158] width 184 height 271
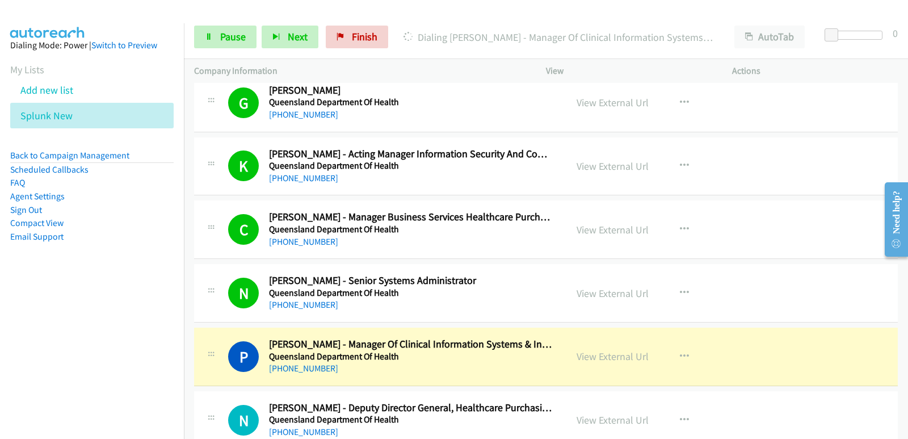
click at [11, 271] on aside "Dialing Mode: Power | Switch to Preview My Lists Add new list Splunk New Back t…" at bounding box center [92, 158] width 184 height 271
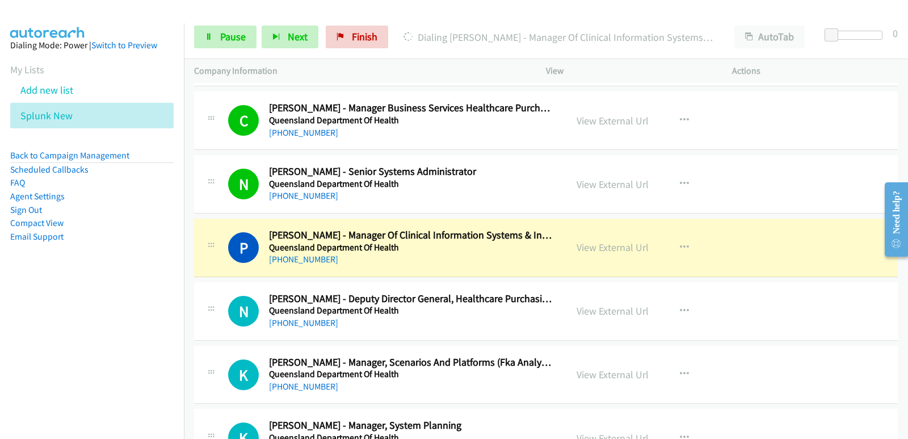
scroll to position [12595, 0]
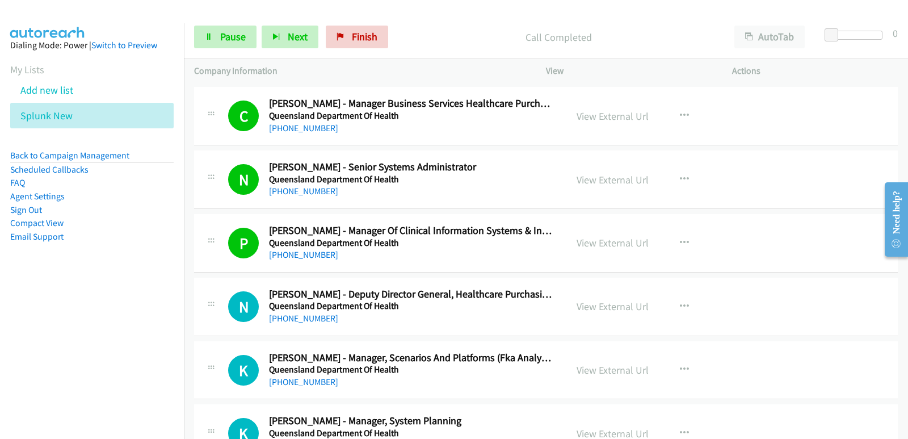
click at [12, 322] on nav "Dialing Mode: Power | Switch to Preview My Lists Add new list Splunk New Back t…" at bounding box center [92, 242] width 184 height 439
click at [14, 313] on nav "Dialing Mode: Power | Switch to Preview My Lists Add new list Splunk New Back t…" at bounding box center [92, 242] width 184 height 439
click at [65, 329] on nav "Dialing Mode: Power | Switch to Preview My Lists Add new list Splunk New Back t…" at bounding box center [92, 242] width 184 height 439
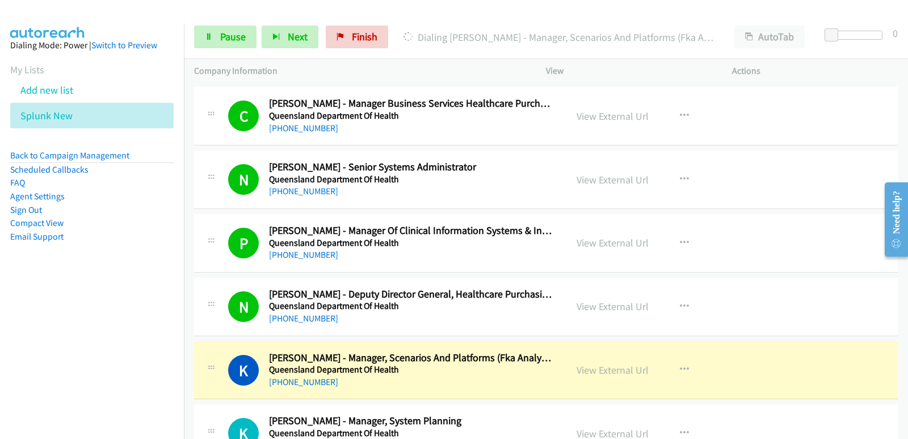
click at [65, 326] on nav "Dialing Mode: Power | Switch to Preview My Lists Add new list Splunk New Back t…" at bounding box center [92, 242] width 184 height 439
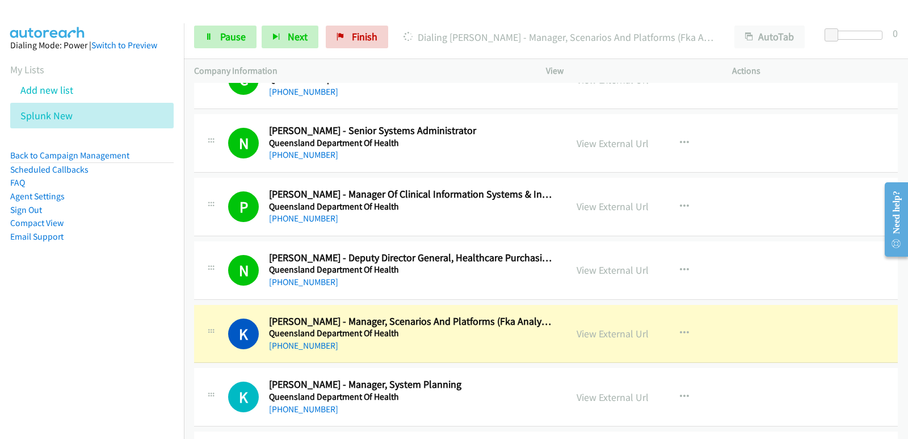
scroll to position [12652, 0]
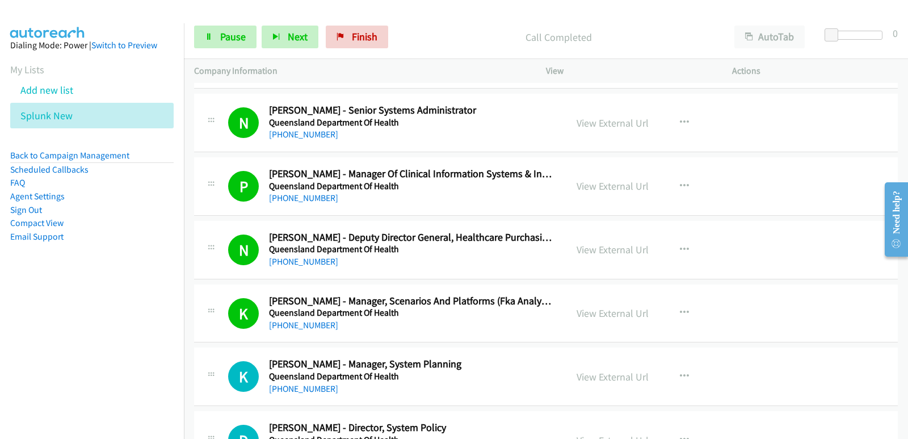
click at [60, 310] on nav "Dialing Mode: Power | Switch to Preview My Lists Add new list Splunk New Back t…" at bounding box center [92, 242] width 184 height 439
click at [65, 306] on nav "Dialing Mode: Power | Switch to Preview My Lists Add new list Splunk New Back t…" at bounding box center [92, 242] width 184 height 439
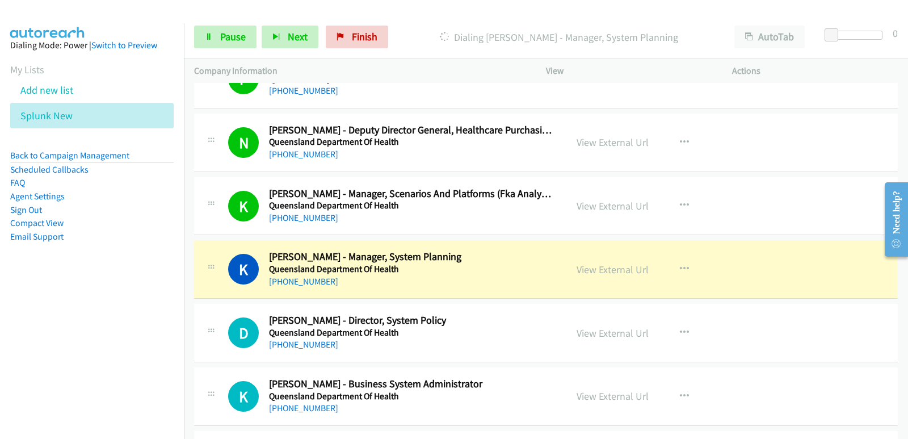
scroll to position [12766, 0]
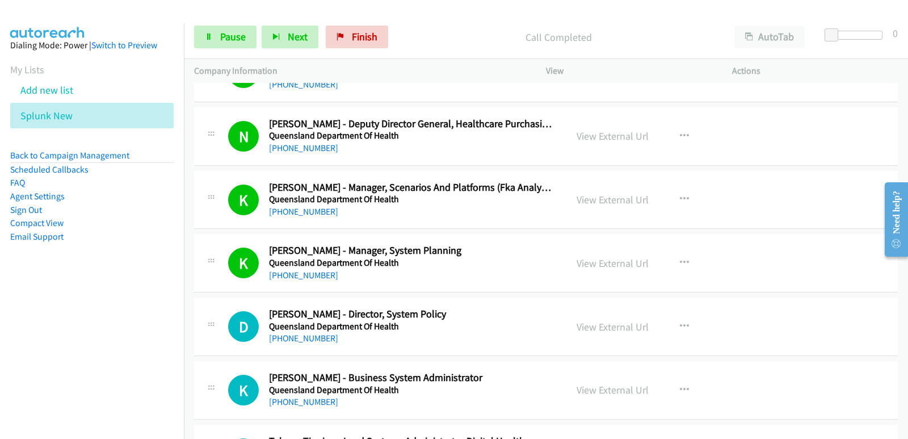
click at [38, 336] on nav "Dialing Mode: Power | Switch to Preview My Lists Add new list Splunk New Back t…" at bounding box center [92, 242] width 184 height 439
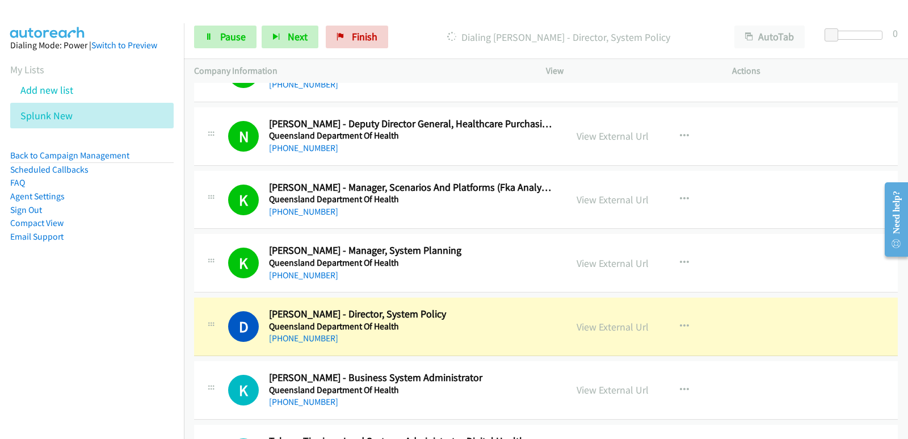
click at [18, 356] on nav "Dialing Mode: Power | Switch to Preview My Lists Add new list Splunk New Back t…" at bounding box center [92, 242] width 184 height 439
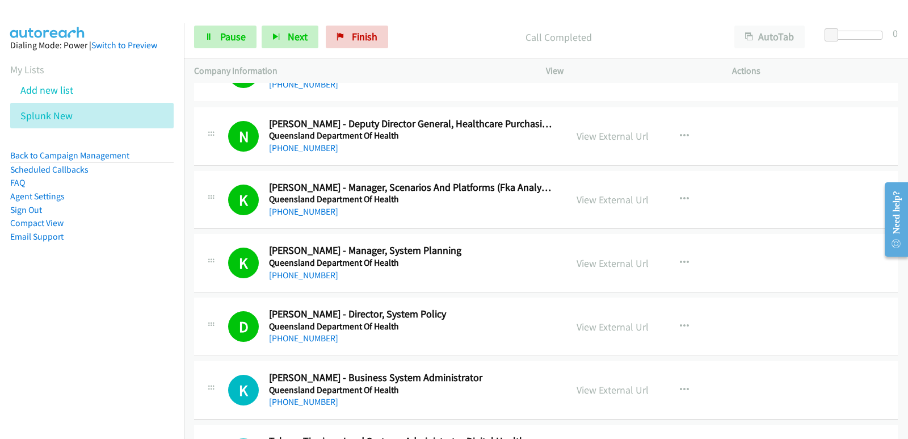
click at [3, 305] on nav "Dialing Mode: Power | Switch to Preview My Lists Add new list Splunk New Back t…" at bounding box center [92, 242] width 184 height 439
click at [0, 399] on nav "Dialing Mode: Power | Switch to Preview My Lists Add new list Splunk New Back t…" at bounding box center [92, 242] width 184 height 439
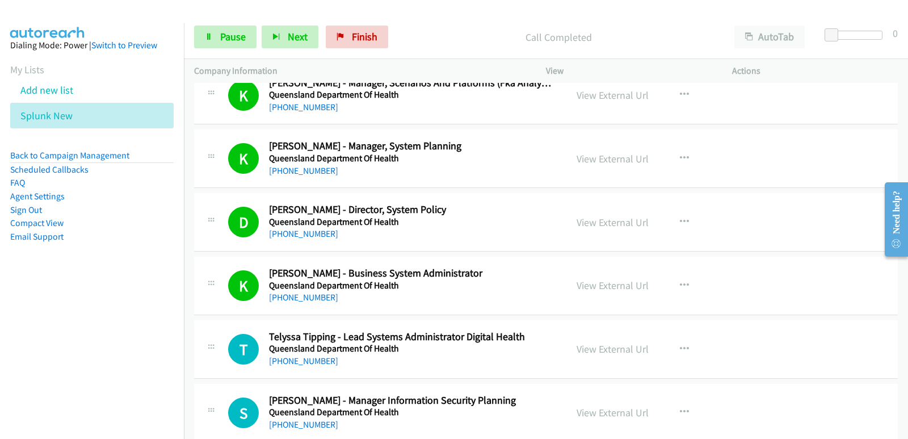
scroll to position [12879, 0]
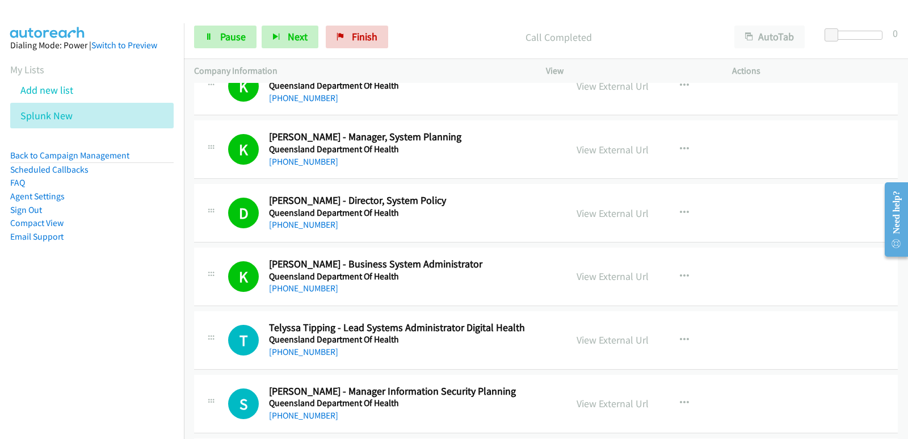
click at [48, 373] on nav "Dialing Mode: Power | Switch to Preview My Lists Add new list Splunk New Back t…" at bounding box center [92, 242] width 184 height 439
click at [9, 364] on nav "Dialing Mode: Power | Switch to Preview My Lists Add new list Splunk New Back t…" at bounding box center [92, 242] width 184 height 439
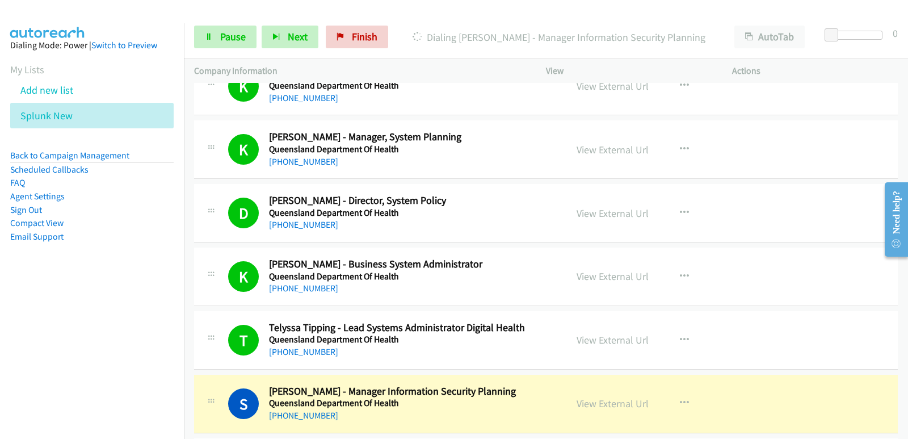
click at [48, 380] on nav "Dialing Mode: Power | Switch to Preview My Lists Add new list Splunk New Back t…" at bounding box center [92, 242] width 184 height 439
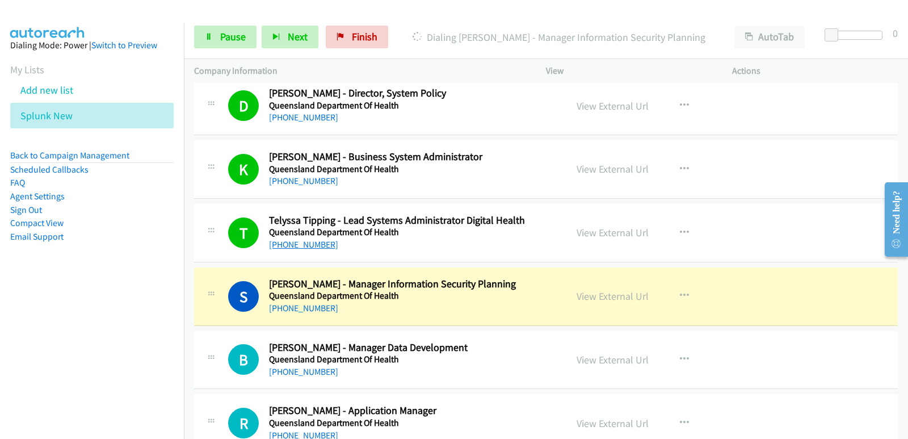
scroll to position [12993, 0]
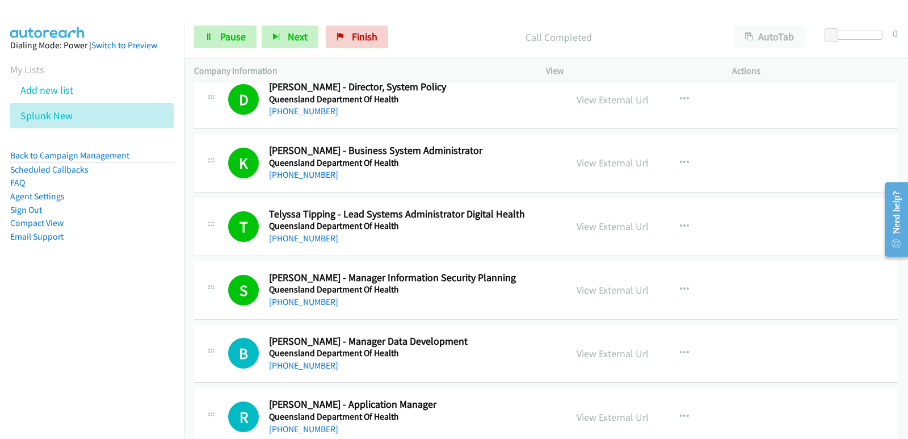
click at [16, 356] on nav "Dialing Mode: Power | Switch to Preview My Lists Add new list Splunk New Back t…" at bounding box center [92, 242] width 184 height 439
click at [1, 393] on nav "Dialing Mode: Power | Switch to Preview My Lists Add new list Splunk New Back t…" at bounding box center [92, 242] width 184 height 439
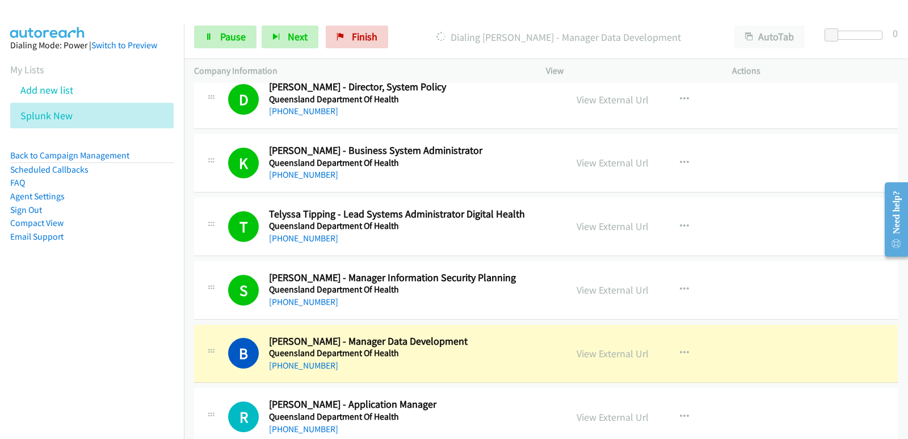
scroll to position [13049, 0]
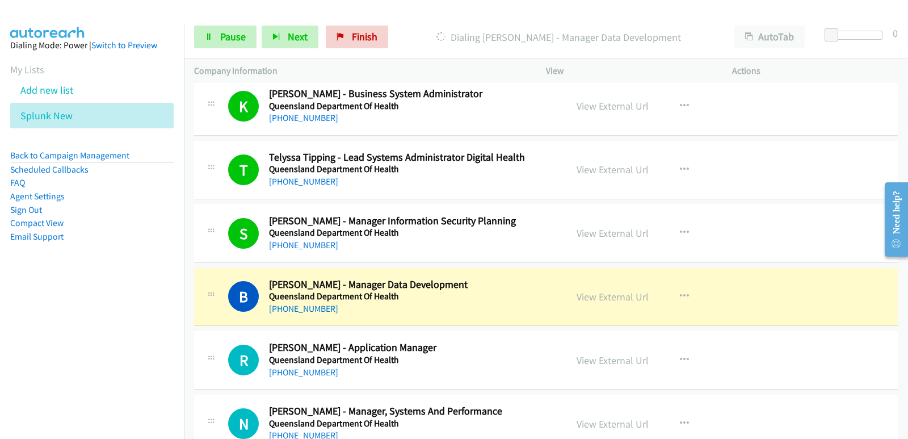
click at [432, 317] on div "B Callback Scheduled [PERSON_NAME] - Manager Data Development Queensland Depart…" at bounding box center [546, 297] width 704 height 58
click at [598, 297] on link "View External Url" at bounding box center [612, 296] width 72 height 13
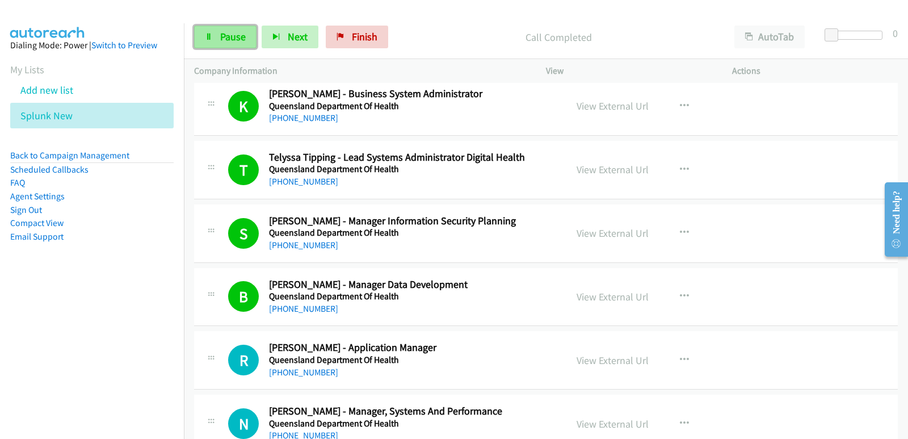
click at [252, 41] on link "Pause" at bounding box center [225, 37] width 62 height 23
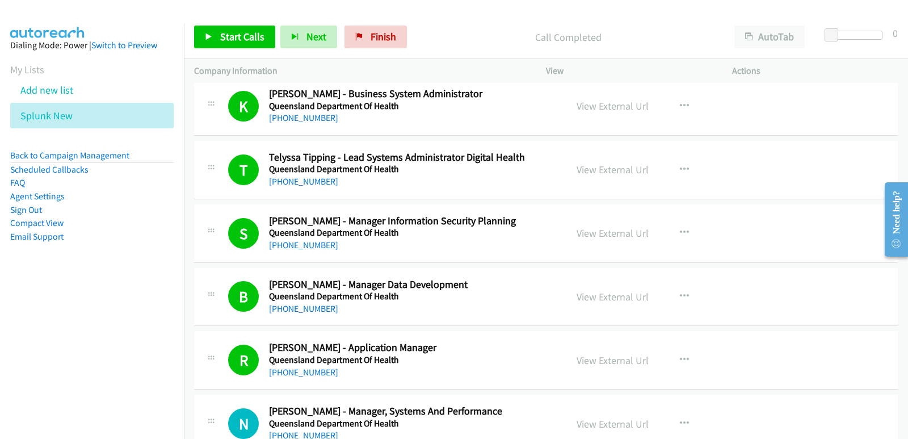
click at [15, 322] on nav "Dialing Mode: Power | Switch to Preview My Lists Add new list Splunk New Back t…" at bounding box center [92, 242] width 184 height 439
click at [237, 43] on span "Start Calls" at bounding box center [242, 36] width 44 height 13
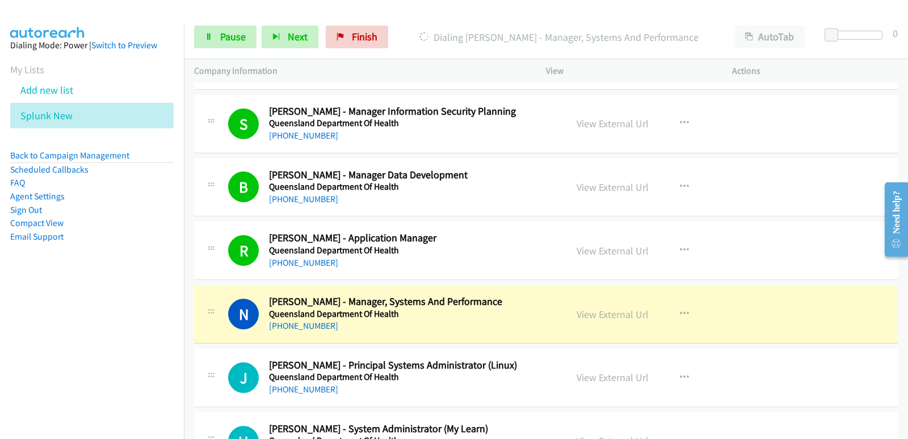
scroll to position [13163, 0]
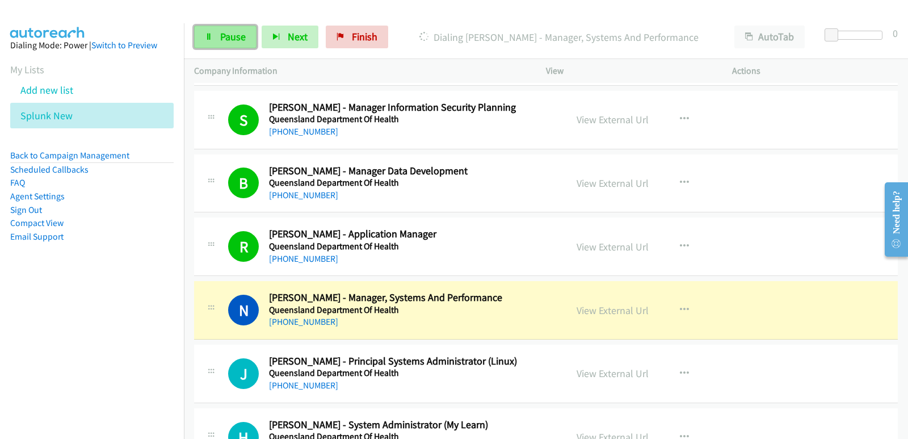
click at [210, 33] on icon at bounding box center [209, 37] width 8 height 8
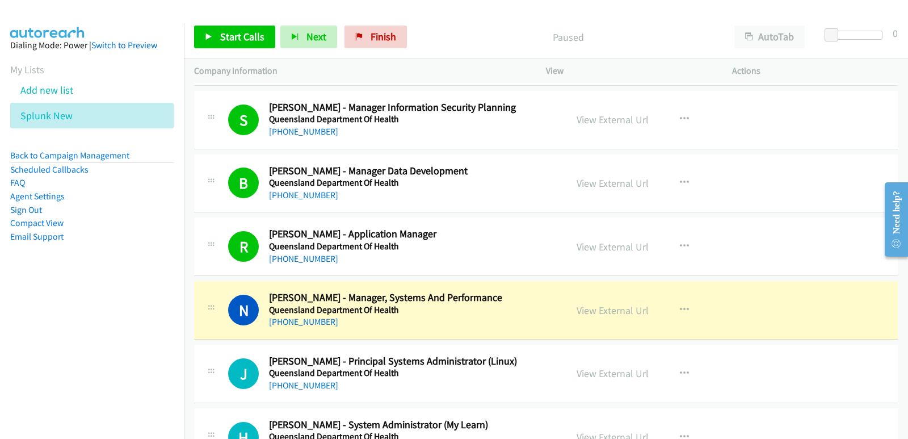
click at [19, 304] on nav "Dialing Mode: Power | Switch to Preview My Lists Add new list Splunk New Back t…" at bounding box center [92, 242] width 184 height 439
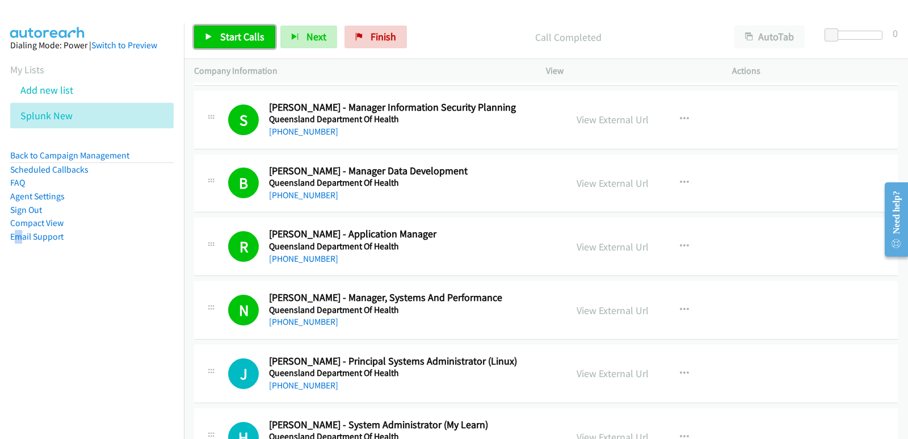
click at [218, 40] on link "Start Calls" at bounding box center [234, 37] width 81 height 23
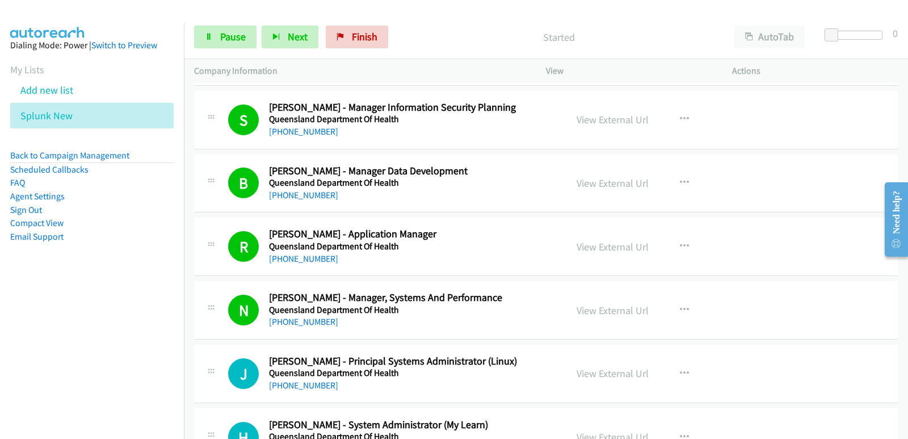
click at [54, 293] on aside "Dialing Mode: Power | Switch to Preview My Lists Add new list Splunk New Back t…" at bounding box center [92, 158] width 184 height 271
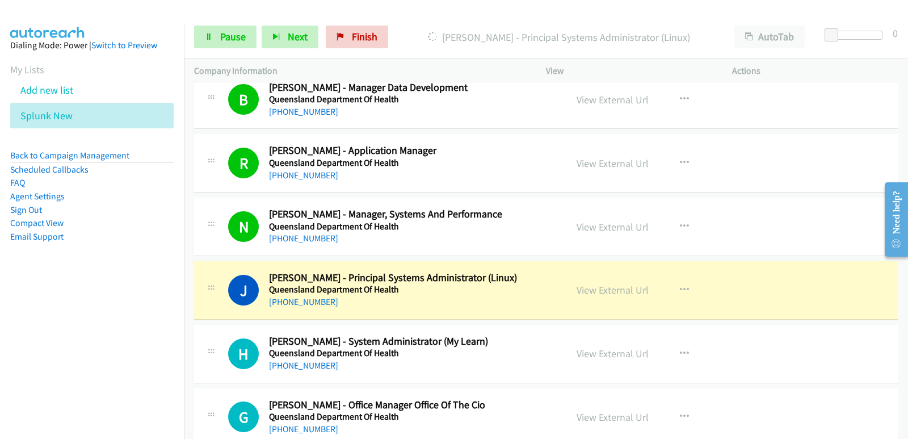
scroll to position [13276, 0]
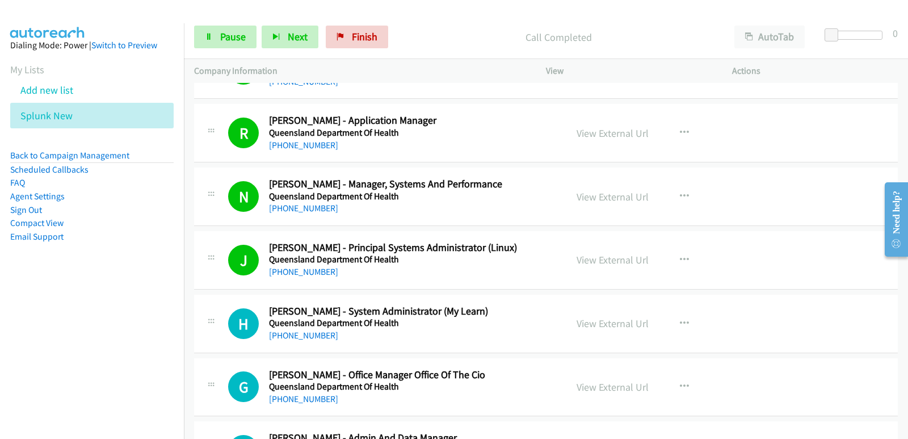
click at [16, 302] on nav "Dialing Mode: Power | Switch to Preview My Lists Add new list Splunk New Back t…" at bounding box center [92, 242] width 184 height 439
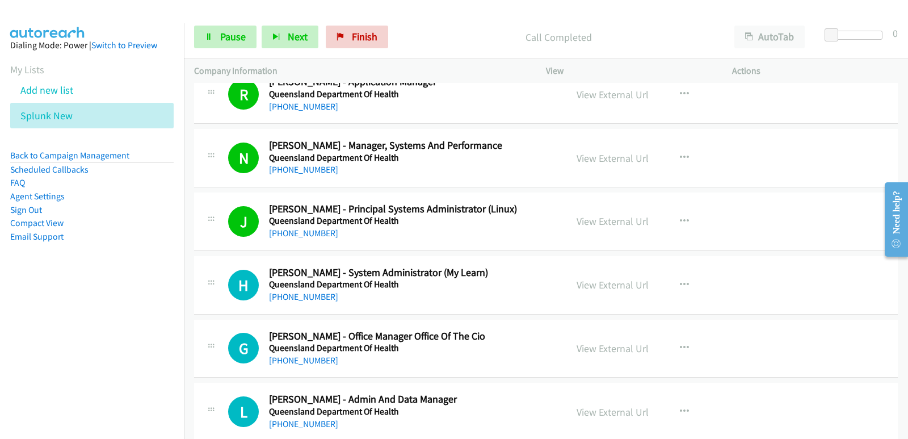
scroll to position [13333, 0]
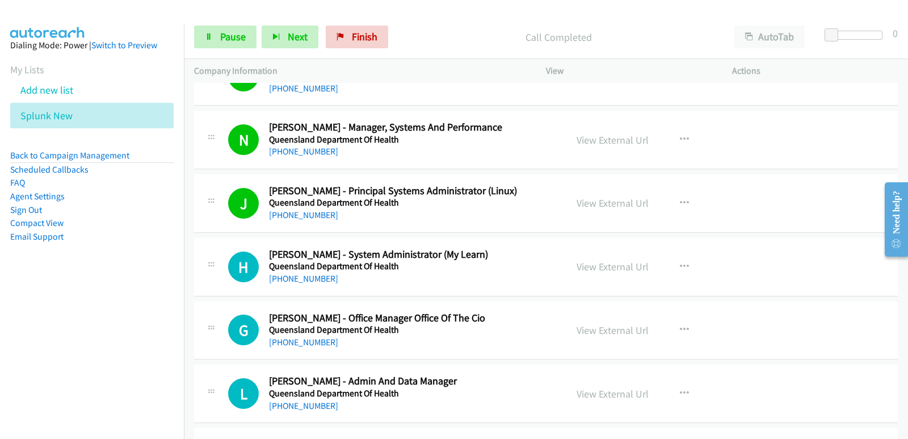
click at [73, 312] on nav "Dialing Mode: Power | Switch to Preview My Lists Add new list Splunk New Back t…" at bounding box center [92, 242] width 184 height 439
click at [53, 348] on nav "Dialing Mode: Power | Switch to Preview My Lists Add new list Splunk New Back t…" at bounding box center [92, 242] width 184 height 439
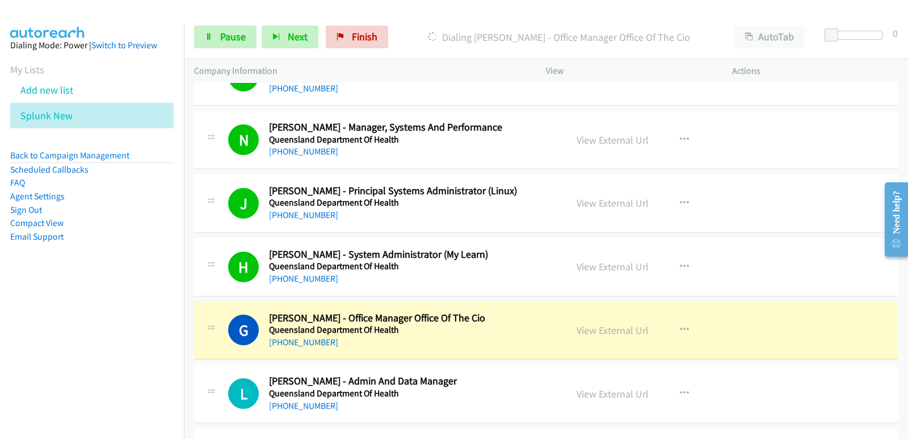
click at [28, 311] on nav "Dialing Mode: Power | Switch to Preview My Lists Add new list Splunk New Back t…" at bounding box center [92, 242] width 184 height 439
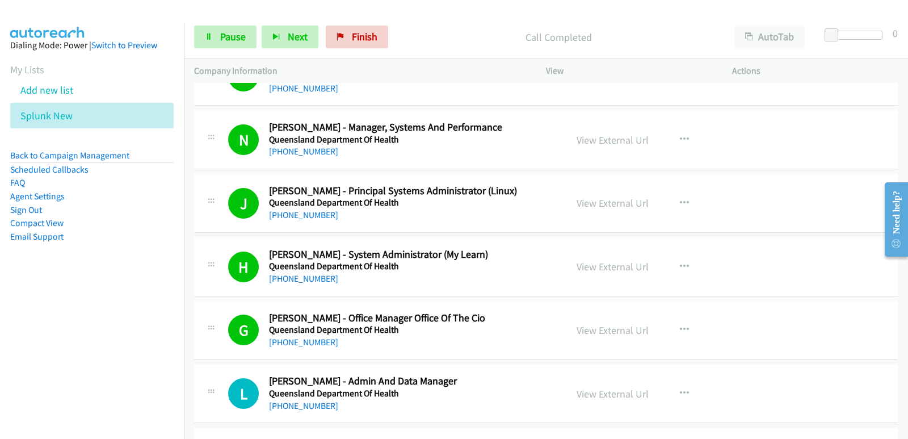
click at [25, 342] on nav "Dialing Mode: Power | Switch to Preview My Lists Add new list Splunk New Back t…" at bounding box center [92, 242] width 184 height 439
click at [44, 324] on nav "Dialing Mode: Power | Switch to Preview My Lists Add new list Splunk New Back t…" at bounding box center [92, 242] width 184 height 439
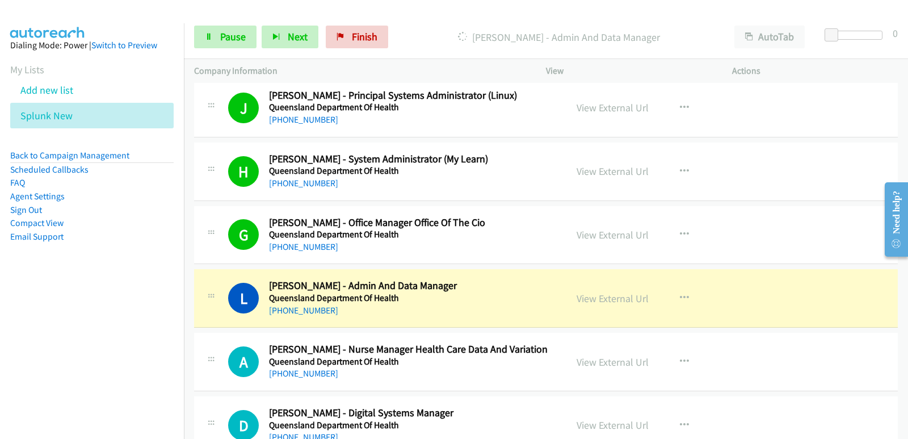
scroll to position [13446, 0]
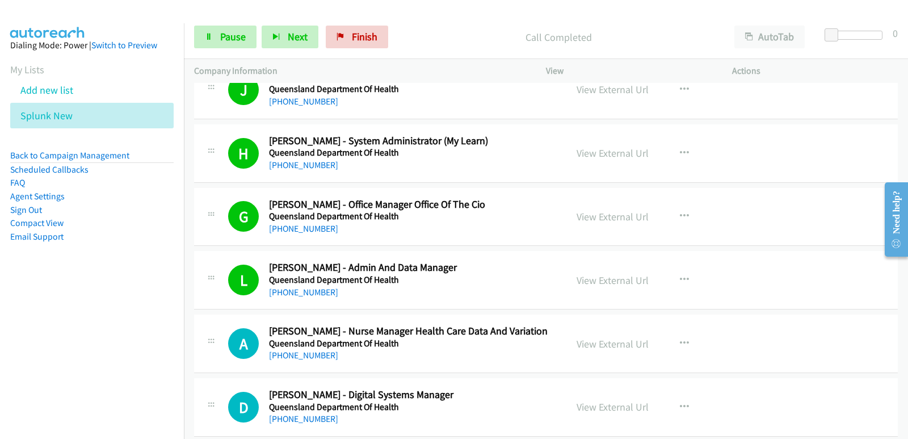
drag, startPoint x: 31, startPoint y: 349, endPoint x: 53, endPoint y: 327, distance: 30.9
click at [34, 343] on nav "Dialing Mode: Power | Switch to Preview My Lists Add new list Splunk New Back t…" at bounding box center [92, 242] width 184 height 439
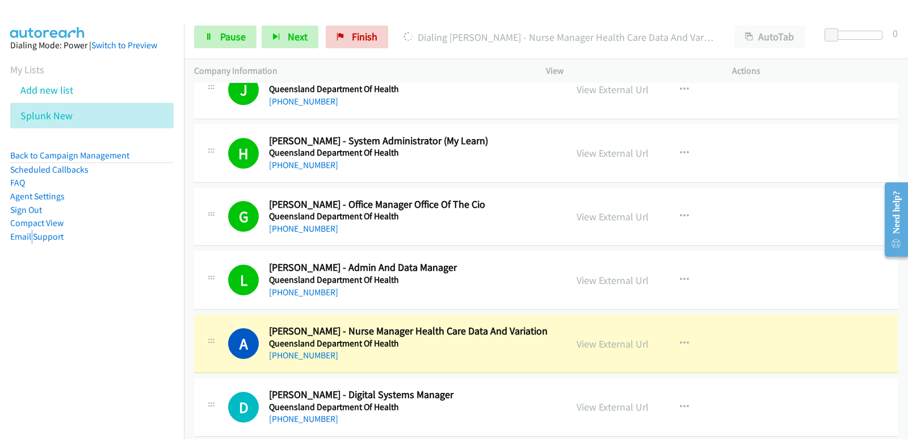
click at [53, 326] on nav "Dialing Mode: Power | Switch to Preview My Lists Add new list Splunk New Back t…" at bounding box center [92, 242] width 184 height 439
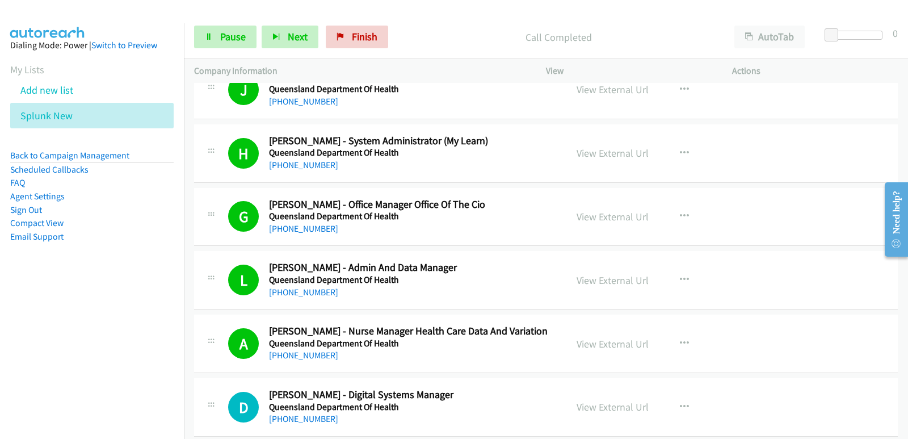
click at [18, 305] on nav "Dialing Mode: Power | Switch to Preview My Lists Add new list Splunk New Back t…" at bounding box center [92, 242] width 184 height 439
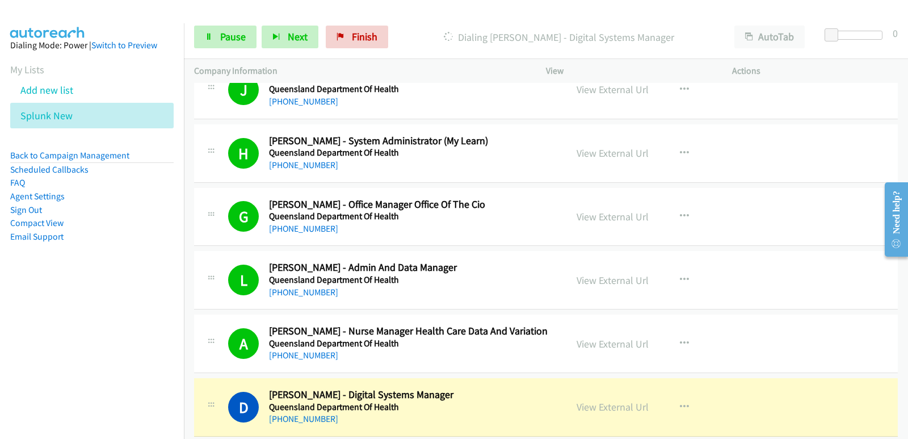
click at [1, 357] on nav "Dialing Mode: Power | Switch to Preview My Lists Add new list Splunk New Back t…" at bounding box center [92, 242] width 184 height 439
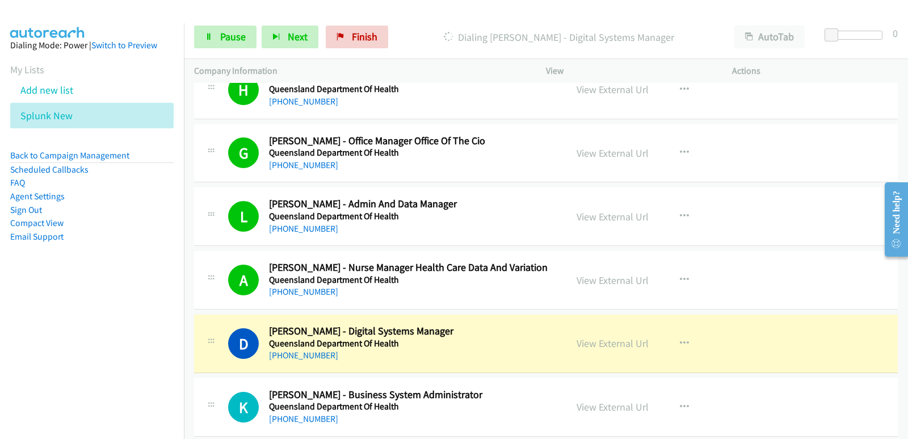
scroll to position [13560, 0]
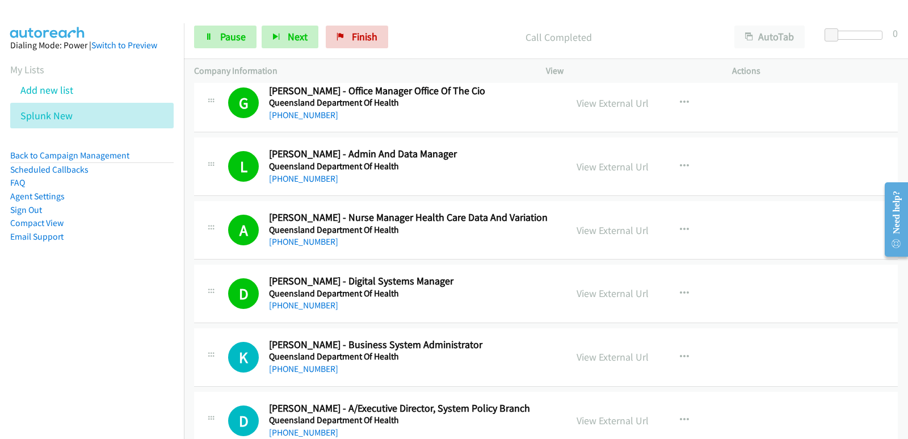
click at [58, 360] on nav "Dialing Mode: Power | Switch to Preview My Lists Add new list Splunk New Back t…" at bounding box center [92, 242] width 184 height 439
click at [52, 349] on nav "Dialing Mode: Power | Switch to Preview My Lists Add new list Splunk New Back t…" at bounding box center [92, 242] width 184 height 439
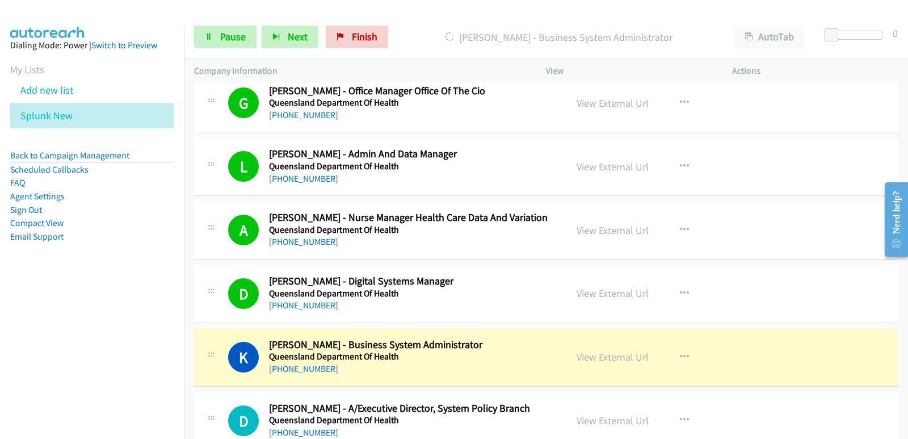
click at [57, 298] on nav "Dialing Mode: Power | Switch to Preview My Lists Add new list Splunk New Back t…" at bounding box center [92, 242] width 184 height 439
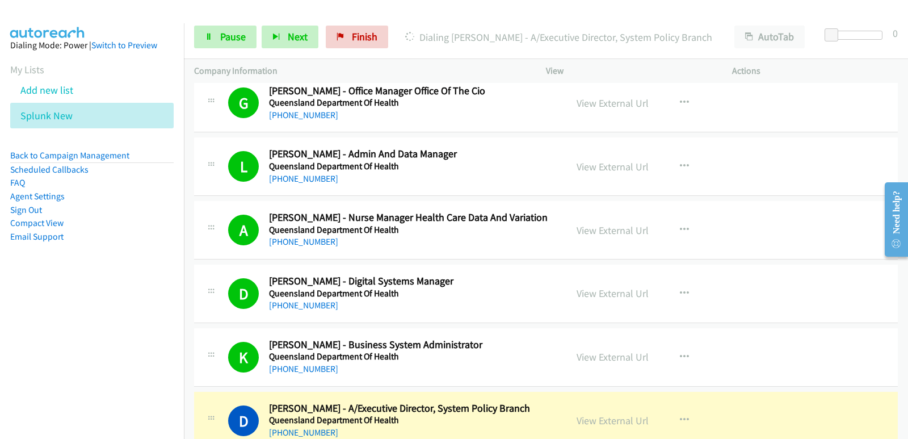
click at [48, 319] on nav "Dialing Mode: Power | Switch to Preview My Lists Add new list Splunk New Back t…" at bounding box center [92, 242] width 184 height 439
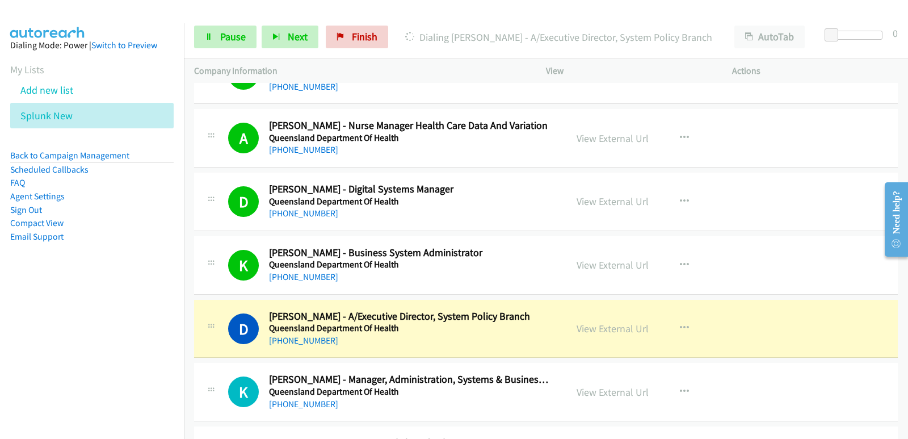
scroll to position [13673, 0]
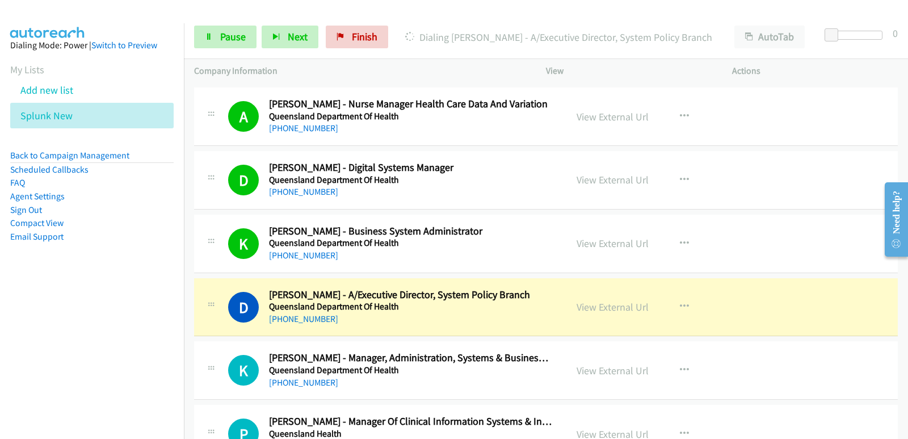
click at [16, 319] on nav "Dialing Mode: Power | Switch to Preview My Lists Add new list Splunk New Back t…" at bounding box center [92, 242] width 184 height 439
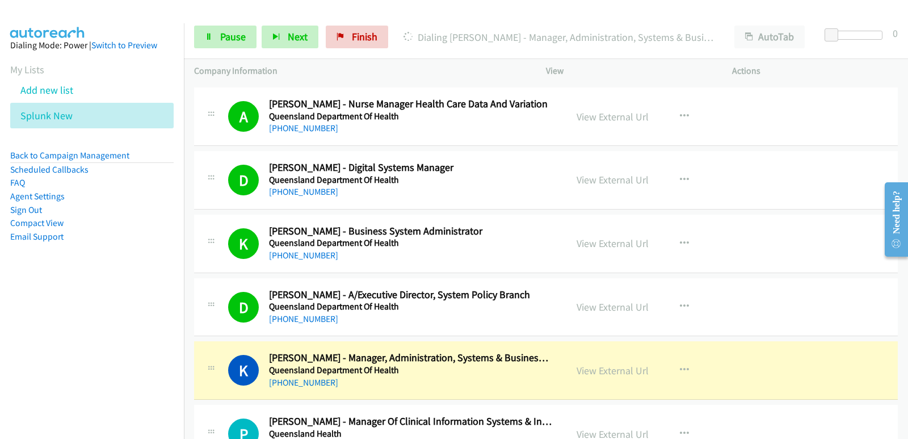
click at [0, 333] on nav "Dialing Mode: Power | Switch to Preview My Lists Add new list Splunk New Back t…" at bounding box center [92, 242] width 184 height 439
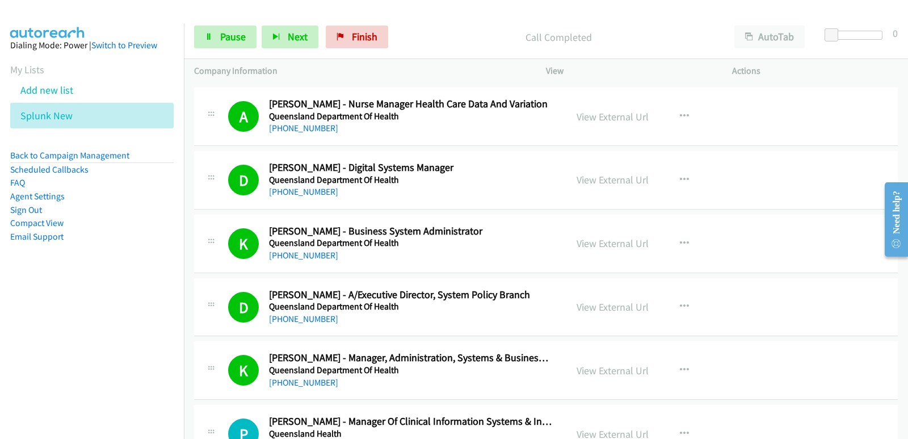
click at [60, 322] on nav "Dialing Mode: Power | Switch to Preview My Lists Add new list Splunk New Back t…" at bounding box center [92, 242] width 184 height 439
click at [58, 324] on nav "Dialing Mode: Power | Switch to Preview My Lists Add new list Splunk New Back t…" at bounding box center [92, 242] width 184 height 439
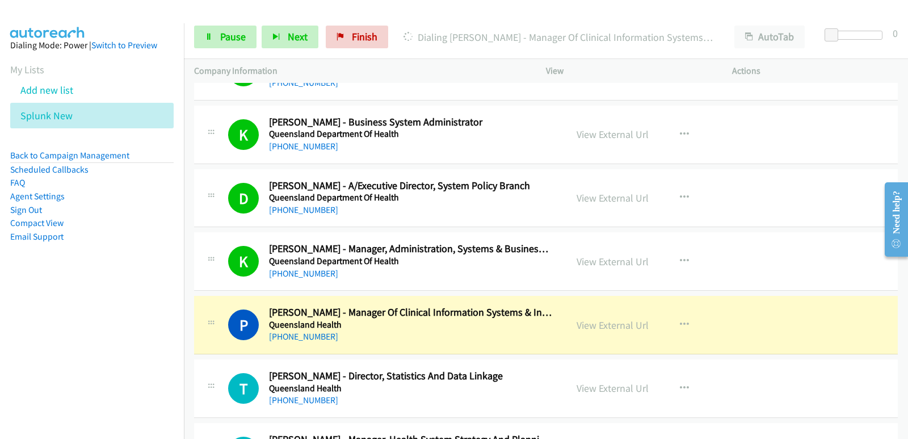
scroll to position [13787, 0]
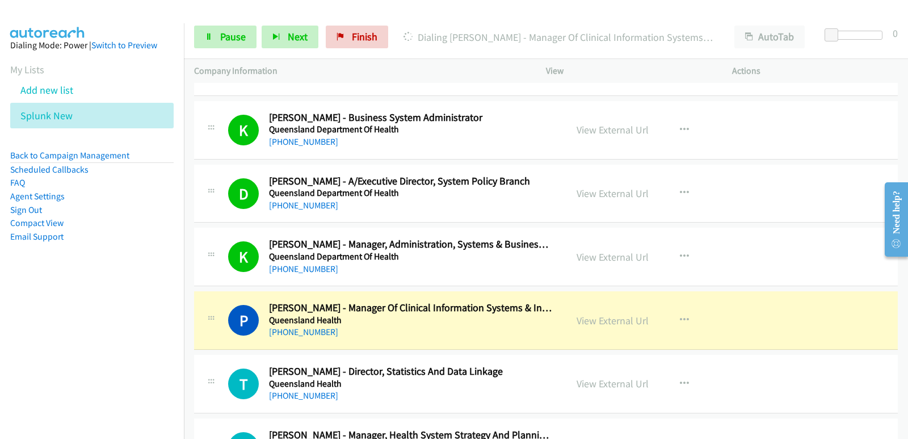
click at [62, 304] on nav "Dialing Mode: Power | Switch to Preview My Lists Add new list Splunk New Back t…" at bounding box center [92, 242] width 184 height 439
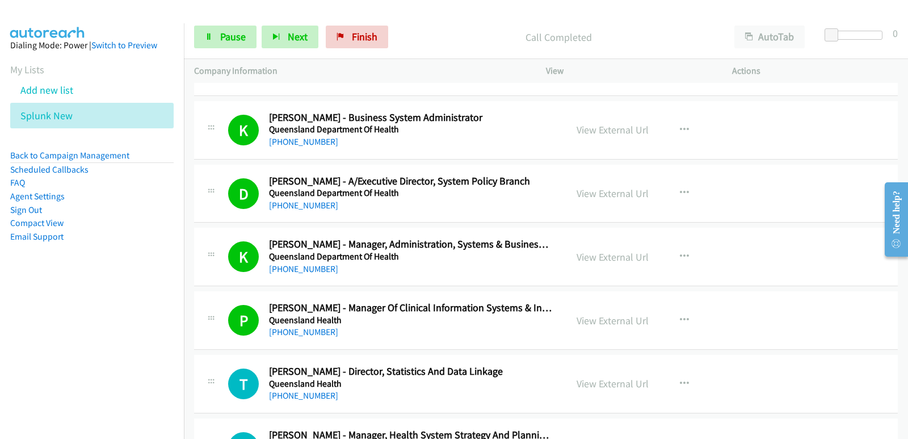
click at [64, 308] on nav "Dialing Mode: Power | Switch to Preview My Lists Add new list Splunk New Back t…" at bounding box center [92, 242] width 184 height 439
click at [24, 343] on nav "Dialing Mode: Power | Switch to Preview My Lists Add new list Splunk New Back t…" at bounding box center [92, 242] width 184 height 439
click at [52, 336] on nav "Dialing Mode: Power | Switch to Preview My Lists Add new list Splunk New Back t…" at bounding box center [92, 242] width 184 height 439
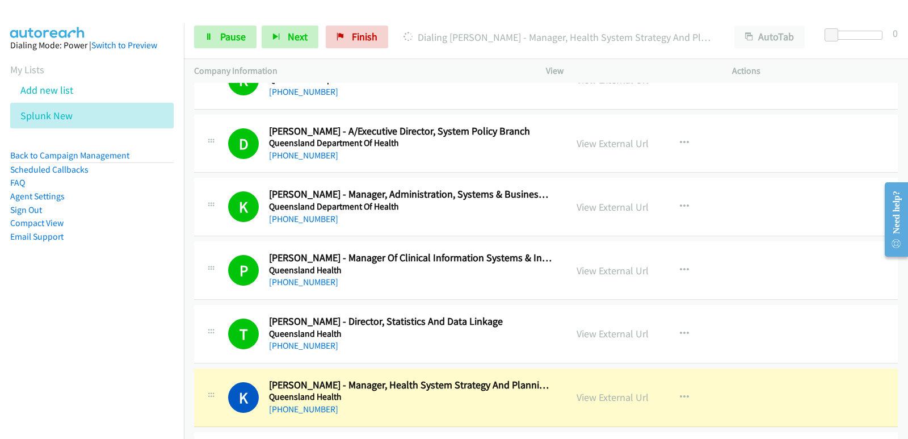
scroll to position [13900, 0]
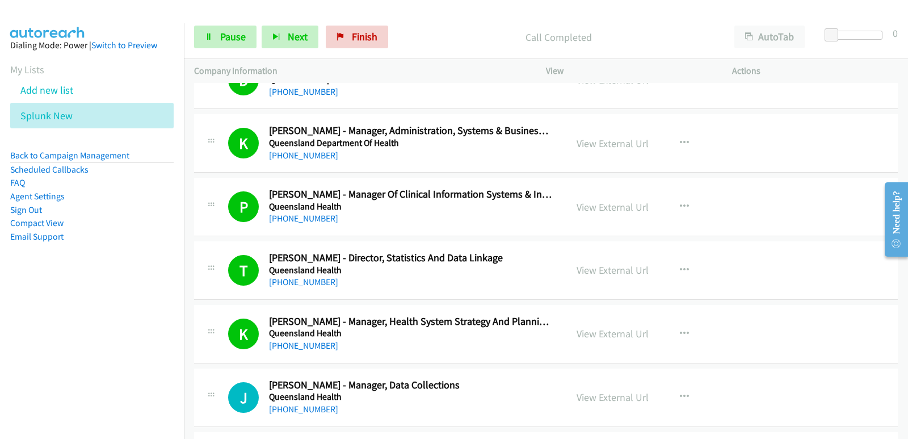
click at [43, 343] on nav "Dialing Mode: Power | Switch to Preview My Lists Add new list Splunk New Back t…" at bounding box center [92, 242] width 184 height 439
click at [52, 327] on nav "Dialing Mode: Power | Switch to Preview My Lists Add new list Splunk New Back t…" at bounding box center [92, 242] width 184 height 439
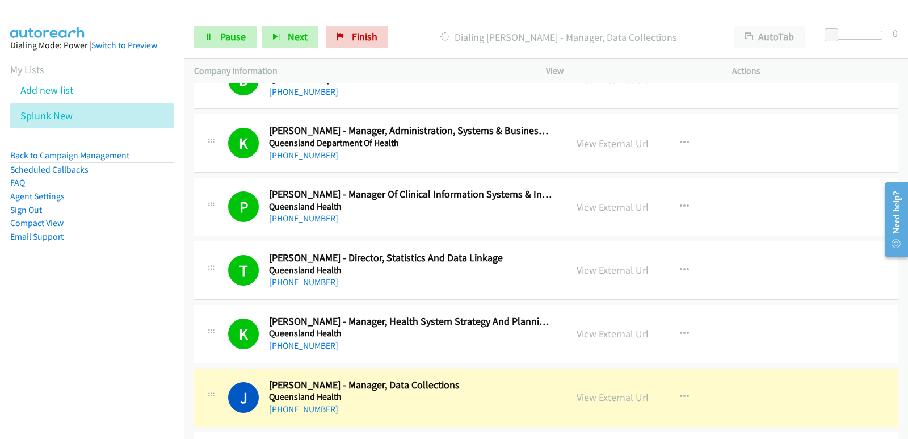
click at [36, 315] on nav "Dialing Mode: Power | Switch to Preview My Lists Add new list Splunk New Back t…" at bounding box center [92, 242] width 184 height 439
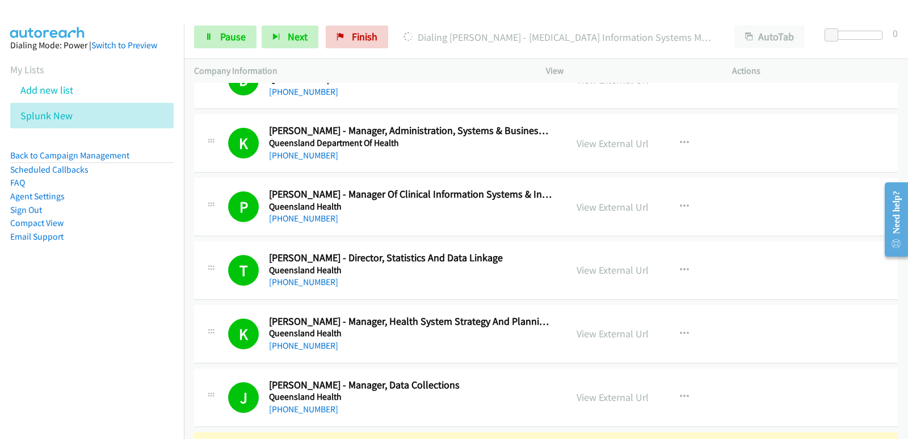
drag, startPoint x: 31, startPoint y: 329, endPoint x: 38, endPoint y: 318, distance: 13.1
click at [32, 329] on nav "Dialing Mode: Power | Switch to Preview My Lists Add new list Splunk New Back t…" at bounding box center [92, 242] width 184 height 439
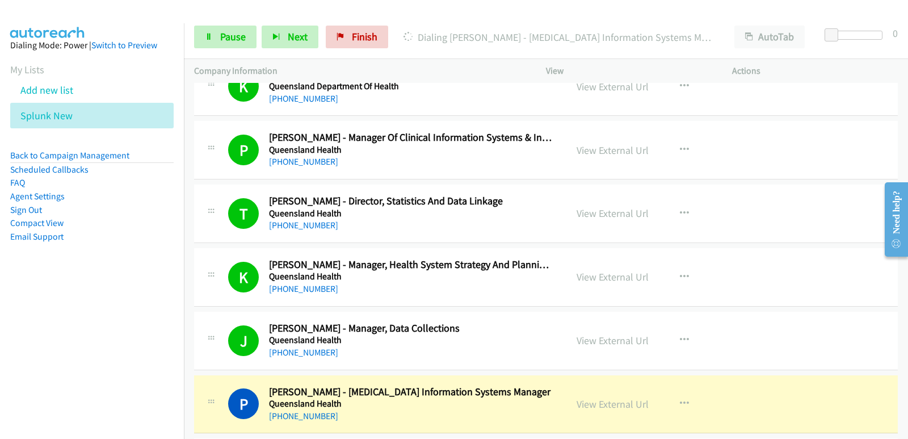
scroll to position [14014, 0]
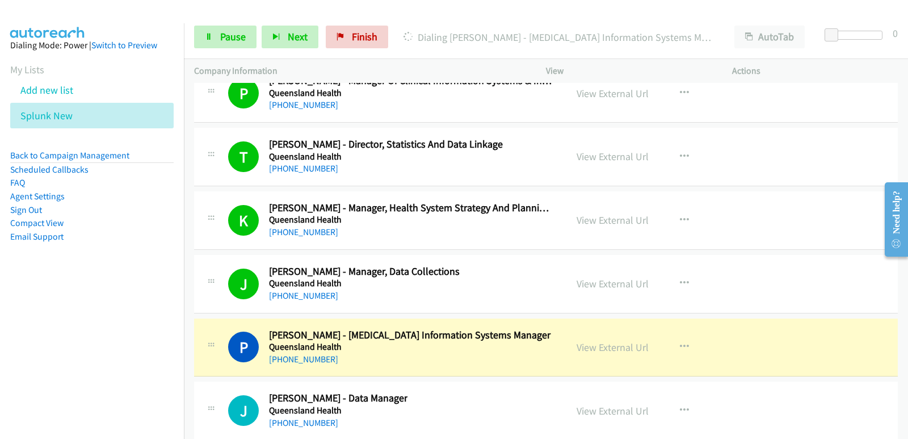
click at [12, 374] on nav "Dialing Mode: Power | Switch to Preview My Lists Add new list Splunk New Back t…" at bounding box center [92, 242] width 184 height 439
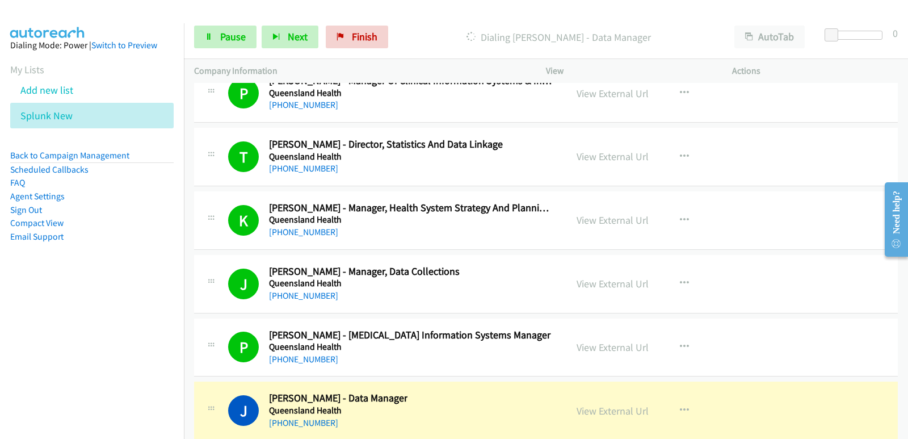
click at [9, 376] on nav "Dialing Mode: Power | Switch to Preview My Lists Add new list Splunk New Back t…" at bounding box center [92, 242] width 184 height 439
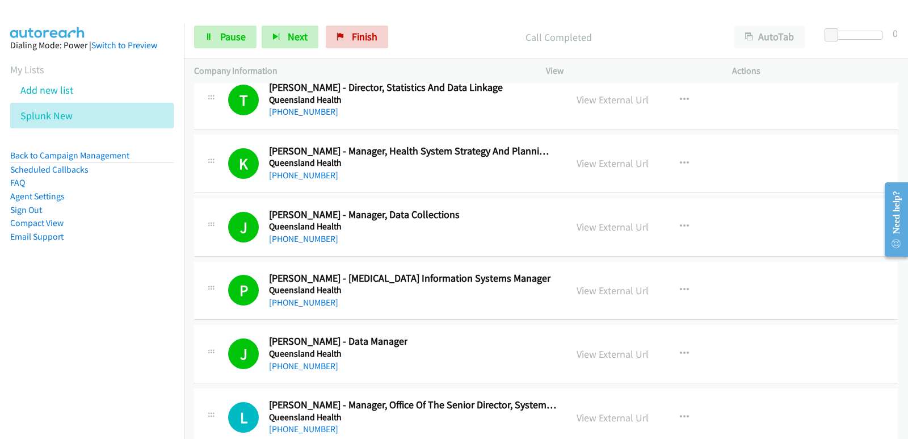
click at [37, 344] on nav "Dialing Mode: Power | Switch to Preview My Lists Add new list Splunk New Back t…" at bounding box center [92, 242] width 184 height 439
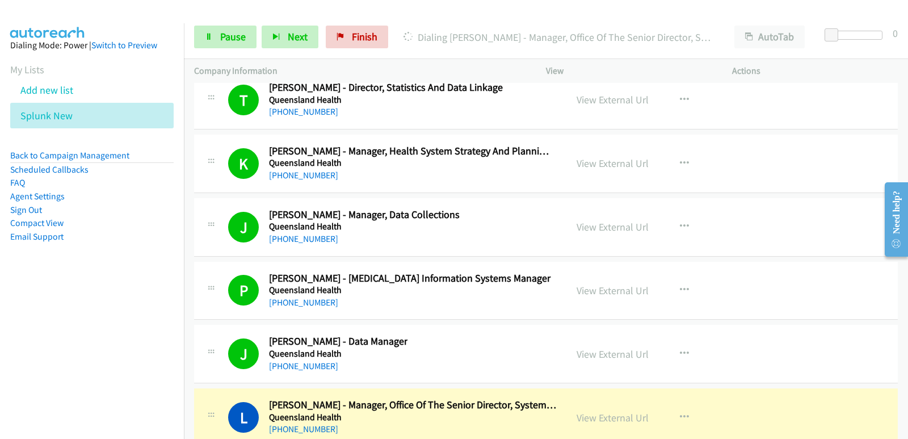
click at [11, 344] on nav "Dialing Mode: Power | Switch to Preview My Lists Add new list Splunk New Back t…" at bounding box center [92, 242] width 184 height 439
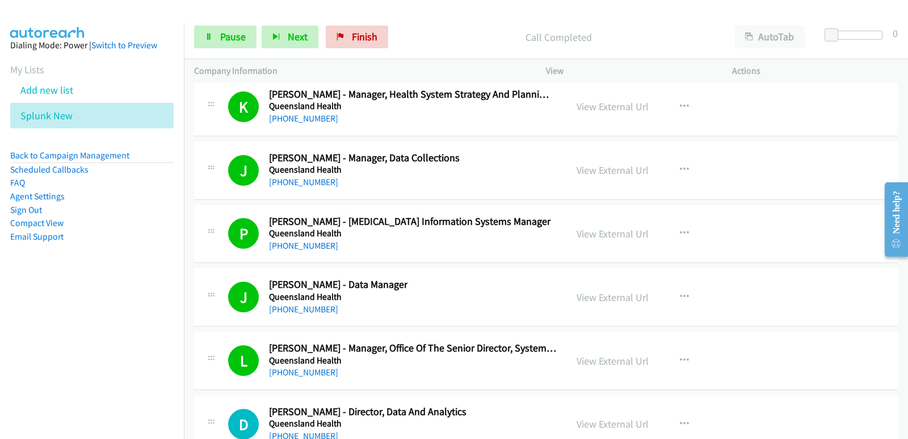
click at [42, 325] on nav "Dialing Mode: Power | Switch to Preview My Lists Add new list Splunk New Back t…" at bounding box center [92, 242] width 184 height 439
click at [38, 329] on nav "Dialing Mode: Power | Switch to Preview My Lists Add new list Splunk New Back t…" at bounding box center [92, 242] width 184 height 439
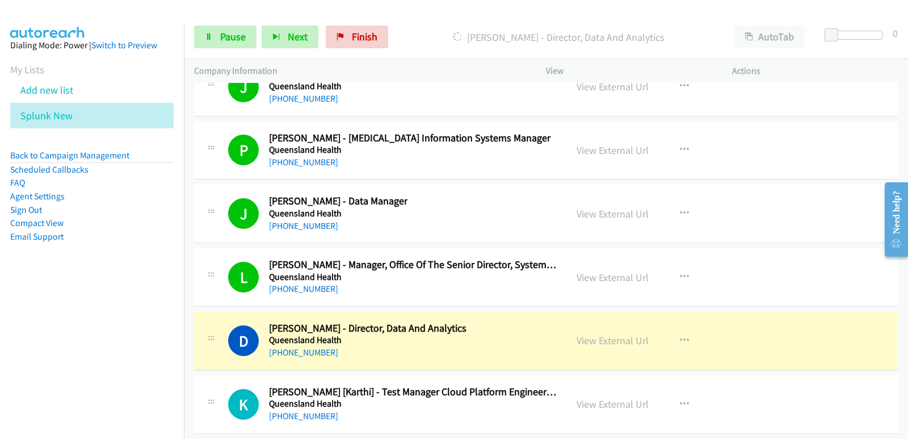
scroll to position [14241, 0]
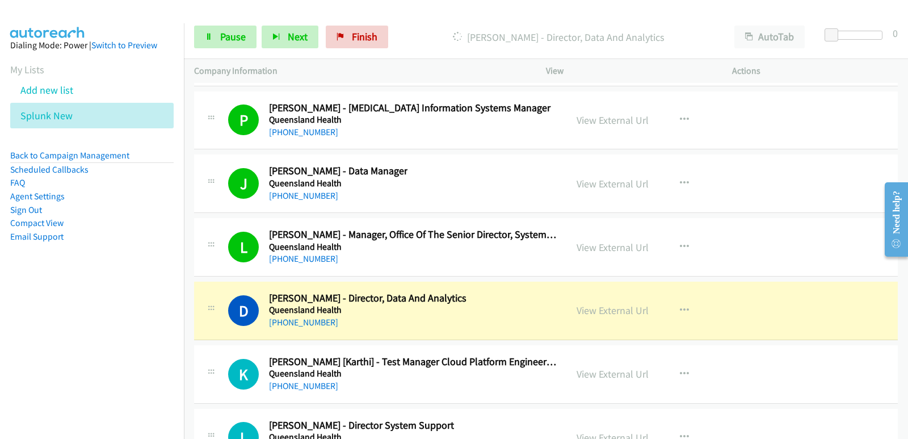
drag, startPoint x: 264, startPoint y: 394, endPoint x: 73, endPoint y: 335, distance: 199.6
click at [73, 335] on nav "Dialing Mode: Power | Switch to Preview My Lists Add new list Splunk New Back t…" at bounding box center [92, 242] width 184 height 439
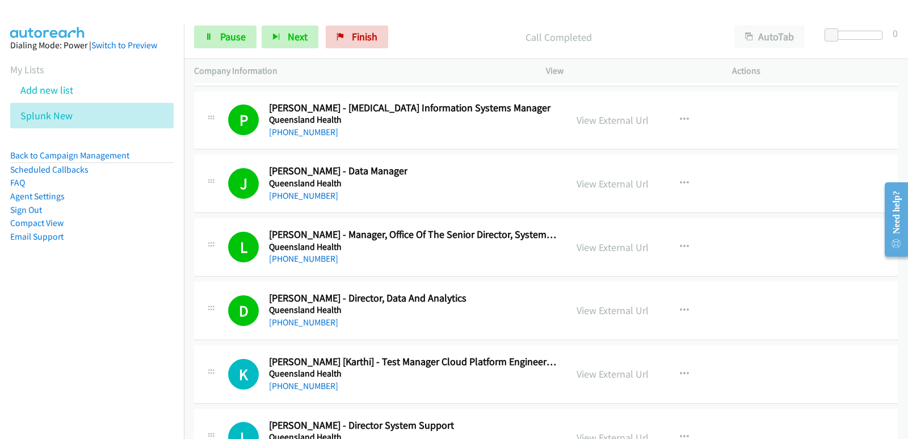
drag, startPoint x: 0, startPoint y: 332, endPoint x: 32, endPoint y: 336, distance: 32.6
click at [2, 337] on nav "Dialing Mode: Power | Switch to Preview My Lists Add new list Splunk New Back t…" at bounding box center [92, 242] width 184 height 439
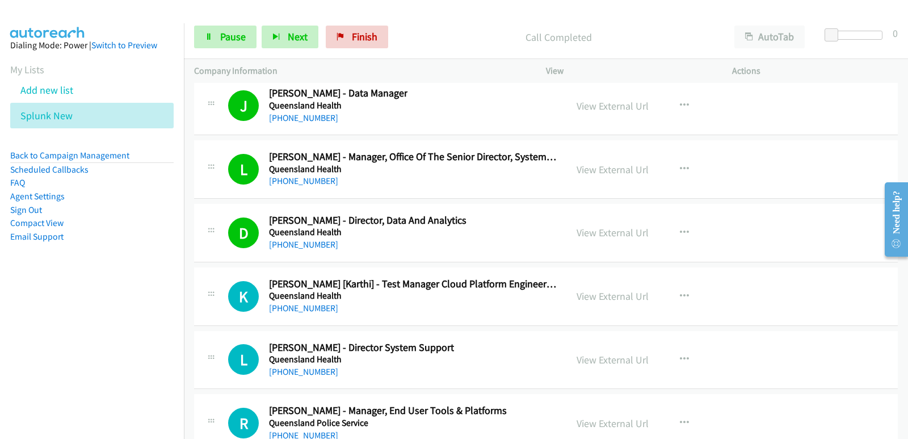
scroll to position [14354, 0]
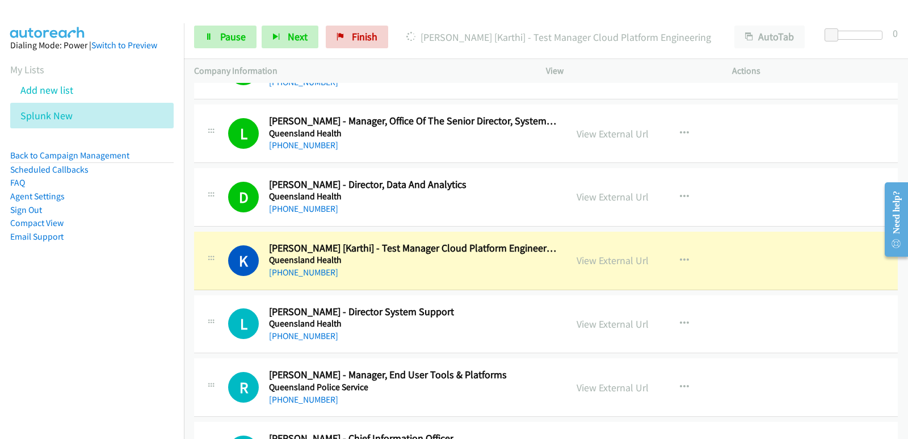
click at [46, 342] on nav "Dialing Mode: Power | Switch to Preview My Lists Add new list Splunk New Back t…" at bounding box center [92, 242] width 184 height 439
click at [18, 369] on nav "Dialing Mode: Power | Switch to Preview My Lists Add new list Splunk New Back t…" at bounding box center [92, 242] width 184 height 439
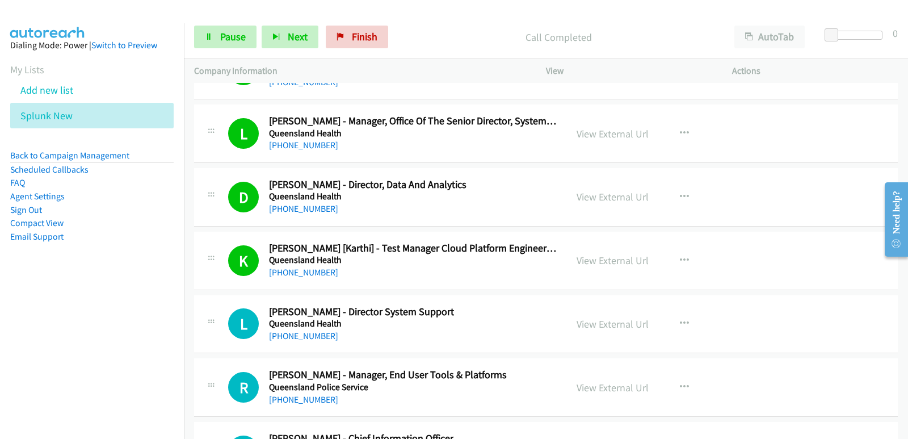
click at [16, 357] on nav "Dialing Mode: Power | Switch to Preview My Lists Add new list Splunk New Back t…" at bounding box center [92, 242] width 184 height 439
click at [69, 368] on nav "Dialing Mode: Power | Switch to Preview My Lists Add new list Splunk New Back t…" at bounding box center [92, 242] width 184 height 439
click at [47, 351] on nav "Dialing Mode: Power | Switch to Preview My Lists Add new list Splunk New Back t…" at bounding box center [92, 242] width 184 height 439
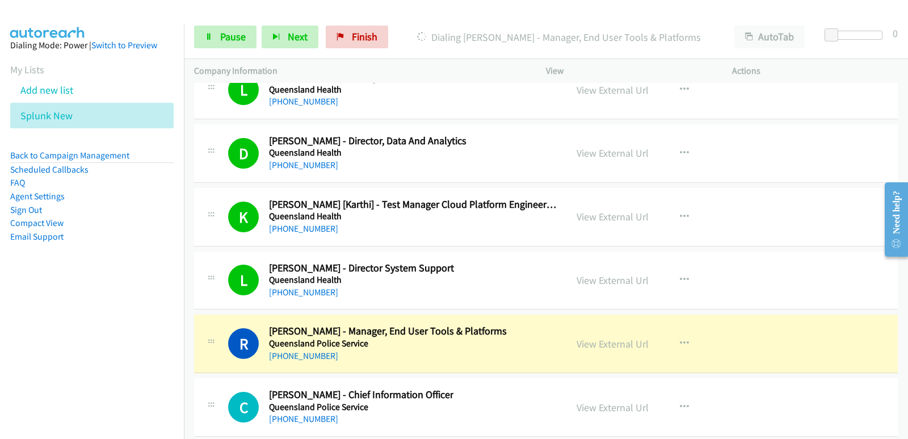
scroll to position [14411, 0]
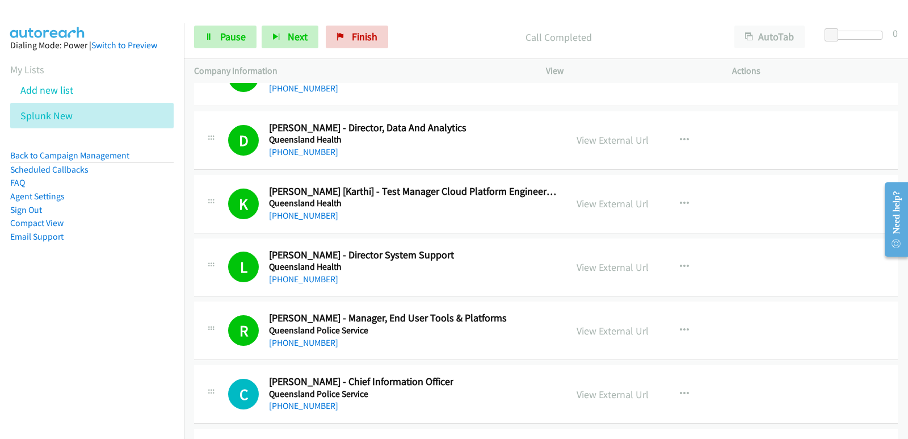
click at [50, 334] on nav "Dialing Mode: Power | Switch to Preview My Lists Add new list Splunk New Back t…" at bounding box center [92, 242] width 184 height 439
click at [0, 302] on nav "Dialing Mode: Power | Switch to Preview My Lists Add new list Splunk New Back t…" at bounding box center [92, 242] width 184 height 439
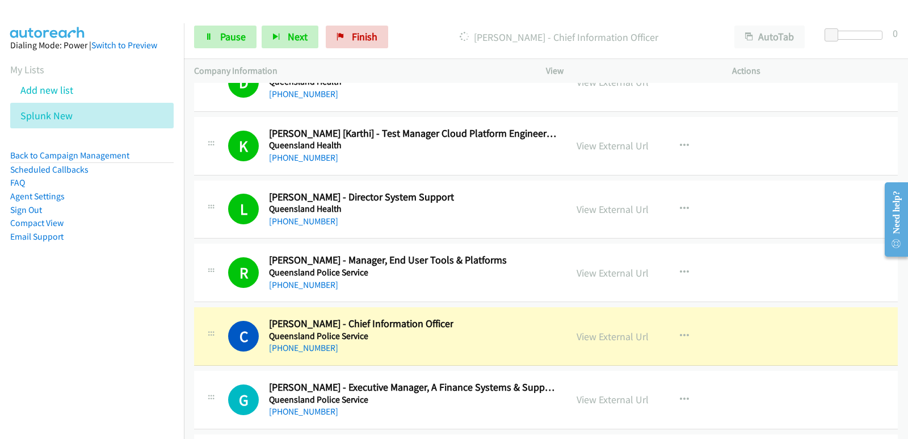
scroll to position [14524, 0]
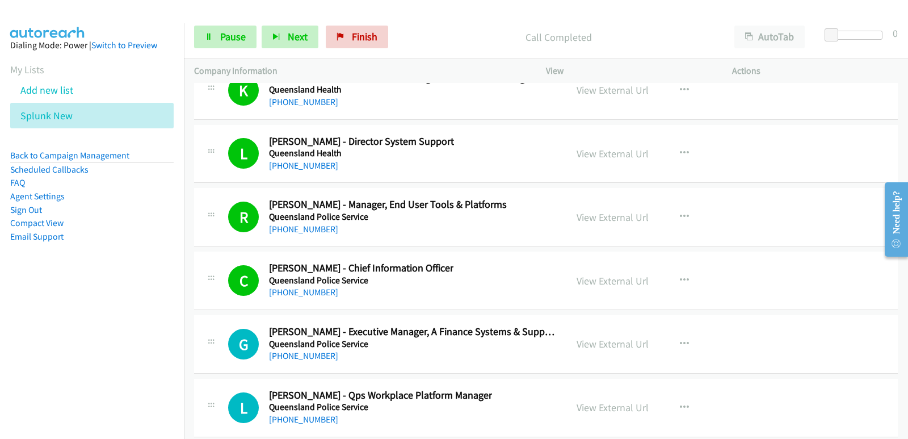
click at [71, 323] on nav "Dialing Mode: Power | Switch to Preview My Lists Add new list Splunk New Back t…" at bounding box center [92, 242] width 184 height 439
click at [76, 319] on nav "Dialing Mode: Power | Switch to Preview My Lists Add new list Splunk New Back t…" at bounding box center [92, 242] width 184 height 439
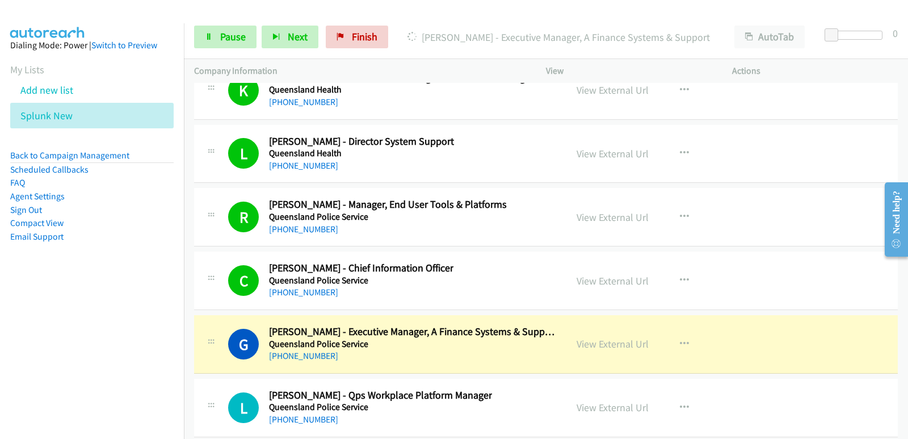
click at [47, 329] on nav "Dialing Mode: Power | Switch to Preview My Lists Add new list Splunk New Back t…" at bounding box center [92, 242] width 184 height 439
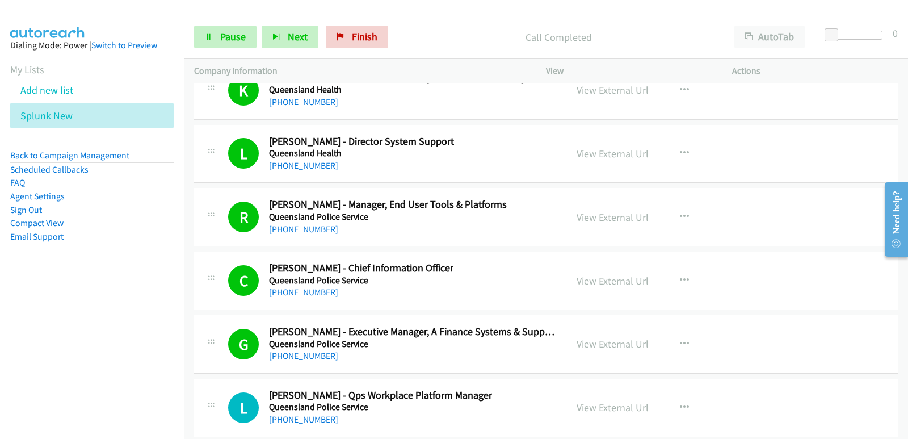
click at [25, 288] on aside "Dialing Mode: Power | Switch to Preview My Lists Add new list Splunk New Back t…" at bounding box center [92, 158] width 184 height 271
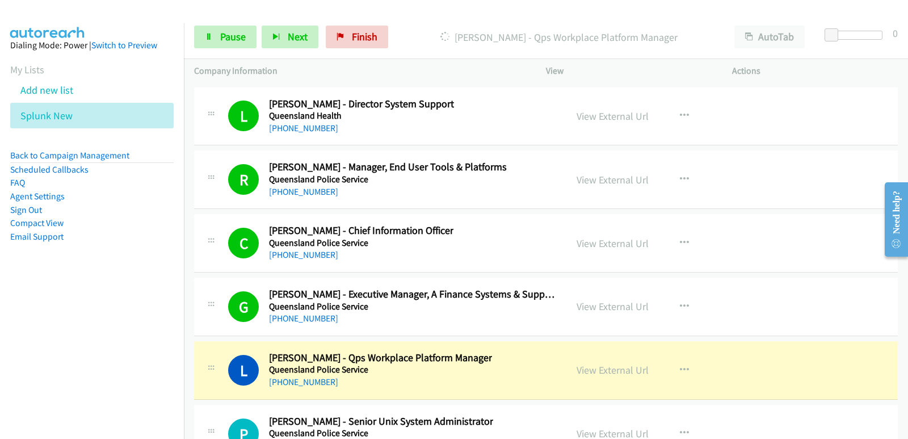
scroll to position [14638, 0]
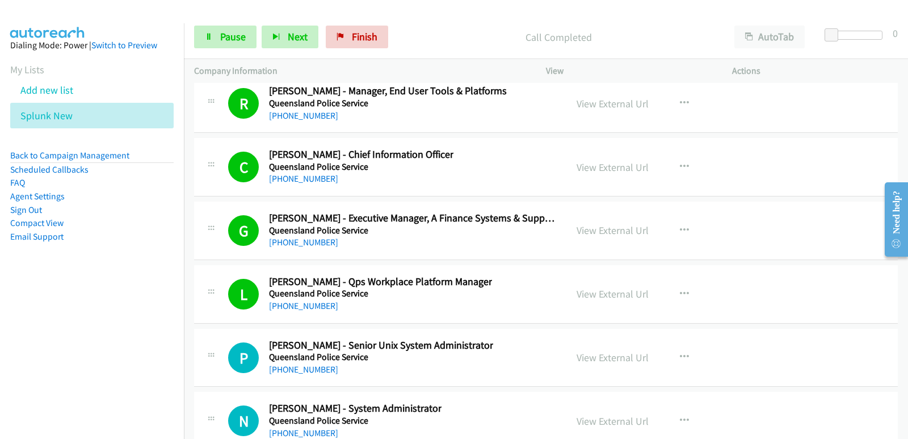
click at [38, 322] on nav "Dialing Mode: Power | Switch to Preview My Lists Add new list Splunk New Back t…" at bounding box center [92, 242] width 184 height 439
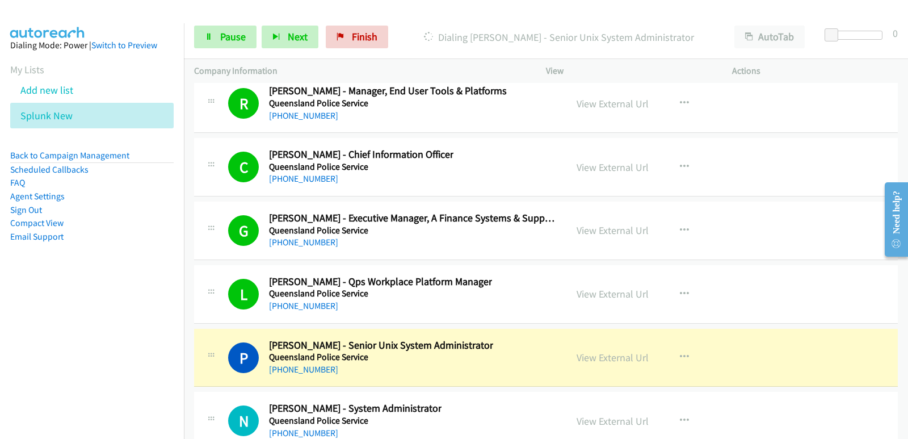
click at [28, 314] on nav "Dialing Mode: Power | Switch to Preview My Lists Add new list Splunk New Back t…" at bounding box center [92, 242] width 184 height 439
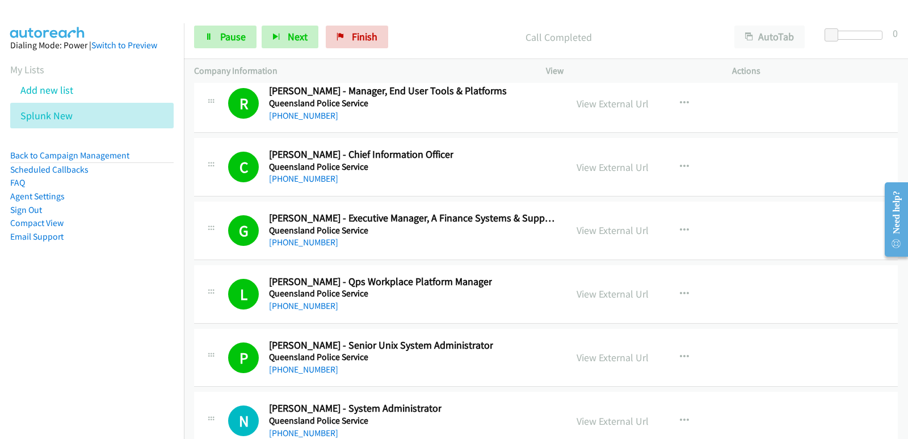
click at [41, 292] on aside "Dialing Mode: Power | Switch to Preview My Lists Add new list Splunk New Back t…" at bounding box center [92, 158] width 184 height 271
click at [40, 293] on aside "Dialing Mode: Power | Switch to Preview My Lists Add new list Splunk New Back t…" at bounding box center [92, 158] width 184 height 271
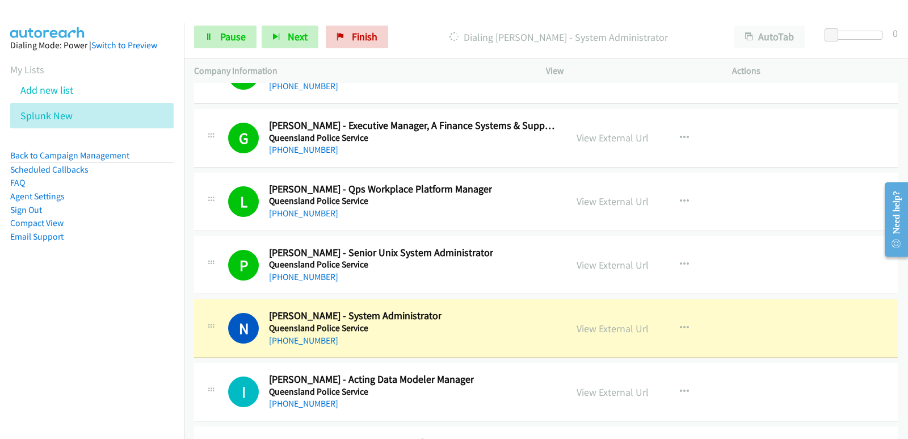
scroll to position [14751, 0]
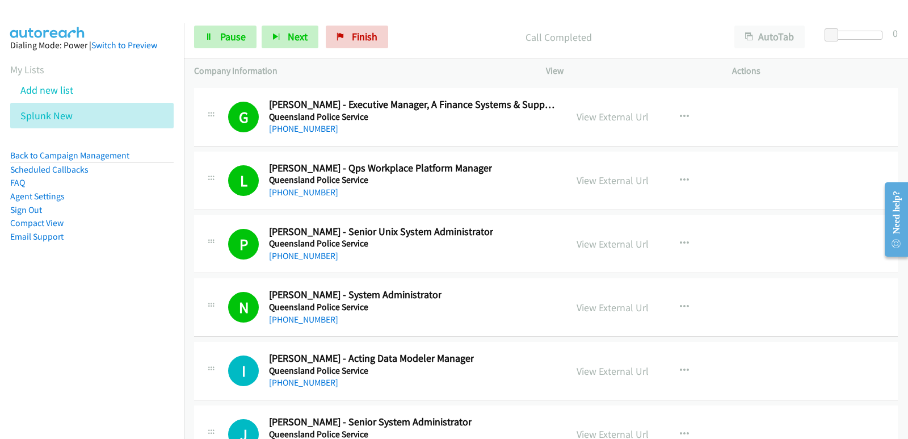
click at [0, 289] on aside "Dialing Mode: Power | Switch to Preview My Lists Add new list Splunk New Back t…" at bounding box center [92, 158] width 184 height 271
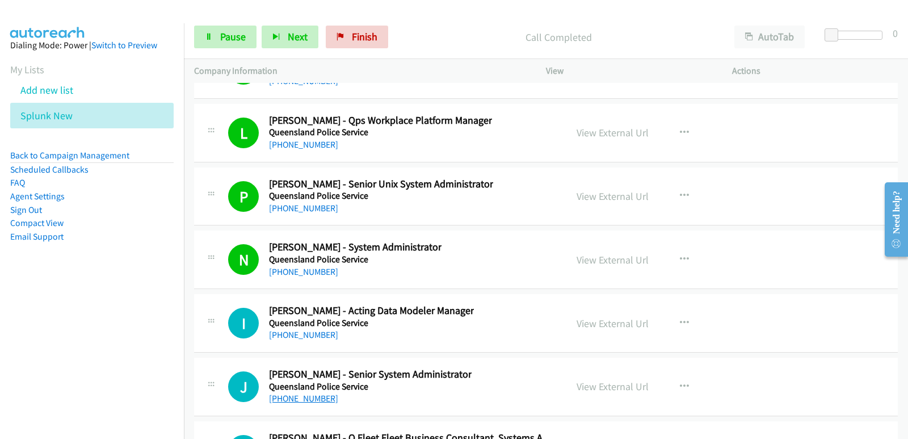
scroll to position [14865, 0]
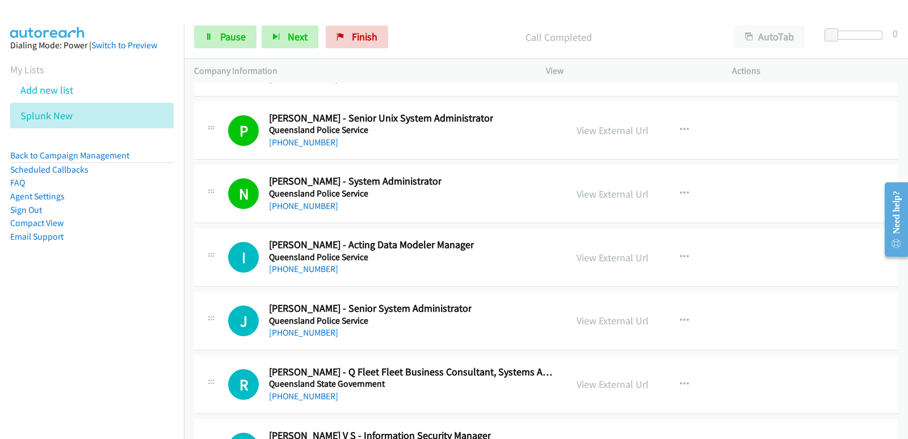
click at [38, 304] on nav "Dialing Mode: Power | Switch to Preview My Lists Add new list Splunk New Back t…" at bounding box center [92, 242] width 184 height 439
click at [58, 319] on nav "Dialing Mode: Power | Switch to Preview My Lists Add new list Splunk New Back t…" at bounding box center [92, 242] width 184 height 439
click at [14, 384] on nav "Dialing Mode: Power | Switch to Preview My Lists Add new list Splunk New Back t…" at bounding box center [92, 242] width 184 height 439
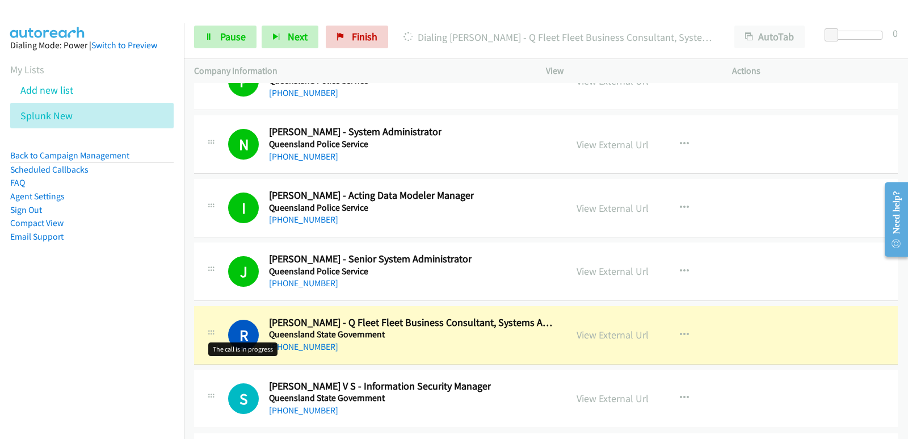
scroll to position [14922, 0]
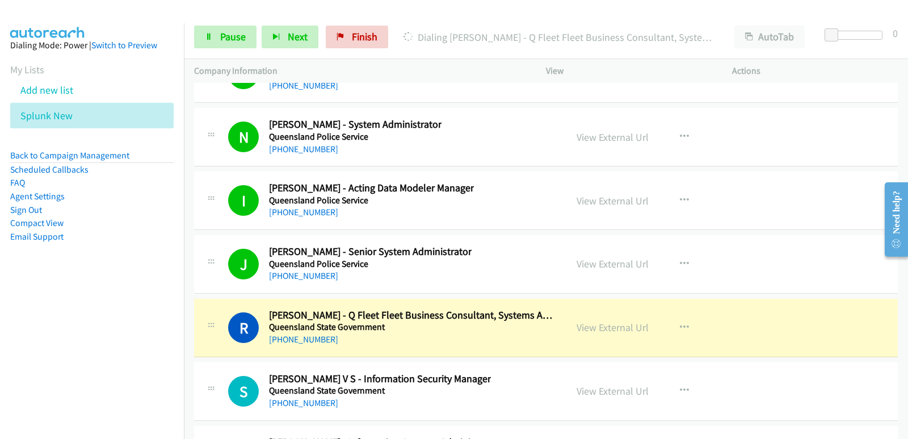
click at [10, 324] on nav "Dialing Mode: Power | Switch to Preview My Lists Add new list Splunk New Back t…" at bounding box center [92, 242] width 184 height 439
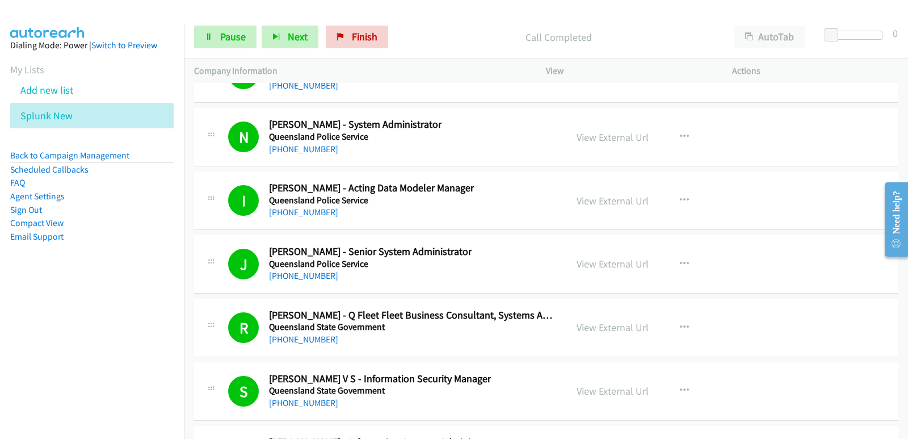
drag, startPoint x: 37, startPoint y: 351, endPoint x: 343, endPoint y: 19, distance: 450.9
click at [37, 350] on nav "Dialing Mode: Power | Switch to Preview My Lists Add new list Splunk New Back t…" at bounding box center [92, 242] width 184 height 439
drag, startPoint x: 6, startPoint y: 314, endPoint x: 62, endPoint y: 99, distance: 221.7
click at [6, 313] on nav "Dialing Mode: Power | Switch to Preview My Lists Add new list Splunk New Back t…" at bounding box center [92, 242] width 184 height 439
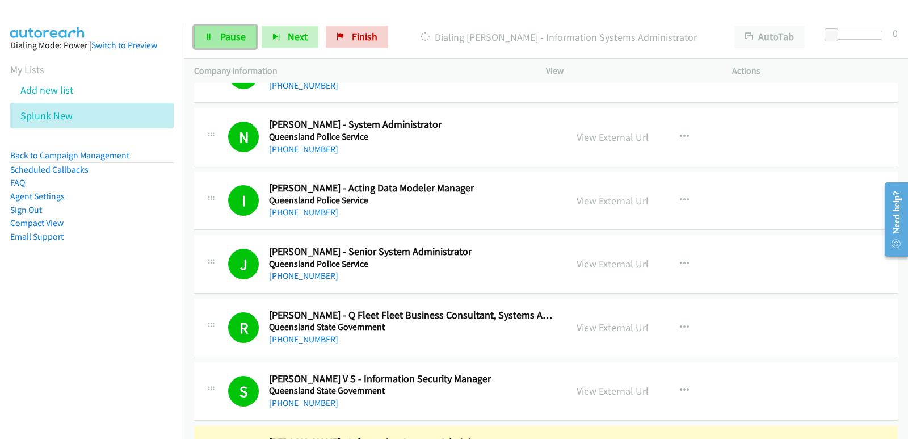
click at [233, 32] on span "Pause" at bounding box center [233, 36] width 26 height 13
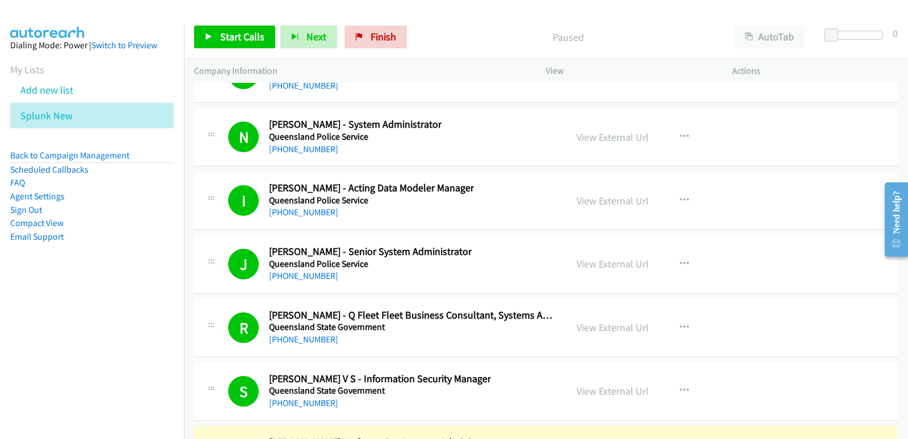
click at [2, 340] on nav "Dialing Mode: Power | Switch to Preview My Lists Add new list Splunk New Back t…" at bounding box center [92, 242] width 184 height 439
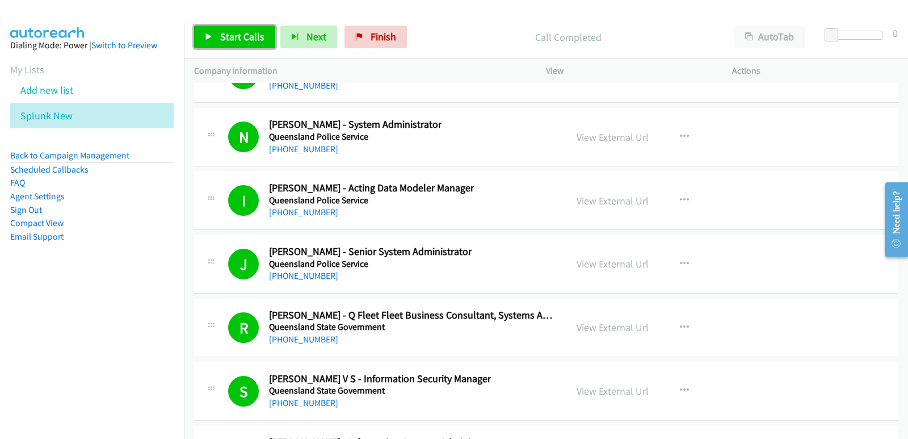
click at [220, 31] on span "Start Calls" at bounding box center [242, 36] width 44 height 13
click at [14, 326] on nav "Dialing Mode: Power | Switch to Preview My Lists Add new list Splunk New Back t…" at bounding box center [92, 242] width 184 height 439
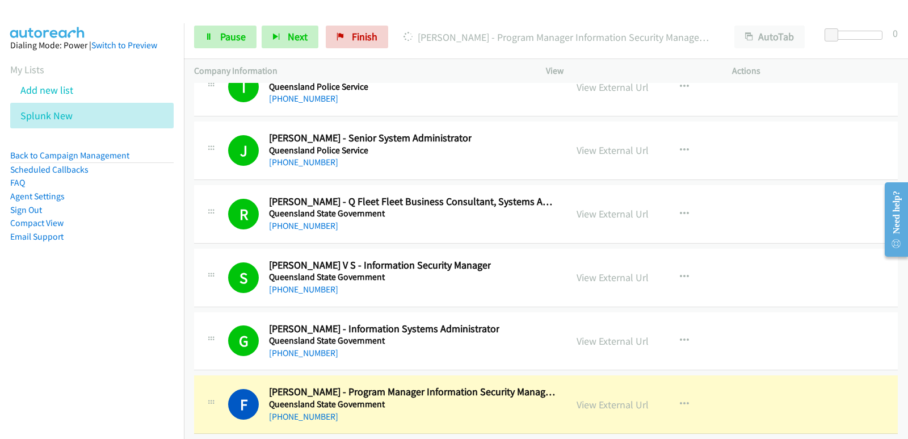
scroll to position [15148, 0]
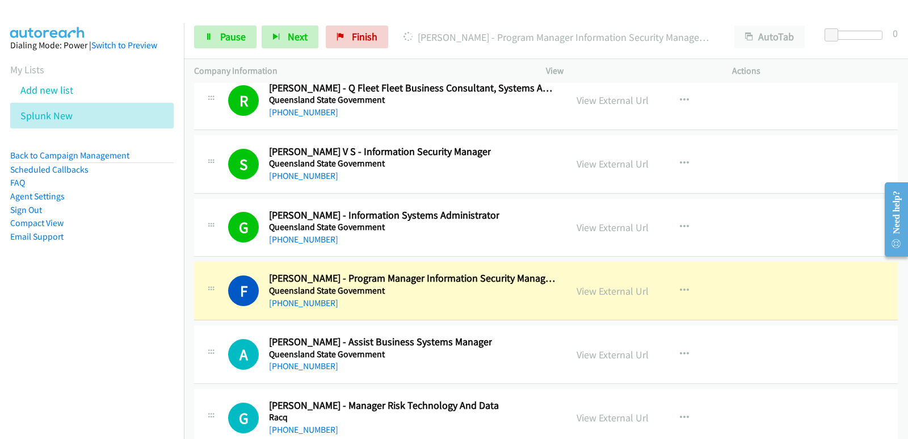
click at [63, 311] on nav "Dialing Mode: Power | Switch to Preview My Lists Add new list Splunk New Back t…" at bounding box center [92, 242] width 184 height 439
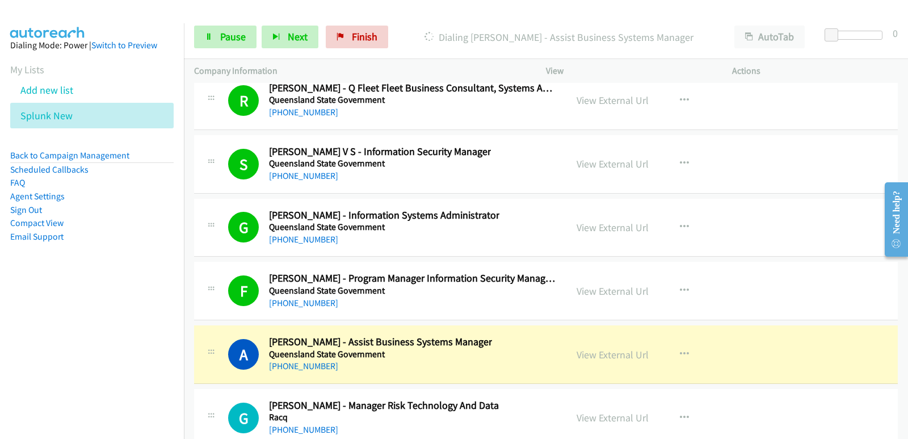
click at [70, 326] on nav "Dialing Mode: Power | Switch to Preview My Lists Add new list Splunk New Back t…" at bounding box center [92, 242] width 184 height 439
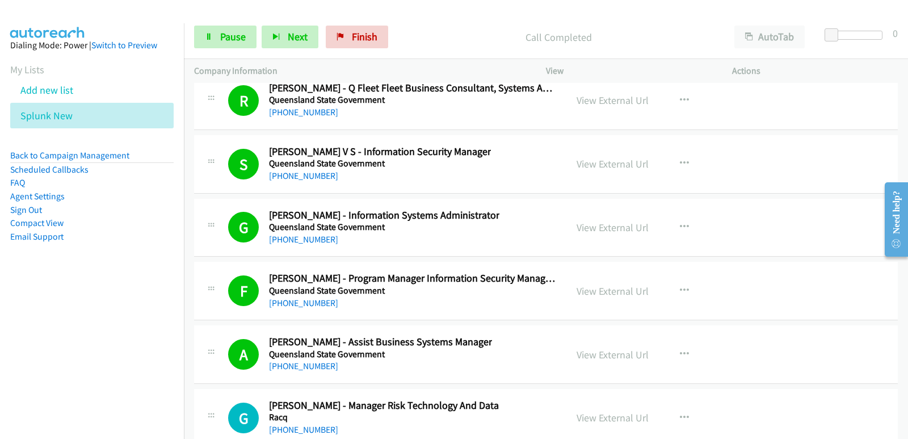
click at [60, 301] on nav "Dialing Mode: Power | Switch to Preview My Lists Add new list Splunk New Back t…" at bounding box center [92, 242] width 184 height 439
click at [68, 320] on nav "Dialing Mode: Power | Switch to Preview My Lists Add new list Splunk New Back t…" at bounding box center [92, 242] width 184 height 439
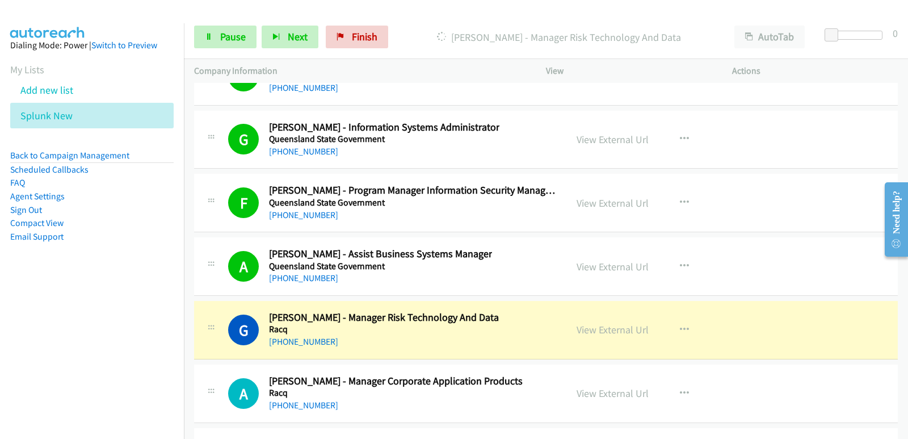
scroll to position [15262, 0]
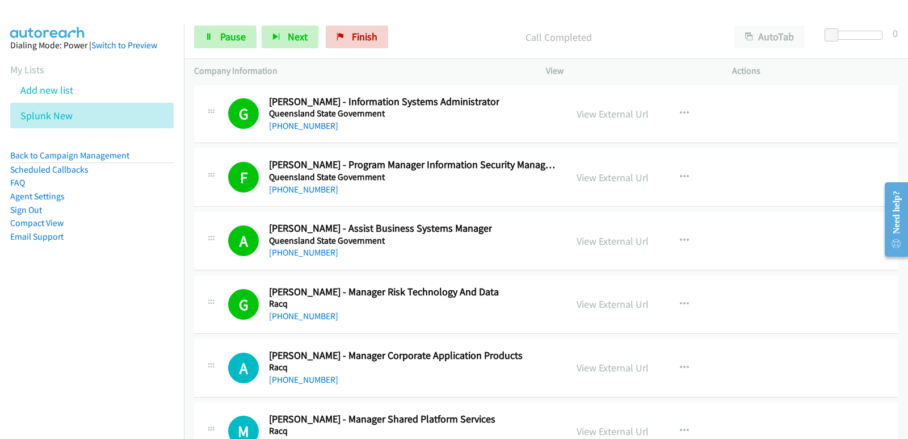
drag, startPoint x: 1, startPoint y: 296, endPoint x: 17, endPoint y: 297, distance: 16.5
click at [2, 296] on nav "Dialing Mode: Power | Switch to Preview My Lists Add new list Splunk New Back t…" at bounding box center [92, 242] width 184 height 439
drag, startPoint x: 45, startPoint y: 300, endPoint x: 52, endPoint y: 299, distance: 6.9
click at [45, 300] on nav "Dialing Mode: Power | Switch to Preview My Lists Add new list Splunk New Back t…" at bounding box center [92, 242] width 184 height 439
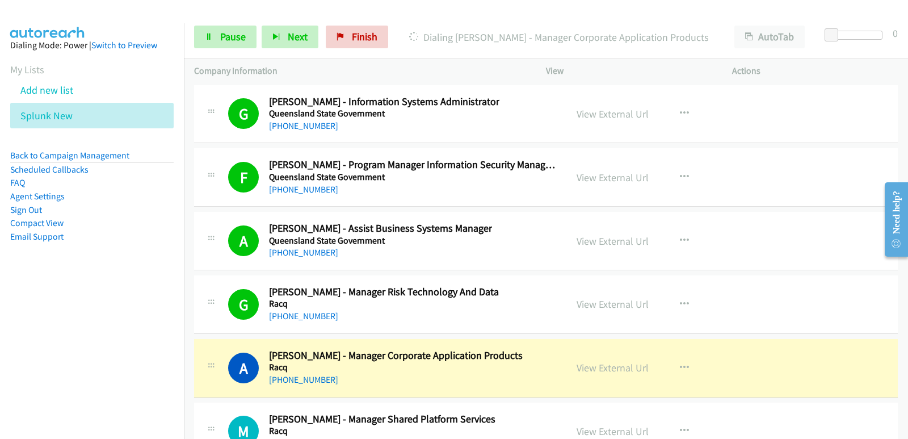
scroll to position [15375, 0]
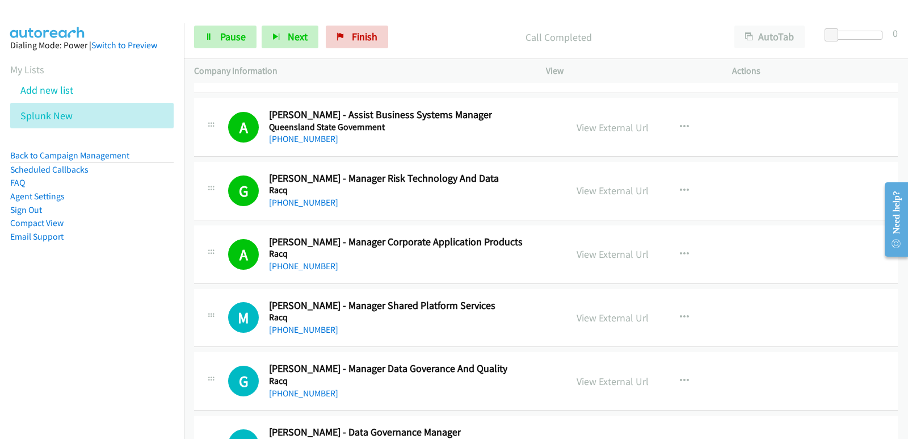
click at [53, 313] on nav "Dialing Mode: Power | Switch to Preview My Lists Add new list Splunk New Back t…" at bounding box center [92, 242] width 184 height 439
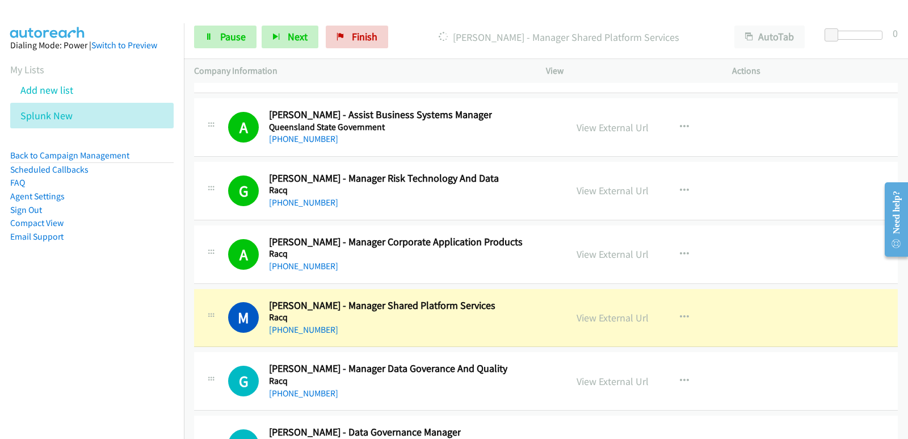
click at [30, 255] on aside "Dialing Mode: Power | Switch to Preview My Lists Add new list Splunk New Back t…" at bounding box center [92, 158] width 184 height 271
drag, startPoint x: 13, startPoint y: 314, endPoint x: 19, endPoint y: 308, distance: 8.8
click at [14, 314] on nav "Dialing Mode: Power | Switch to Preview My Lists Add new list Splunk New Back t…" at bounding box center [92, 242] width 184 height 439
click at [20, 327] on nav "Dialing Mode: Power | Switch to Preview My Lists Add new list Splunk New Back t…" at bounding box center [92, 242] width 184 height 439
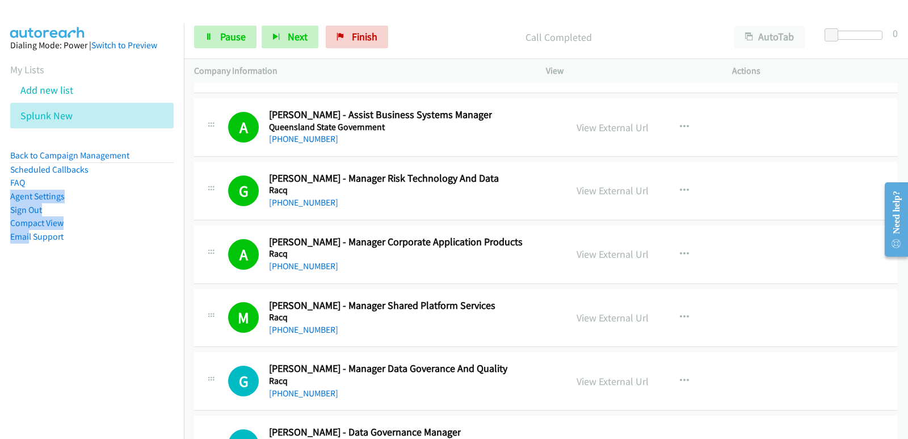
click at [50, 313] on nav "Dialing Mode: Power | Switch to Preview My Lists Add new list Splunk New Back t…" at bounding box center [92, 242] width 184 height 439
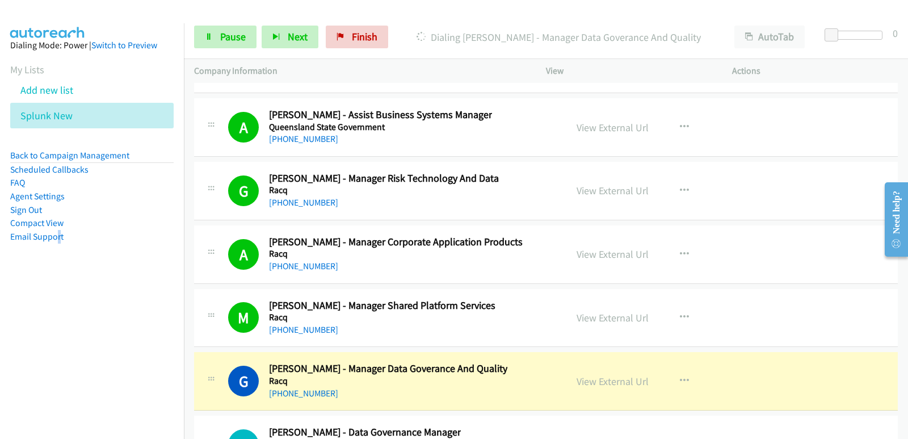
drag, startPoint x: 60, startPoint y: 357, endPoint x: 63, endPoint y: 342, distance: 15.7
click at [59, 355] on nav "Dialing Mode: Power | Switch to Preview My Lists Add new list Splunk New Back t…" at bounding box center [92, 242] width 184 height 439
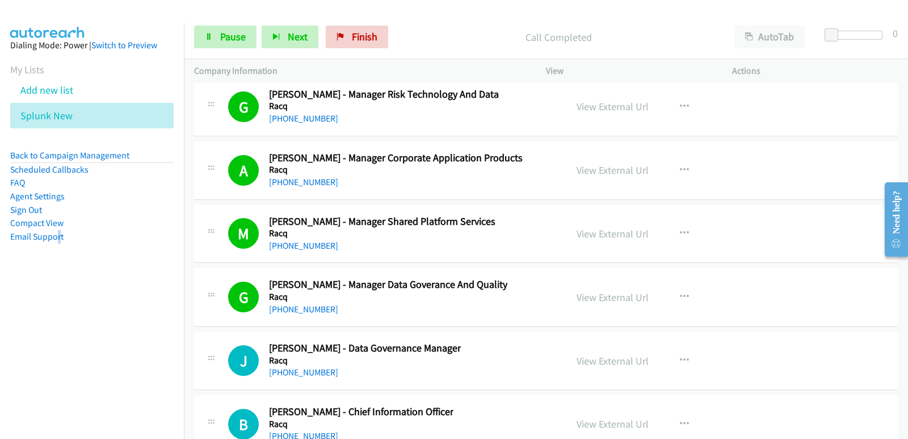
scroll to position [15489, 0]
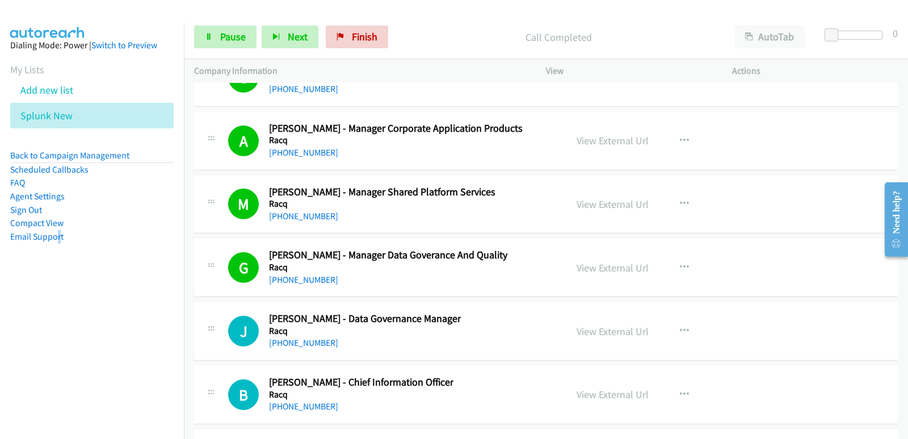
click at [11, 383] on nav "Dialing Mode: Power | Switch to Preview My Lists Add new list Splunk New Back t…" at bounding box center [92, 242] width 184 height 439
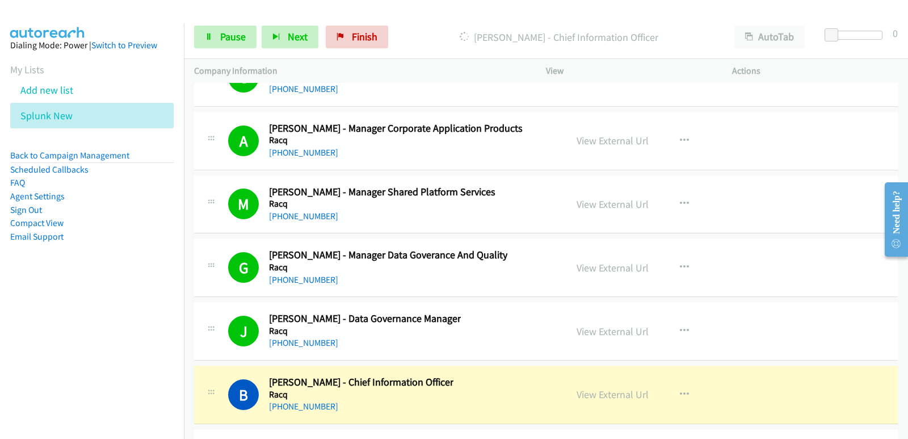
click at [66, 306] on nav "Dialing Mode: Power | Switch to Preview My Lists Add new list Splunk New Back t…" at bounding box center [92, 242] width 184 height 439
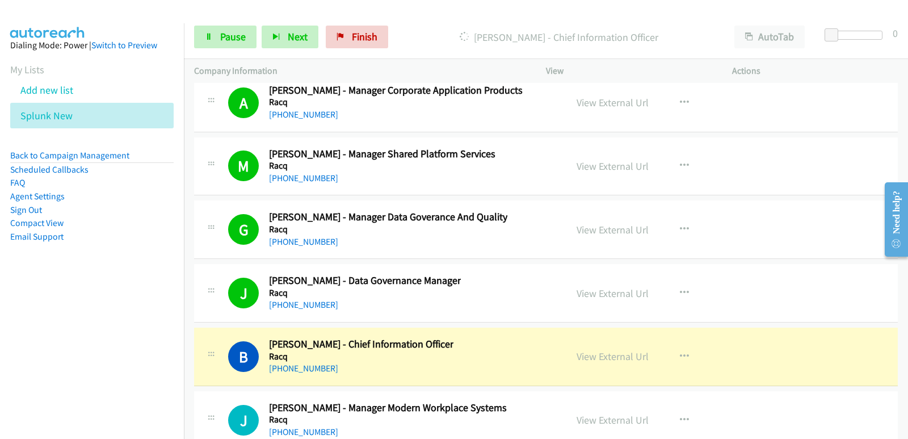
scroll to position [15546, 0]
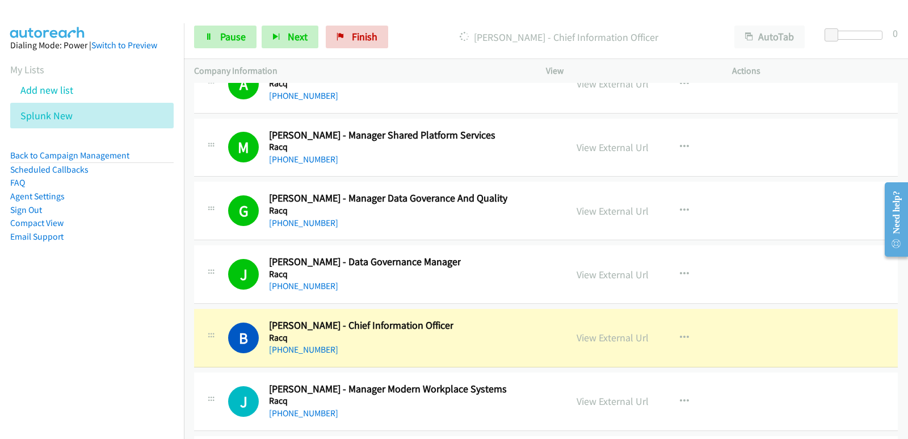
click at [9, 318] on nav "Dialing Mode: Power | Switch to Preview My Lists Add new list Splunk New Back t…" at bounding box center [92, 242] width 184 height 439
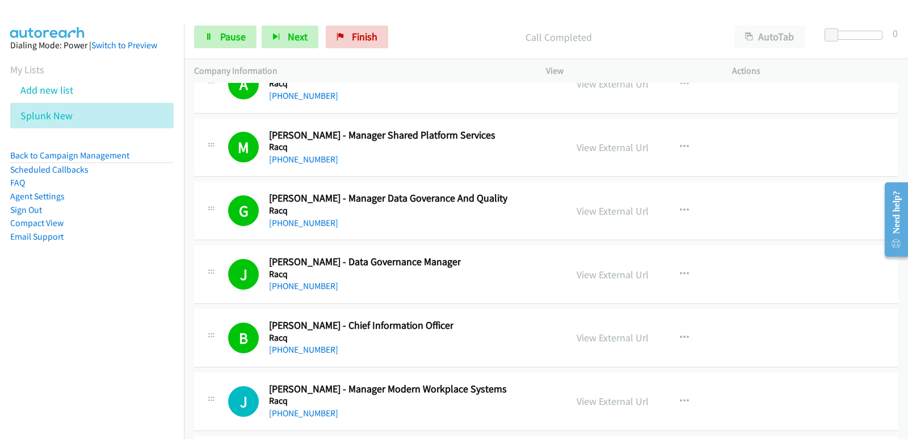
click at [22, 294] on nav "Dialing Mode: Power | Switch to Preview My Lists Add new list Splunk New Back t…" at bounding box center [92, 242] width 184 height 439
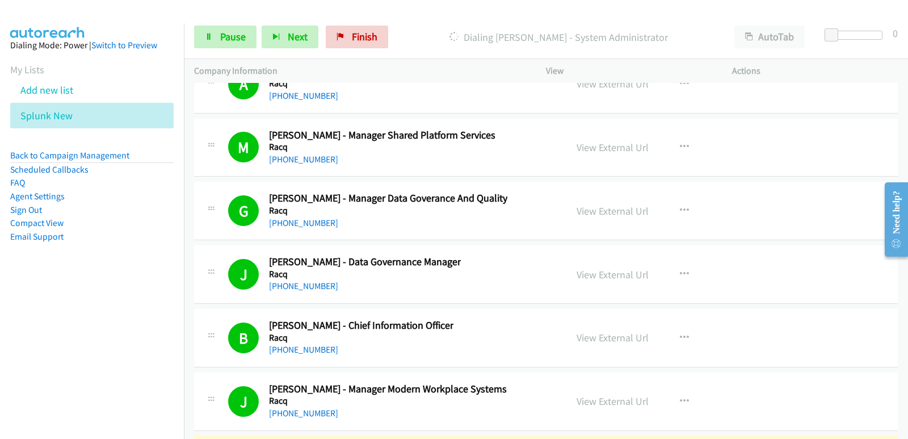
click at [52, 313] on nav "Dialing Mode: Power | Switch to Preview My Lists Add new list Splunk New Back t…" at bounding box center [92, 242] width 184 height 439
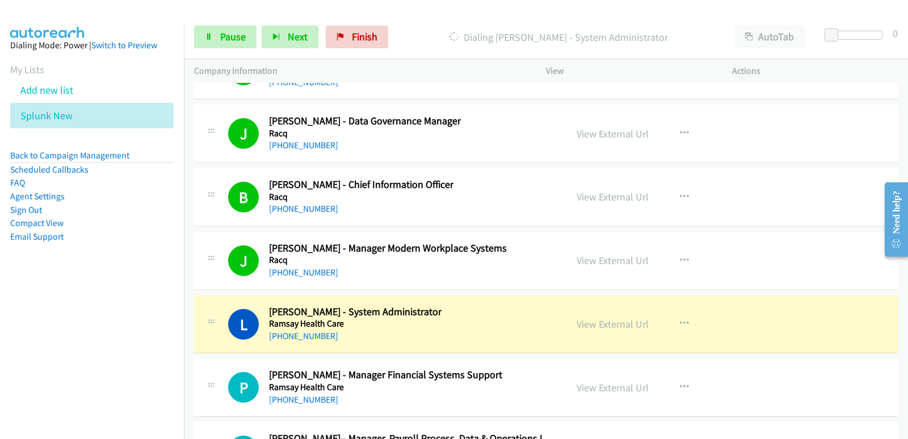
scroll to position [15716, 0]
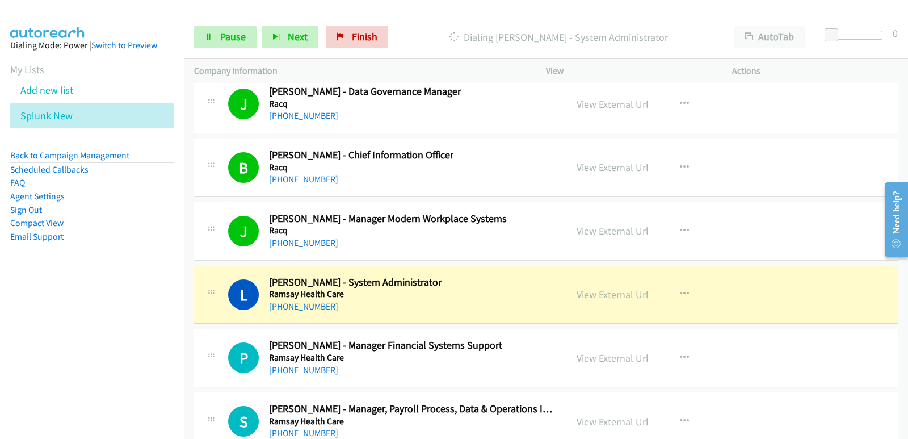
click at [19, 329] on nav "Dialing Mode: Power | Switch to Preview My Lists Add new list Splunk New Back t…" at bounding box center [92, 242] width 184 height 439
click at [245, 43] on link "Pause" at bounding box center [225, 37] width 62 height 23
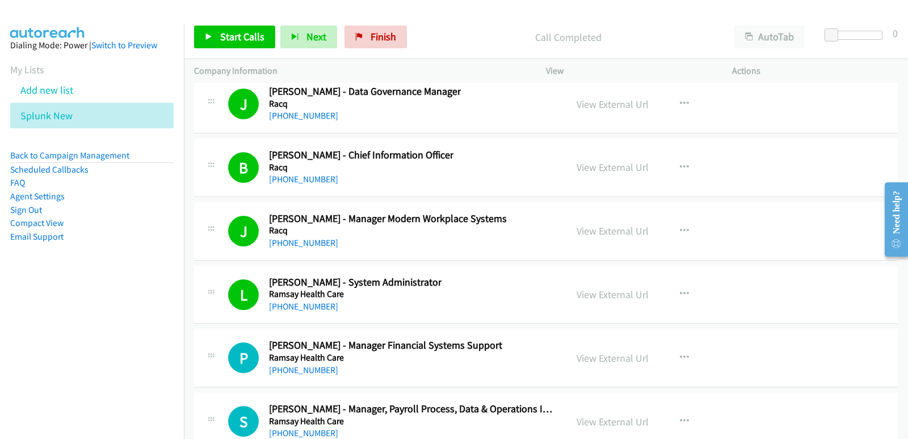
click at [73, 343] on nav "Dialing Mode: Power | Switch to Preview My Lists Add new list Splunk New Back t…" at bounding box center [92, 242] width 184 height 439
click at [228, 37] on span "Start Calls" at bounding box center [242, 36] width 44 height 13
click at [23, 304] on nav "Dialing Mode: Power | Switch to Preview My Lists Add new list Splunk New Back t…" at bounding box center [92, 242] width 184 height 439
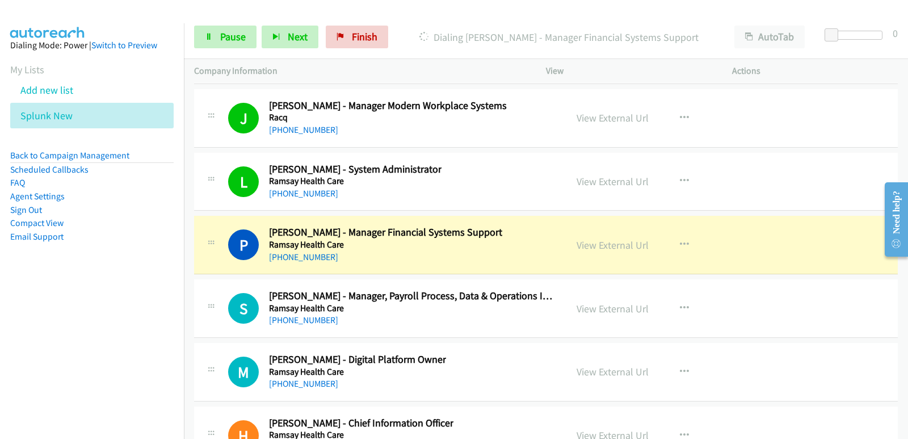
scroll to position [15829, 0]
click at [3, 269] on aside "Dialing Mode: Power | Switch to Preview My Lists Add new list Splunk New Back t…" at bounding box center [92, 158] width 184 height 271
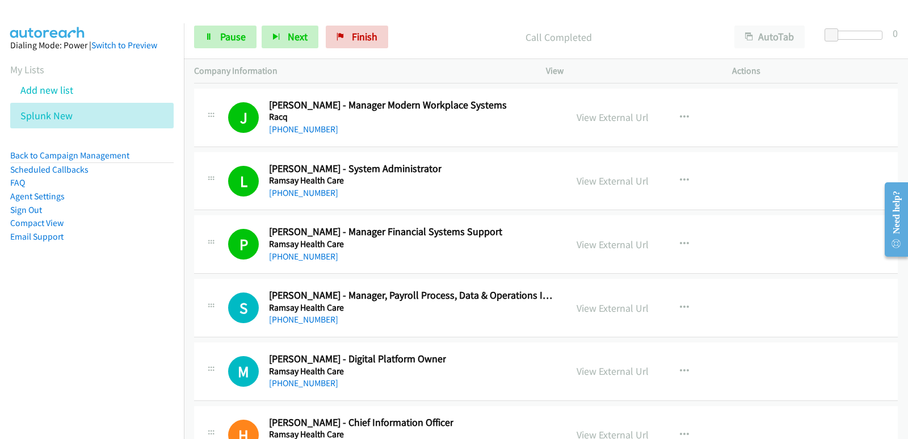
drag, startPoint x: 47, startPoint y: 327, endPoint x: 53, endPoint y: 305, distance: 23.0
click at [50, 325] on nav "Dialing Mode: Power | Switch to Preview My Lists Add new list Splunk New Back t…" at bounding box center [92, 242] width 184 height 439
click at [66, 367] on nav "Dialing Mode: Power | Switch to Preview My Lists Add new list Splunk New Back t…" at bounding box center [92, 242] width 184 height 439
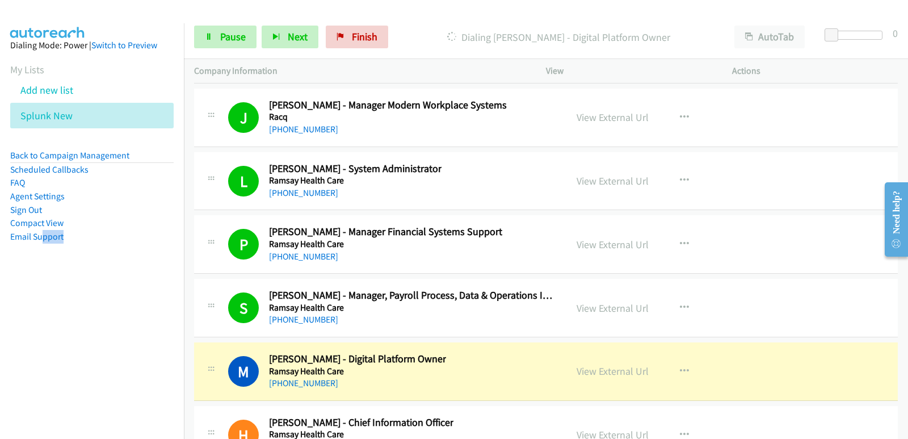
drag, startPoint x: 9, startPoint y: 365, endPoint x: 0, endPoint y: 351, distance: 16.4
click at [9, 364] on nav "Dialing Mode: Power | Switch to Preview My Lists Add new list Splunk New Back t…" at bounding box center [92, 242] width 184 height 439
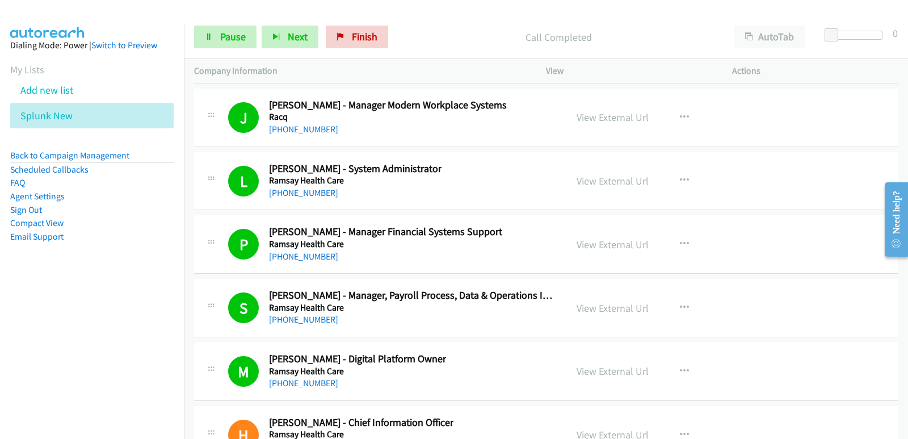
click at [0, 329] on nav "Dialing Mode: Power | Switch to Preview My Lists Add new list Splunk New Back t…" at bounding box center [92, 242] width 184 height 439
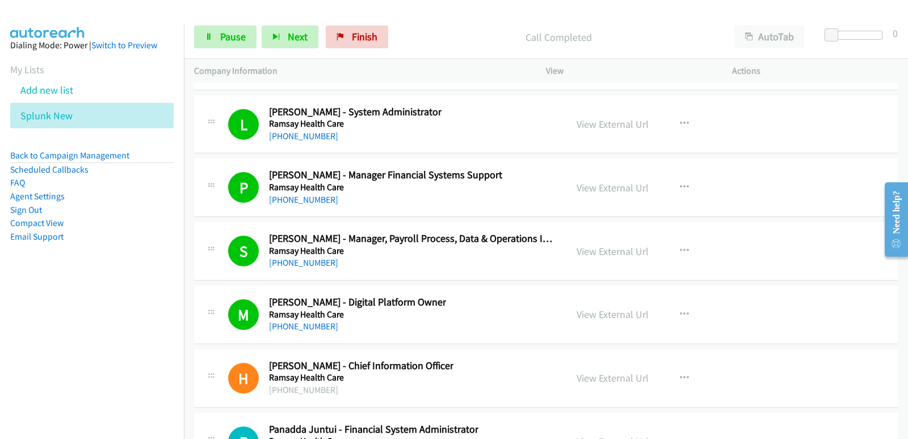
click at [19, 319] on nav "Dialing Mode: Power | Switch to Preview My Lists Add new list Splunk New Back t…" at bounding box center [92, 242] width 184 height 439
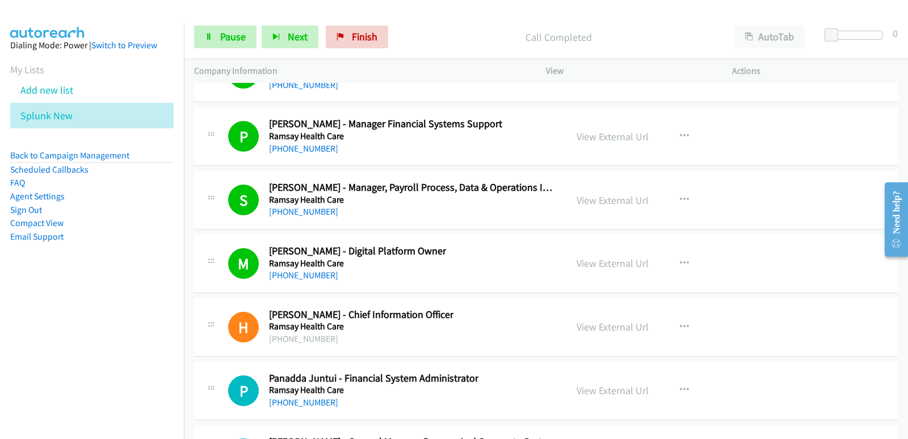
scroll to position [16000, 0]
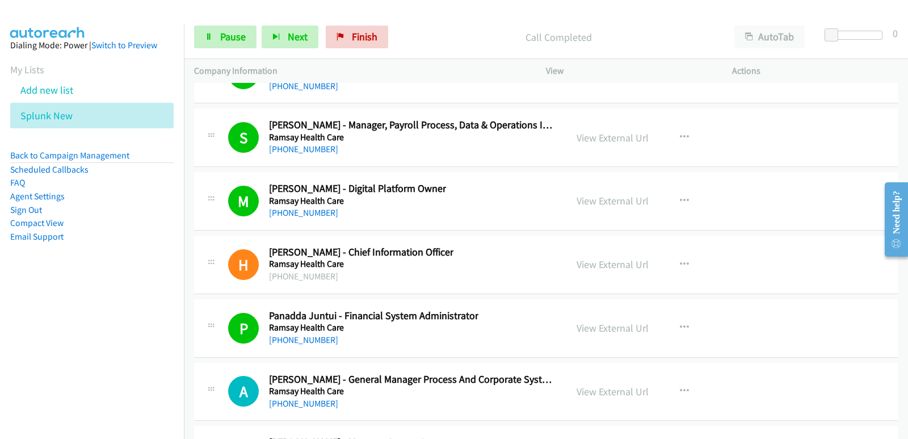
click at [67, 348] on nav "Dialing Mode: Power | Switch to Preview My Lists Add new list Splunk New Back t…" at bounding box center [92, 242] width 184 height 439
click at [61, 335] on nav "Dialing Mode: Power | Switch to Preview My Lists Add new list Splunk New Back t…" at bounding box center [92, 242] width 184 height 439
click at [58, 348] on nav "Dialing Mode: Power | Switch to Preview My Lists Add new list Splunk New Back t…" at bounding box center [92, 242] width 184 height 439
click at [71, 327] on nav "Dialing Mode: Power | Switch to Preview My Lists Add new list Splunk New Back t…" at bounding box center [92, 242] width 184 height 439
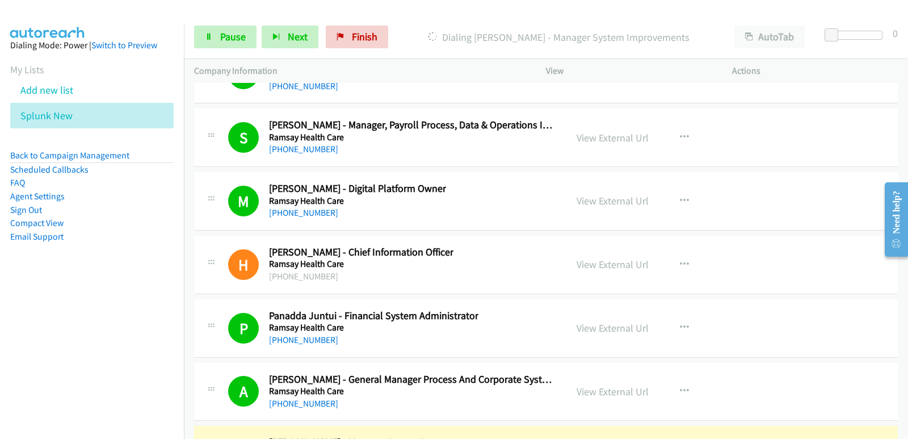
scroll to position [16113, 0]
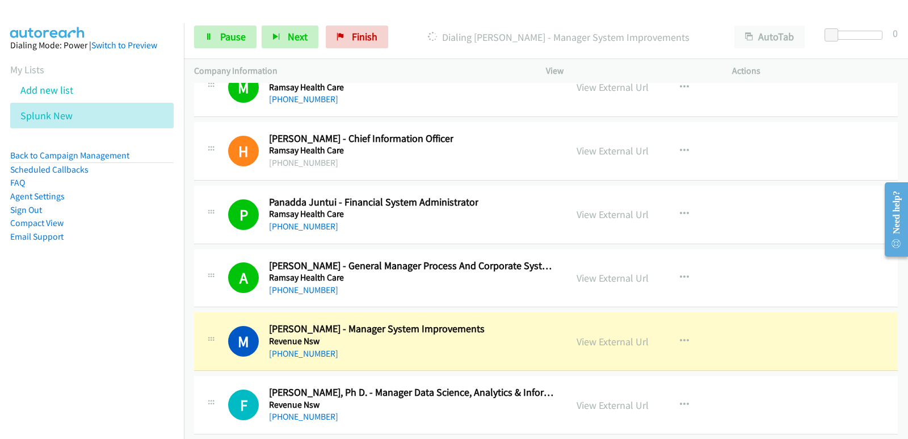
click at [46, 347] on nav "Dialing Mode: Power | Switch to Preview My Lists Add new list Splunk New Back t…" at bounding box center [92, 242] width 184 height 439
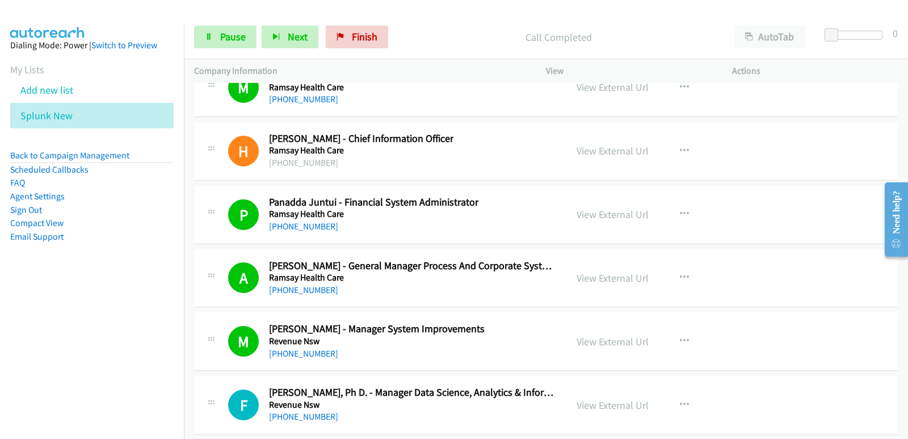
click at [63, 339] on nav "Dialing Mode: Power | Switch to Preview My Lists Add new list Splunk New Back t…" at bounding box center [92, 242] width 184 height 439
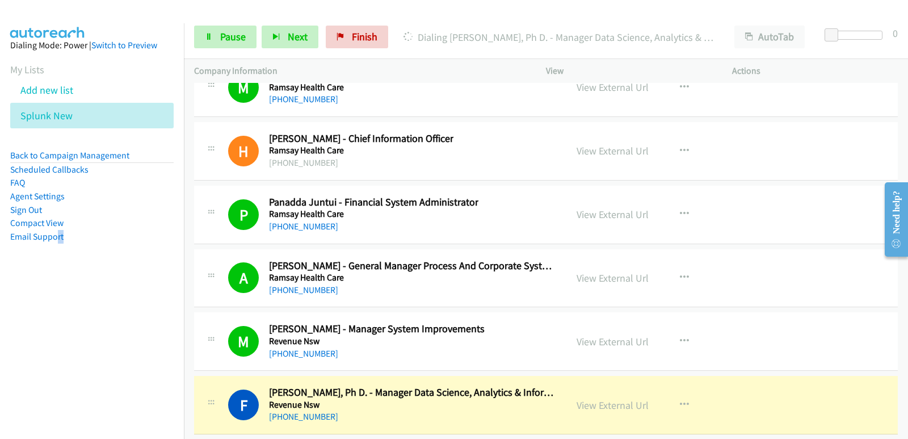
scroll to position [16170, 0]
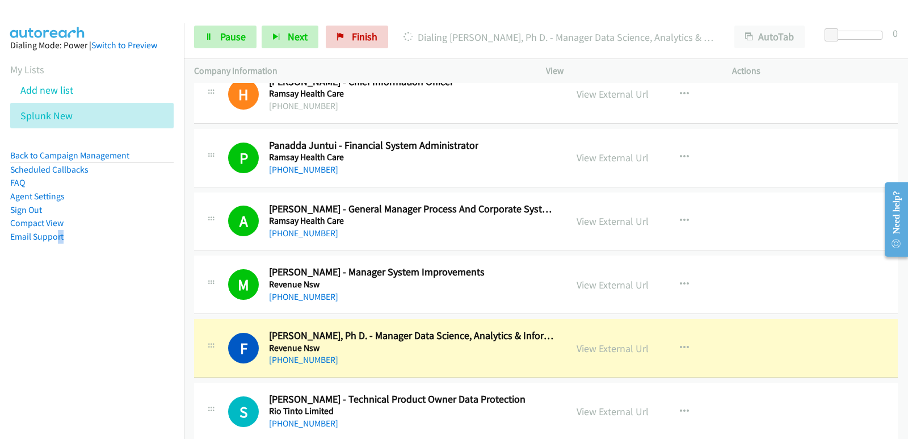
click at [23, 319] on nav "Dialing Mode: Power | Switch to Preview My Lists Add new list Splunk New Back t…" at bounding box center [92, 242] width 184 height 439
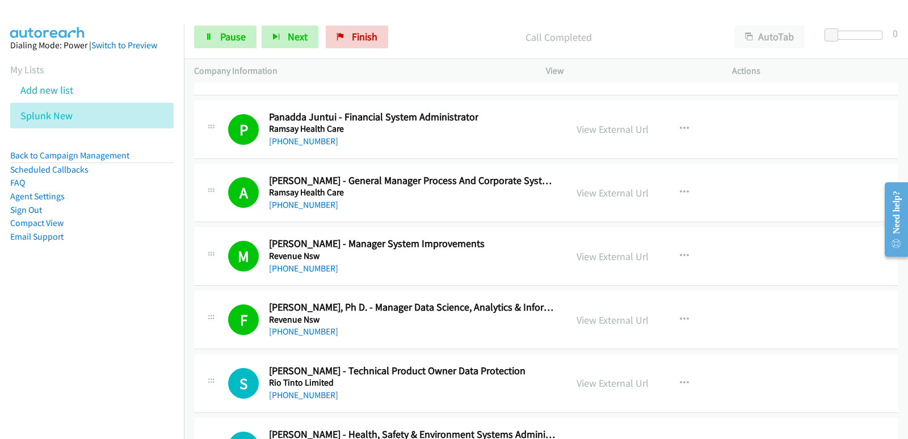
scroll to position [16226, 0]
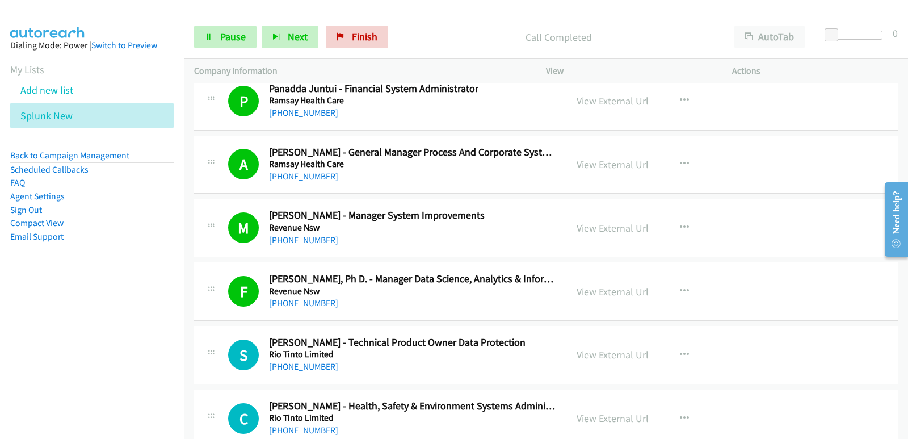
click at [75, 355] on nav "Dialing Mode: Power | Switch to Preview My Lists Add new list Splunk New Back t…" at bounding box center [92, 242] width 184 height 439
click at [35, 288] on aside "Dialing Mode: Power | Switch to Preview My Lists Add new list Splunk New Back t…" at bounding box center [92, 158] width 184 height 271
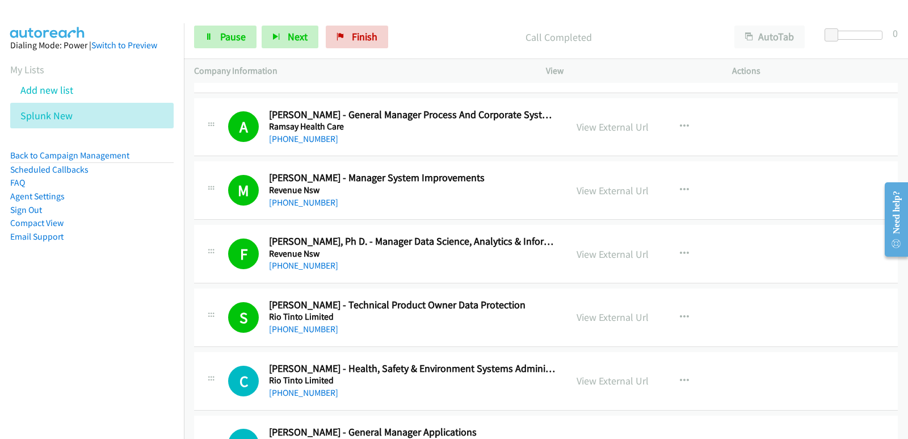
scroll to position [16283, 0]
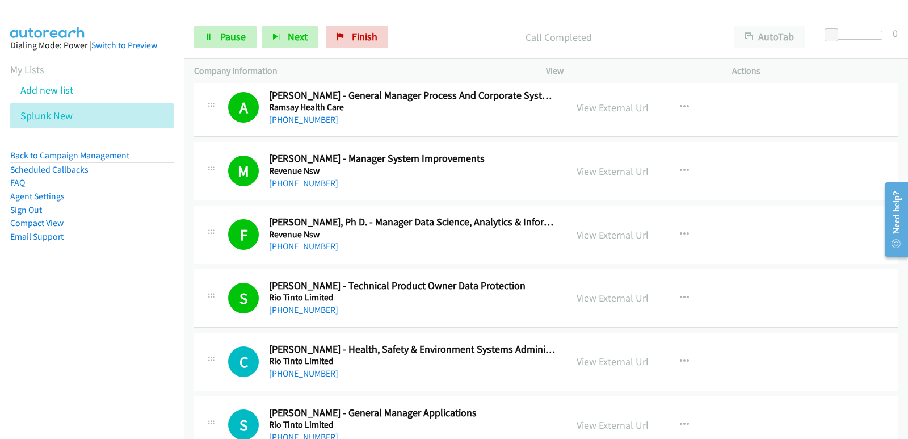
click at [62, 331] on nav "Dialing Mode: Power | Switch to Preview My Lists Add new list Splunk New Back t…" at bounding box center [92, 242] width 184 height 439
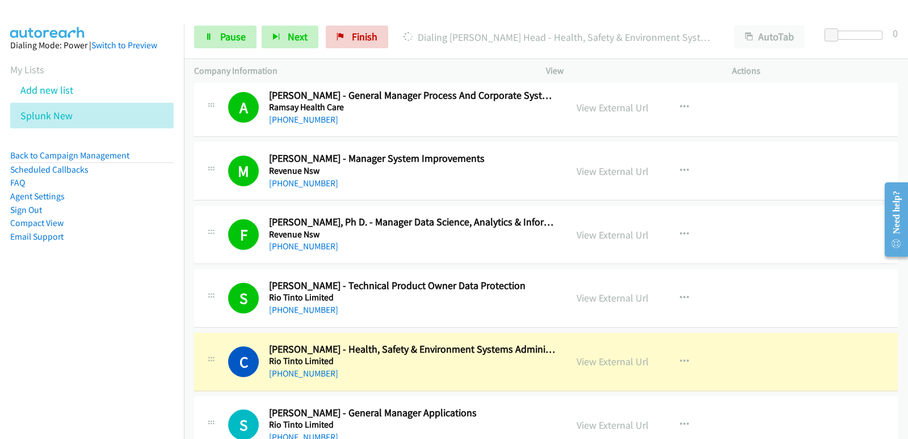
click at [22, 353] on nav "Dialing Mode: Power | Switch to Preview My Lists Add new list Splunk New Back t…" at bounding box center [92, 242] width 184 height 439
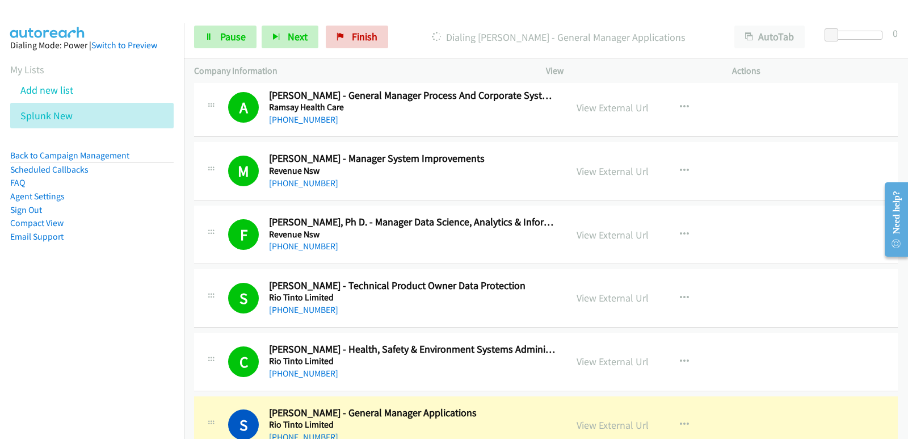
click at [40, 348] on nav "Dialing Mode: Power | Switch to Preview My Lists Add new list Splunk New Back t…" at bounding box center [92, 242] width 184 height 439
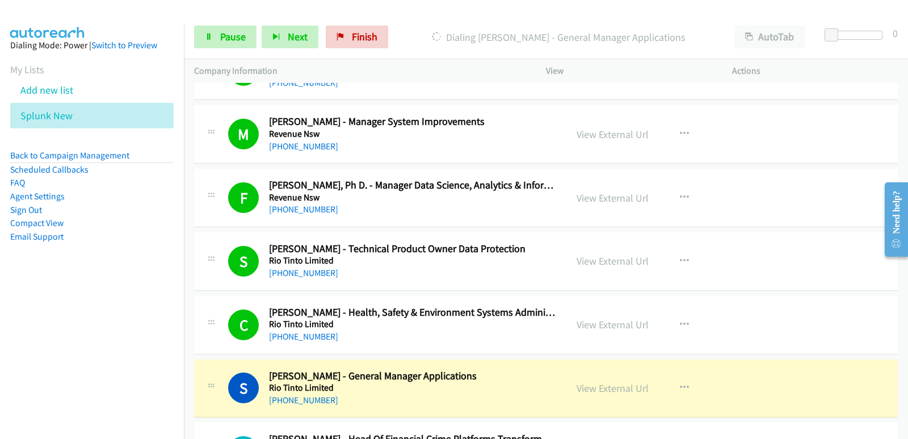
scroll to position [16340, 0]
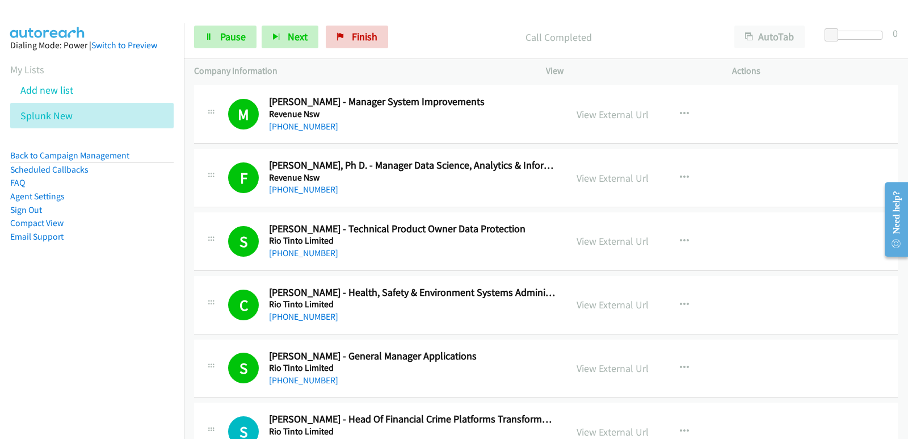
click at [0, 343] on nav "Dialing Mode: Power | Switch to Preview My Lists Add new list Splunk New Back t…" at bounding box center [92, 242] width 184 height 439
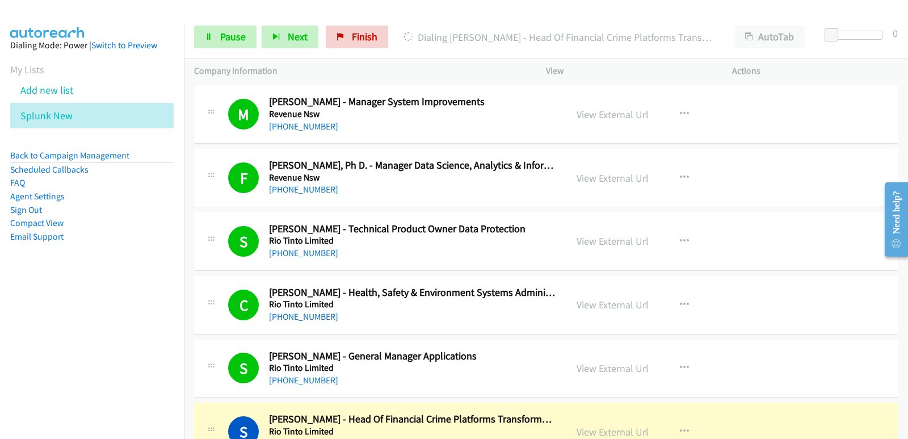
drag, startPoint x: 3, startPoint y: 343, endPoint x: 19, endPoint y: 342, distance: 15.9
click at [5, 342] on nav "Dialing Mode: Power | Switch to Preview My Lists Add new list Splunk New Back t…" at bounding box center [92, 242] width 184 height 439
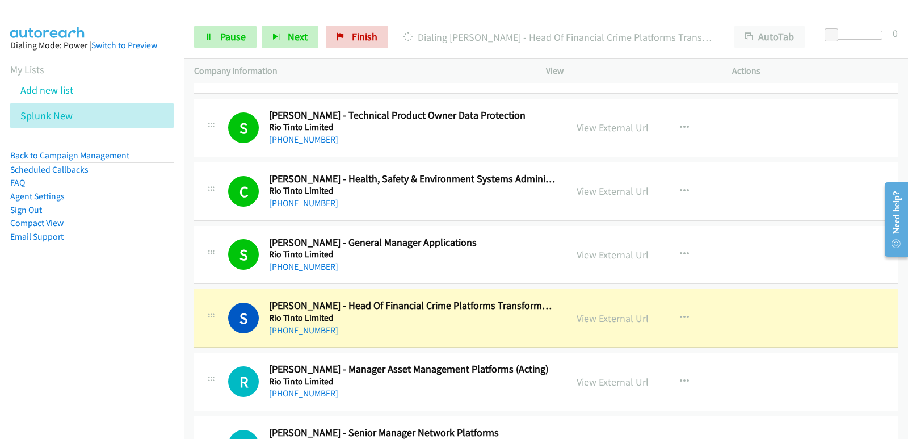
scroll to position [16510, 0]
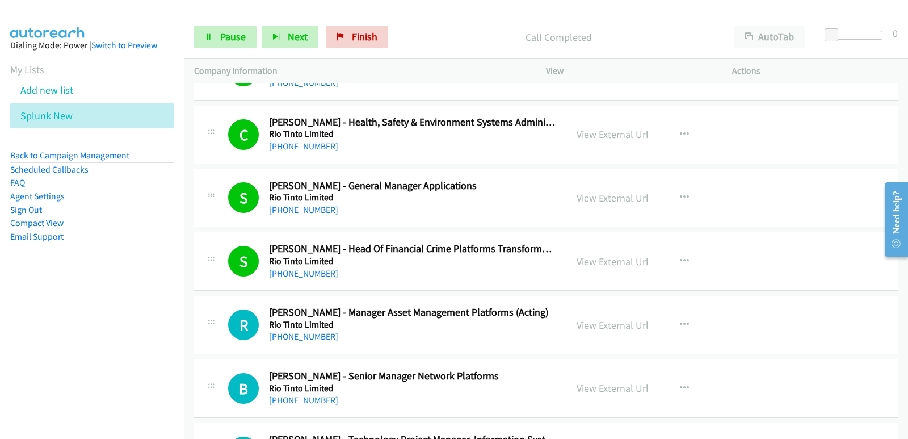
click at [61, 322] on nav "Dialing Mode: Power | Switch to Preview My Lists Add new list Splunk New Back t…" at bounding box center [92, 242] width 184 height 439
drag, startPoint x: 49, startPoint y: 316, endPoint x: 37, endPoint y: 316, distance: 11.3
click at [49, 316] on nav "Dialing Mode: Power | Switch to Preview My Lists Add new list Splunk New Back t…" at bounding box center [92, 242] width 184 height 439
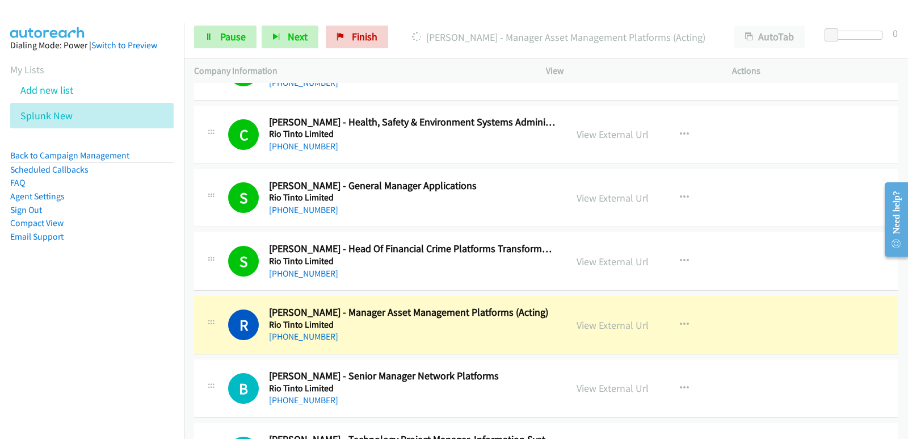
click at [54, 324] on nav "Dialing Mode: Power | Switch to Preview My Lists Add new list Splunk New Back t…" at bounding box center [92, 242] width 184 height 439
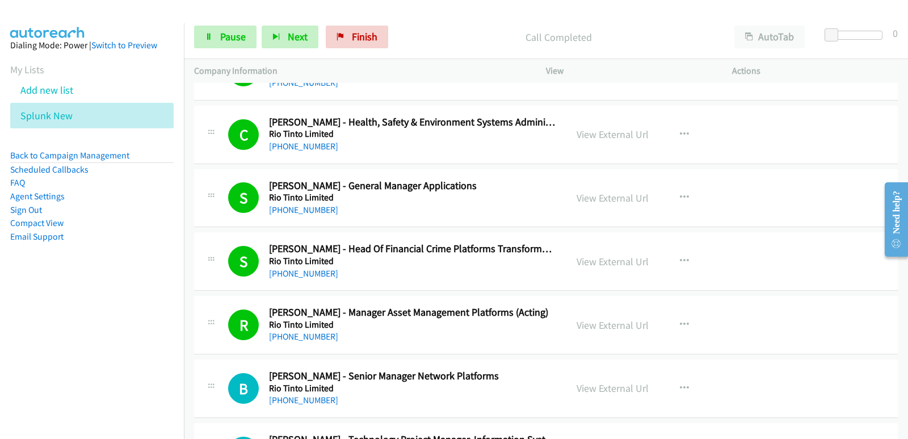
click at [31, 317] on nav "Dialing Mode: Power | Switch to Preview My Lists Add new list Splunk New Back t…" at bounding box center [92, 242] width 184 height 439
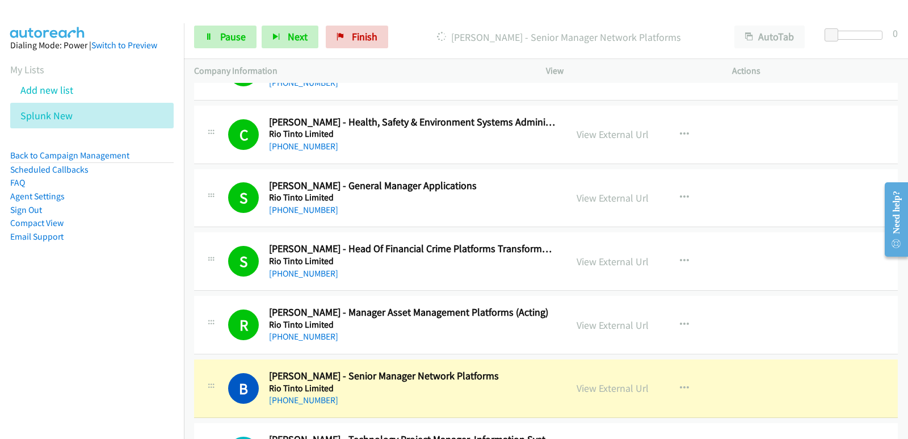
drag, startPoint x: 79, startPoint y: 320, endPoint x: 86, endPoint y: 317, distance: 7.4
click at [79, 320] on nav "Dialing Mode: Power | Switch to Preview My Lists Add new list Splunk New Back t…" at bounding box center [92, 242] width 184 height 439
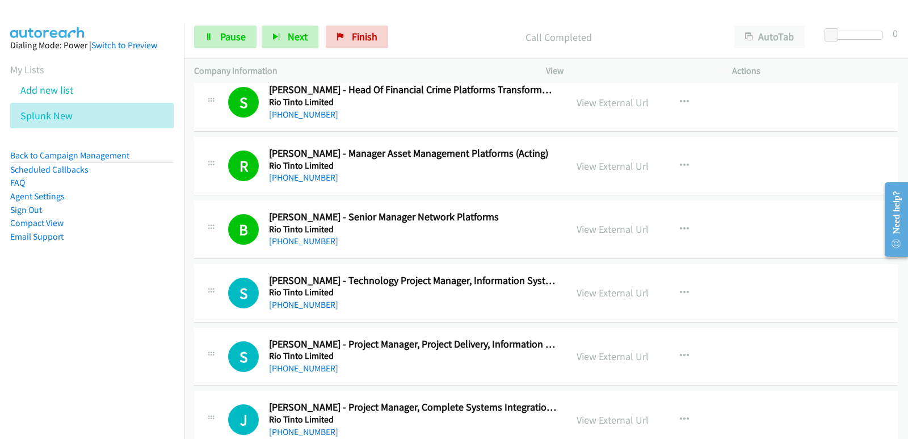
scroll to position [16680, 0]
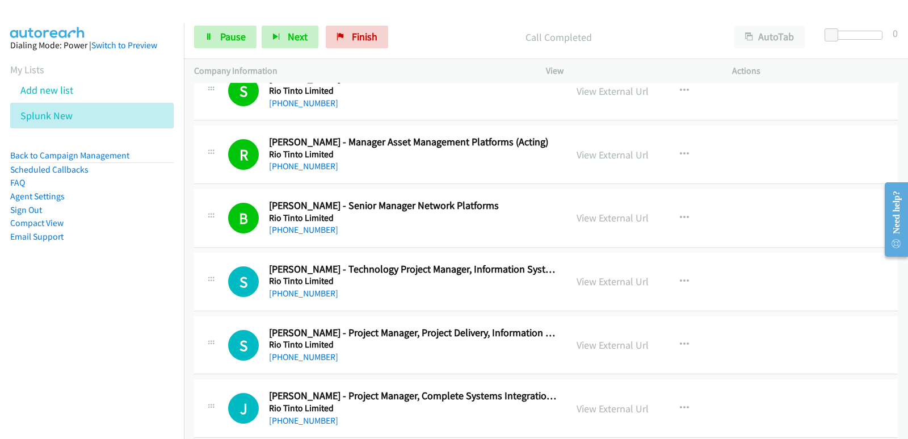
click at [20, 297] on nav "Dialing Mode: Power | Switch to Preview My Lists Add new list Splunk New Back t…" at bounding box center [92, 242] width 184 height 439
click at [47, 336] on nav "Dialing Mode: Power | Switch to Preview My Lists Add new list Splunk New Back t…" at bounding box center [92, 242] width 184 height 439
click at [40, 331] on nav "Dialing Mode: Power | Switch to Preview My Lists Add new list Splunk New Back t…" at bounding box center [92, 242] width 184 height 439
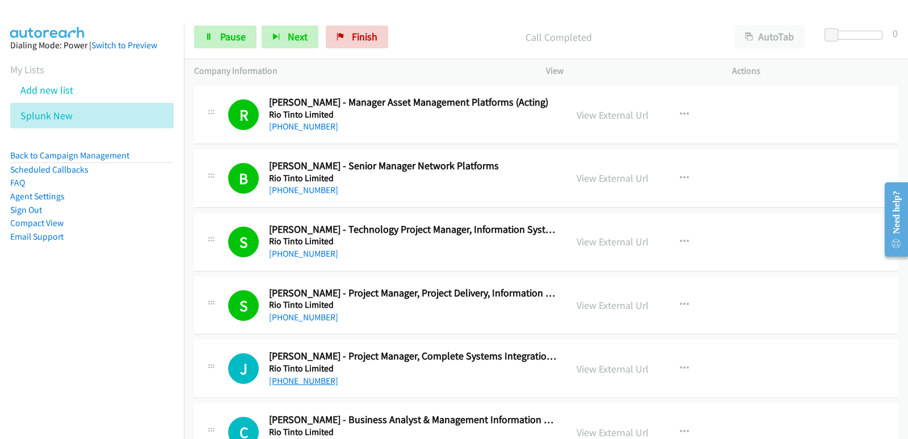
scroll to position [16737, 0]
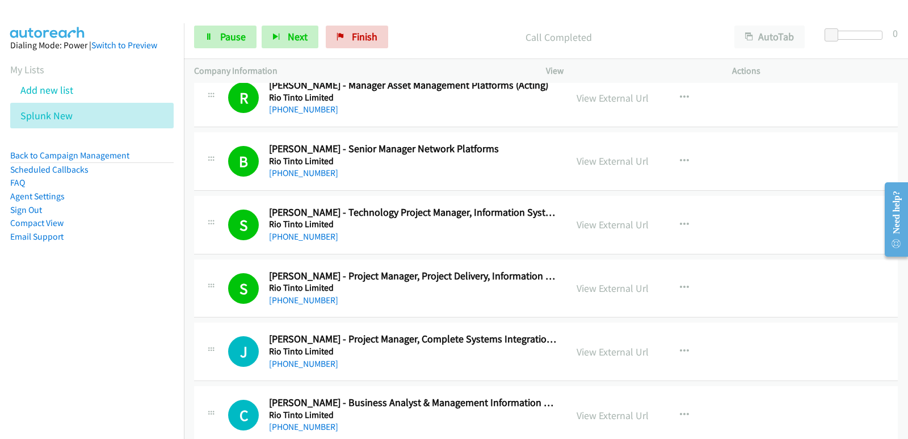
click at [49, 335] on nav "Dialing Mode: Power | Switch to Preview My Lists Add new list Splunk New Back t…" at bounding box center [92, 242] width 184 height 439
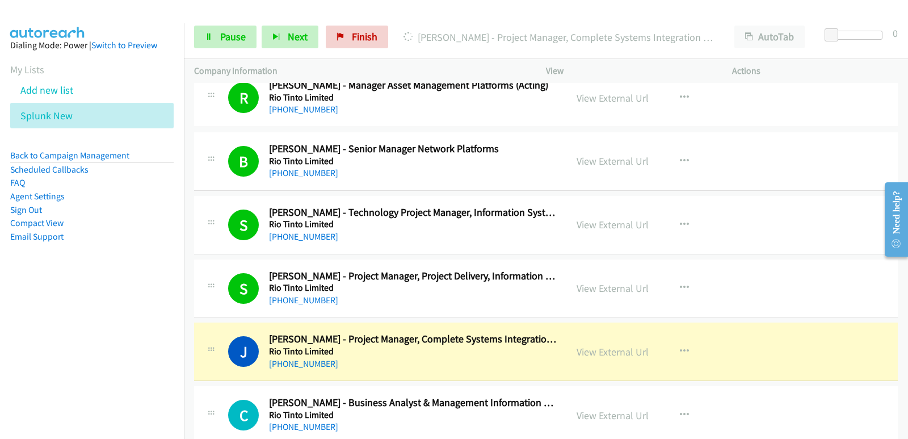
click at [1, 305] on nav "Dialing Mode: Power | Switch to Preview My Lists Add new list Splunk New Back t…" at bounding box center [92, 242] width 184 height 439
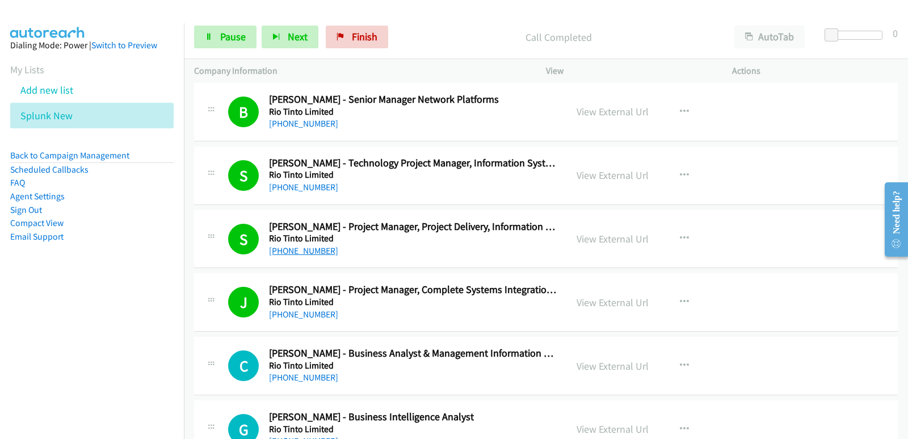
scroll to position [16851, 0]
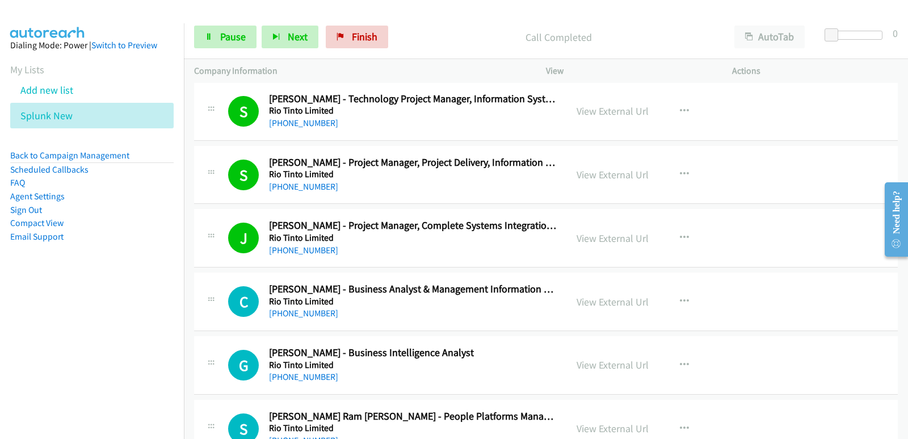
click at [43, 314] on nav "Dialing Mode: Power | Switch to Preview My Lists Add new list Splunk New Back t…" at bounding box center [92, 242] width 184 height 439
click at [19, 285] on aside "Dialing Mode: Power | Switch to Preview My Lists Add new list Splunk New Back t…" at bounding box center [92, 158] width 184 height 271
click at [60, 319] on nav "Dialing Mode: Power | Switch to Preview My Lists Add new list Splunk New Back t…" at bounding box center [92, 242] width 184 height 439
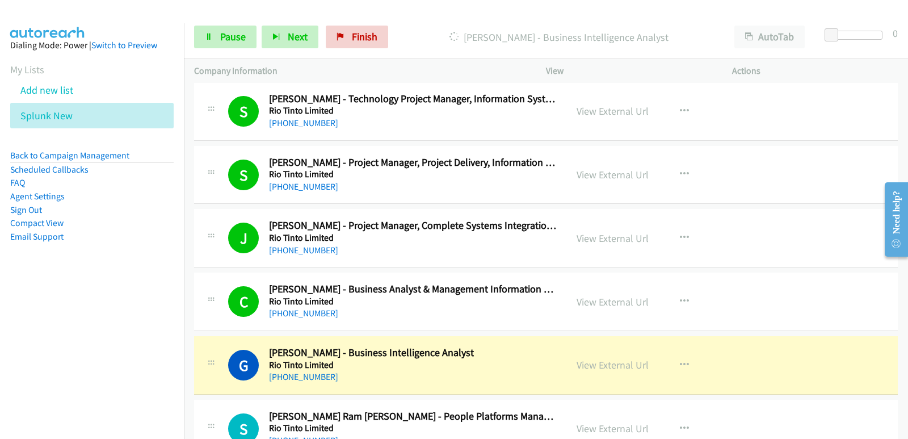
scroll to position [16907, 0]
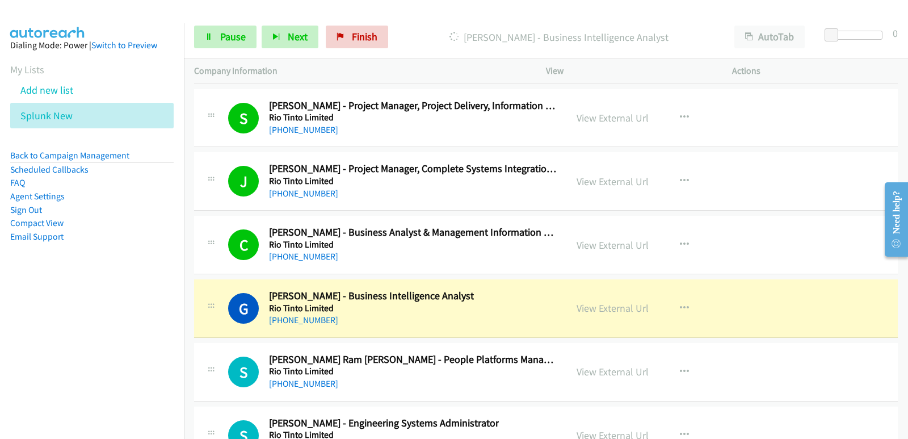
click at [60, 339] on nav "Dialing Mode: Power | Switch to Preview My Lists Add new list Splunk New Back t…" at bounding box center [92, 242] width 184 height 439
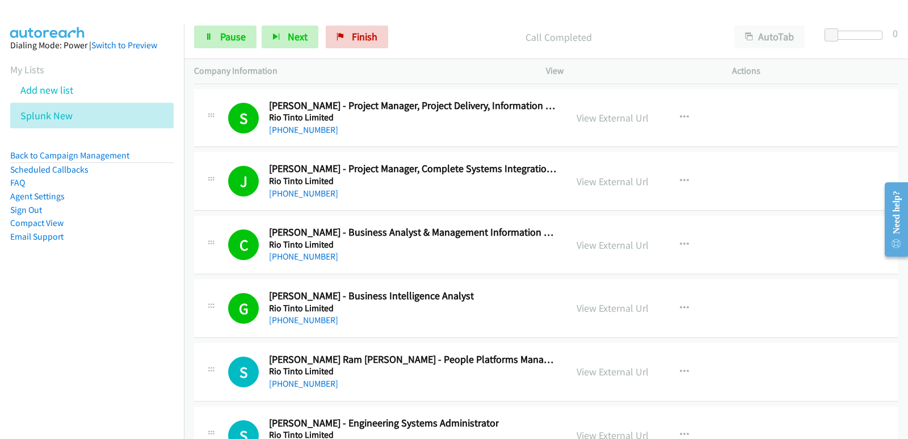
click at [66, 308] on nav "Dialing Mode: Power | Switch to Preview My Lists Add new list Splunk New Back t…" at bounding box center [92, 242] width 184 height 439
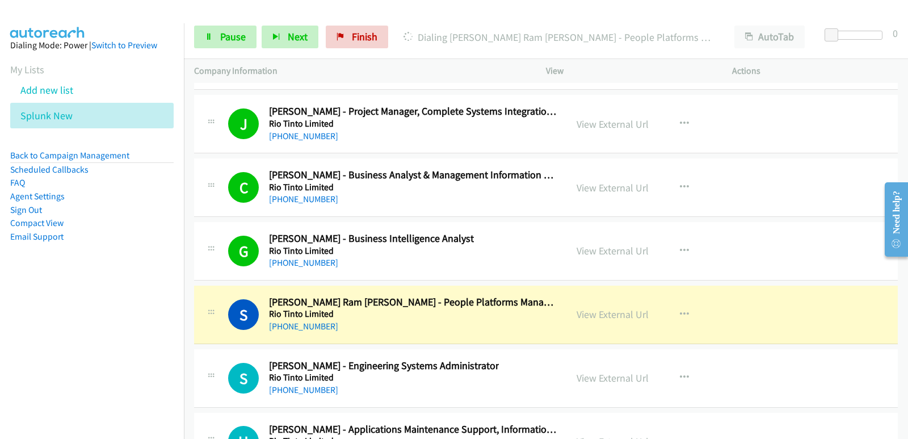
scroll to position [17021, 0]
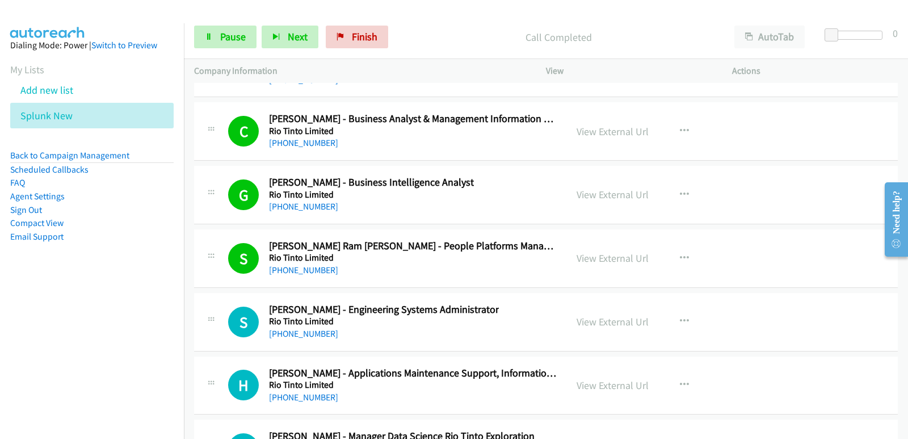
click at [16, 357] on nav "Dialing Mode: Power | Switch to Preview My Lists Add new list Splunk New Back t…" at bounding box center [92, 242] width 184 height 439
click at [77, 337] on nav "Dialing Mode: Power | Switch to Preview My Lists Add new list Splunk New Back t…" at bounding box center [92, 242] width 184 height 439
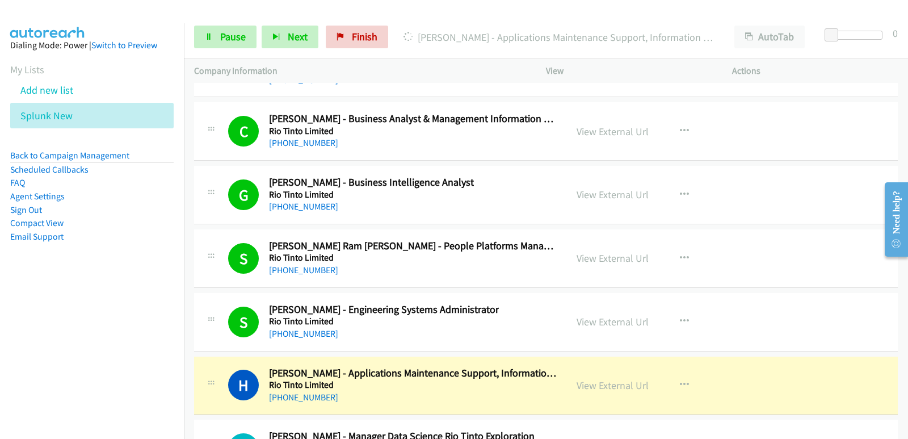
drag, startPoint x: 36, startPoint y: 315, endPoint x: 23, endPoint y: 326, distance: 16.9
click at [37, 315] on nav "Dialing Mode: Power | Switch to Preview My Lists Add new list Splunk New Back t…" at bounding box center [92, 242] width 184 height 439
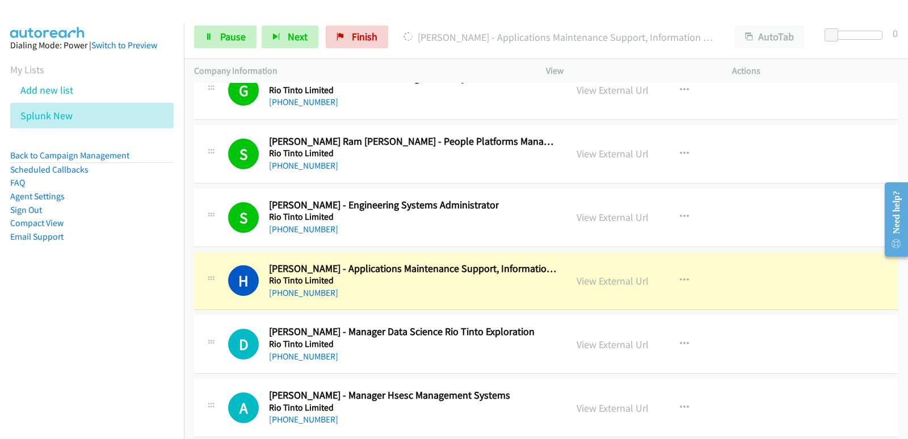
scroll to position [17134, 0]
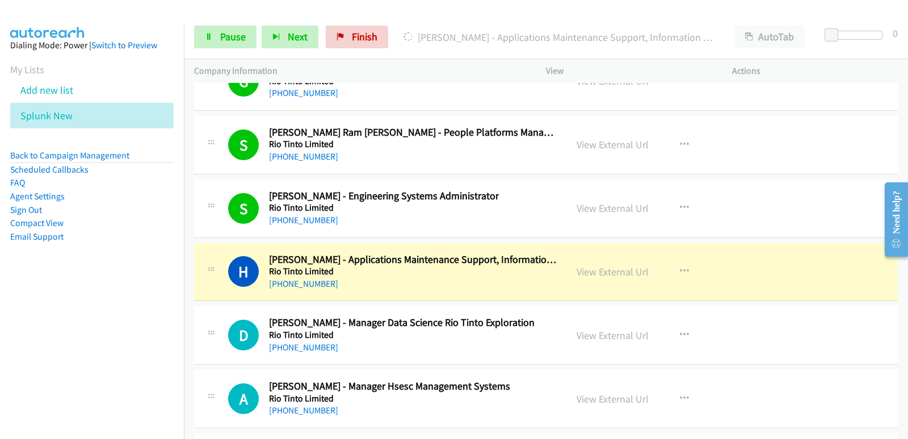
click at [48, 316] on nav "Dialing Mode: Power | Switch to Preview My Lists Add new list Splunk New Back t…" at bounding box center [92, 242] width 184 height 439
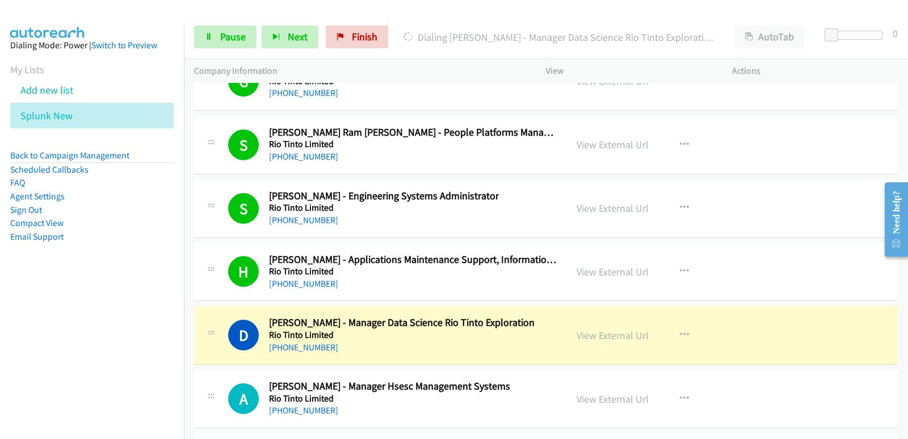
click at [40, 287] on aside "Dialing Mode: Power | Switch to Preview My Lists Add new list Splunk New Back t…" at bounding box center [92, 158] width 184 height 271
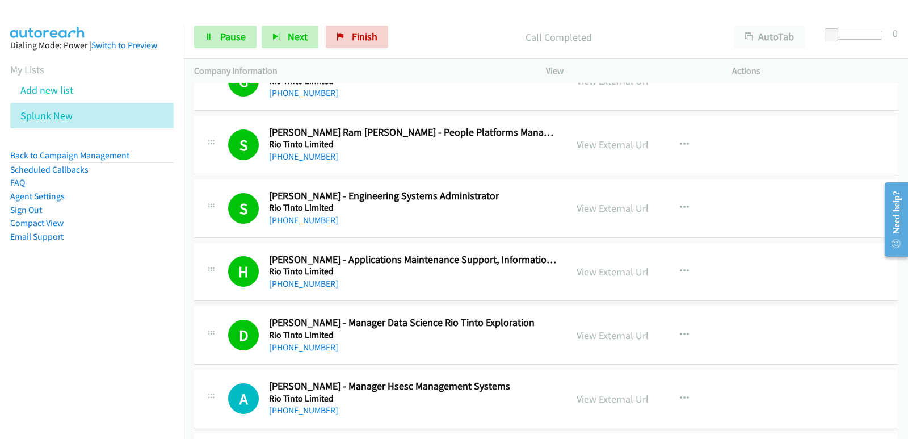
click at [73, 388] on nav "Dialing Mode: Power | Switch to Preview My Lists Add new list Splunk New Back t…" at bounding box center [92, 242] width 184 height 439
click at [52, 389] on nav "Dialing Mode: Power | Switch to Preview My Lists Add new list Splunk New Back t…" at bounding box center [92, 242] width 184 height 439
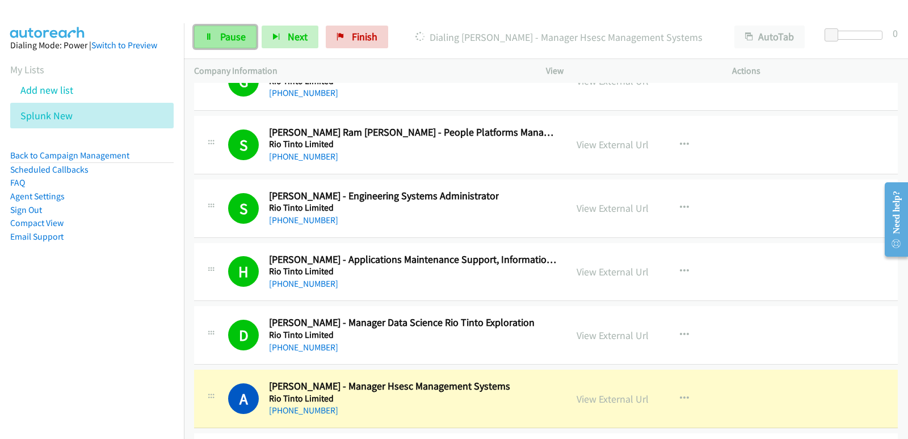
click at [206, 30] on link "Pause" at bounding box center [225, 37] width 62 height 23
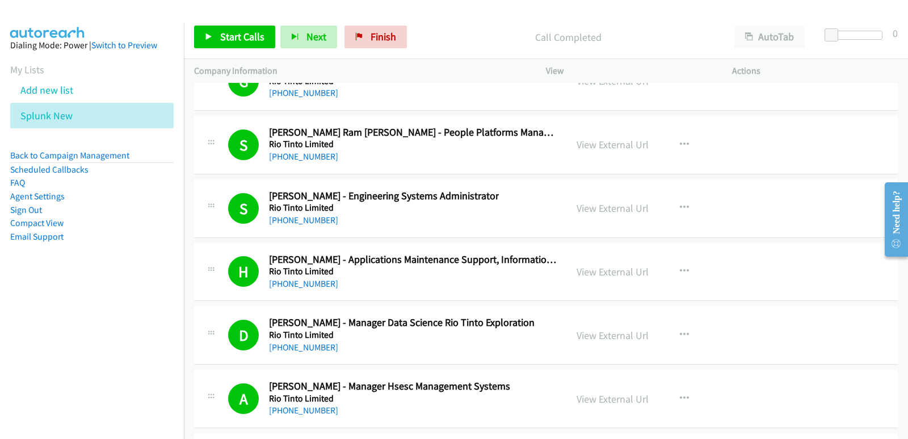
click at [27, 304] on nav "Dialing Mode: Power | Switch to Preview My Lists Add new list Splunk New Back t…" at bounding box center [92, 242] width 184 height 439
click at [235, 40] on span "Start Calls" at bounding box center [242, 36] width 44 height 13
click at [1, 294] on nav "Dialing Mode: Power | Switch to Preview My Lists Add new list Splunk New Back t…" at bounding box center [92, 242] width 184 height 439
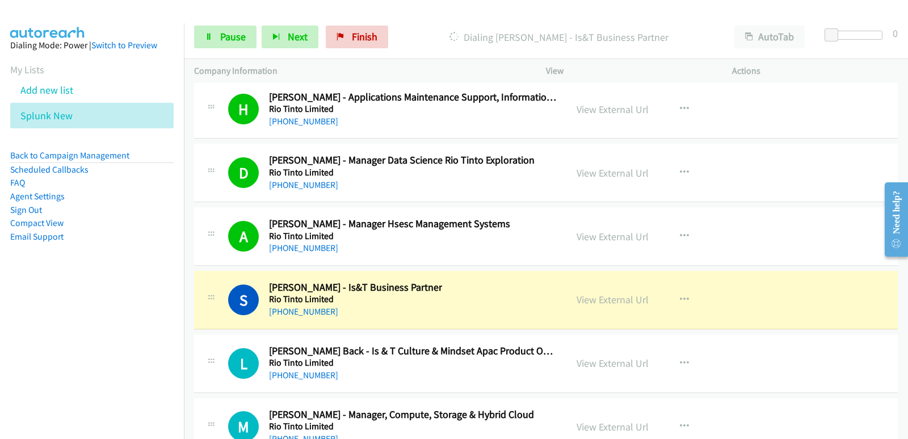
scroll to position [17304, 0]
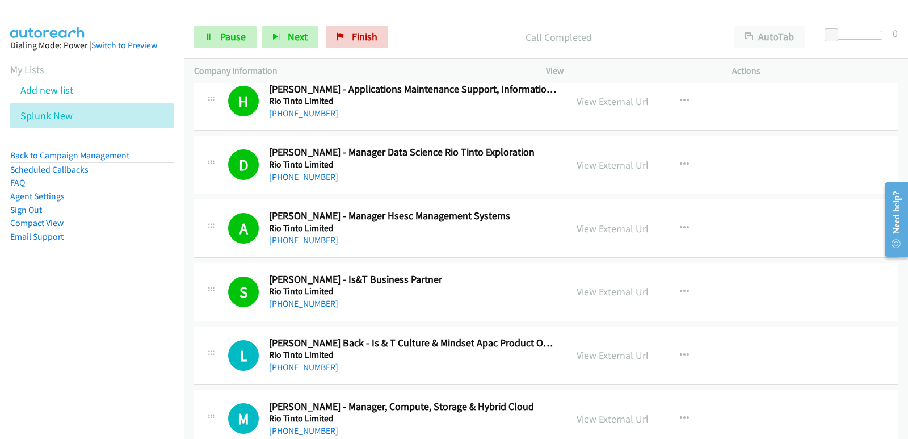
click at [1, 323] on nav "Dialing Mode: Power | Switch to Preview My Lists Add new list Splunk New Back t…" at bounding box center [92, 242] width 184 height 439
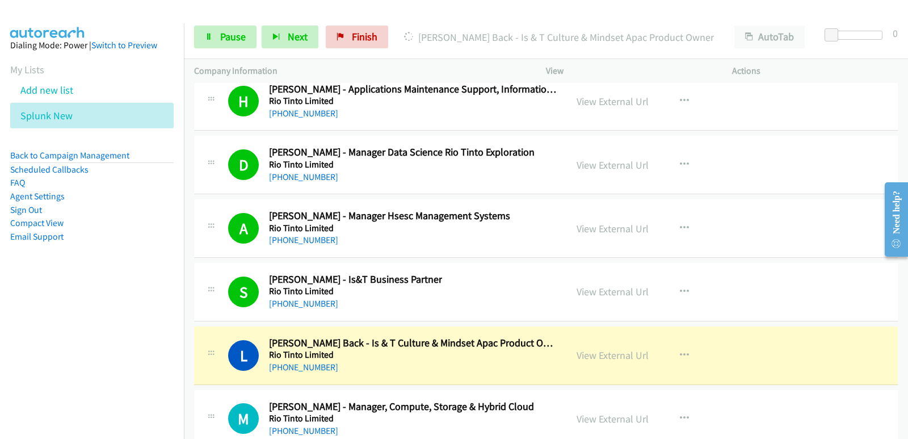
click at [18, 321] on nav "Dialing Mode: Power | Switch to Preview My Lists Add new list Splunk New Back t…" at bounding box center [92, 242] width 184 height 439
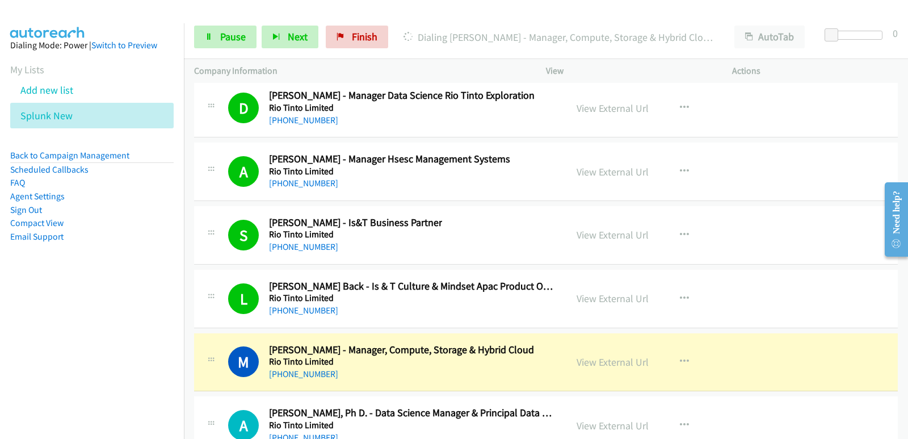
click at [55, 326] on nav "Dialing Mode: Power | Switch to Preview My Lists Add new list Splunk New Back t…" at bounding box center [92, 242] width 184 height 439
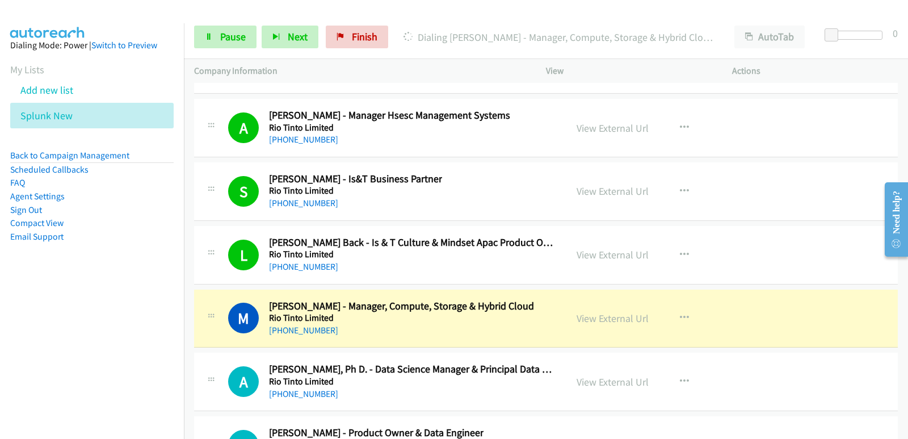
scroll to position [17418, 0]
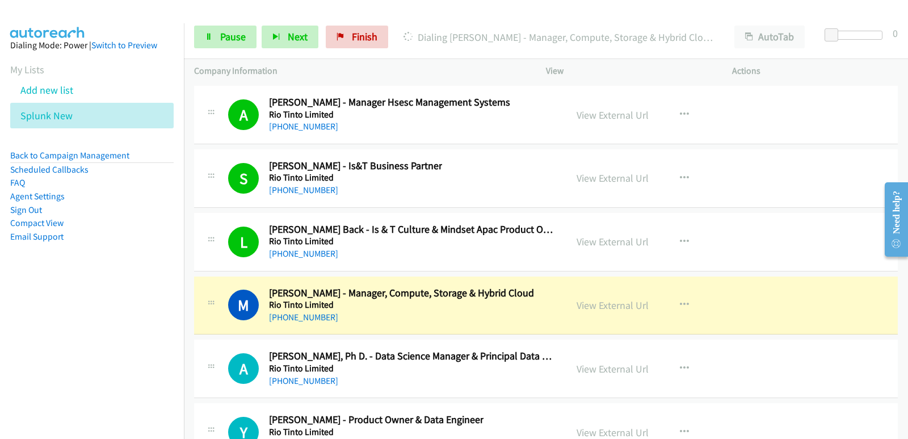
click at [6, 339] on nav "Dialing Mode: Power | Switch to Preview My Lists Add new list Splunk New Back t…" at bounding box center [92, 242] width 184 height 439
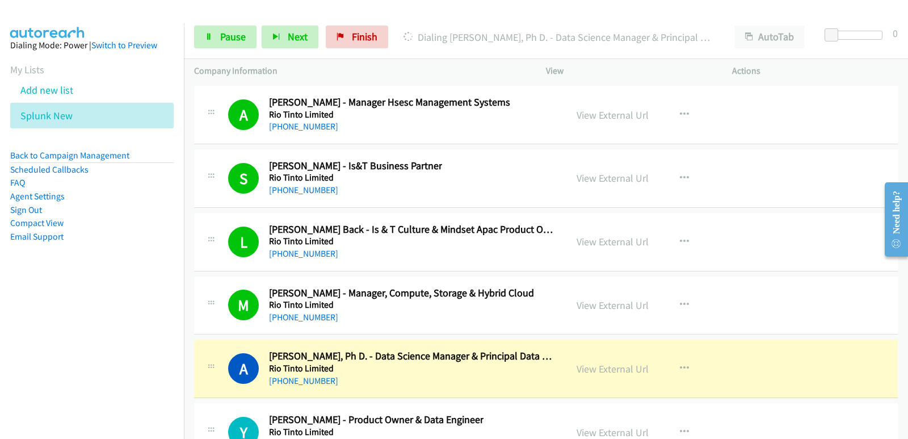
click at [61, 353] on nav "Dialing Mode: Power | Switch to Preview My Lists Add new list Splunk New Back t…" at bounding box center [92, 242] width 184 height 439
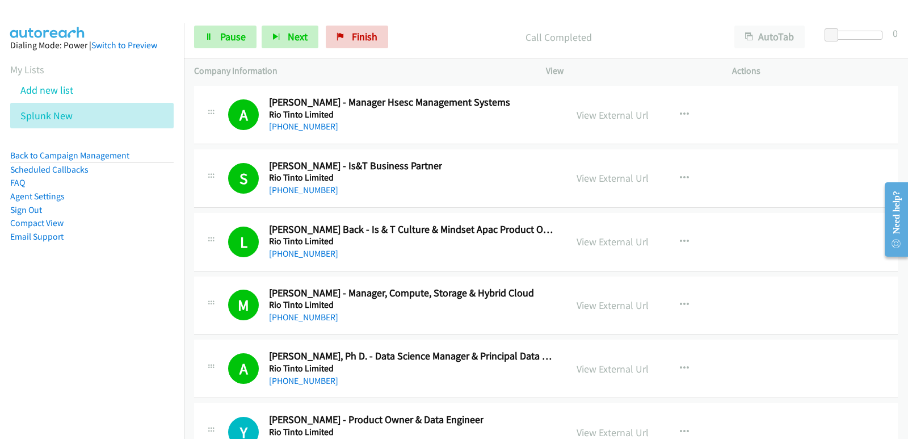
click at [1, 366] on nav "Dialing Mode: Power | Switch to Preview My Lists Add new list Splunk New Back t…" at bounding box center [92, 242] width 184 height 439
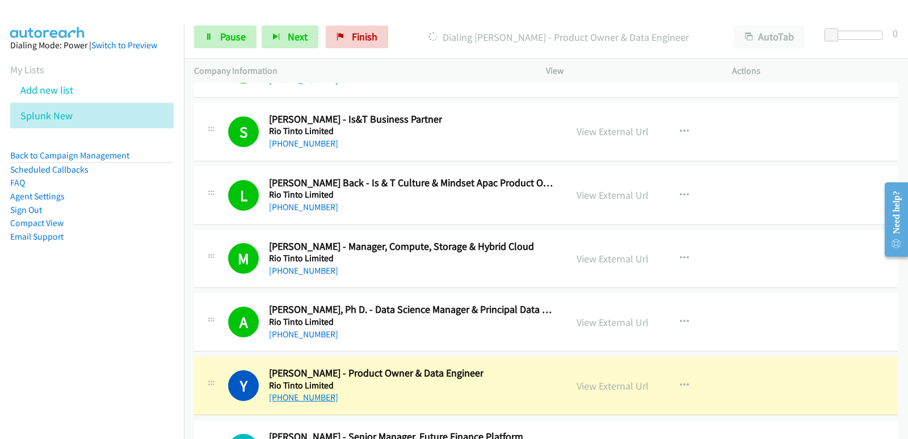
scroll to position [17475, 0]
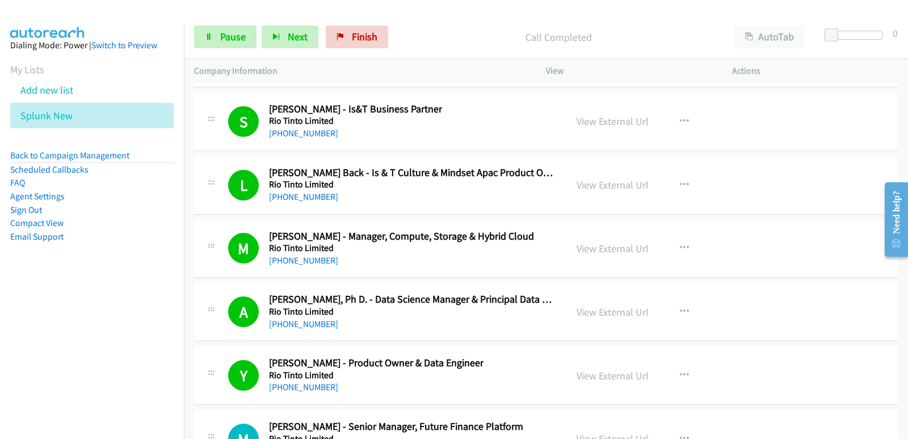
click at [73, 360] on nav "Dialing Mode: Power | Switch to Preview My Lists Add new list Splunk New Back t…" at bounding box center [92, 242] width 184 height 439
click at [61, 366] on nav "Dialing Mode: Power | Switch to Preview My Lists Add new list Splunk New Back t…" at bounding box center [92, 242] width 184 height 439
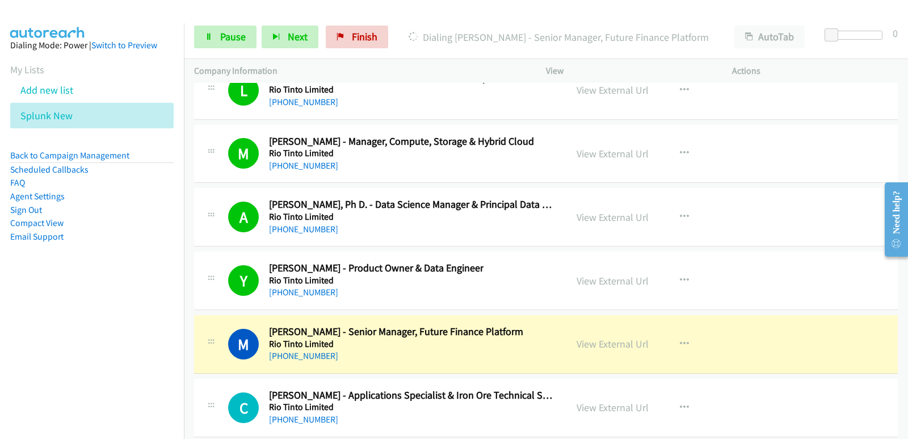
scroll to position [17588, 0]
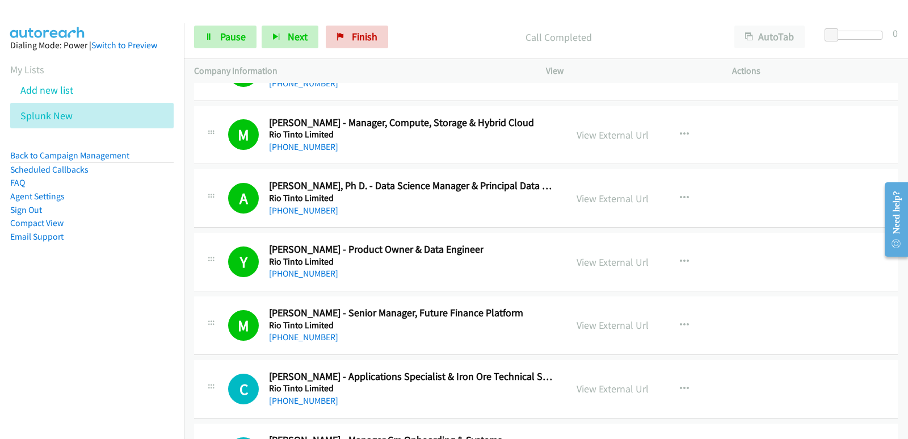
click at [69, 344] on nav "Dialing Mode: Power | Switch to Preview My Lists Add new list Splunk New Back t…" at bounding box center [92, 242] width 184 height 439
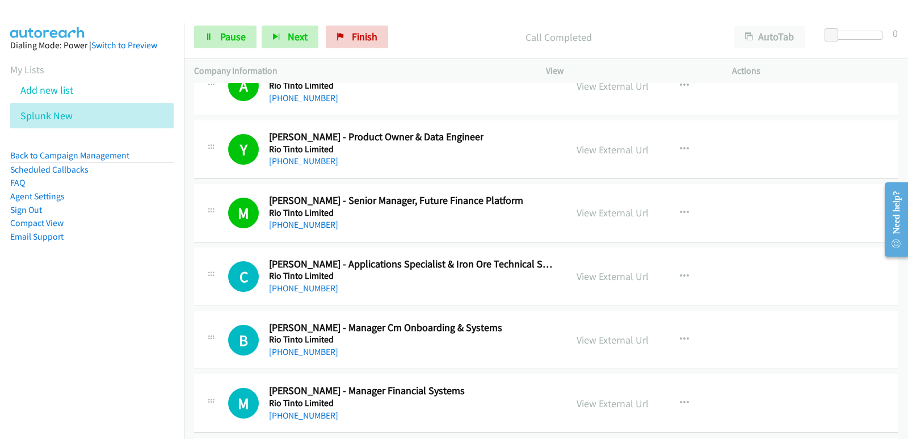
scroll to position [17702, 0]
click at [59, 355] on nav "Dialing Mode: Power | Switch to Preview My Lists Add new list Splunk New Back t…" at bounding box center [92, 242] width 184 height 439
click at [57, 347] on nav "Dialing Mode: Power | Switch to Preview My Lists Add new list Splunk New Back t…" at bounding box center [92, 242] width 184 height 439
click at [57, 348] on nav "Dialing Mode: Power | Switch to Preview My Lists Add new list Splunk New Back t…" at bounding box center [92, 242] width 184 height 439
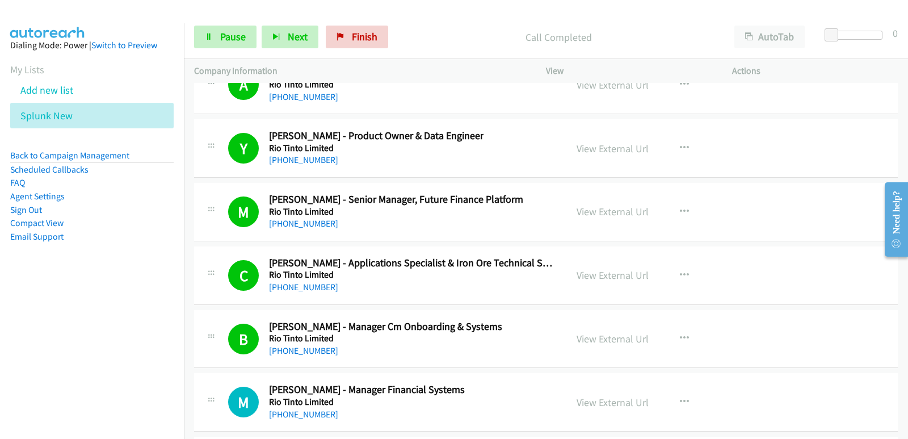
click at [0, 342] on nav "Dialing Mode: Power | Switch to Preview My Lists Add new list Splunk New Back t…" at bounding box center [92, 242] width 184 height 439
click at [24, 335] on nav "Dialing Mode: Power | Switch to Preview My Lists Add new list Splunk New Back t…" at bounding box center [92, 242] width 184 height 439
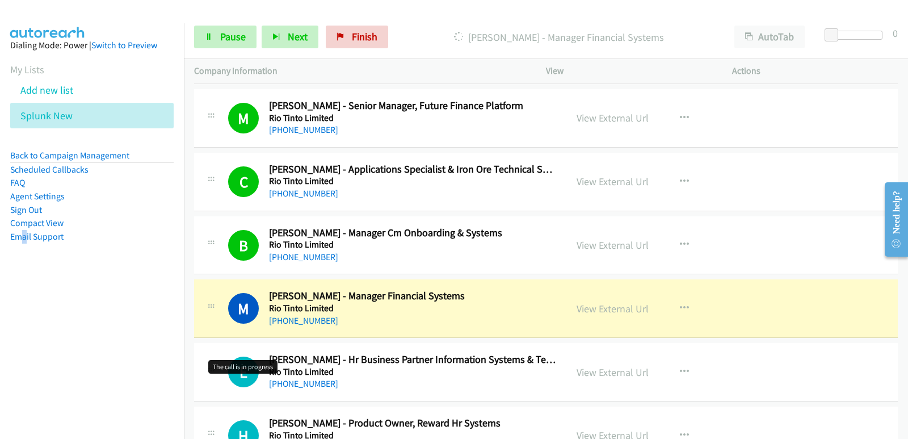
scroll to position [17815, 0]
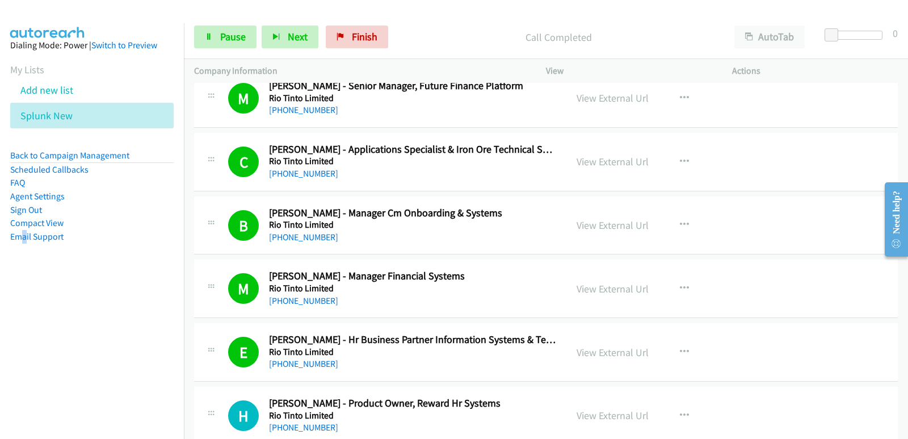
drag, startPoint x: 50, startPoint y: 340, endPoint x: 43, endPoint y: 339, distance: 7.4
click at [43, 339] on nav "Dialing Mode: Power | Switch to Preview My Lists Add new list Splunk New Back t…" at bounding box center [92, 242] width 184 height 439
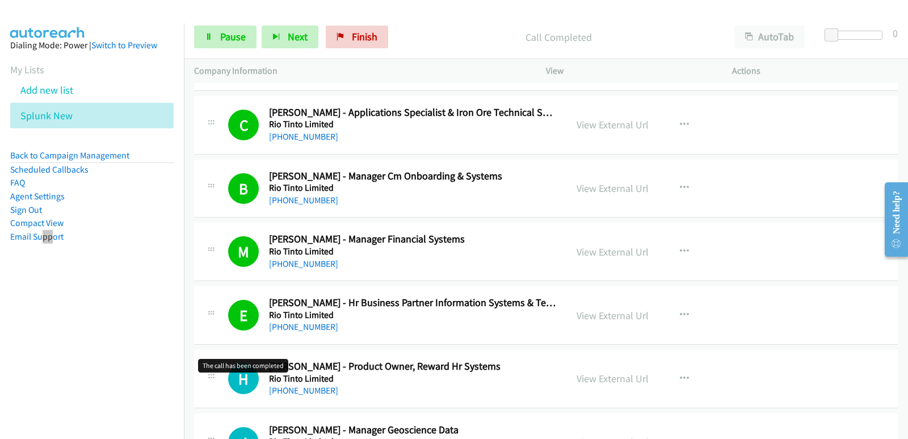
scroll to position [17929, 0]
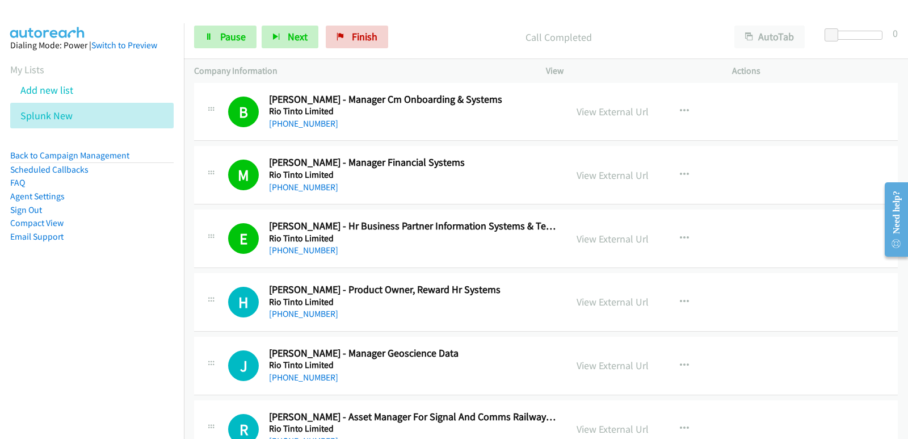
click at [69, 339] on nav "Dialing Mode: Power | Switch to Preview My Lists Add new list Splunk New Back t…" at bounding box center [92, 242] width 184 height 439
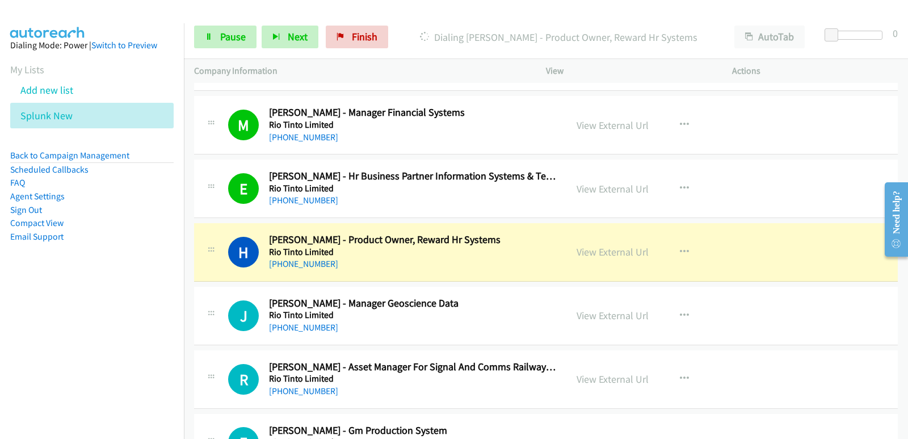
scroll to position [17985, 0]
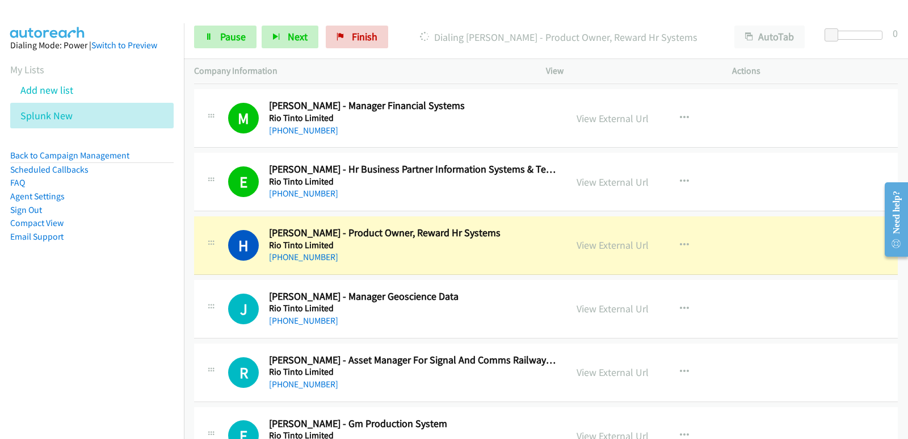
click at [47, 361] on nav "Dialing Mode: Power | Switch to Preview My Lists Add new list Splunk New Back t…" at bounding box center [92, 242] width 184 height 439
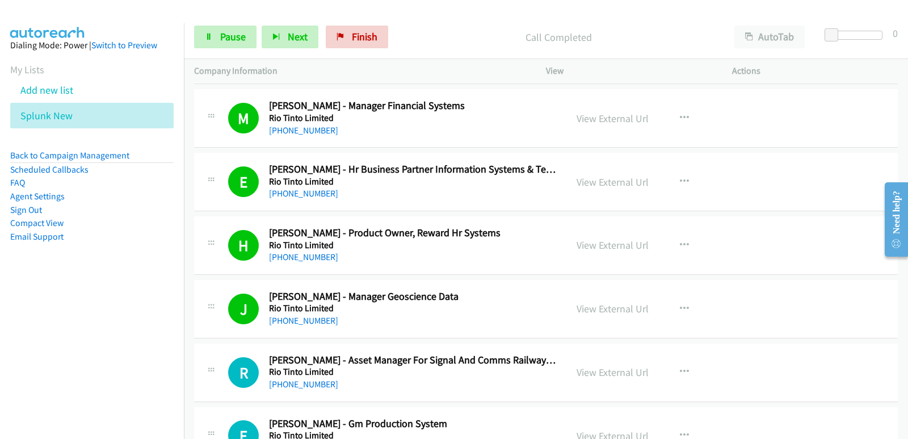
click at [68, 334] on nav "Dialing Mode: Power | Switch to Preview My Lists Add new list Splunk New Back t…" at bounding box center [92, 242] width 184 height 439
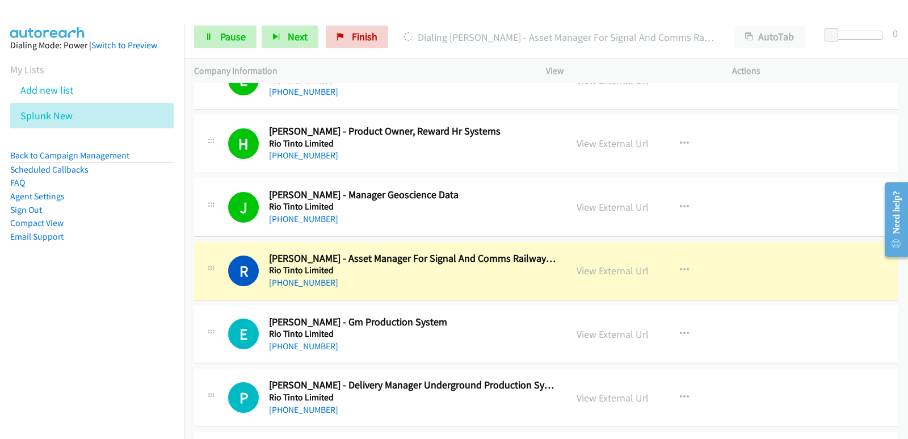
scroll to position [18099, 0]
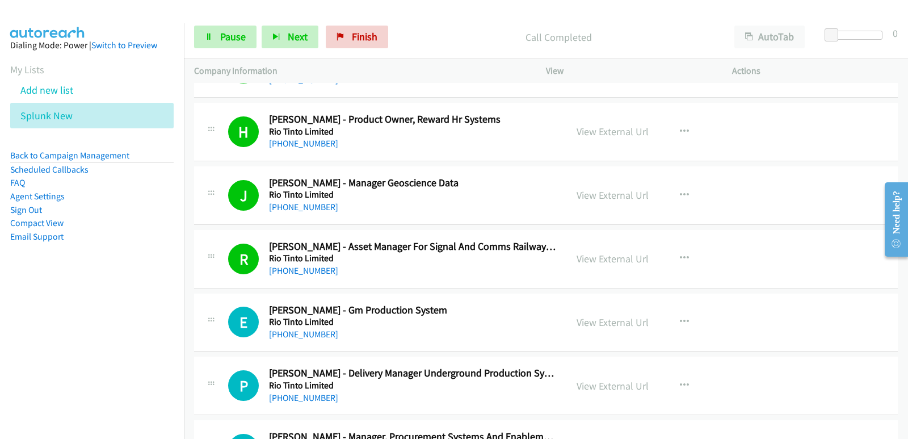
click at [50, 393] on nav "Dialing Mode: Power | Switch to Preview My Lists Add new list Splunk New Back t…" at bounding box center [92, 242] width 184 height 439
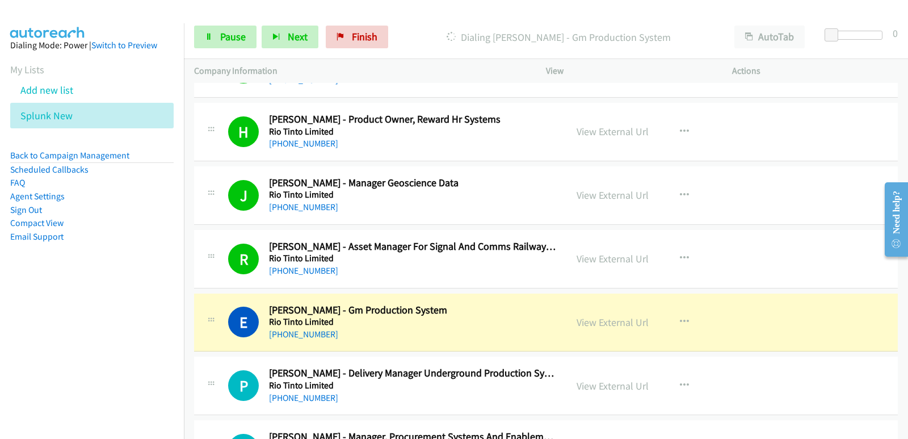
click at [54, 310] on nav "Dialing Mode: Power | Switch to Preview My Lists Add new list Splunk New Back t…" at bounding box center [92, 242] width 184 height 439
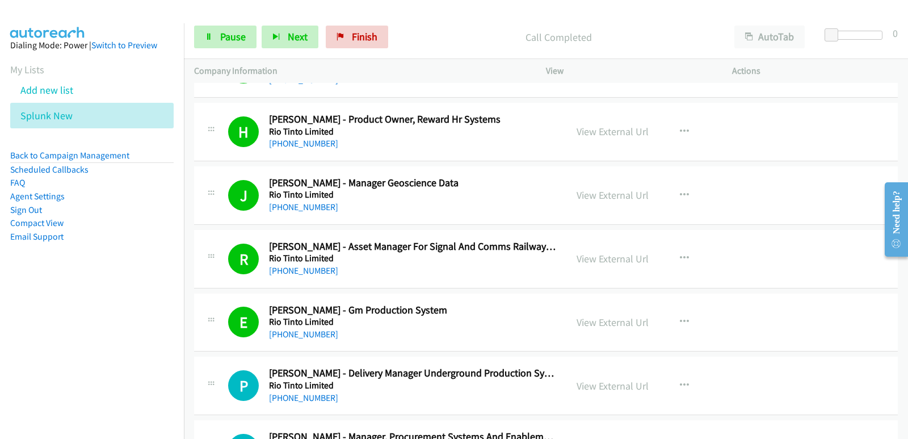
click at [36, 323] on nav "Dialing Mode: Power | Switch to Preview My Lists Add new list Splunk New Back t…" at bounding box center [92, 242] width 184 height 439
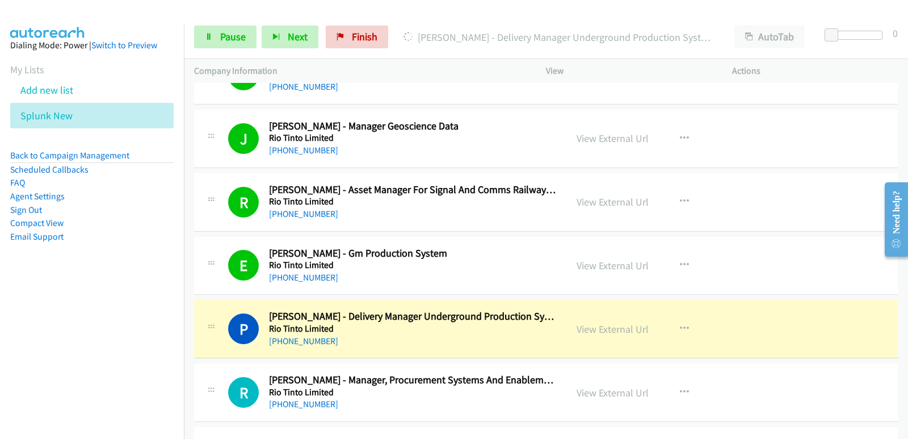
scroll to position [18212, 0]
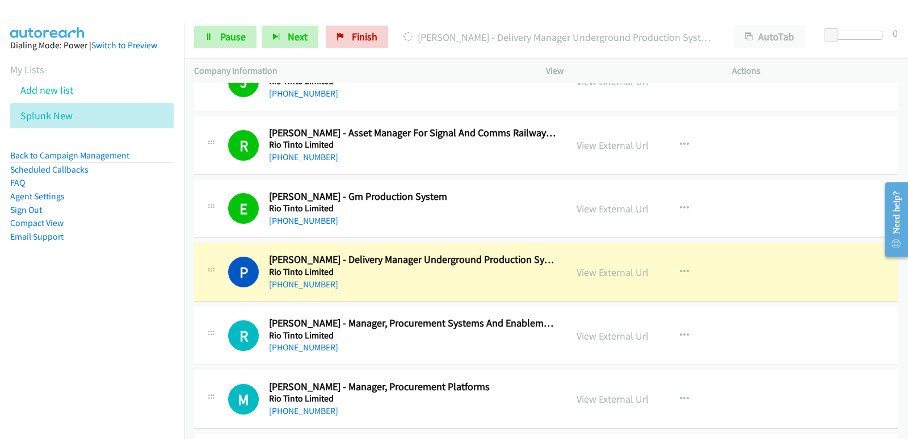
click at [0, 334] on nav "Dialing Mode: Power | Switch to Preview My Lists Add new list Splunk New Back t…" at bounding box center [92, 242] width 184 height 439
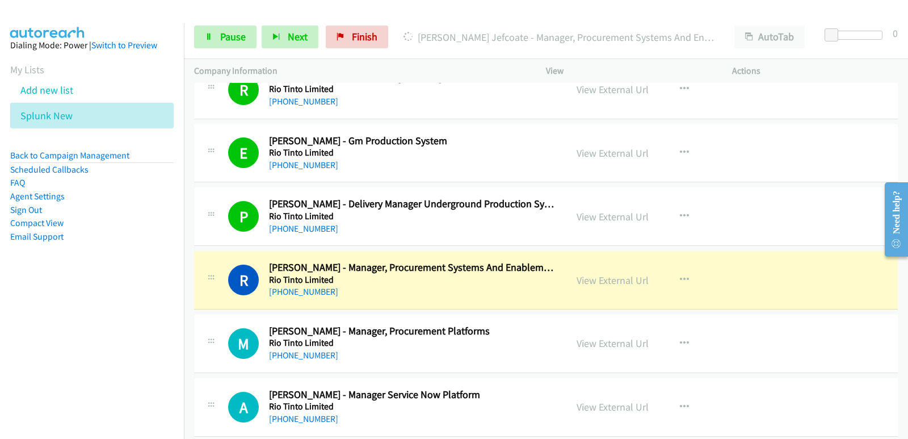
scroll to position [18326, 0]
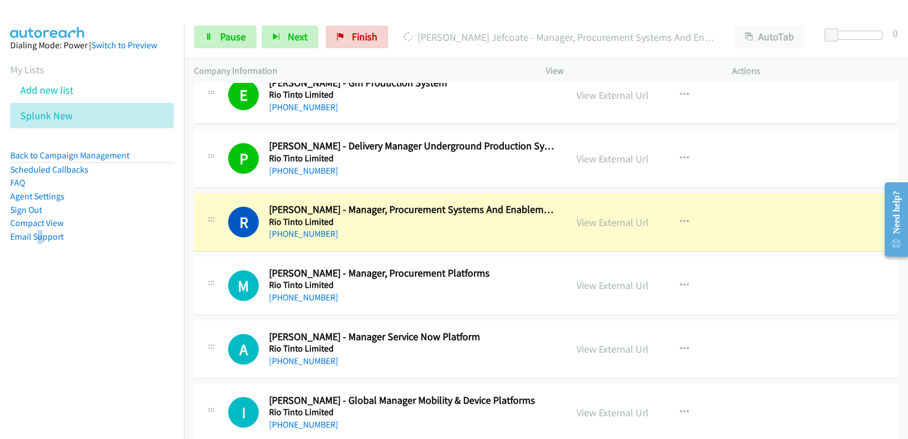
click at [40, 287] on aside "Dialing Mode: Power | Switch to Preview My Lists Add new list Splunk New Back t…" at bounding box center [92, 158] width 184 height 271
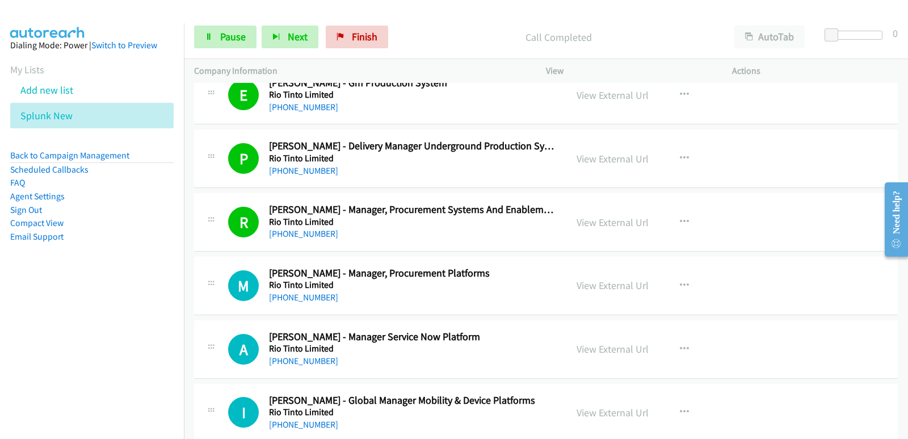
click at [16, 326] on nav "Dialing Mode: Power | Switch to Preview My Lists Add new list Splunk New Back t…" at bounding box center [92, 242] width 184 height 439
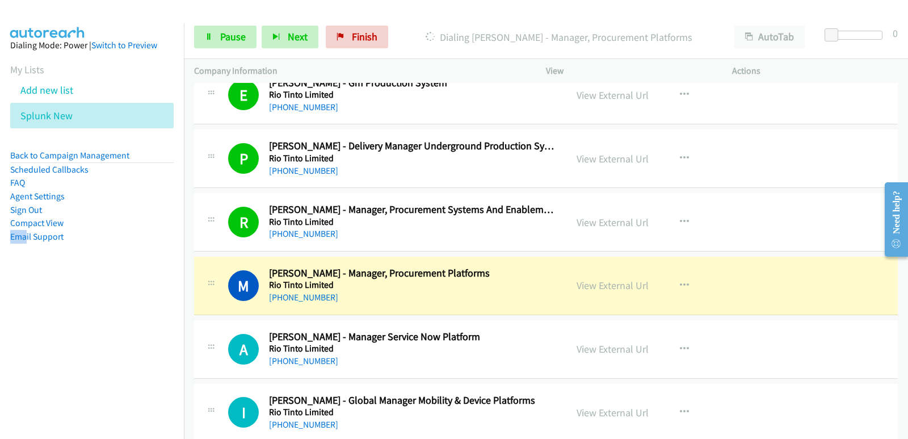
drag, startPoint x: 20, startPoint y: 332, endPoint x: 0, endPoint y: 346, distance: 24.4
click at [4, 342] on nav "Dialing Mode: Power | Switch to Preview My Lists Add new list Splunk New Back t…" at bounding box center [92, 242] width 184 height 439
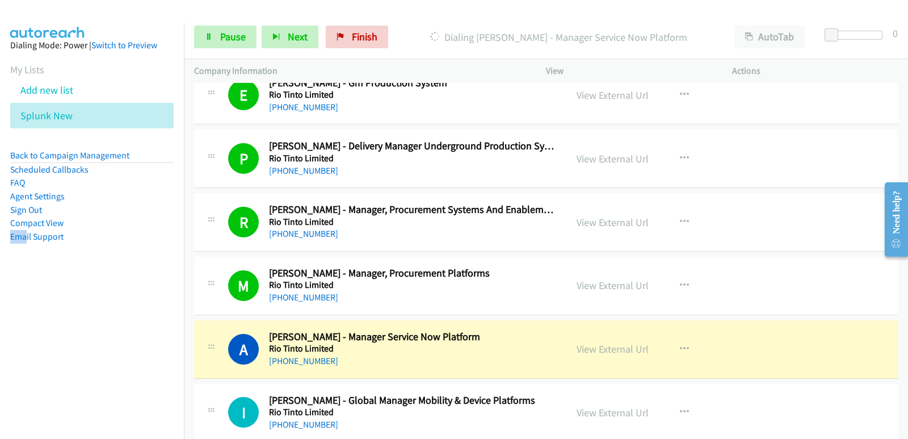
click at [26, 389] on nav "Dialing Mode: Power | Switch to Preview My Lists Add new list Splunk New Back t…" at bounding box center [92, 242] width 184 height 439
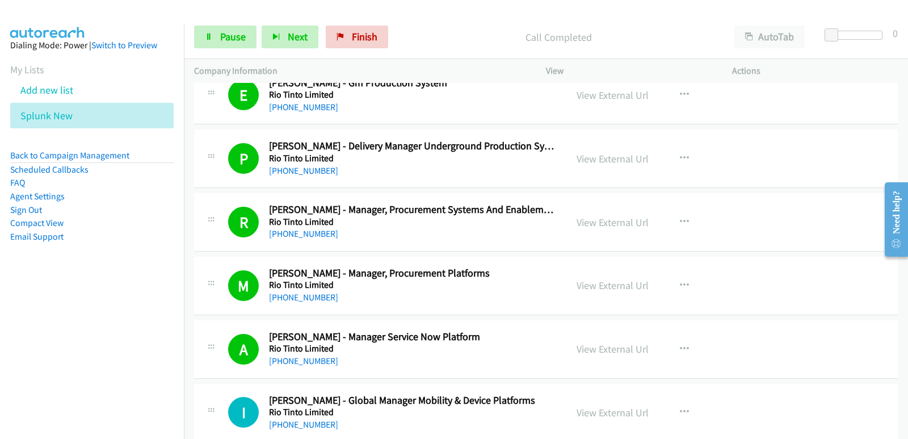
click at [24, 360] on nav "Dialing Mode: Power | Switch to Preview My Lists Add new list Splunk New Back t…" at bounding box center [92, 242] width 184 height 439
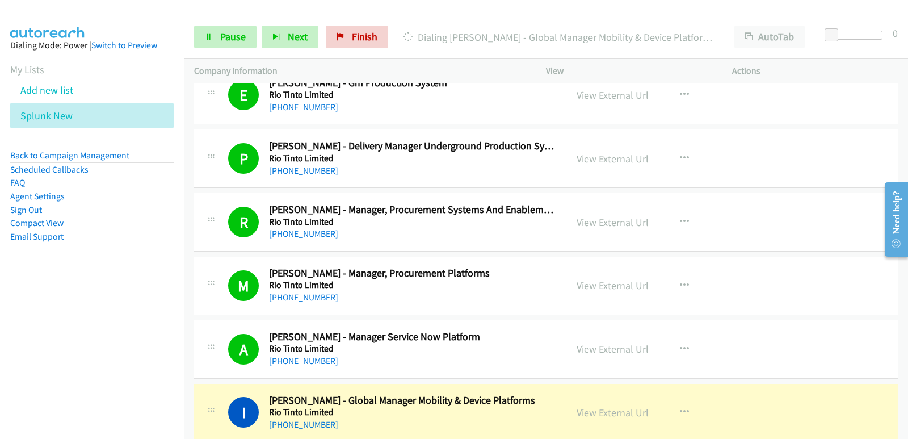
click at [66, 340] on nav "Dialing Mode: Power | Switch to Preview My Lists Add new list Splunk New Back t…" at bounding box center [92, 242] width 184 height 439
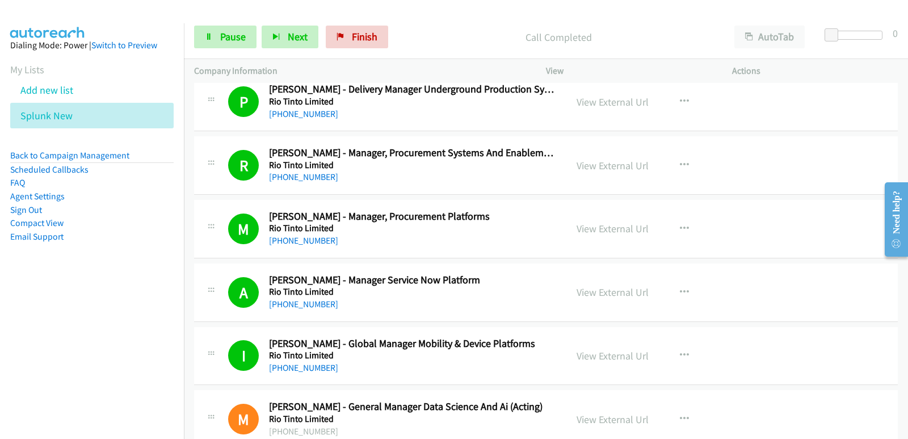
click at [66, 348] on nav "Dialing Mode: Power | Switch to Preview My Lists Add new list Splunk New Back t…" at bounding box center [92, 242] width 184 height 439
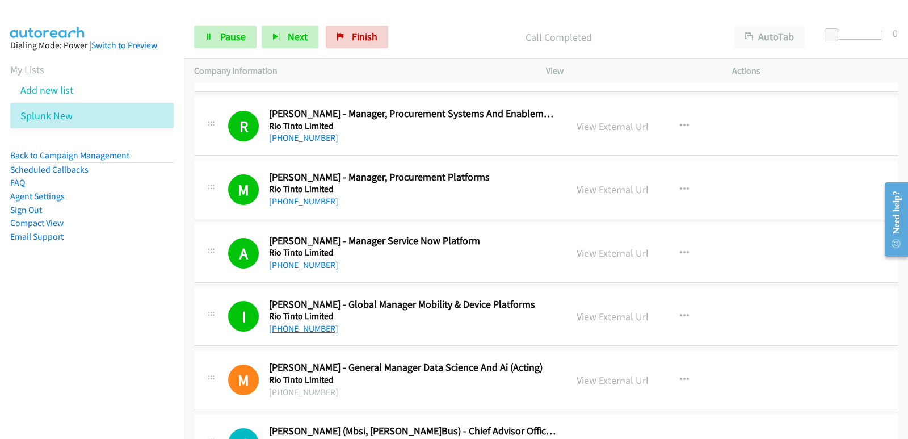
scroll to position [18496, 0]
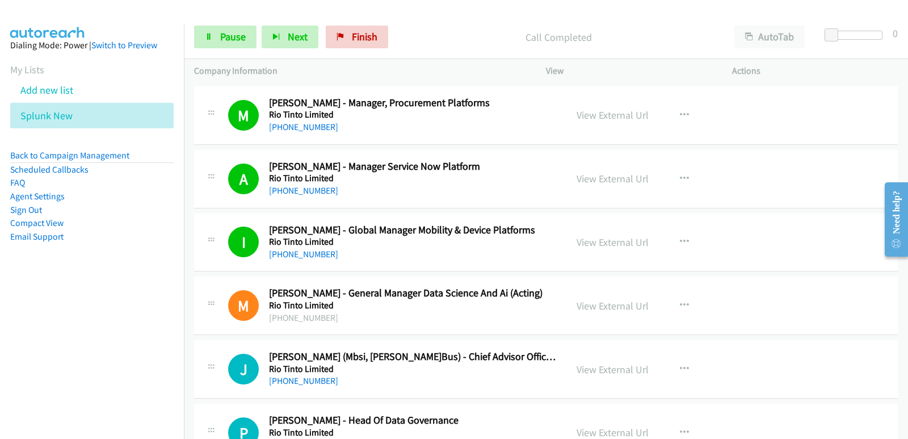
click at [68, 357] on nav "Dialing Mode: Power | Switch to Preview My Lists Add new list Splunk New Back t…" at bounding box center [92, 242] width 184 height 439
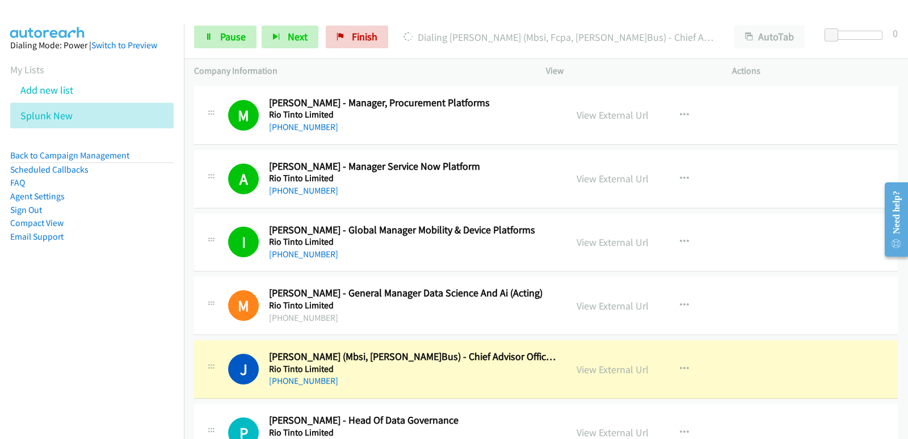
click at [24, 324] on nav "Dialing Mode: Power | Switch to Preview My Lists Add new list Splunk New Back t…" at bounding box center [92, 242] width 184 height 439
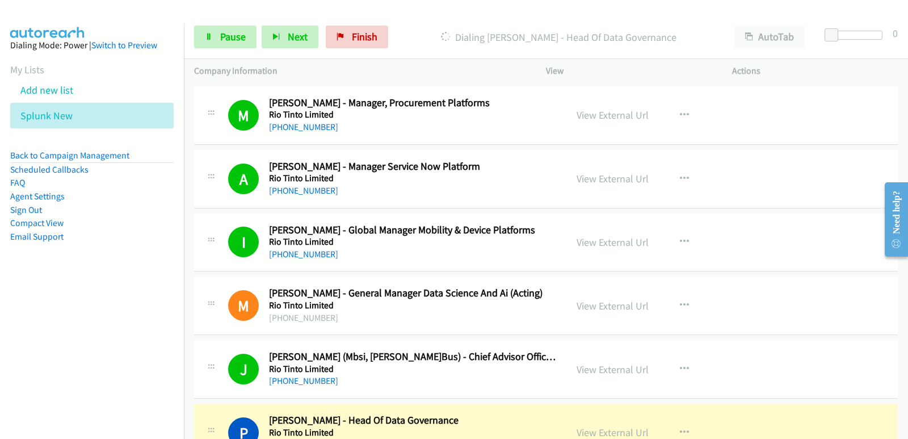
click at [78, 407] on nav "Dialing Mode: Power | Switch to Preview My Lists Add new list Splunk New Back t…" at bounding box center [92, 242] width 184 height 439
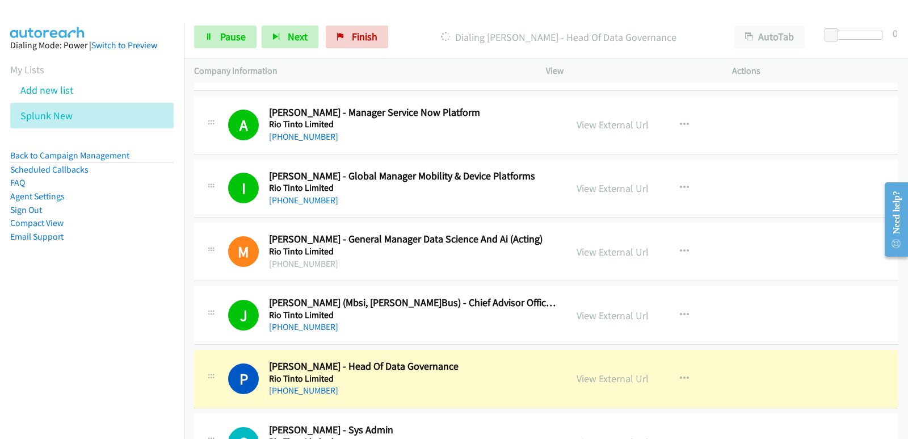
scroll to position [18553, 0]
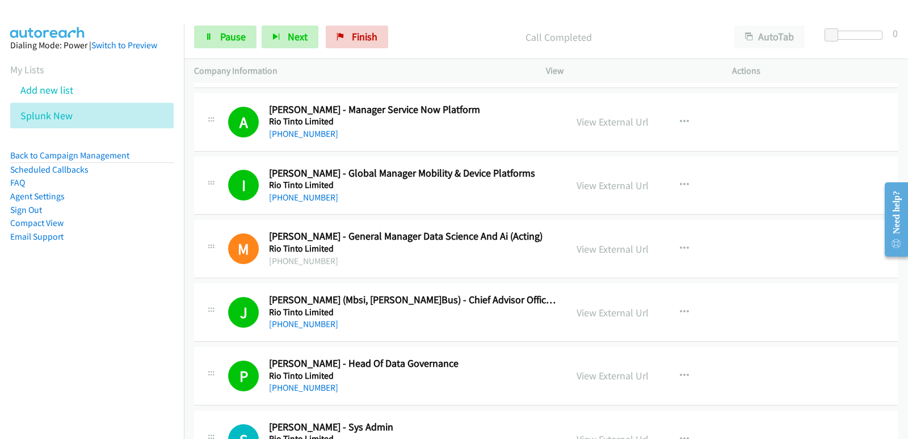
click at [82, 294] on aside "Dialing Mode: Power | Switch to Preview My Lists Add new list Splunk New Back t…" at bounding box center [92, 158] width 184 height 271
click at [60, 316] on nav "Dialing Mode: Power | Switch to Preview My Lists Add new list Splunk New Back t…" at bounding box center [92, 242] width 184 height 439
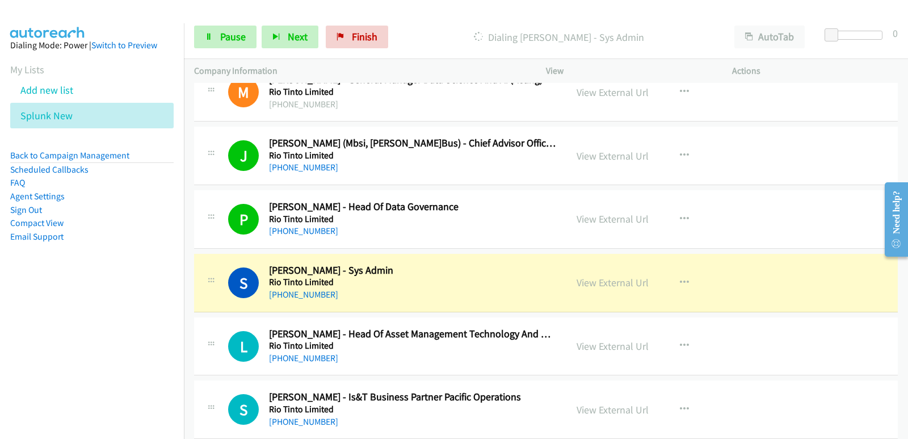
scroll to position [18723, 0]
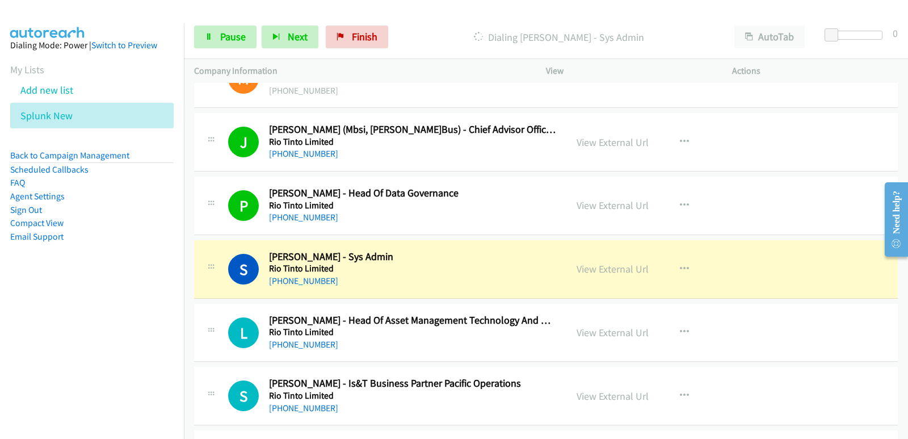
click at [40, 382] on nav "Dialing Mode: Power | Switch to Preview My Lists Add new list Splunk New Back t…" at bounding box center [92, 242] width 184 height 439
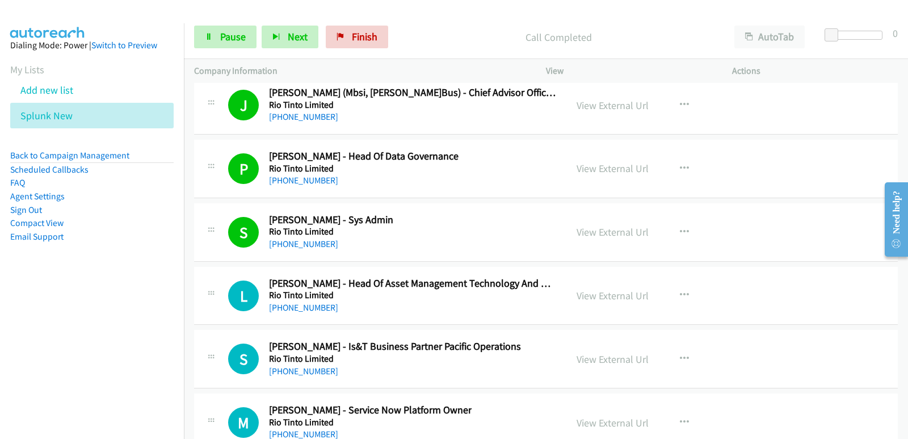
scroll to position [18780, 0]
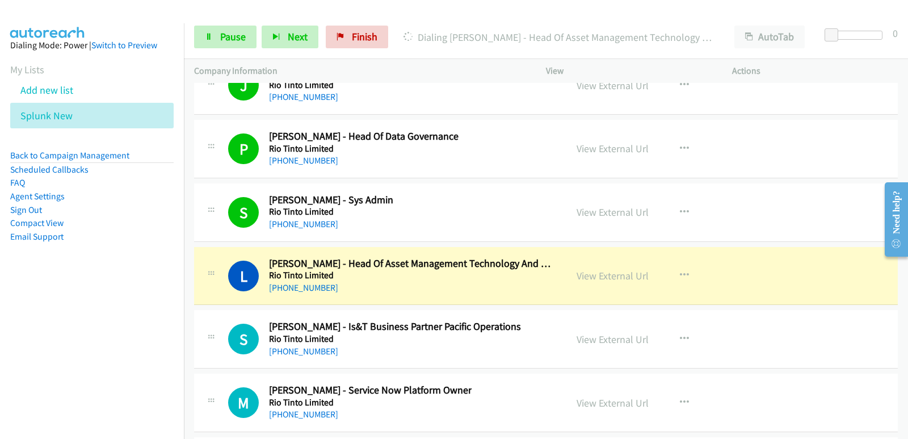
click at [28, 321] on nav "Dialing Mode: Power | Switch to Preview My Lists Add new list Splunk New Back t…" at bounding box center [92, 242] width 184 height 439
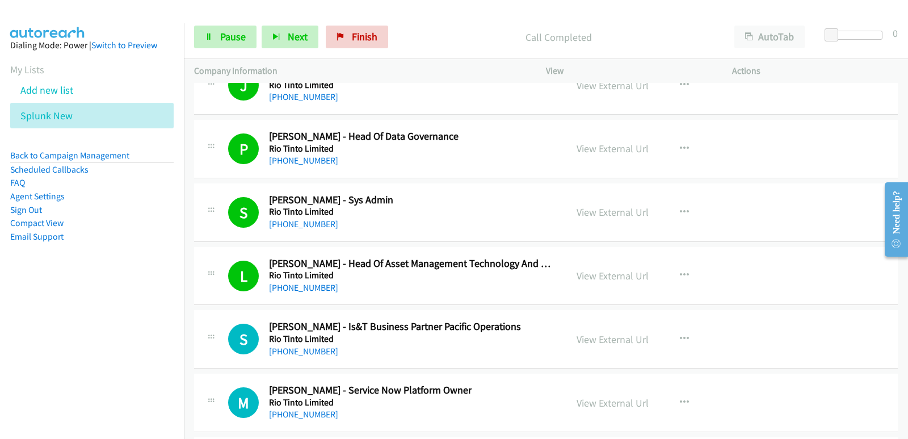
click at [56, 325] on nav "Dialing Mode: Power | Switch to Preview My Lists Add new list Splunk New Back t…" at bounding box center [92, 242] width 184 height 439
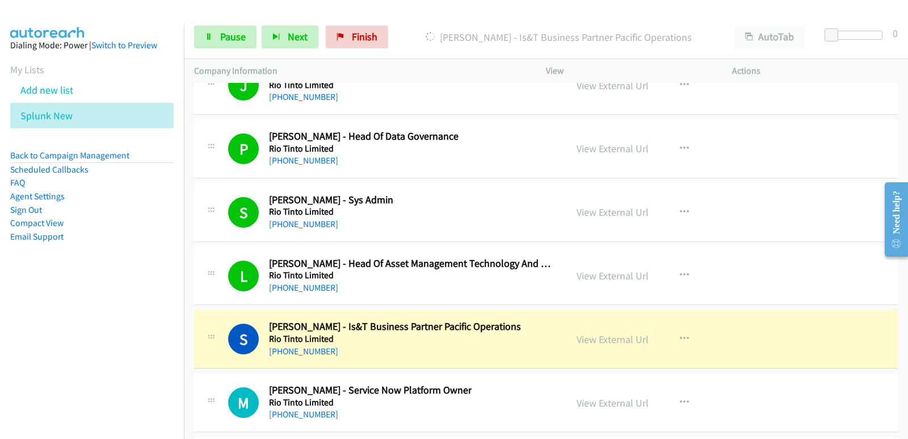
click at [54, 325] on nav "Dialing Mode: Power | Switch to Preview My Lists Add new list Splunk New Back t…" at bounding box center [92, 242] width 184 height 439
click at [69, 319] on nav "Dialing Mode: Power | Switch to Preview My Lists Add new list Splunk New Back t…" at bounding box center [92, 242] width 184 height 439
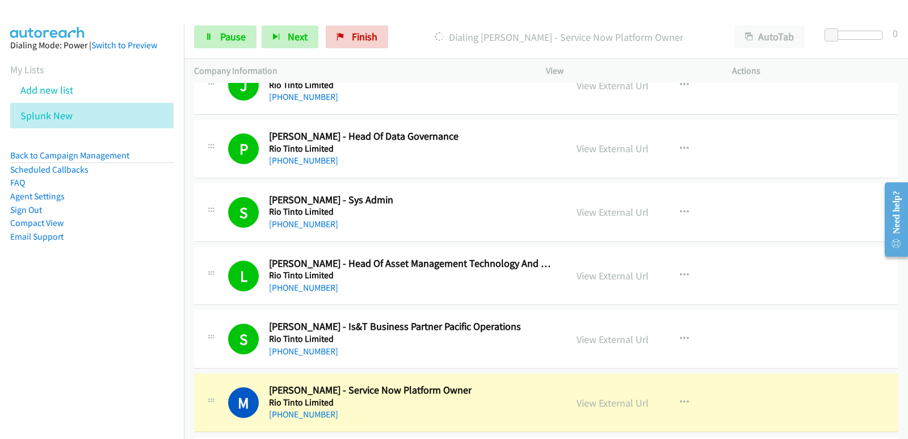
click at [60, 326] on nav "Dialing Mode: Power | Switch to Preview My Lists Add new list Splunk New Back t…" at bounding box center [92, 242] width 184 height 439
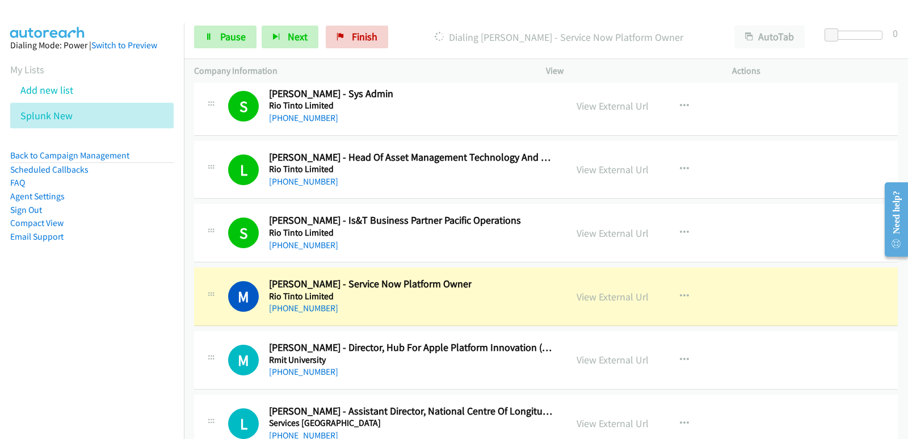
scroll to position [18893, 0]
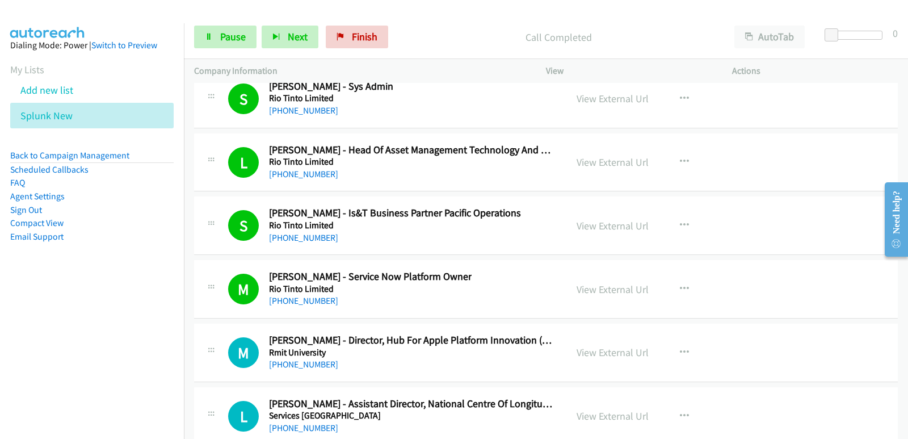
click at [47, 329] on nav "Dialing Mode: Power | Switch to Preview My Lists Add new list Splunk New Back t…" at bounding box center [92, 242] width 184 height 439
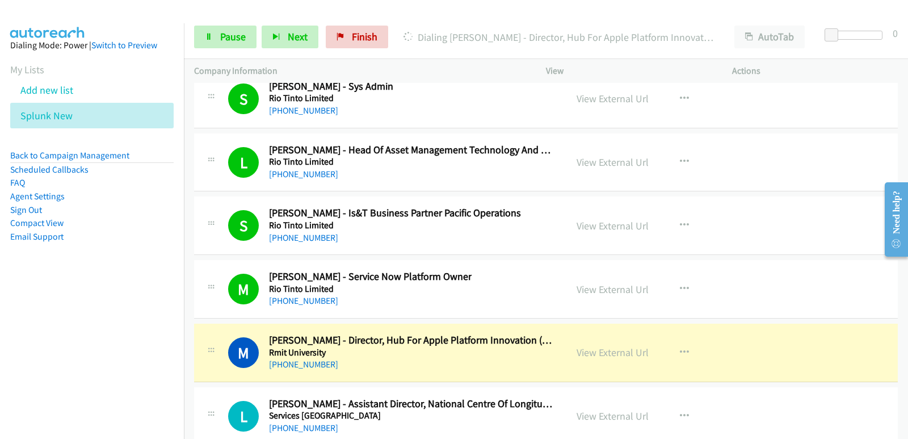
click at [50, 351] on nav "Dialing Mode: Power | Switch to Preview My Lists Add new list Splunk New Back t…" at bounding box center [92, 242] width 184 height 439
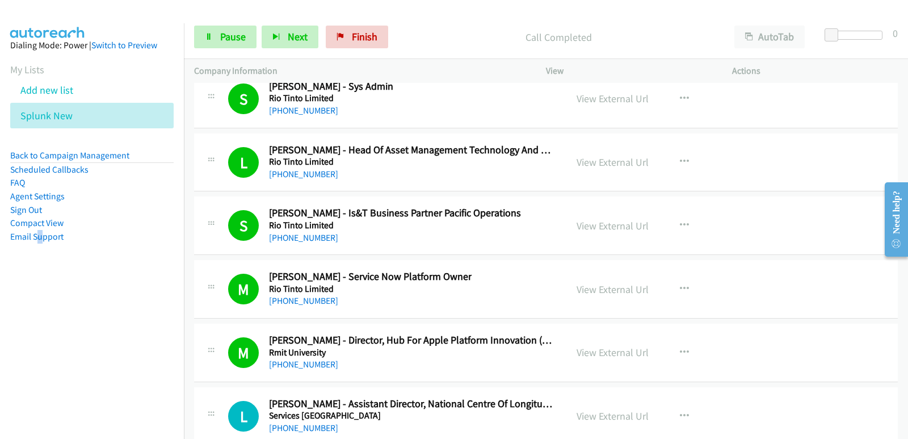
click at [40, 321] on nav "Dialing Mode: Power | Switch to Preview My Lists Add new list Splunk New Back t…" at bounding box center [92, 242] width 184 height 439
click at [36, 315] on nav "Dialing Mode: Power | Switch to Preview My Lists Add new list Splunk New Back t…" at bounding box center [92, 242] width 184 height 439
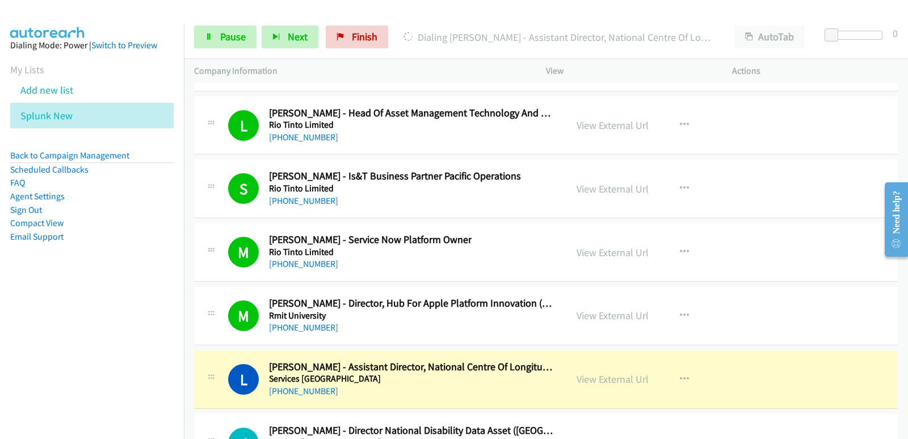
scroll to position [18950, 0]
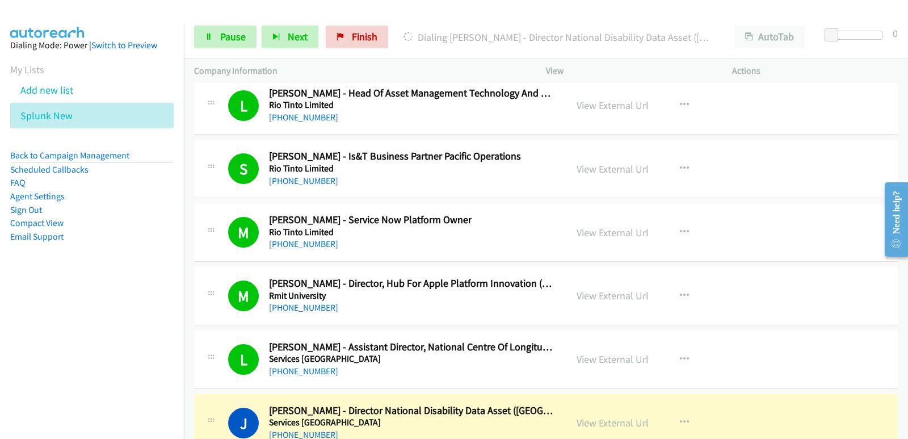
click at [82, 313] on nav "Dialing Mode: Power | Switch to Preview My Lists Add new list Splunk New Back t…" at bounding box center [92, 242] width 184 height 439
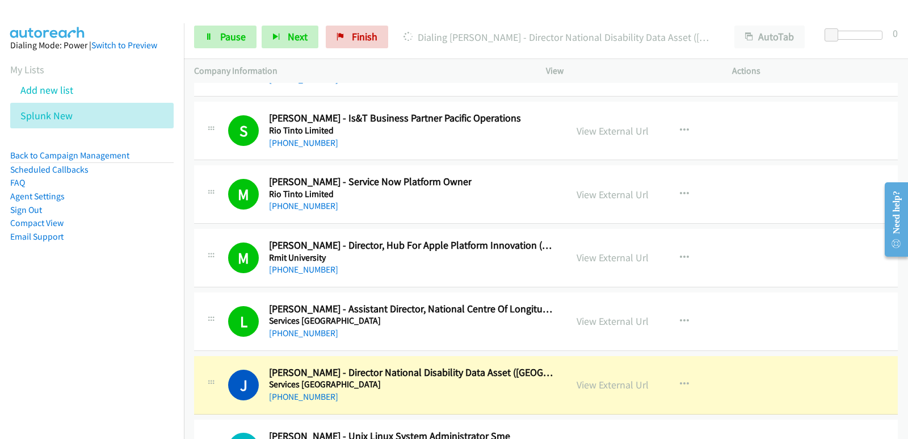
scroll to position [19007, 0]
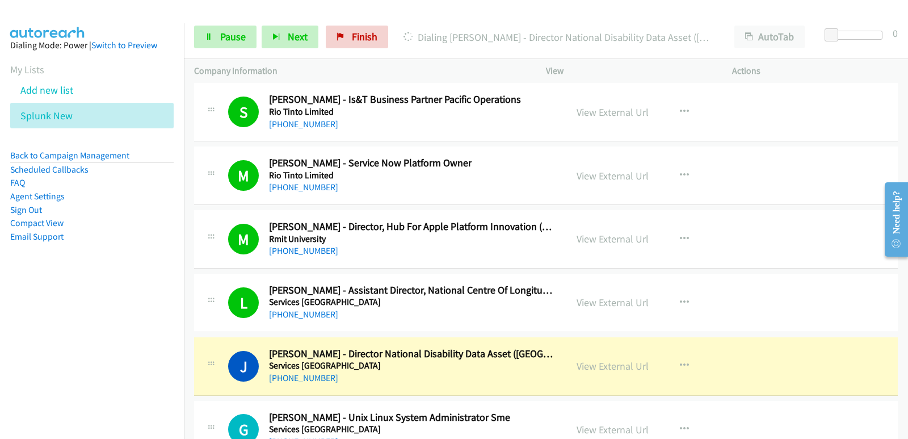
drag, startPoint x: 11, startPoint y: 369, endPoint x: 14, endPoint y: 364, distance: 6.1
click at [11, 365] on nav "Dialing Mode: Power | Switch to Preview My Lists Add new list Splunk New Back t…" at bounding box center [92, 242] width 184 height 439
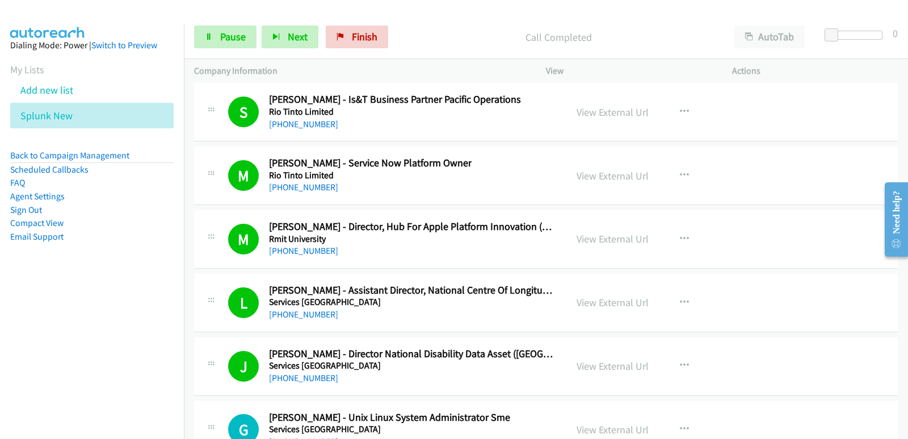
click at [23, 352] on nav "Dialing Mode: Power | Switch to Preview My Lists Add new list Splunk New Back t…" at bounding box center [92, 242] width 184 height 439
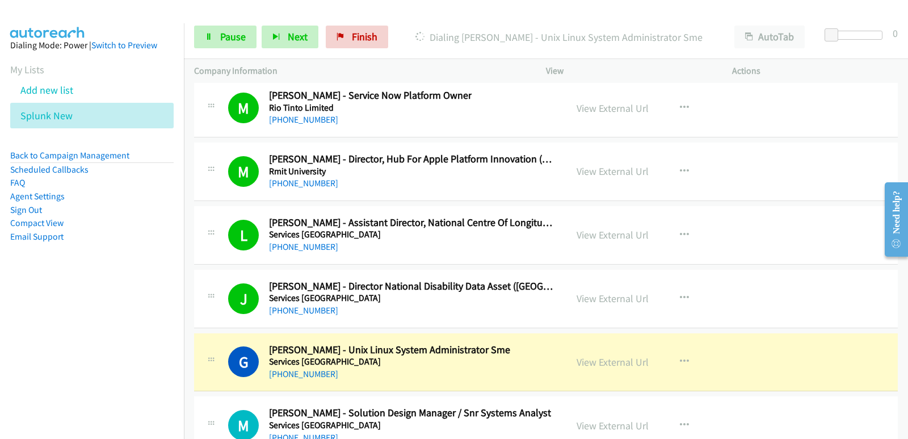
scroll to position [19063, 0]
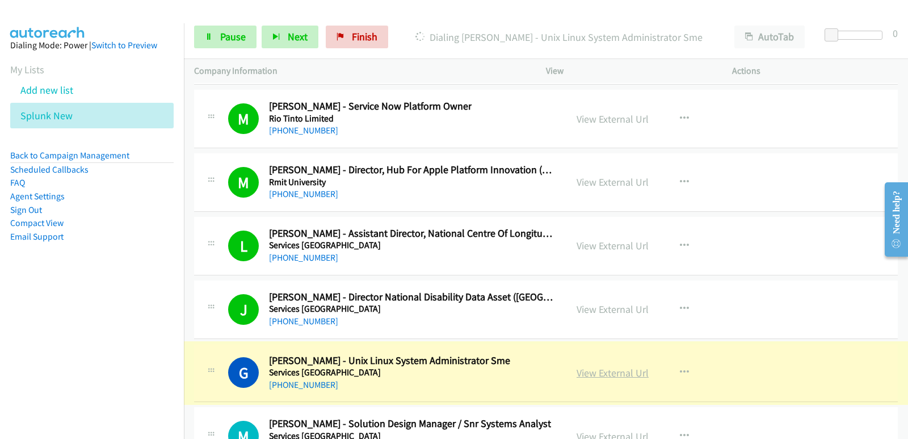
click at [576, 374] on link "View External Url" at bounding box center [612, 372] width 72 height 13
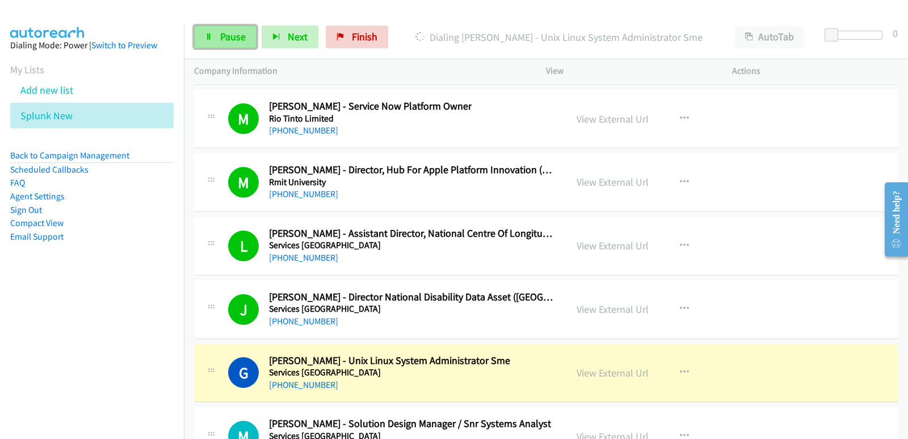
click at [224, 41] on span "Pause" at bounding box center [233, 36] width 26 height 13
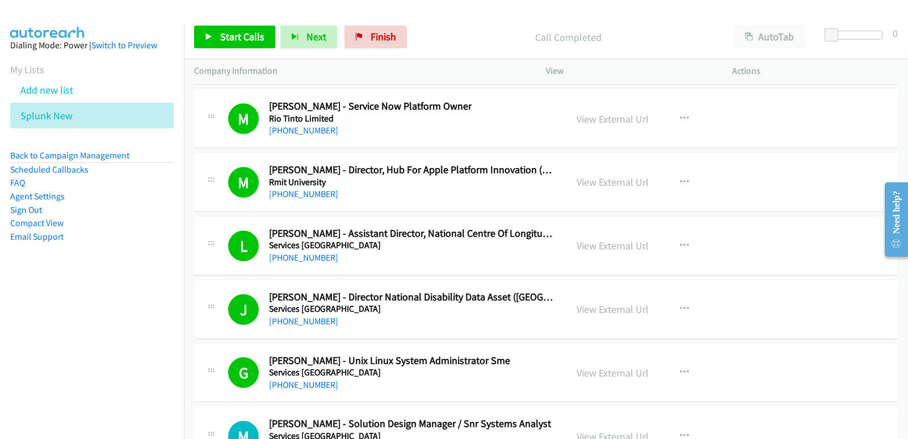
click at [30, 290] on aside "Dialing Mode: Power | Switch to Preview My Lists Add new list Splunk New Back t…" at bounding box center [92, 158] width 184 height 271
